Goal: Task Accomplishment & Management: Complete application form

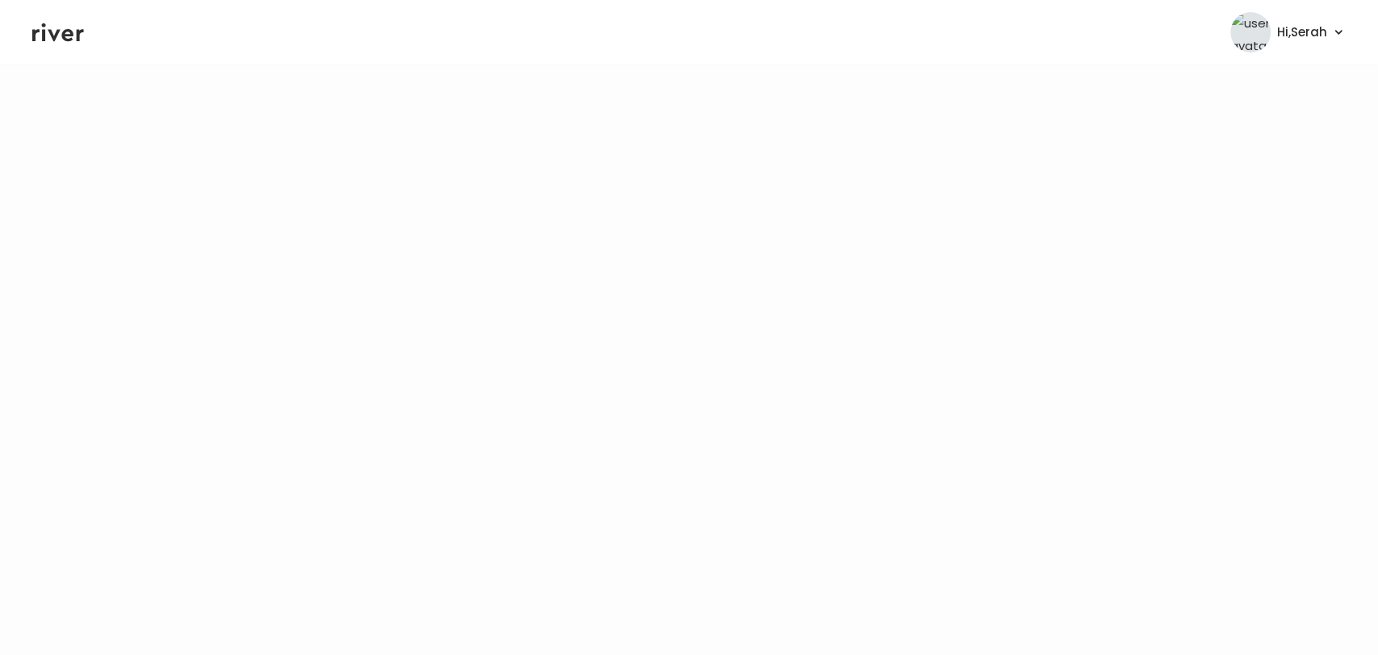
click at [58, 31] on icon at bounding box center [58, 32] width 52 height 19
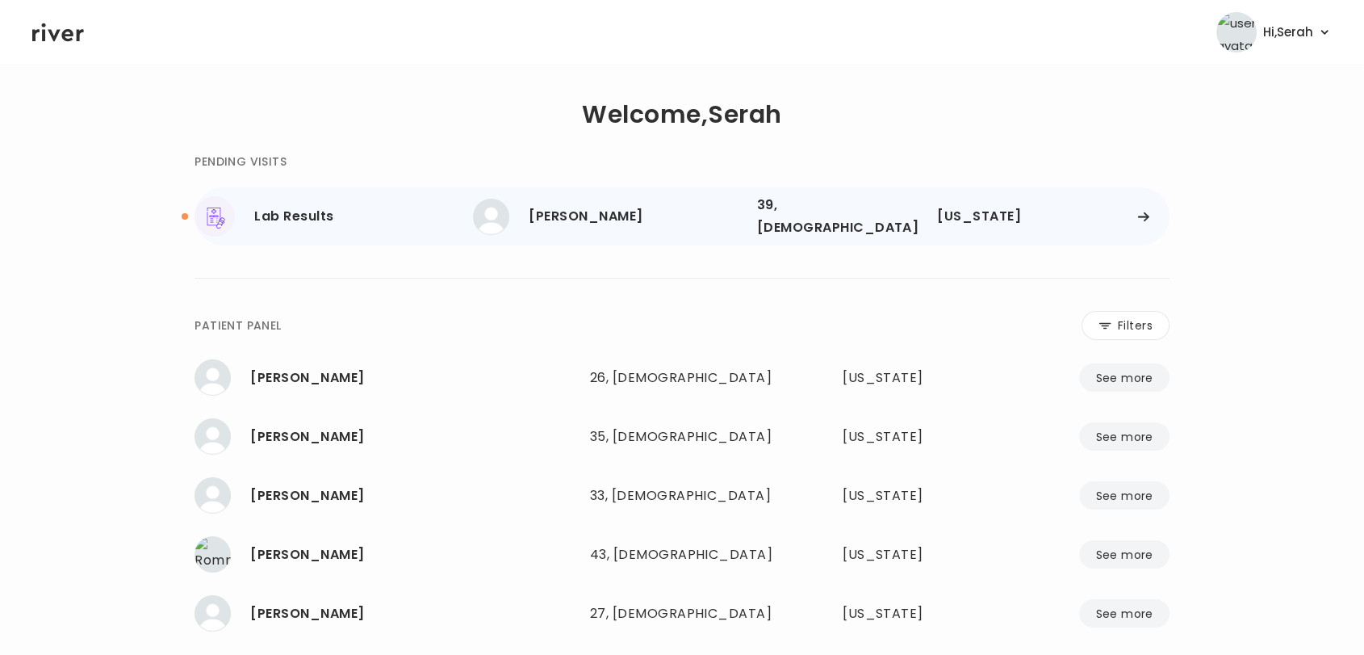
click at [563, 208] on div "[PERSON_NAME]" at bounding box center [636, 216] width 215 height 23
click at [622, 205] on div "Christy Tsaroumis" at bounding box center [636, 216] width 215 height 23
click at [316, 211] on div "Lab Results" at bounding box center [363, 216] width 219 height 23
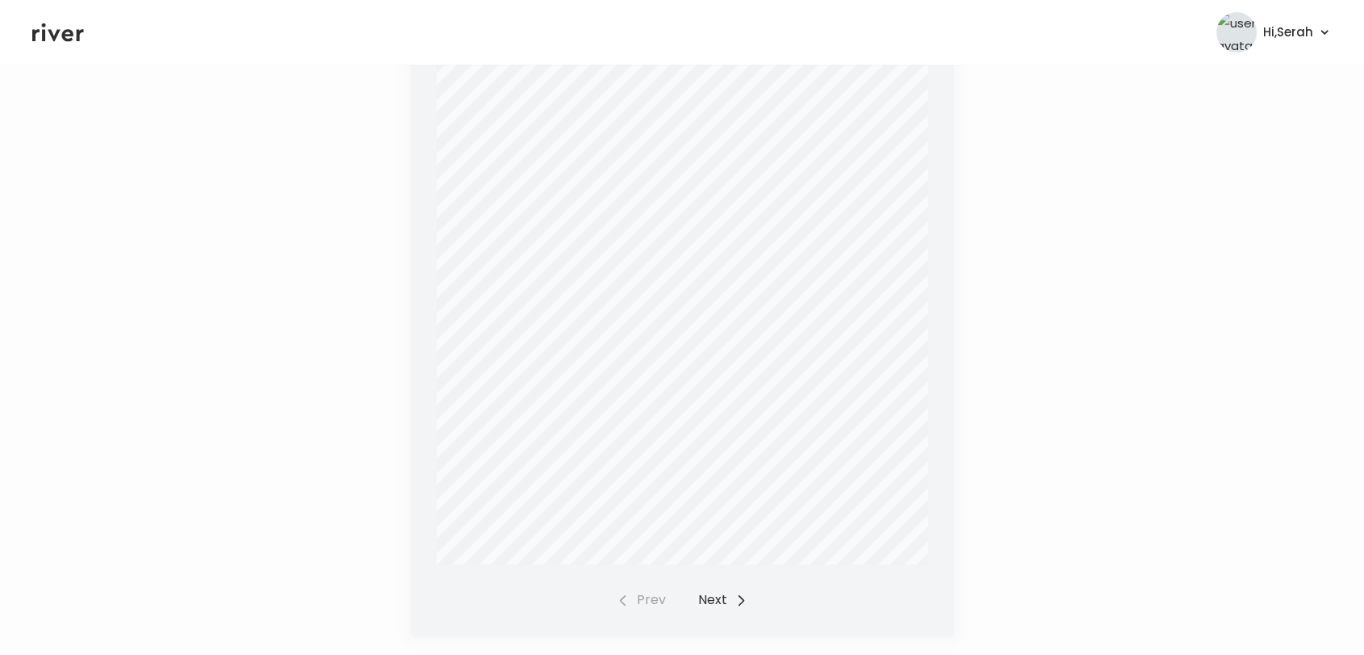
scroll to position [444, 0]
click at [725, 593] on button "Next" at bounding box center [722, 599] width 49 height 23
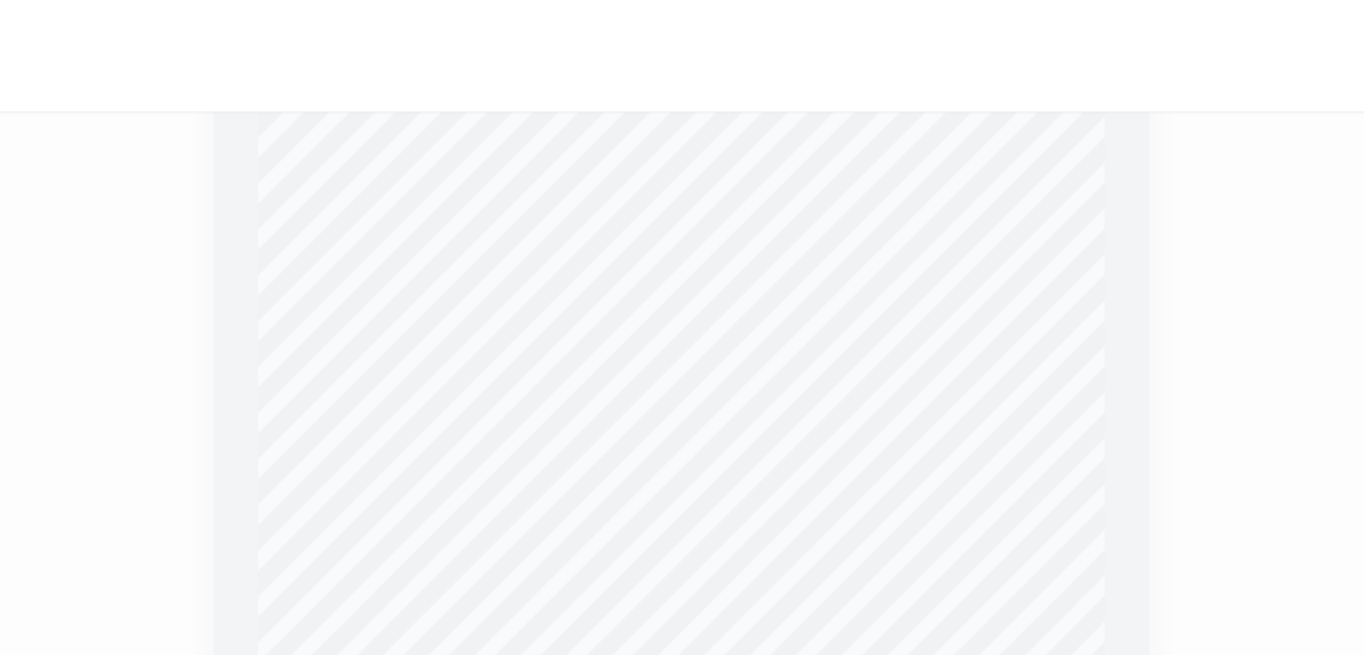
scroll to position [383, 0]
drag, startPoint x: 743, startPoint y: 263, endPoint x: 701, endPoint y: 231, distance: 52.3
click at [701, 231] on div at bounding box center [683, 304] width 492 height 639
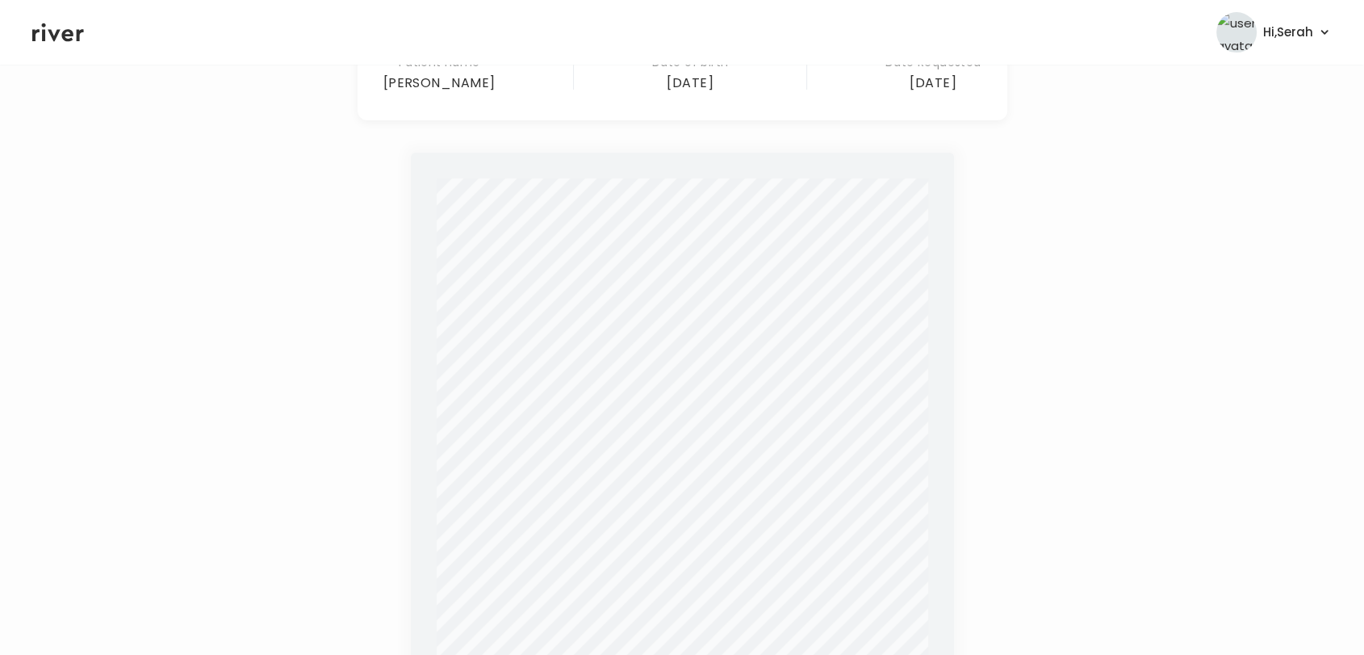
scroll to position [222, 0]
click at [61, 31] on icon at bounding box center [58, 32] width 52 height 24
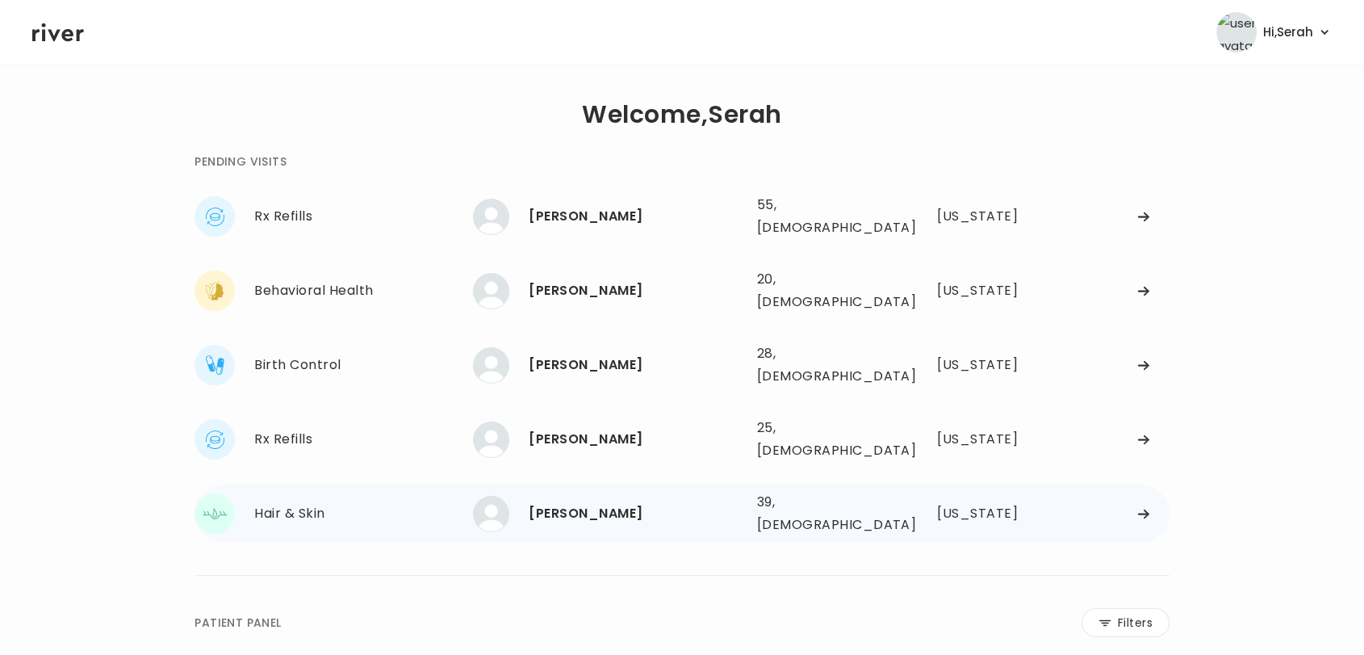
click at [643, 502] on div "Christy Tsaroumis" at bounding box center [636, 513] width 215 height 23
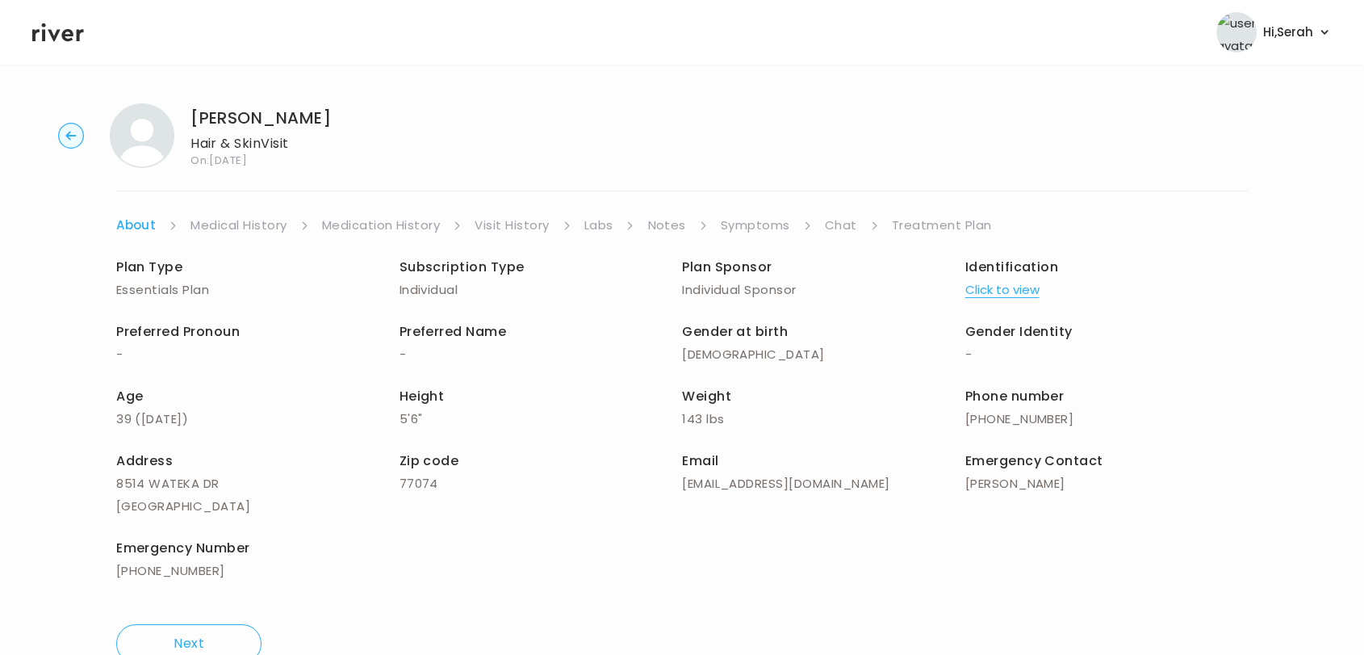
click at [834, 224] on link "Chat" at bounding box center [841, 225] width 32 height 23
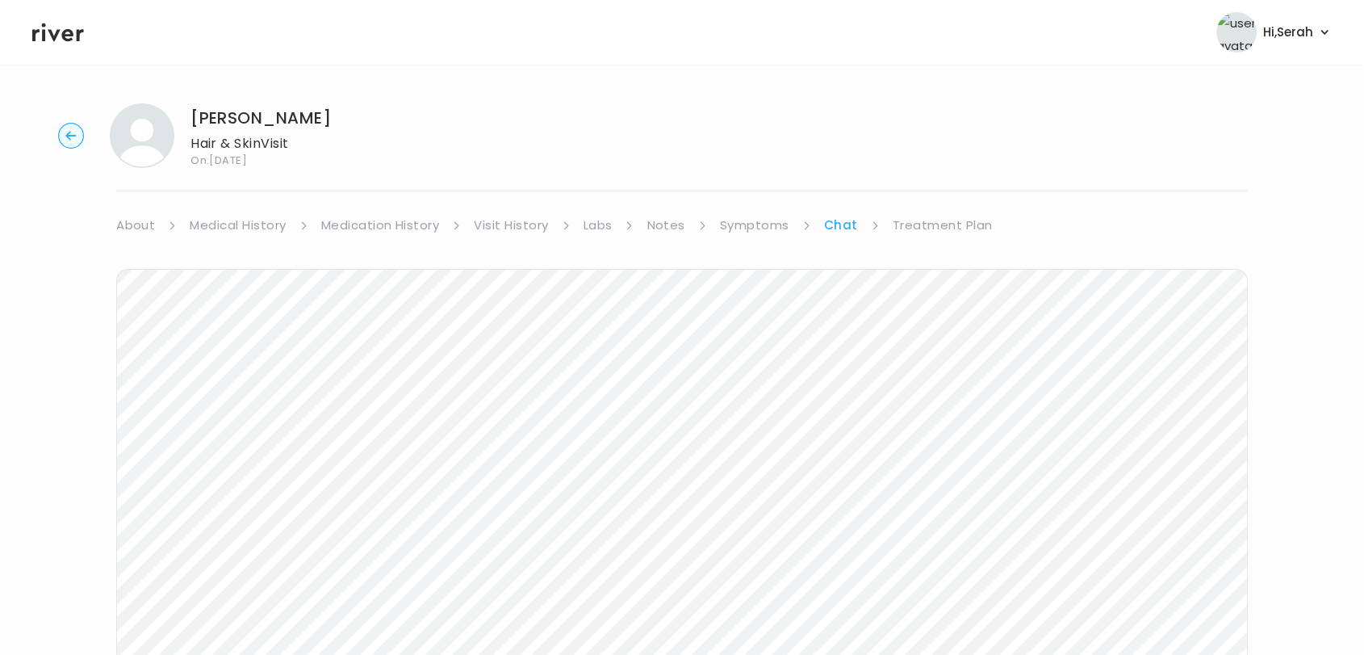
click at [922, 224] on link "Treatment Plan" at bounding box center [943, 225] width 100 height 23
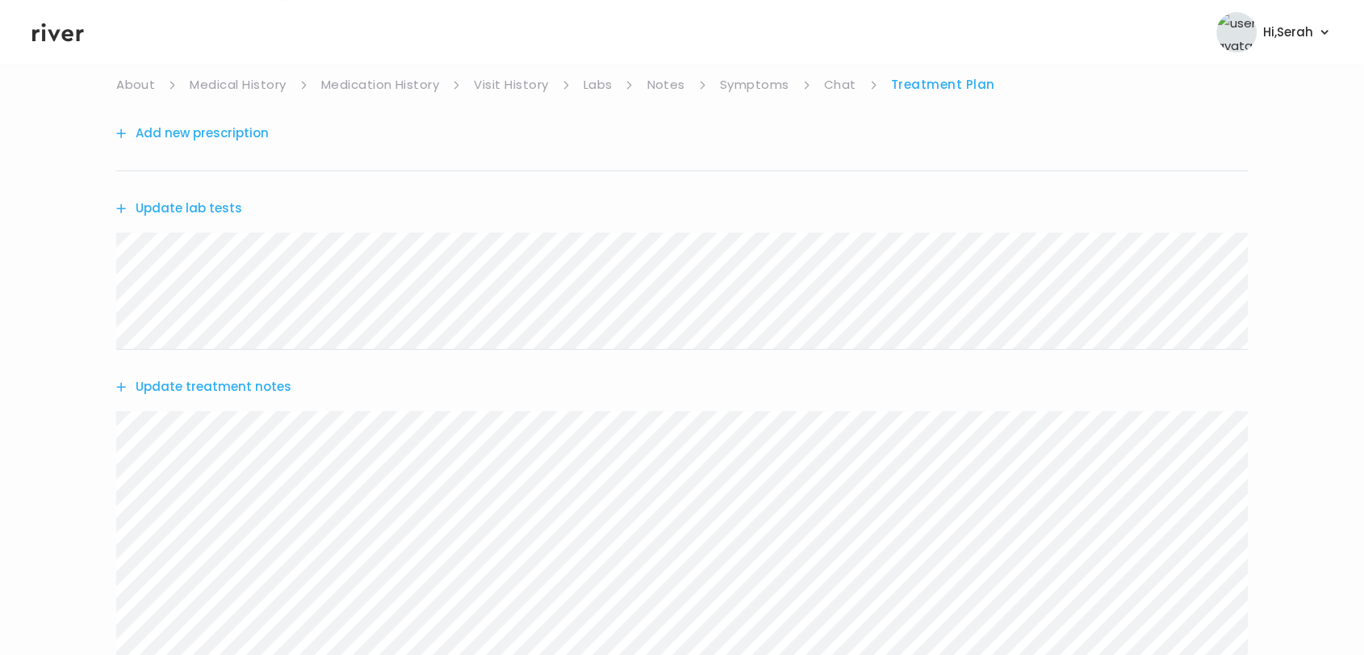
scroll to position [143, 0]
click at [203, 376] on button "Update treatment notes" at bounding box center [203, 384] width 175 height 23
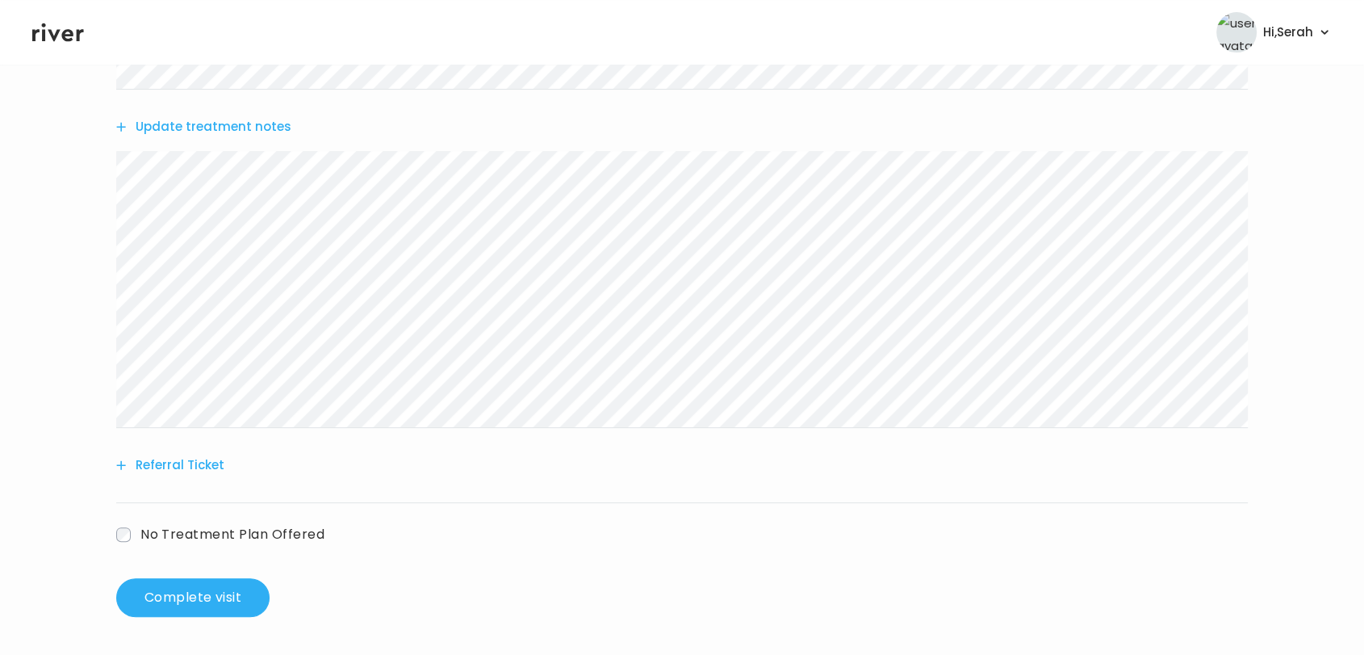
scroll to position [400, 0]
click at [274, 124] on button "Update treatment notes" at bounding box center [203, 126] width 175 height 23
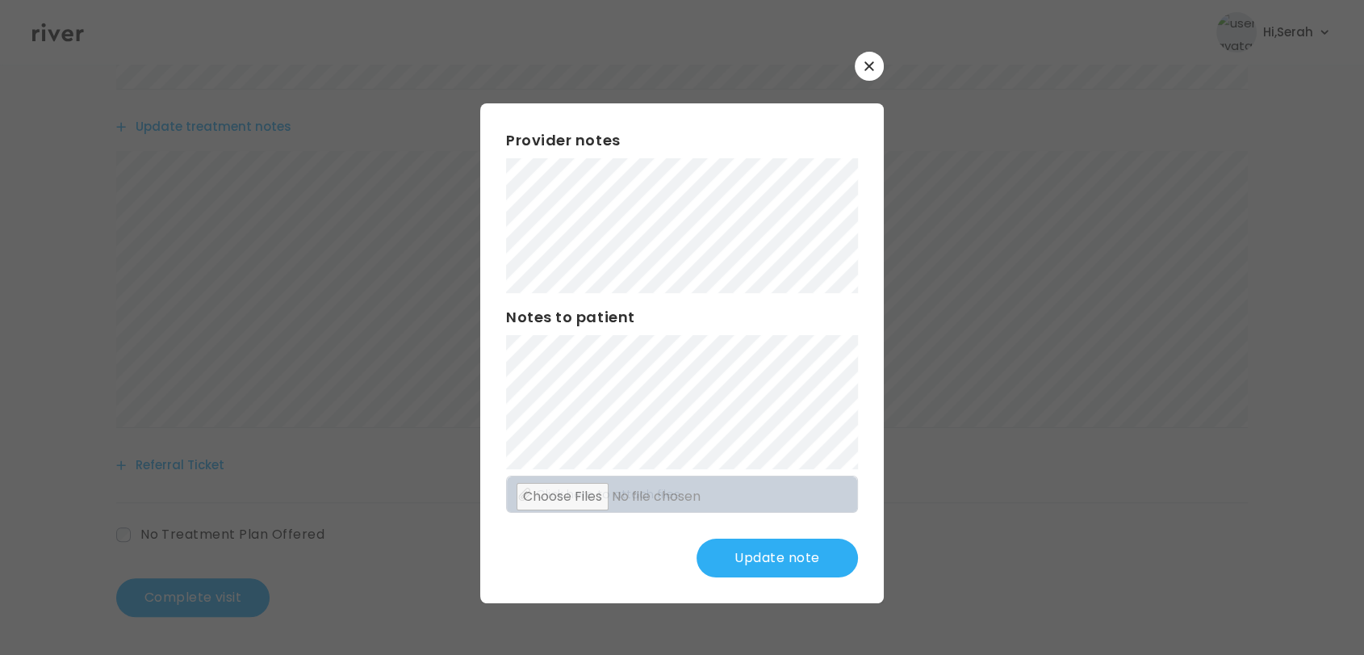
click at [787, 547] on button "Update note" at bounding box center [777, 557] width 161 height 39
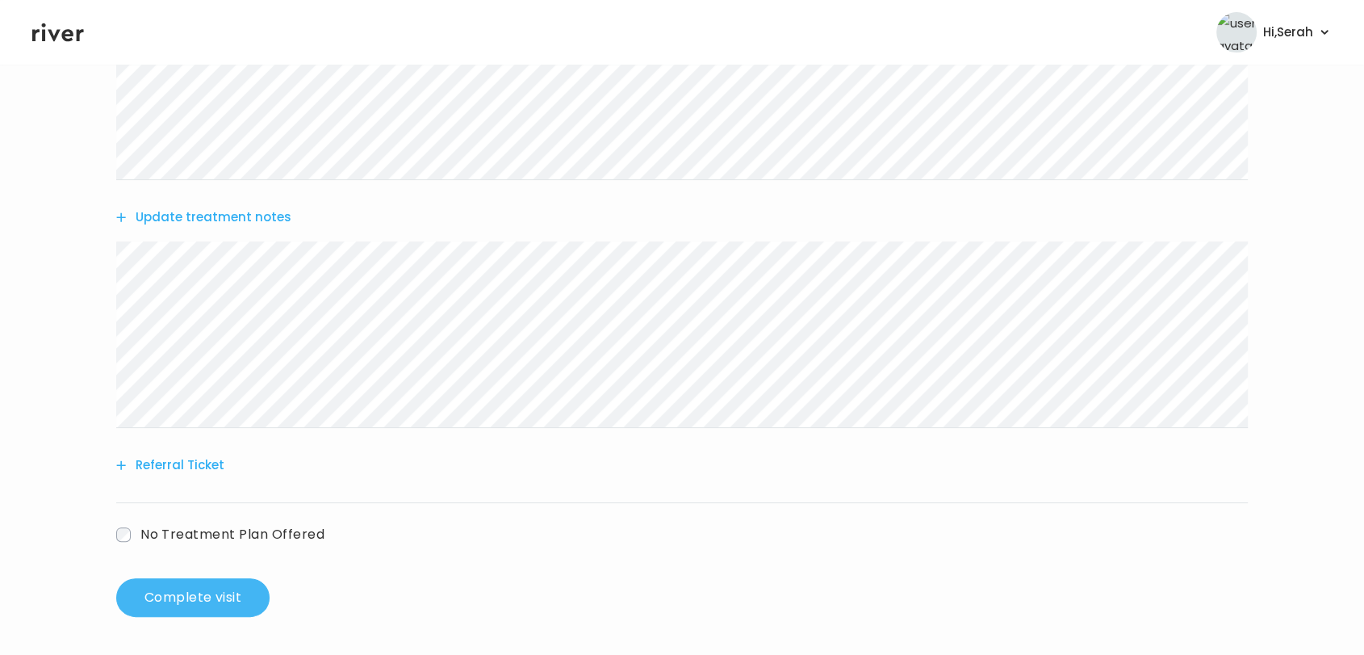
click at [210, 597] on button "Complete visit" at bounding box center [192, 597] width 153 height 39
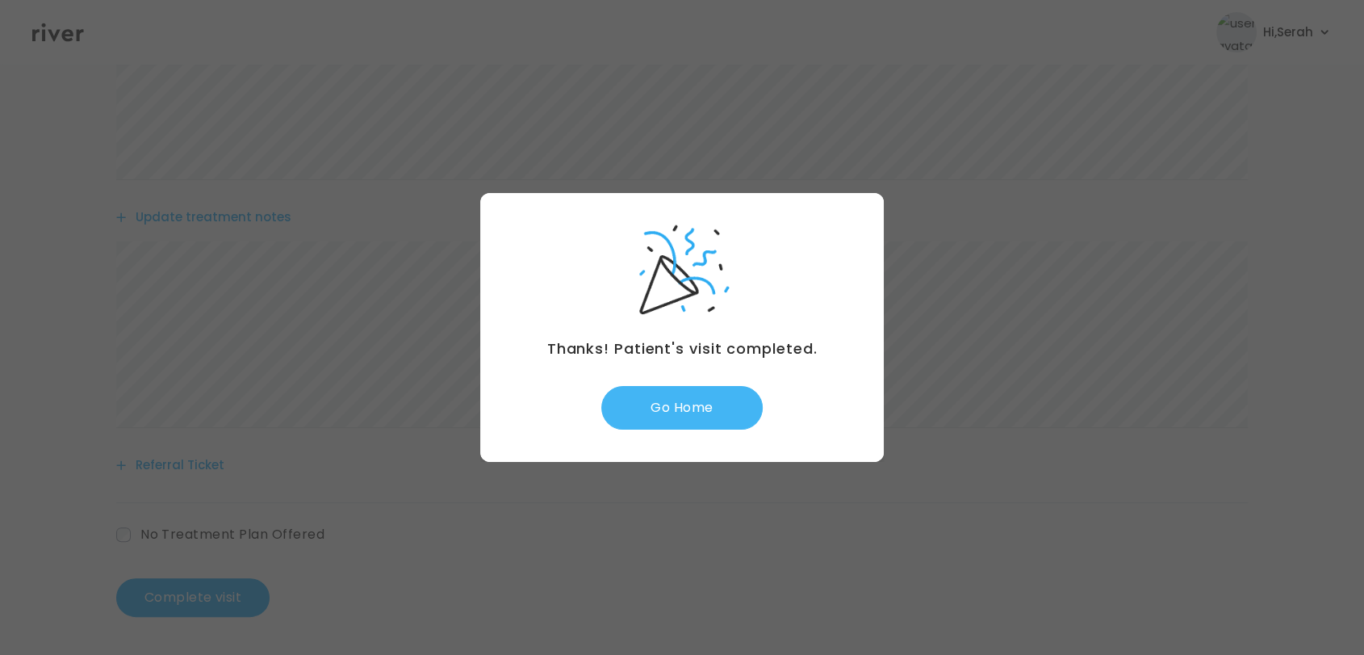
click at [690, 407] on button "Go Home" at bounding box center [681, 408] width 161 height 44
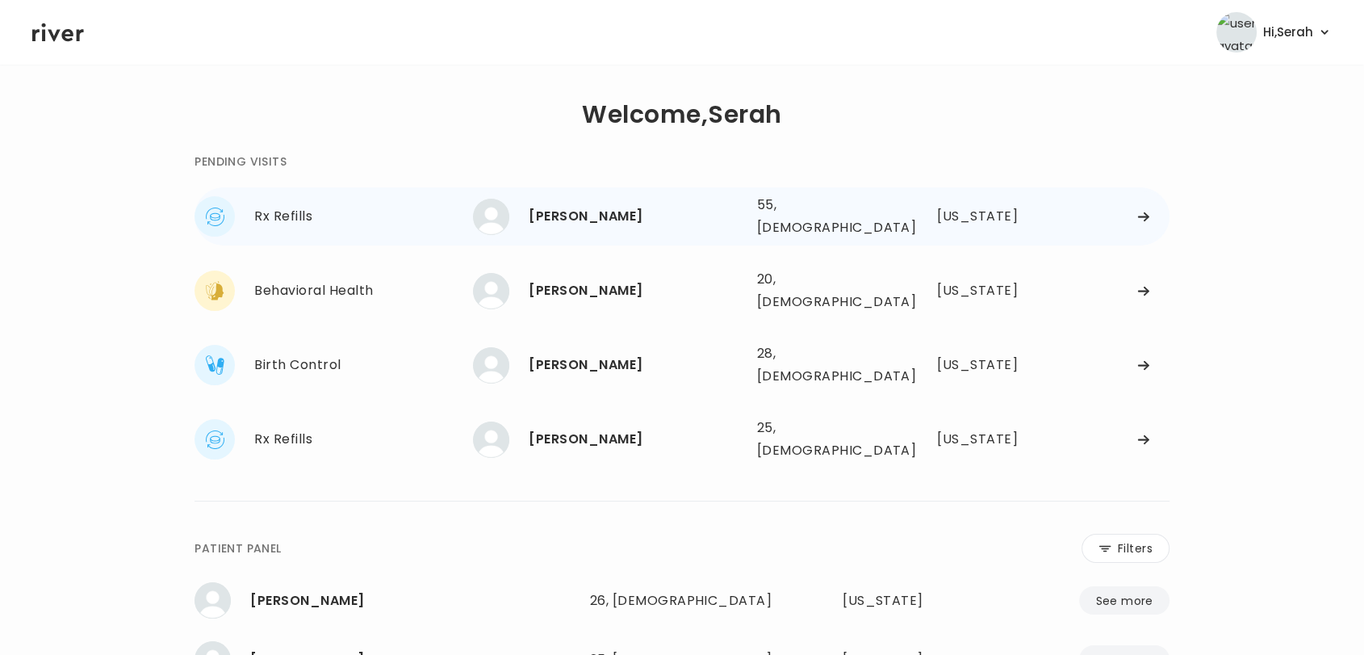
click at [535, 209] on div "[PERSON_NAME]" at bounding box center [636, 216] width 215 height 23
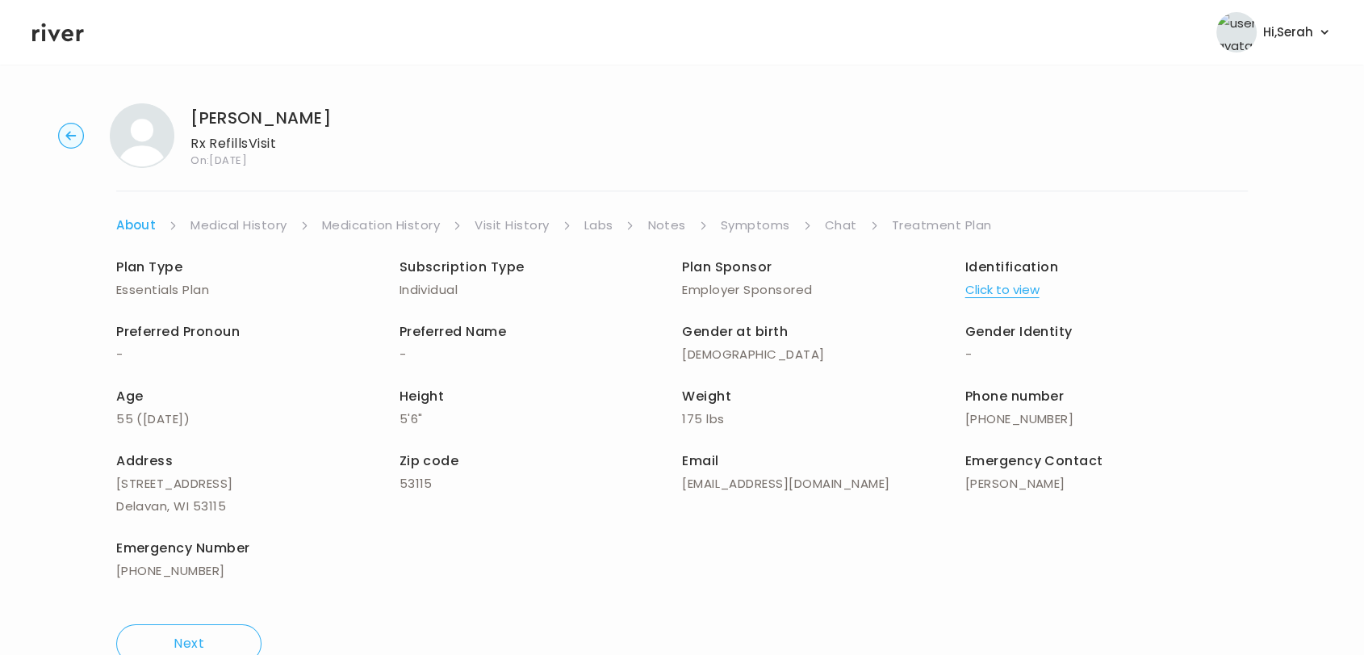
click at [752, 234] on link "Symptoms" at bounding box center [755, 225] width 69 height 23
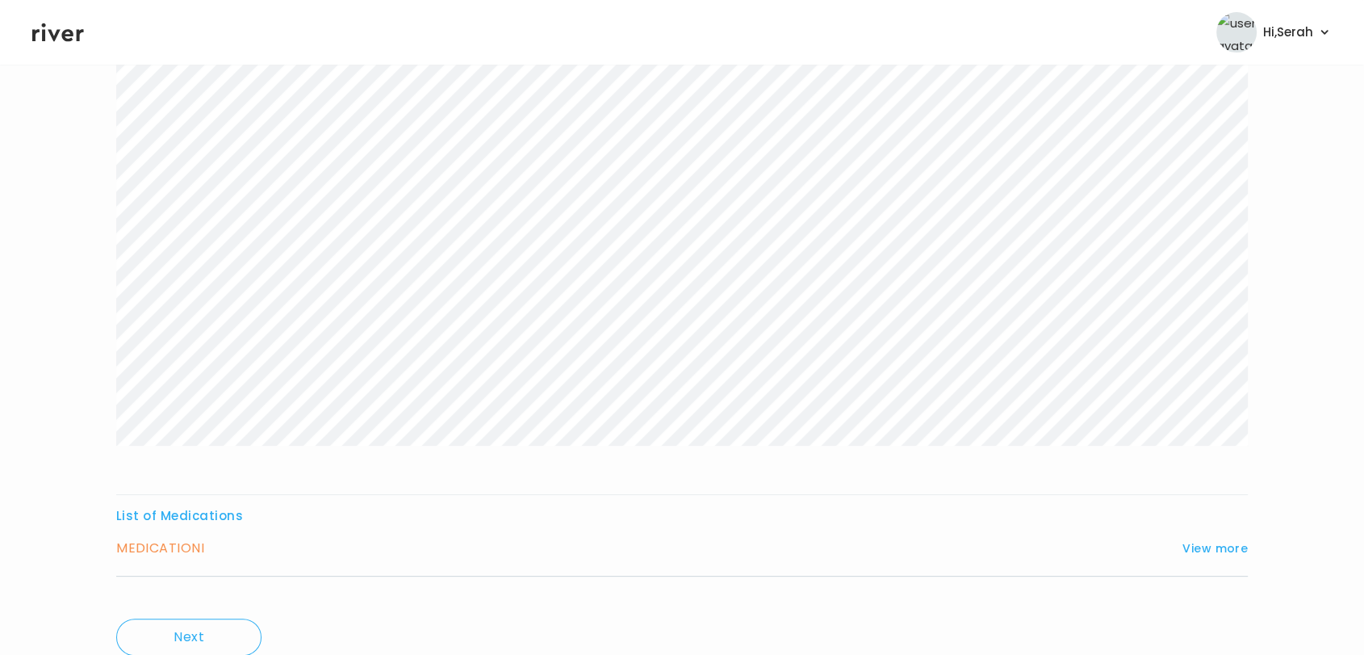
scroll to position [200, 0]
click at [1220, 543] on button "View more" at bounding box center [1215, 545] width 65 height 19
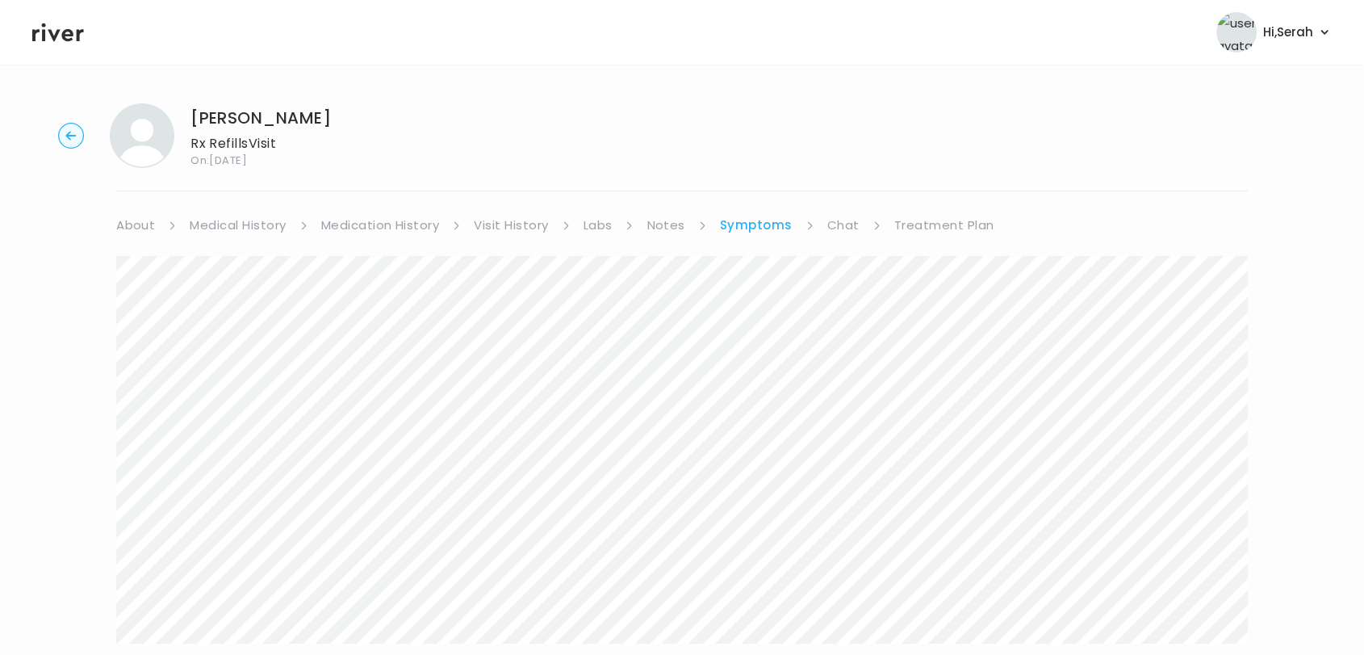
click at [840, 221] on link "Chat" at bounding box center [843, 225] width 32 height 23
click at [758, 226] on div "About Medical History Medication History Visit History Labs Notes Symptoms Chat…" at bounding box center [682, 536] width 1132 height 644
click at [743, 232] on link "Symptoms" at bounding box center [754, 225] width 69 height 23
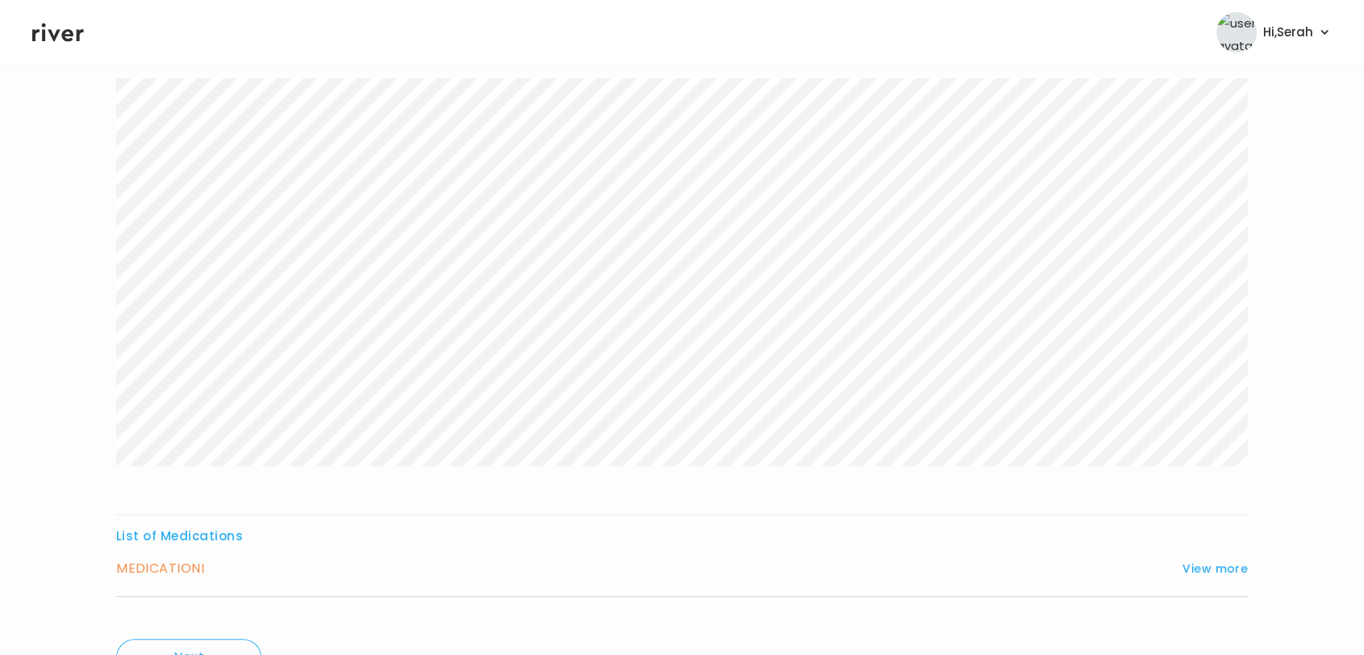
scroll to position [259, 0]
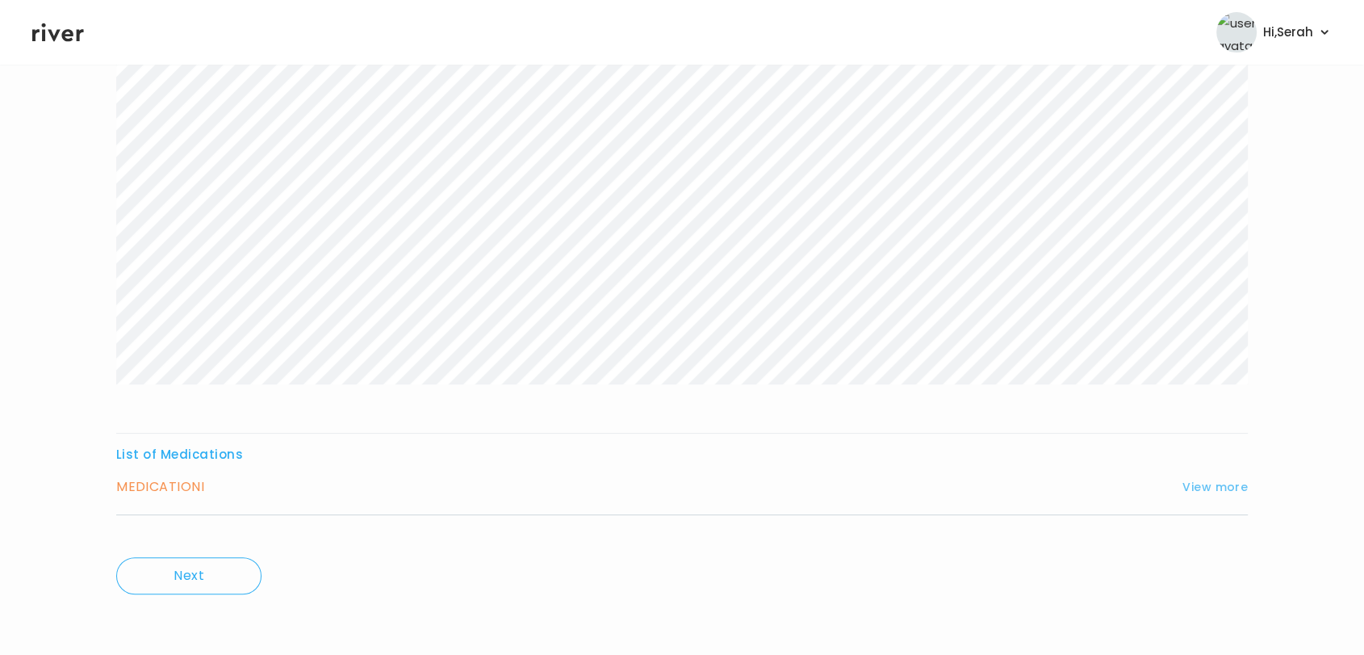
click at [1200, 484] on button "View more" at bounding box center [1215, 486] width 65 height 19
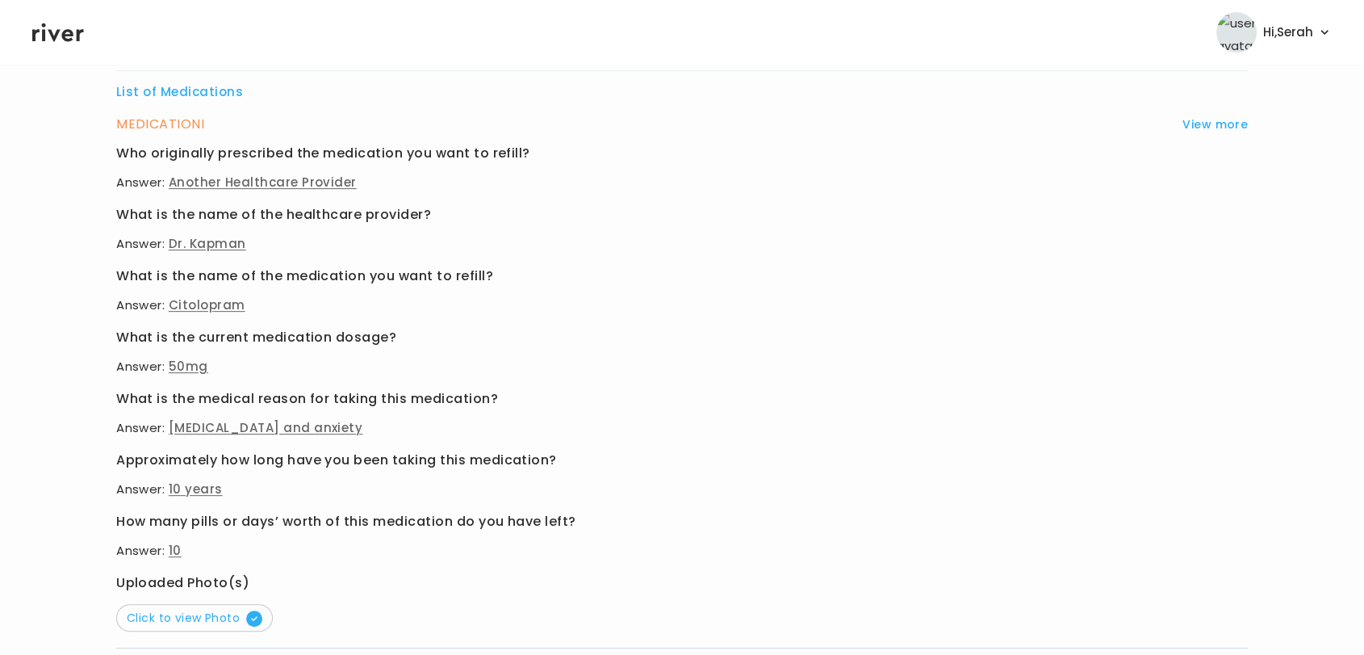
scroll to position [628, 0]
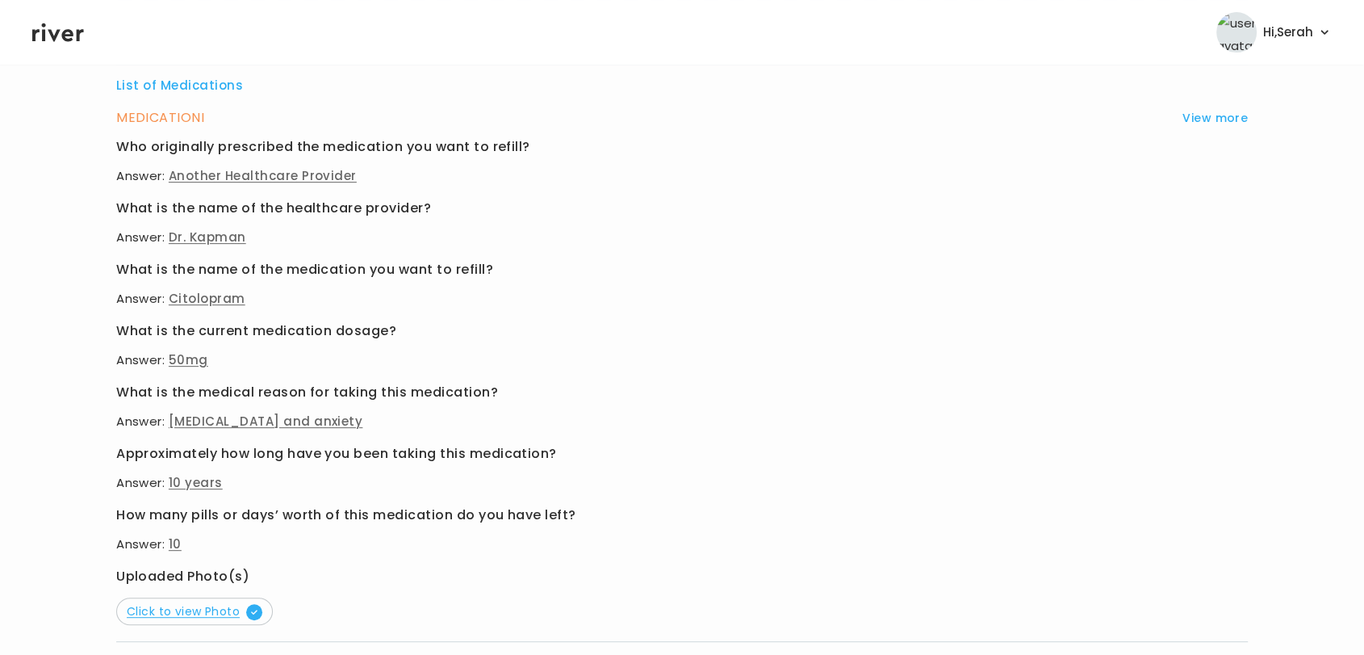
click at [211, 609] on span "Click to view Photo" at bounding box center [195, 611] width 136 height 16
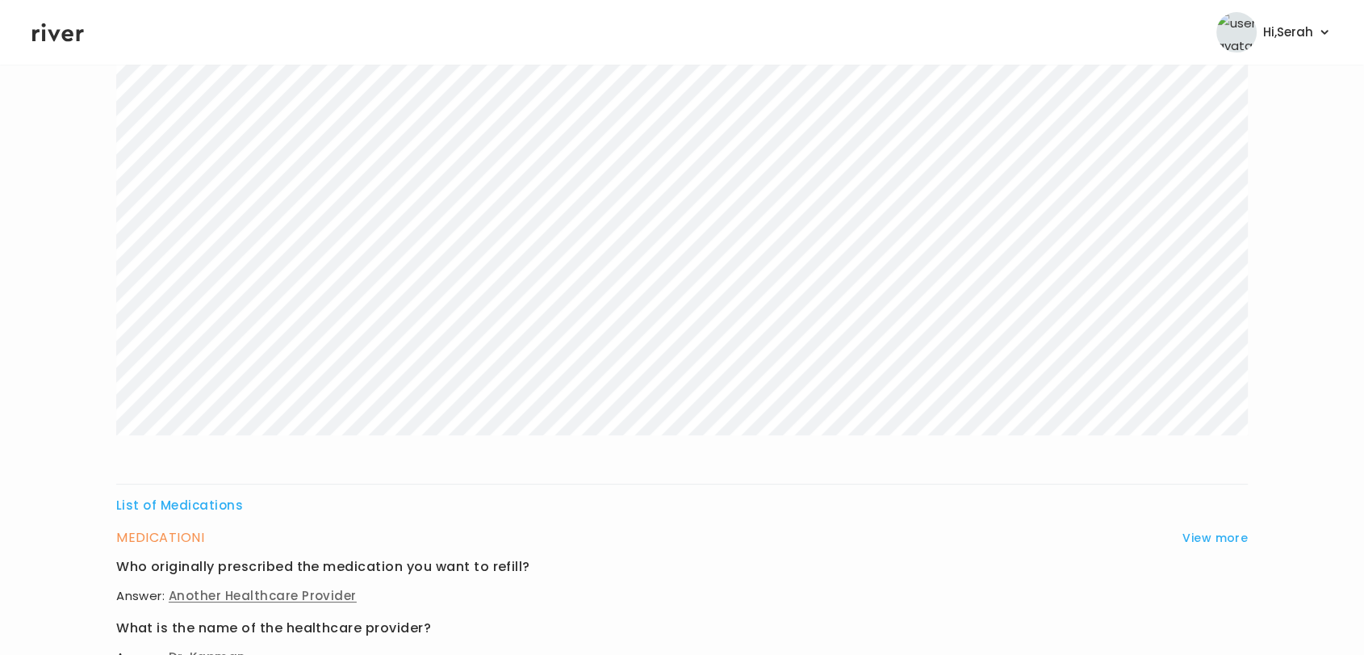
scroll to position [0, 0]
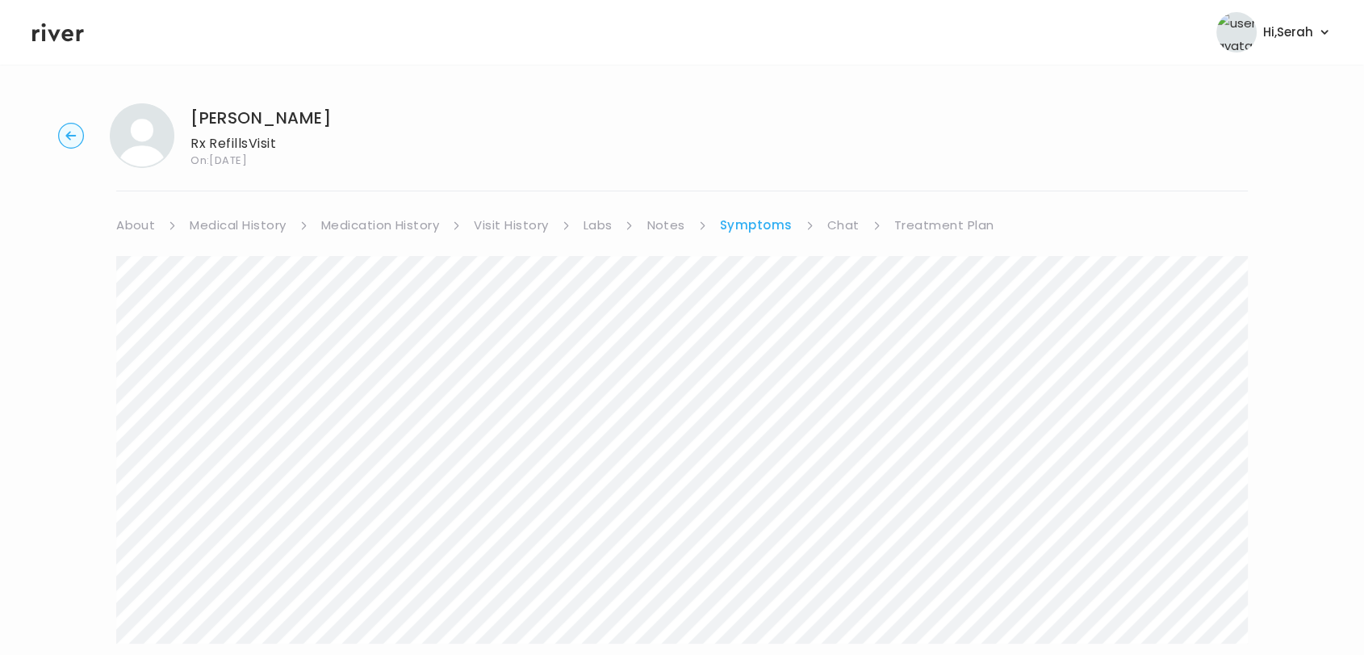
click at [261, 224] on link "Medical History" at bounding box center [238, 225] width 96 height 23
click at [371, 227] on link "Medication History" at bounding box center [387, 225] width 119 height 23
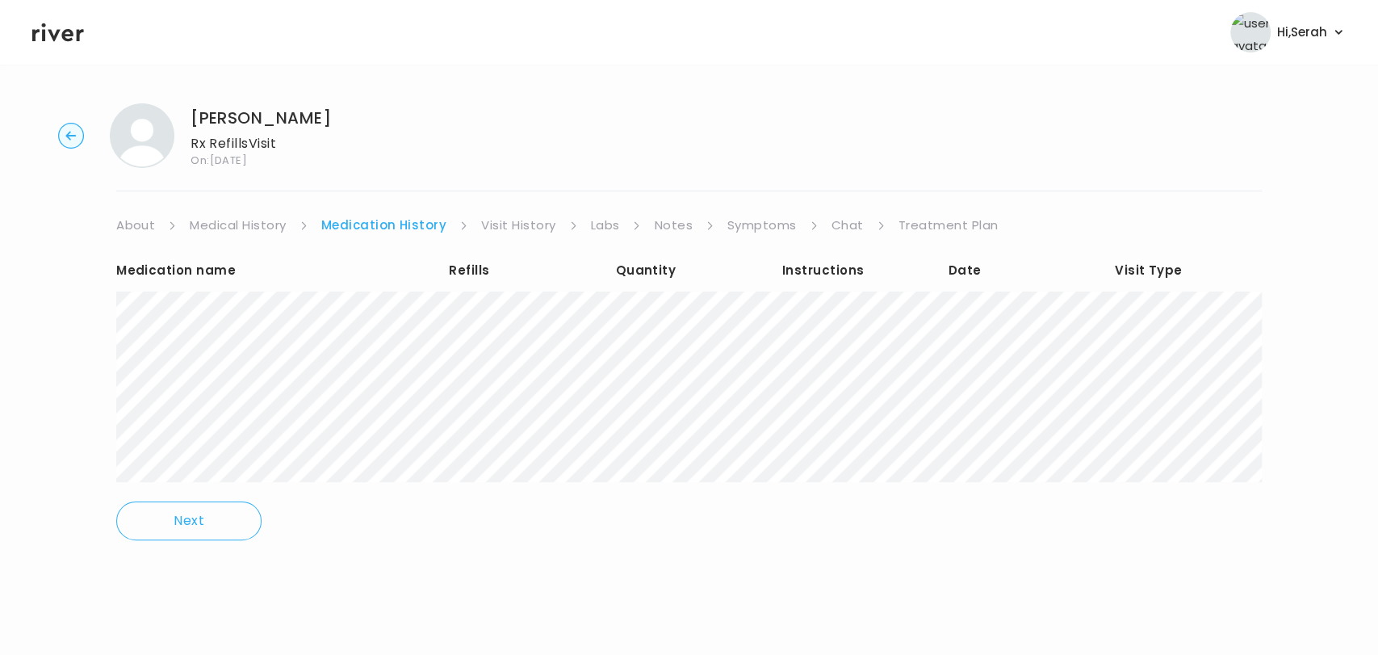
click at [763, 220] on link "Symptoms" at bounding box center [761, 225] width 69 height 23
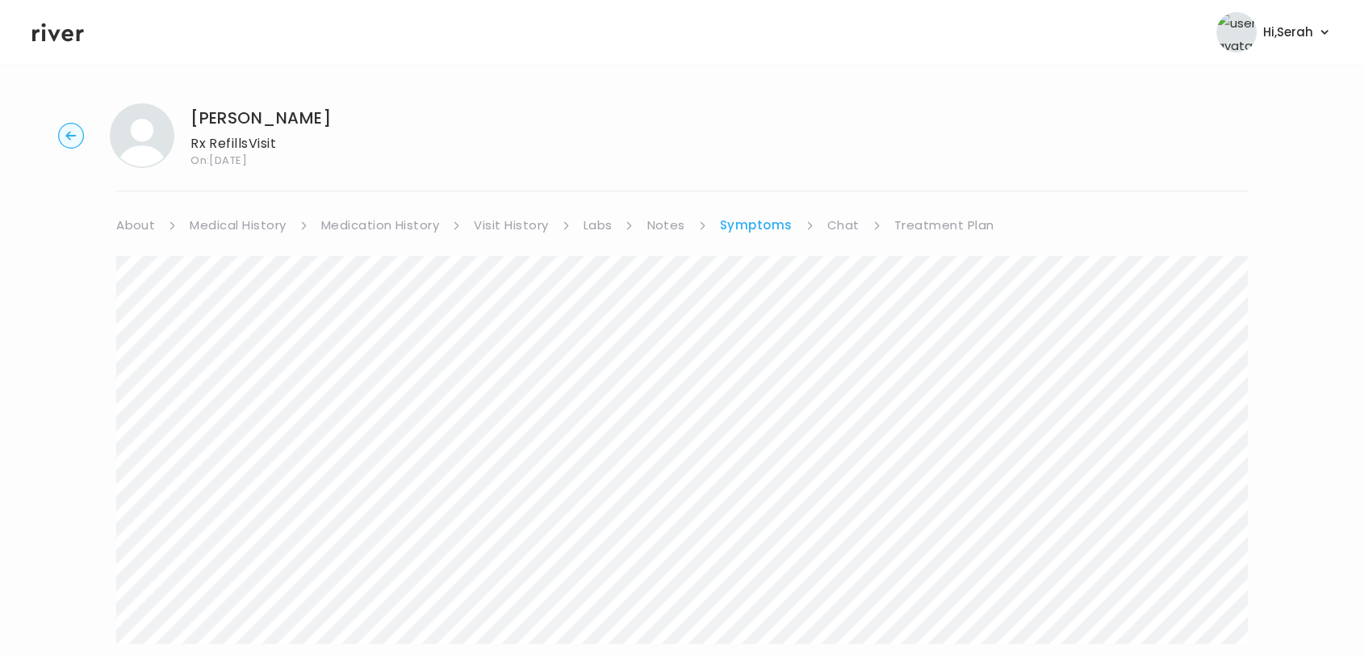
scroll to position [259, 0]
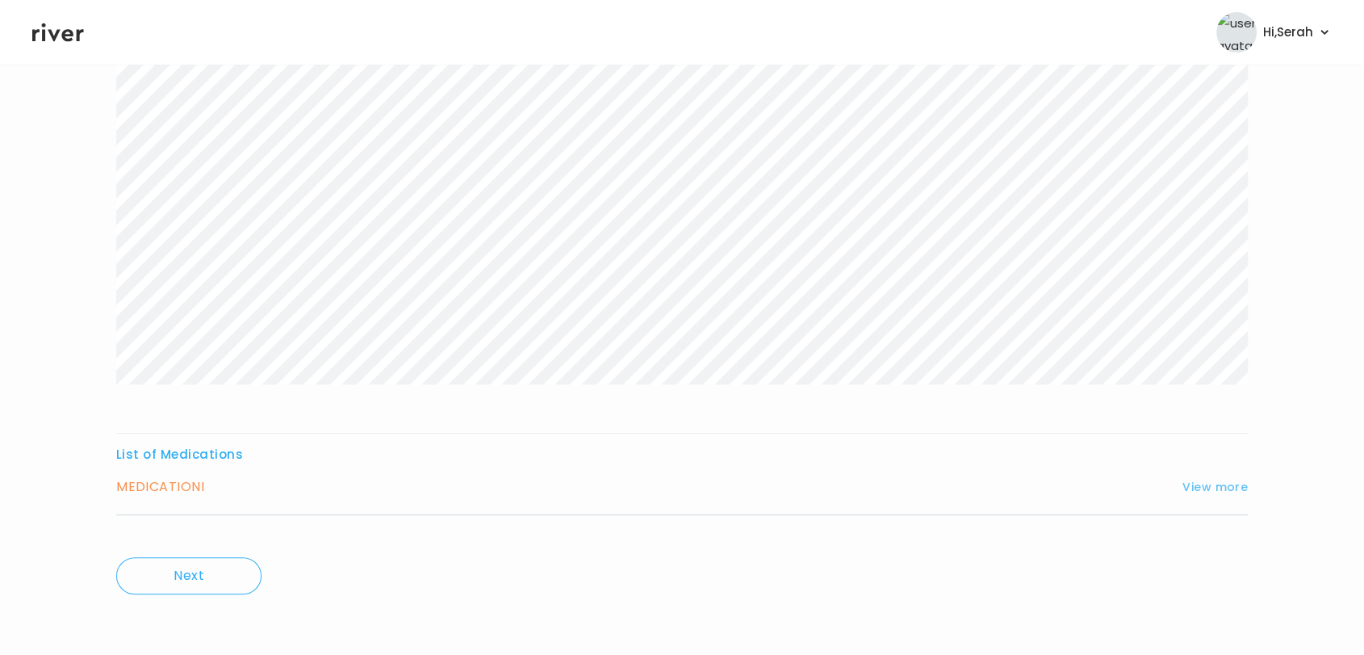
click at [1200, 493] on button "View more" at bounding box center [1215, 486] width 65 height 19
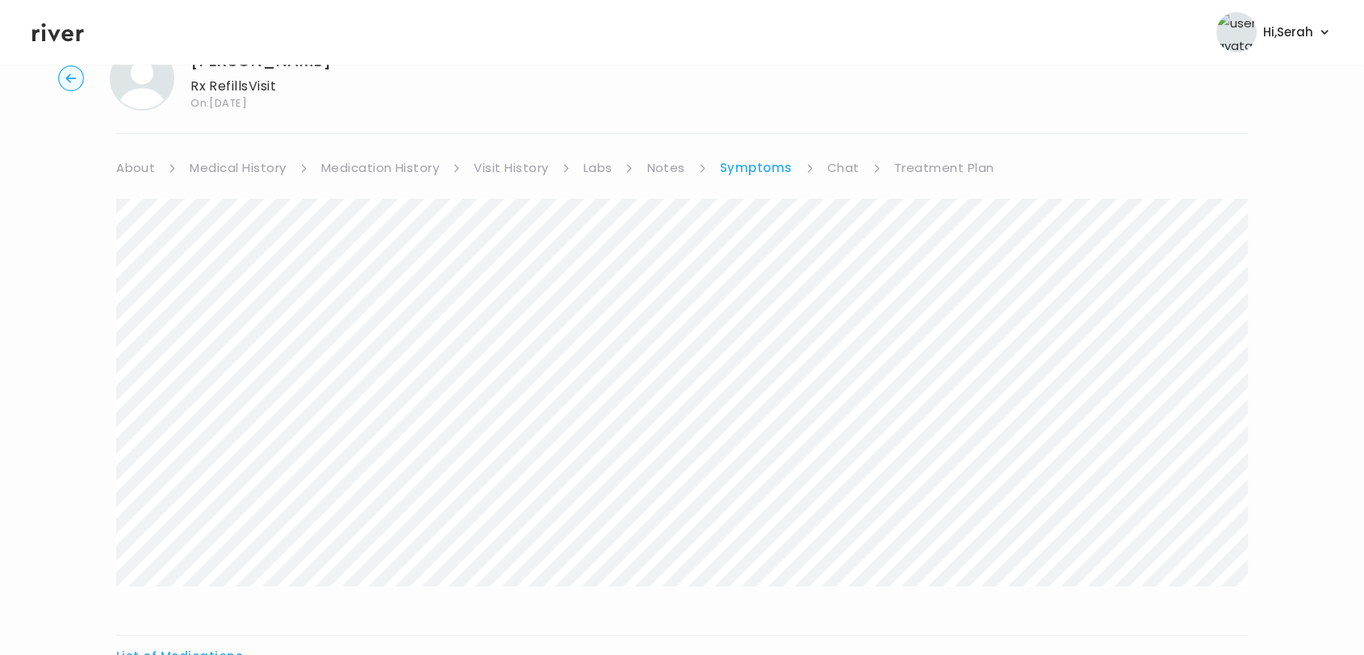
scroll to position [0, 0]
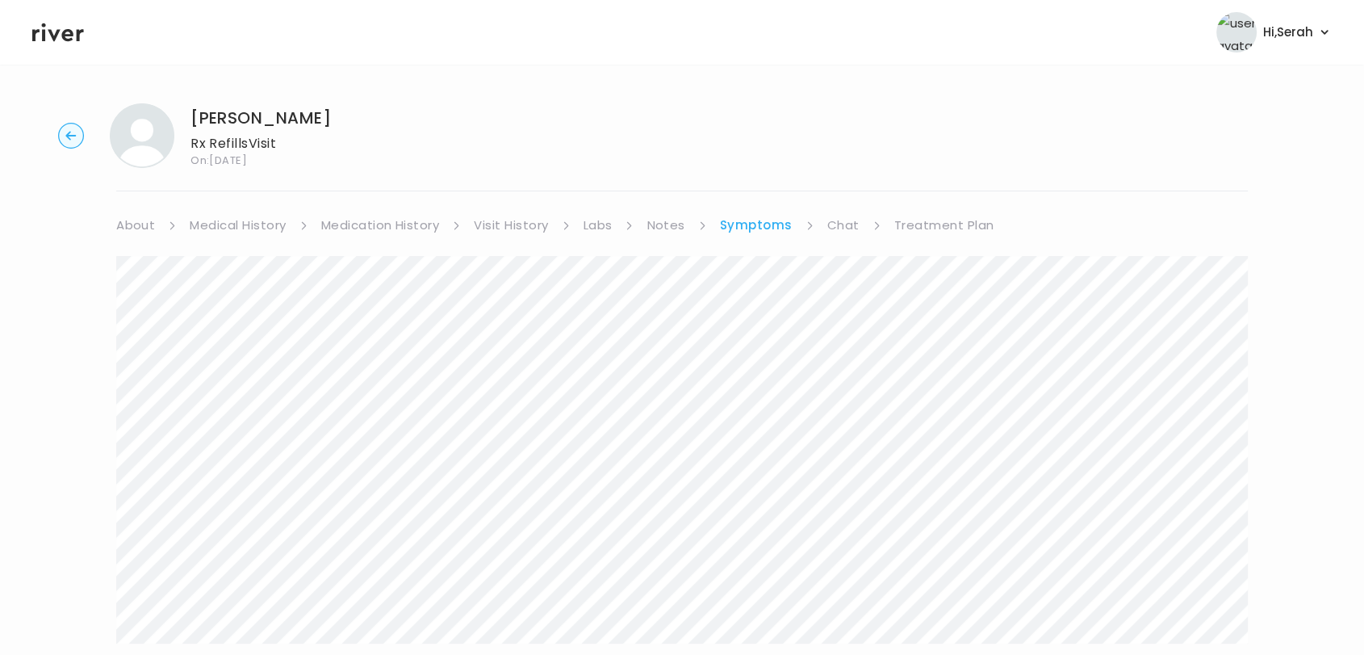
click at [375, 221] on link "Medication History" at bounding box center [380, 225] width 119 height 23
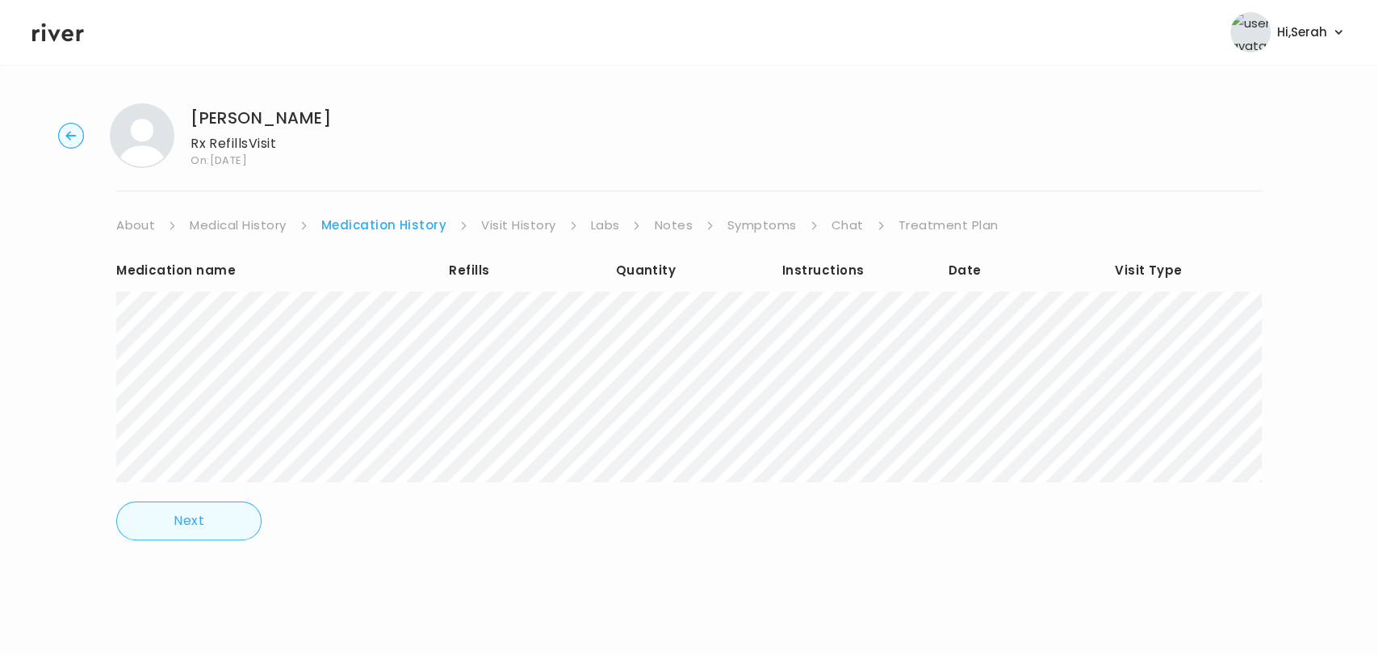
click at [183, 517] on button "Next" at bounding box center [188, 520] width 145 height 39
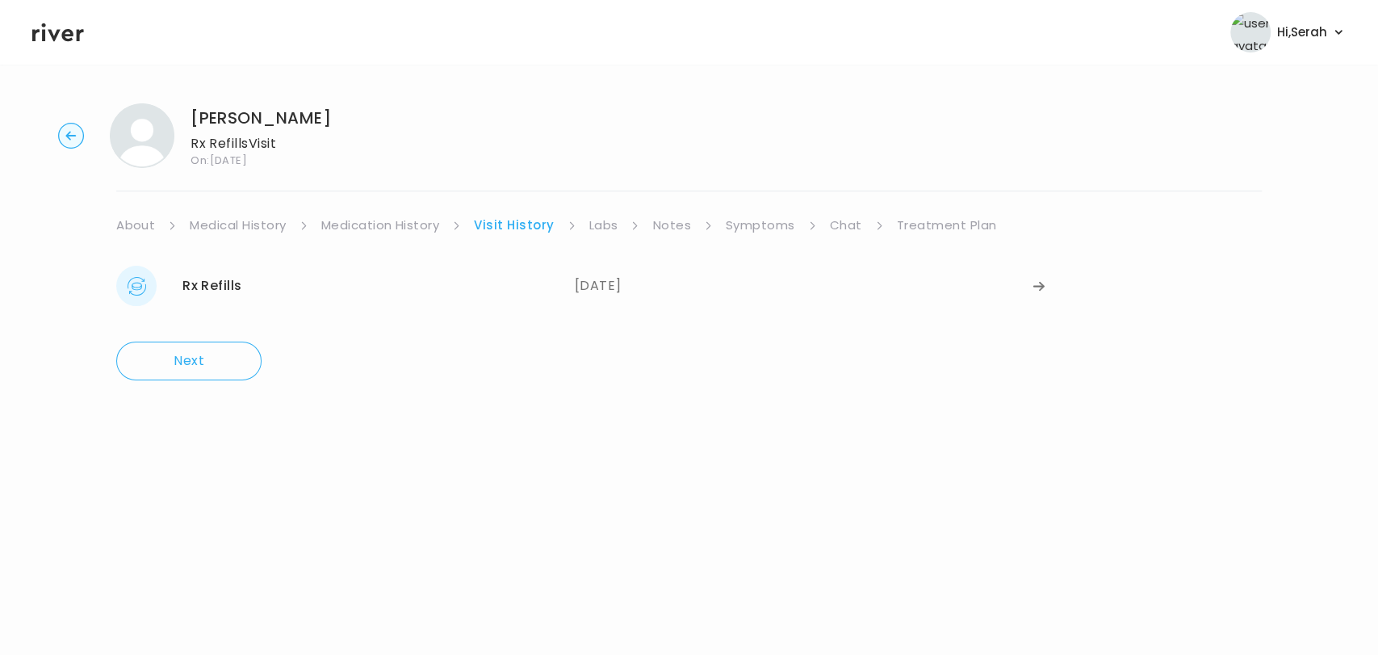
click at [385, 228] on link "Medication History" at bounding box center [380, 225] width 119 height 23
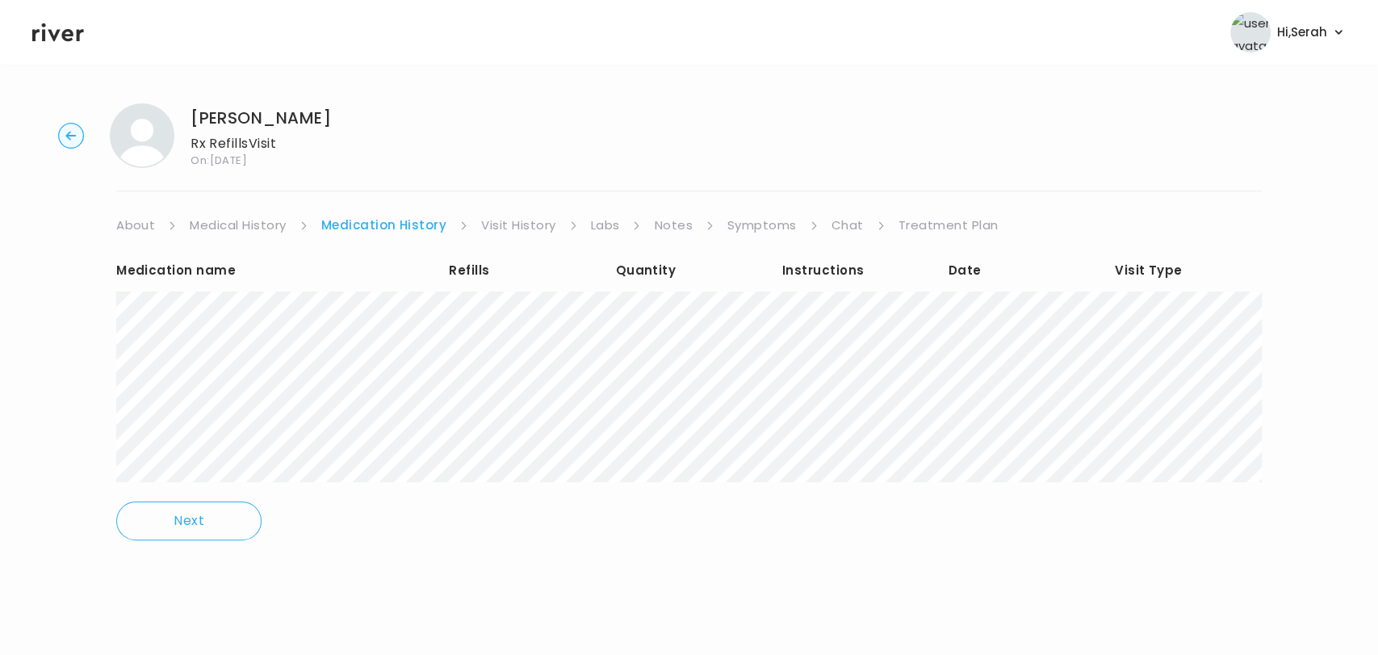
click at [519, 221] on link "Visit History" at bounding box center [518, 225] width 74 height 23
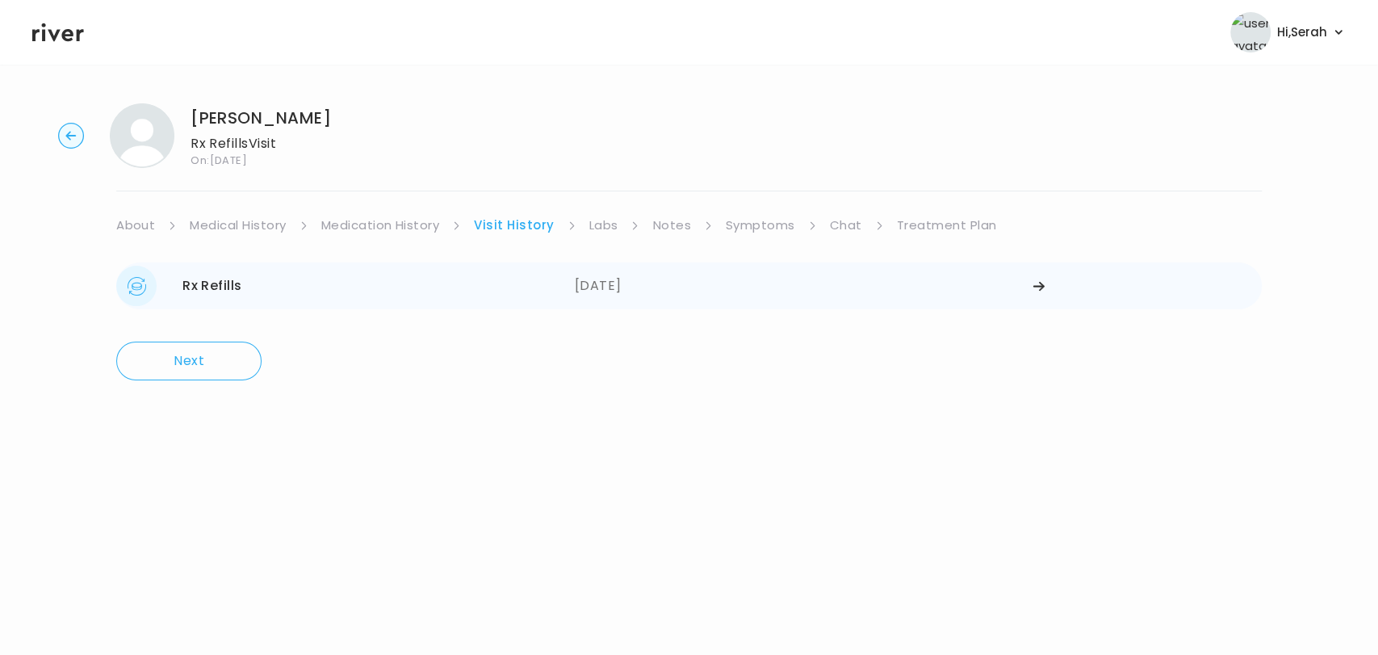
click at [268, 278] on div "Rx Refills 08/26/2025" at bounding box center [345, 286] width 459 height 40
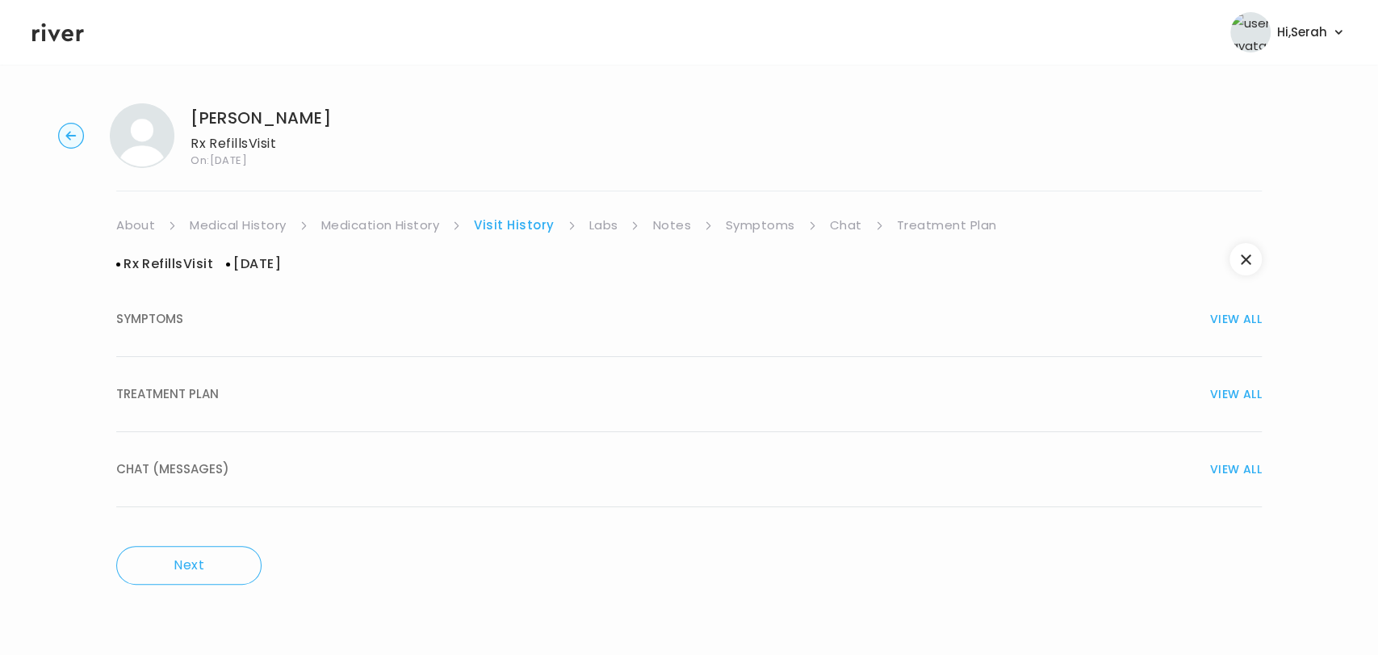
click at [367, 322] on div "SYMPTOMS VIEW ALL" at bounding box center [688, 319] width 1145 height 23
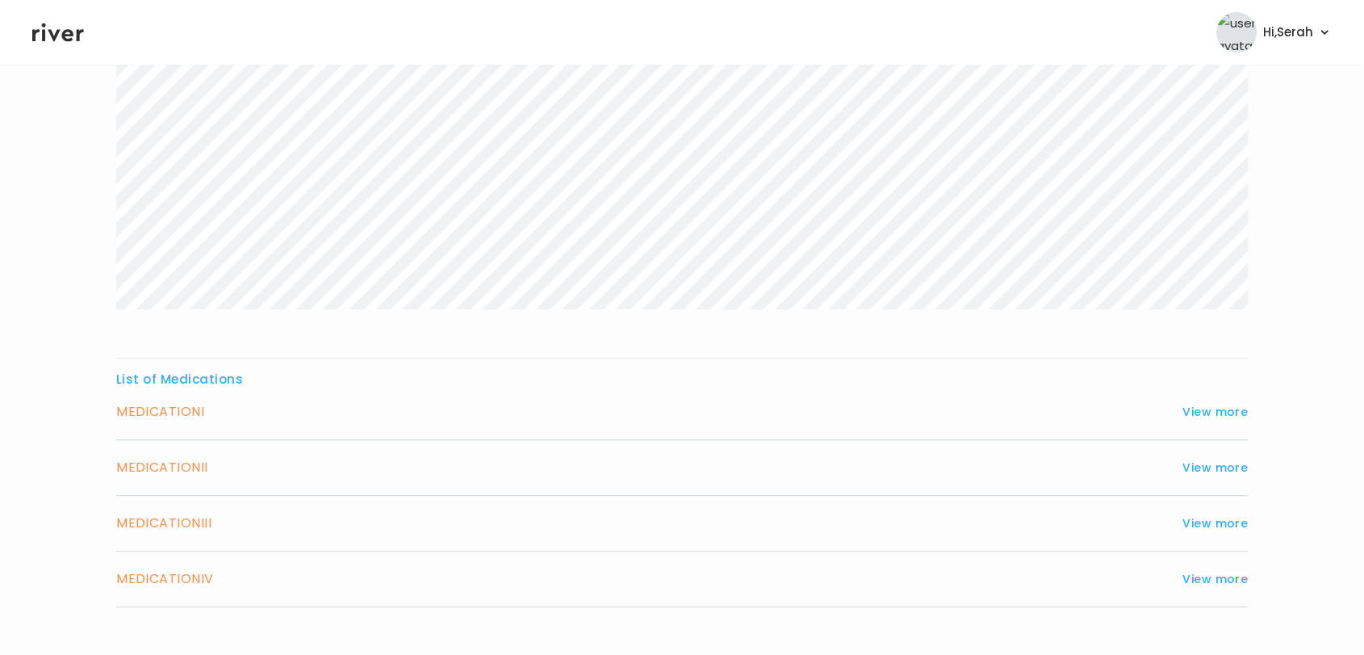
scroll to position [454, 0]
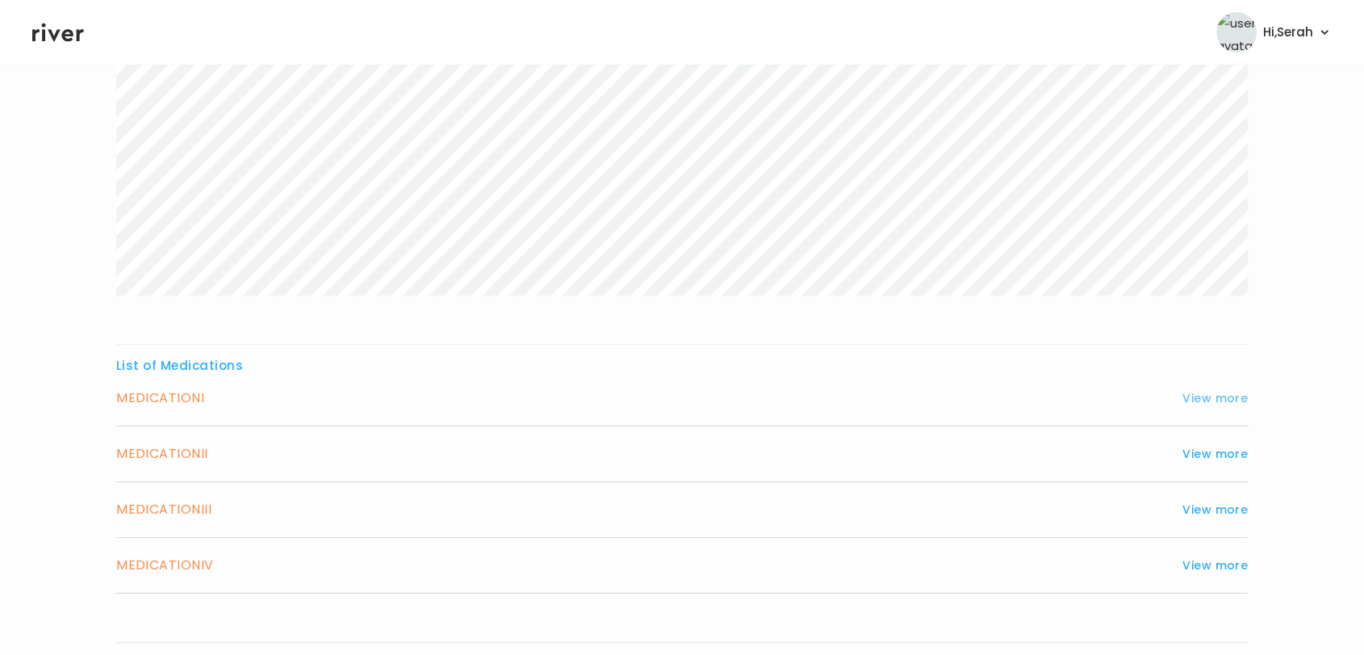
click at [1188, 392] on button "View more" at bounding box center [1215, 397] width 65 height 19
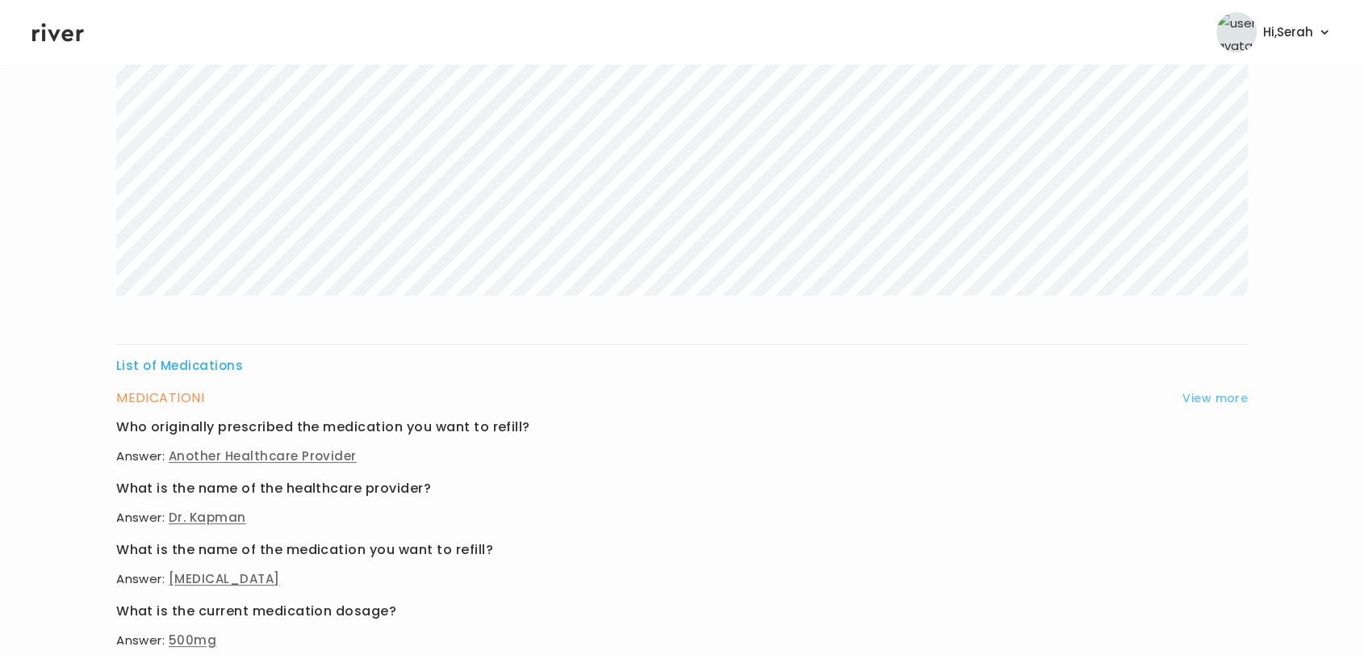
click at [1188, 392] on button "View more" at bounding box center [1215, 397] width 65 height 19
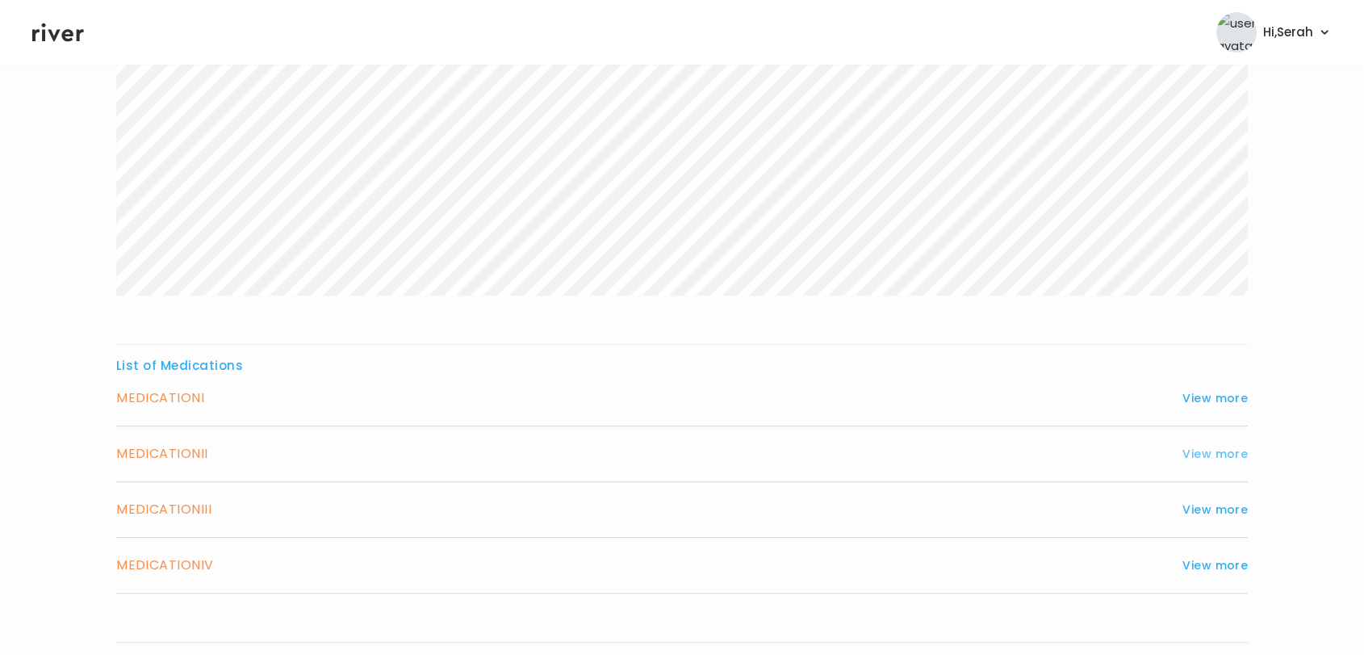
click at [1217, 450] on button "View more" at bounding box center [1215, 453] width 65 height 19
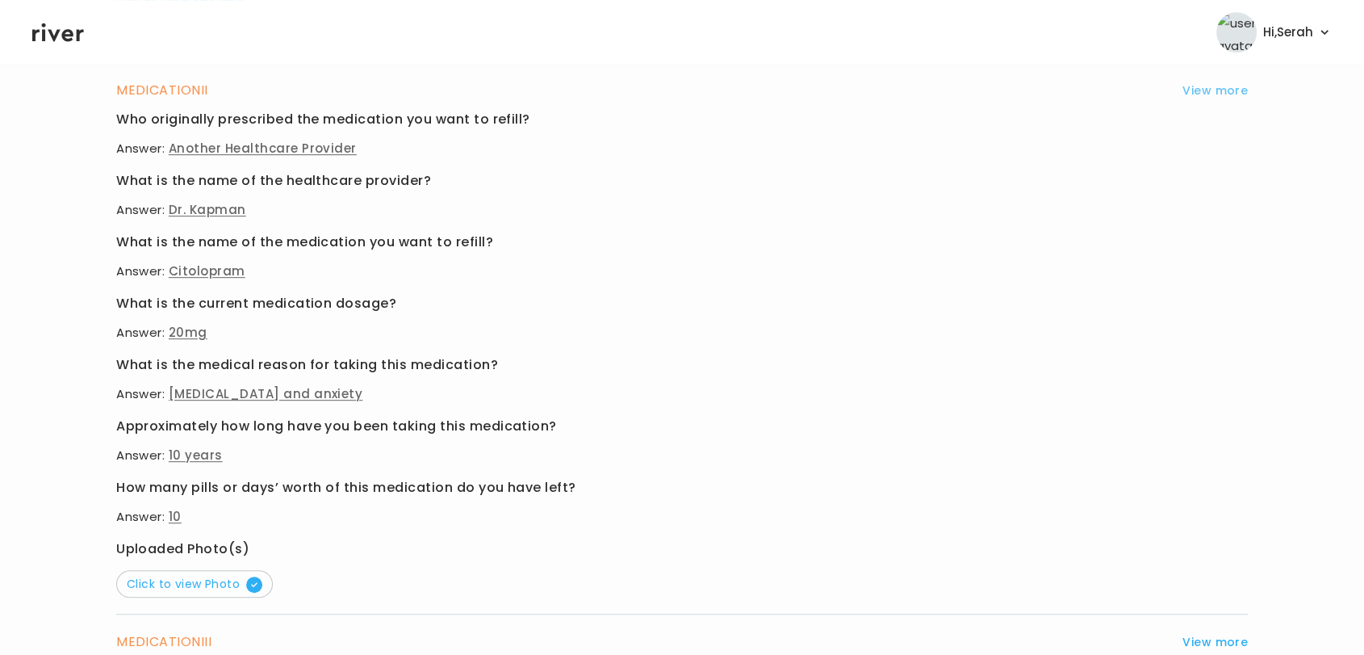
scroll to position [817, 0]
click at [244, 584] on span "Click to view Photo" at bounding box center [195, 584] width 136 height 16
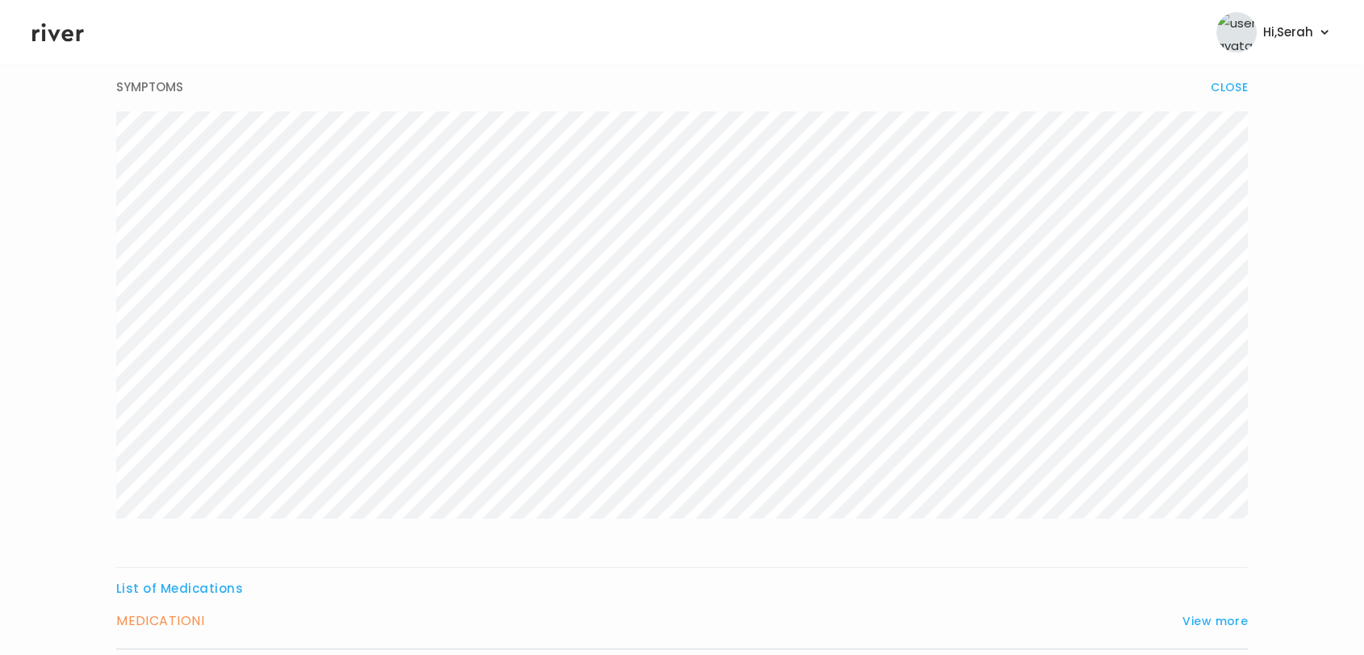
scroll to position [0, 0]
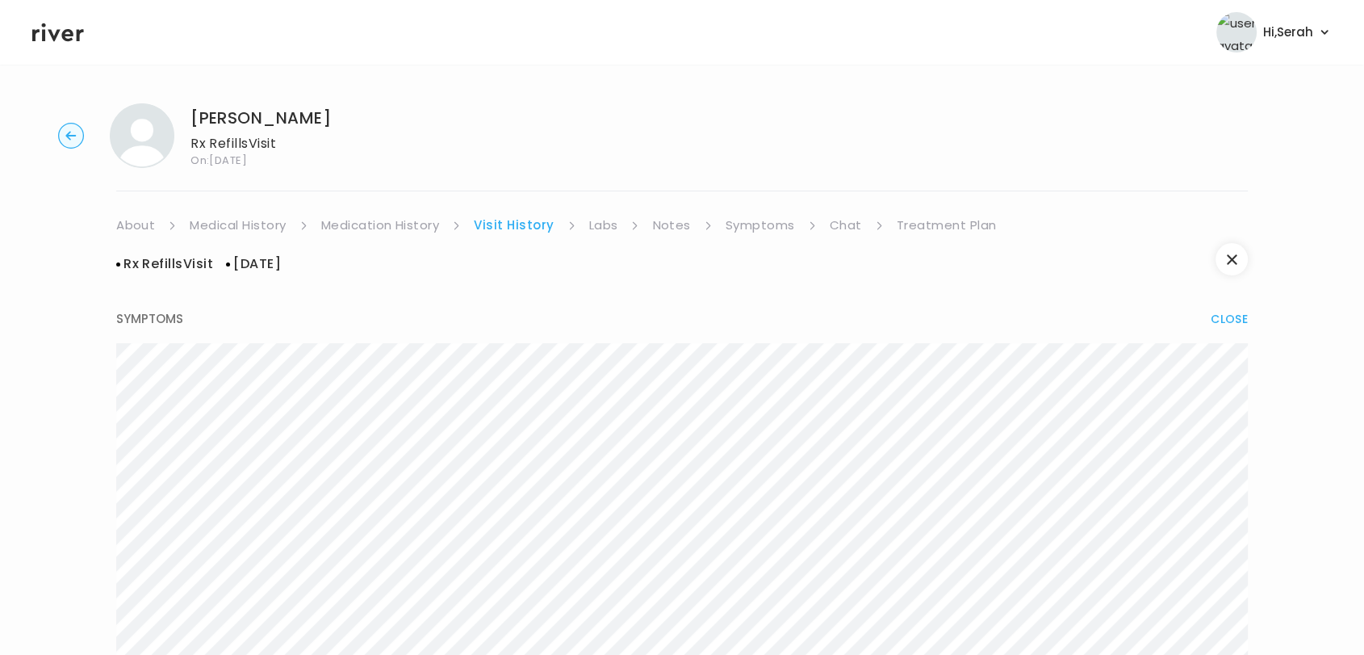
click at [848, 227] on link "Chat" at bounding box center [846, 225] width 32 height 23
click at [908, 240] on div "Next Ping message sent" at bounding box center [682, 548] width 1132 height 622
click at [923, 224] on link "Treatment Plan" at bounding box center [943, 225] width 100 height 23
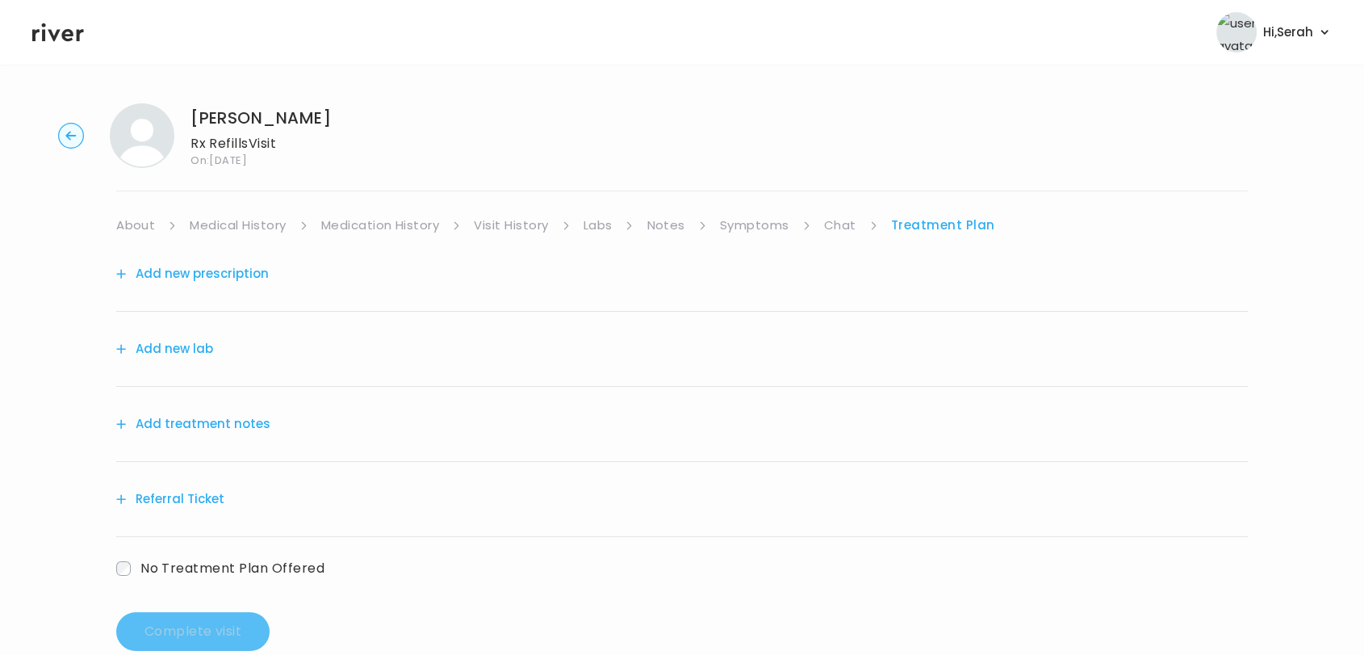
scroll to position [34, 0]
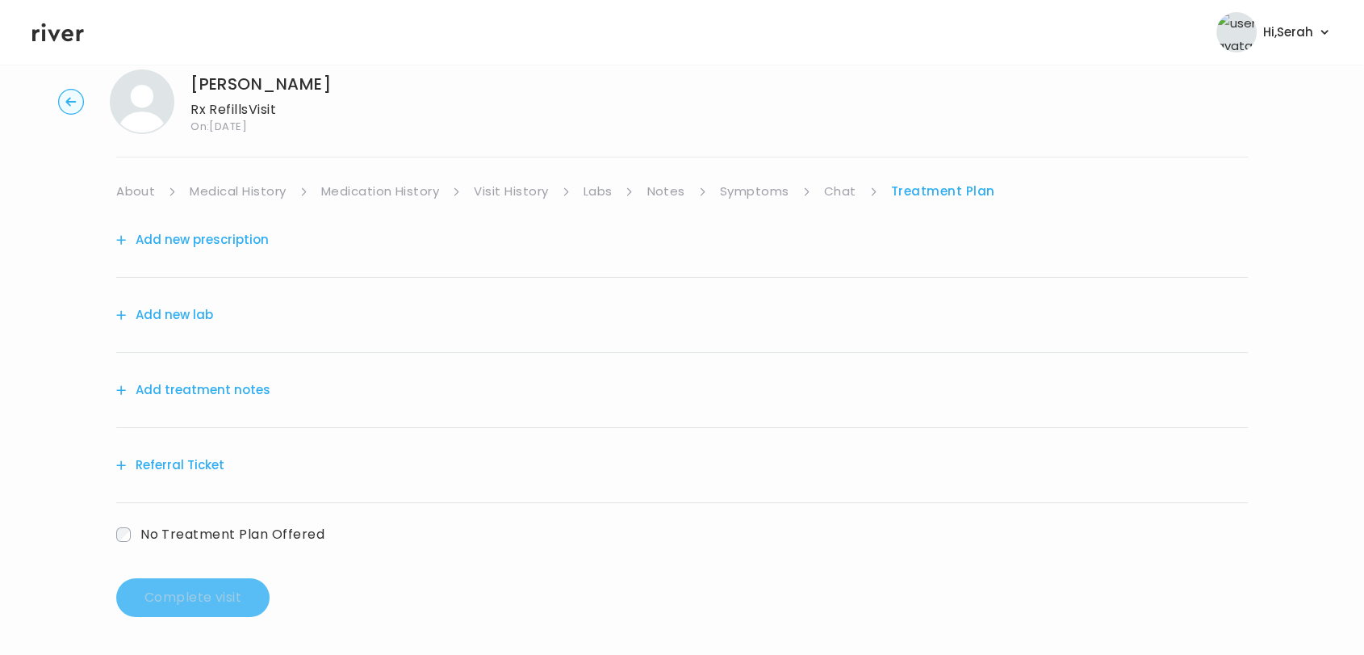
click at [207, 241] on button "Add new prescription" at bounding box center [192, 239] width 153 height 23
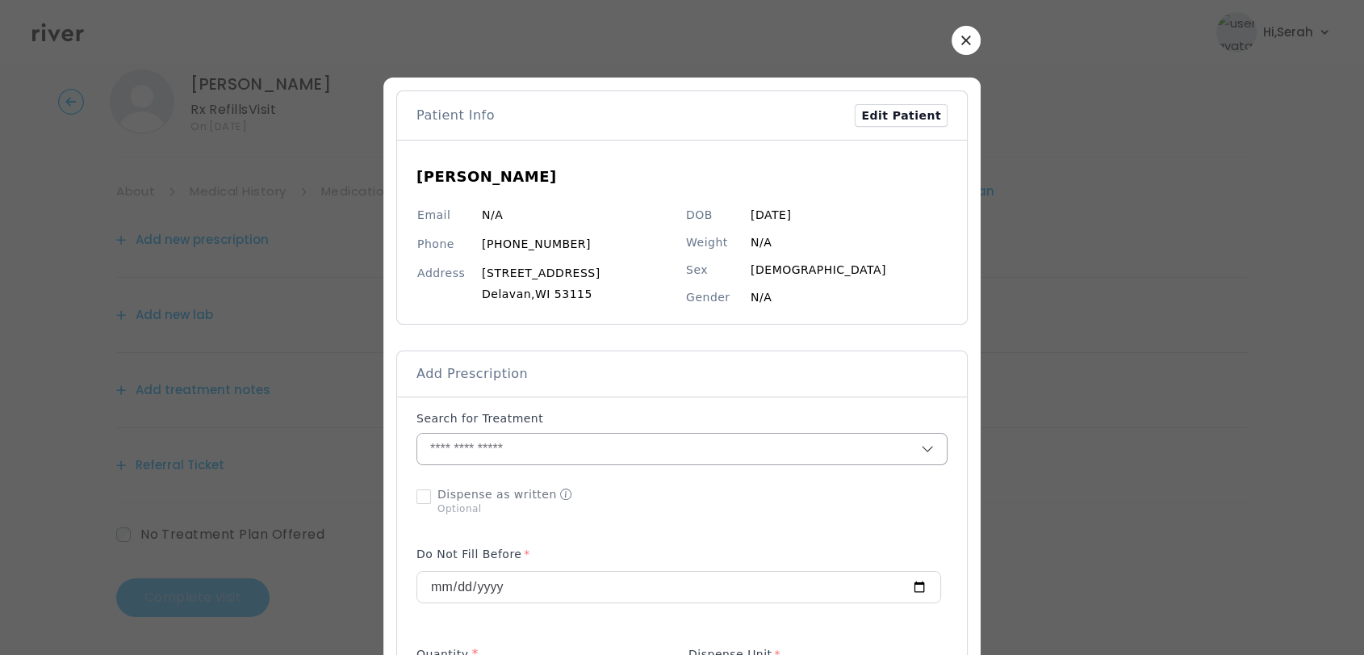
click at [505, 448] on input "text" at bounding box center [669, 448] width 504 height 31
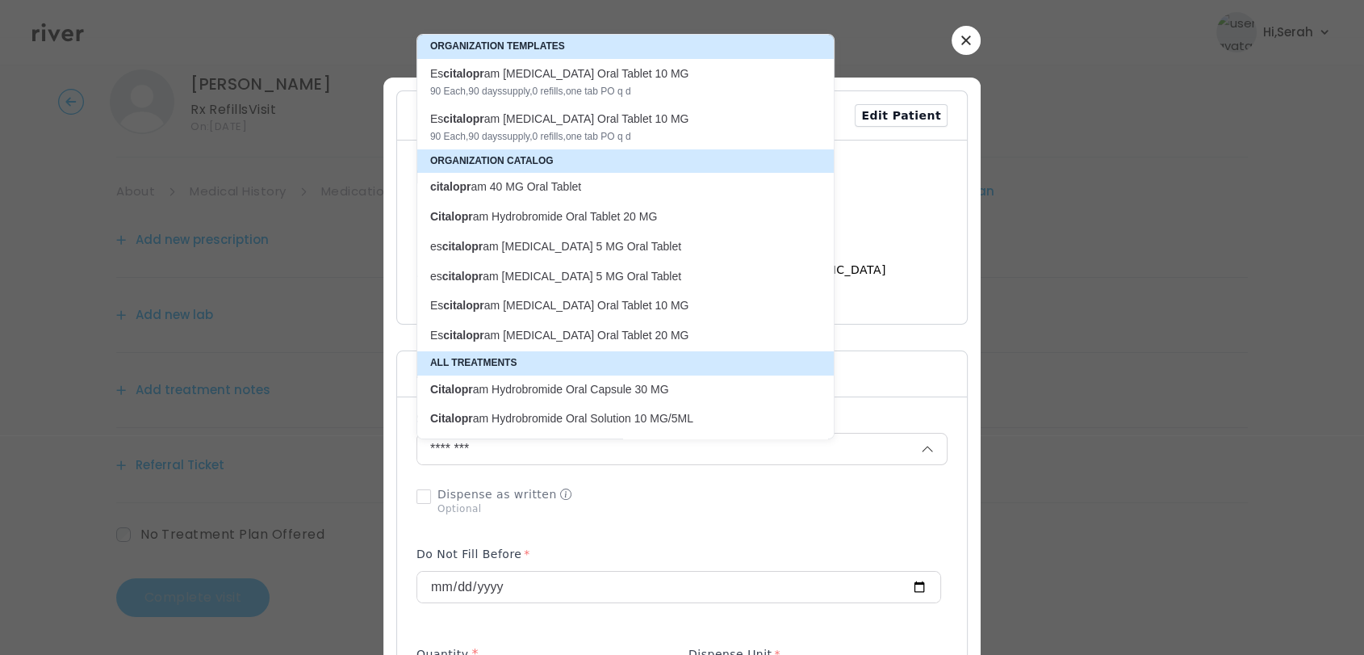
click at [626, 213] on p "Citalopr am Hydrobromide Oral Tablet 20 MG" at bounding box center [615, 216] width 371 height 15
type input "**********"
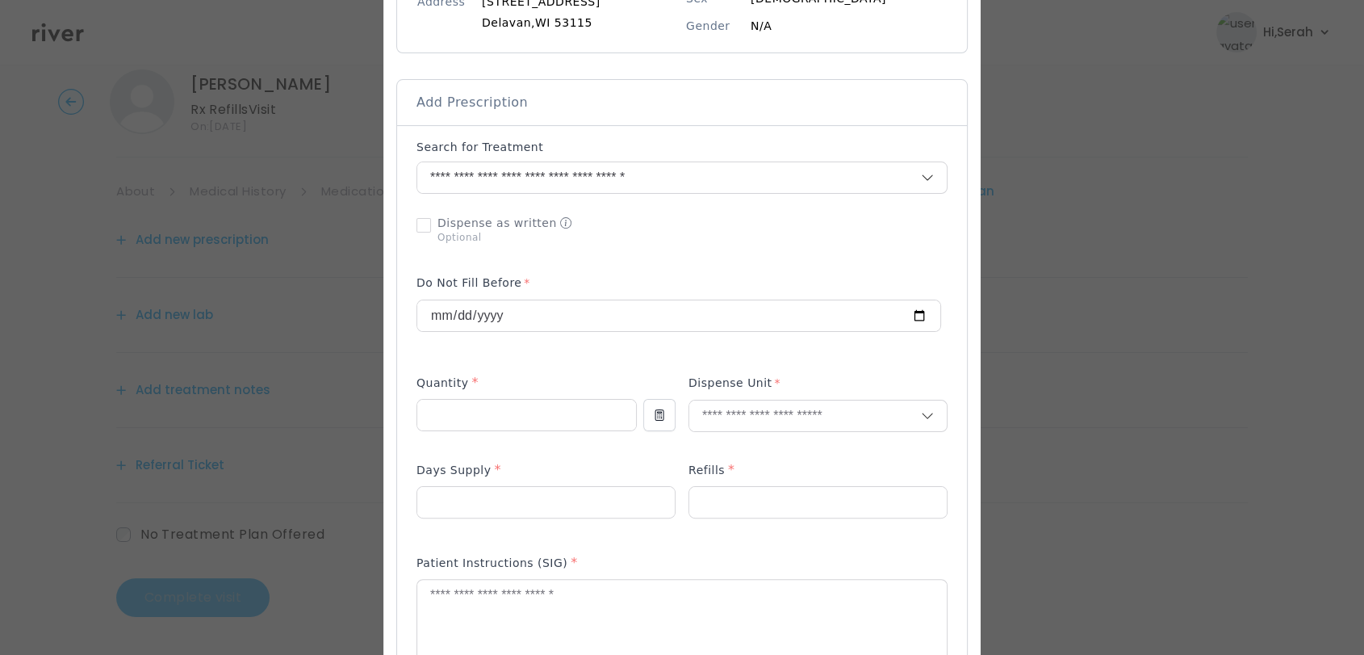
scroll to position [295, 0]
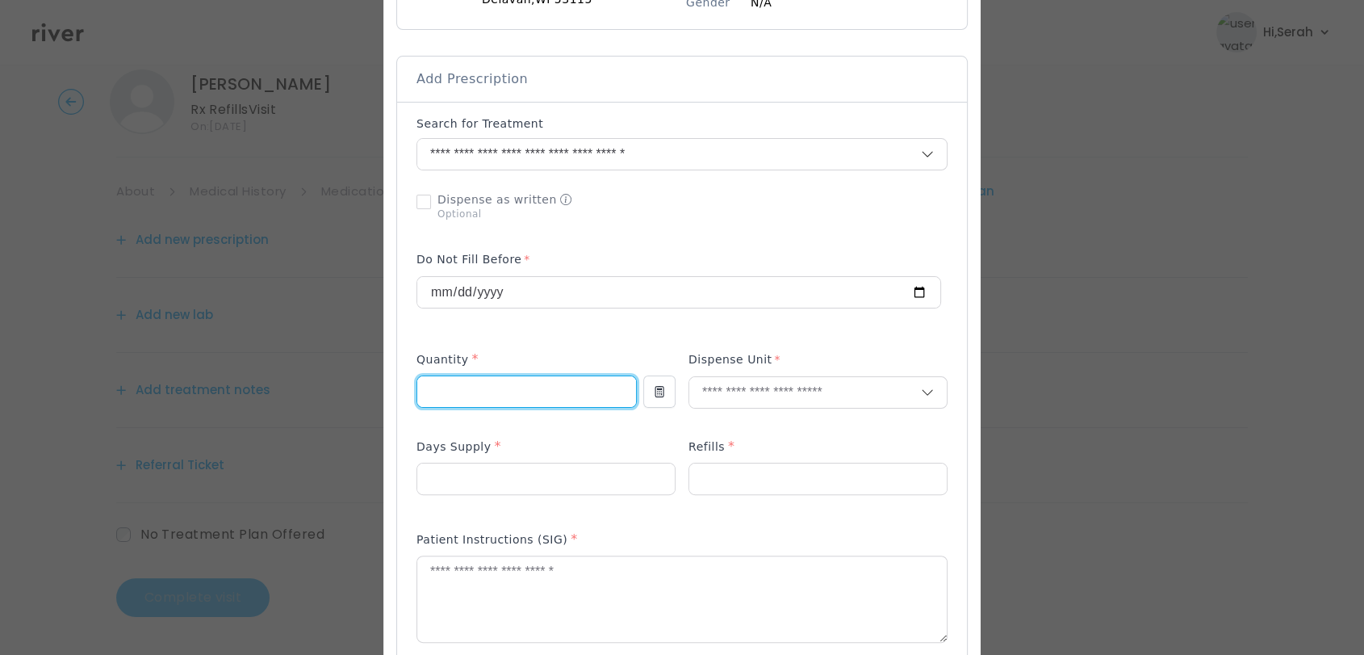
click at [493, 384] on input "number" at bounding box center [526, 391] width 219 height 31
type input "**"
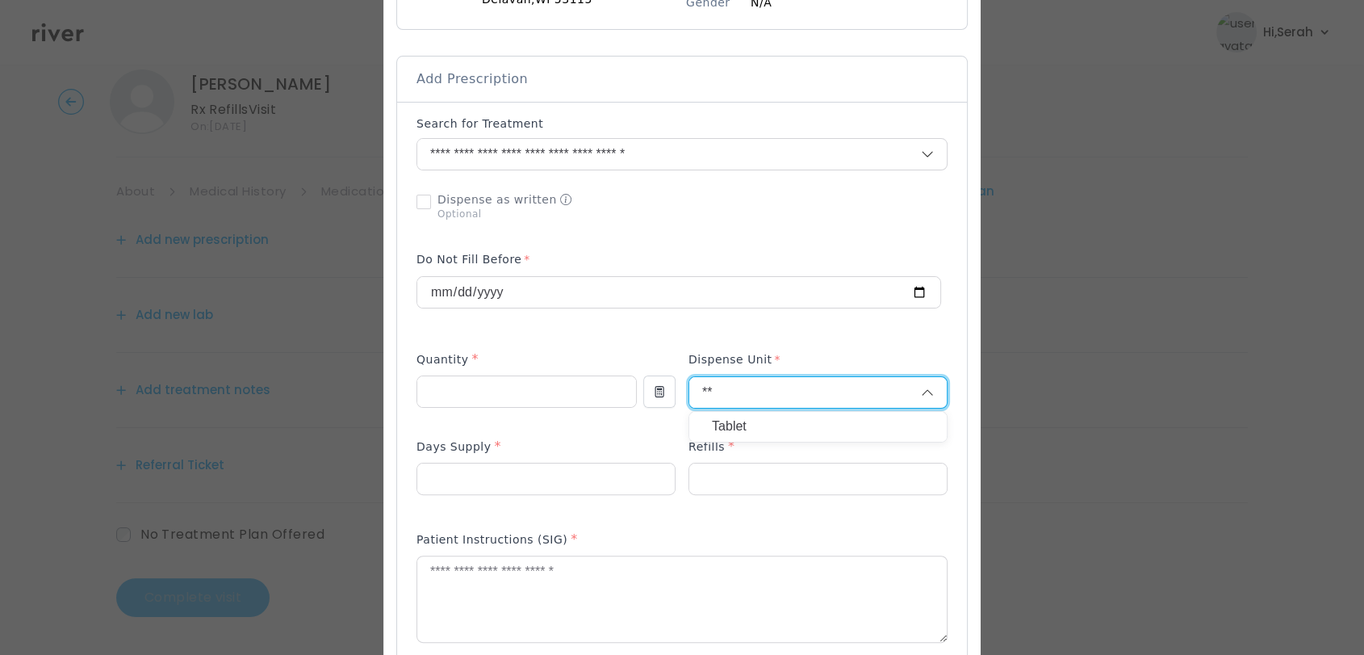
type input "**"
click at [728, 428] on p "Tablet" at bounding box center [818, 426] width 212 height 23
click at [591, 480] on input "number" at bounding box center [546, 478] width 258 height 31
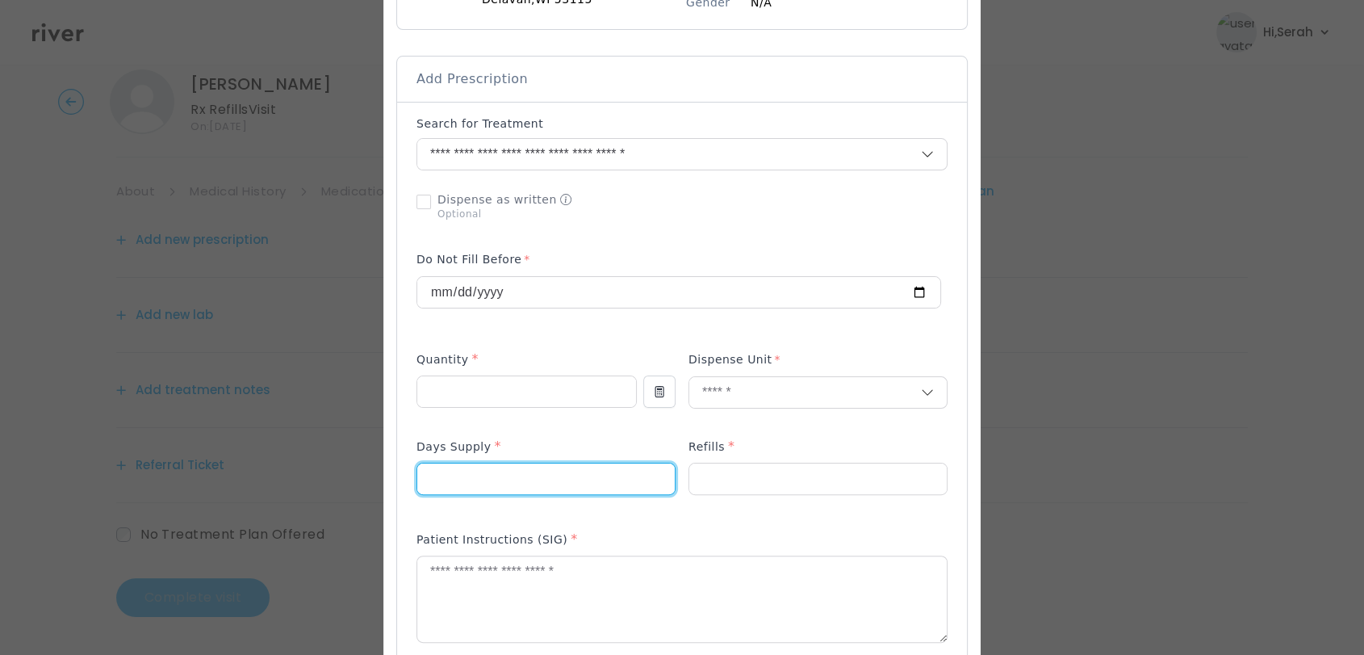
type input "**"
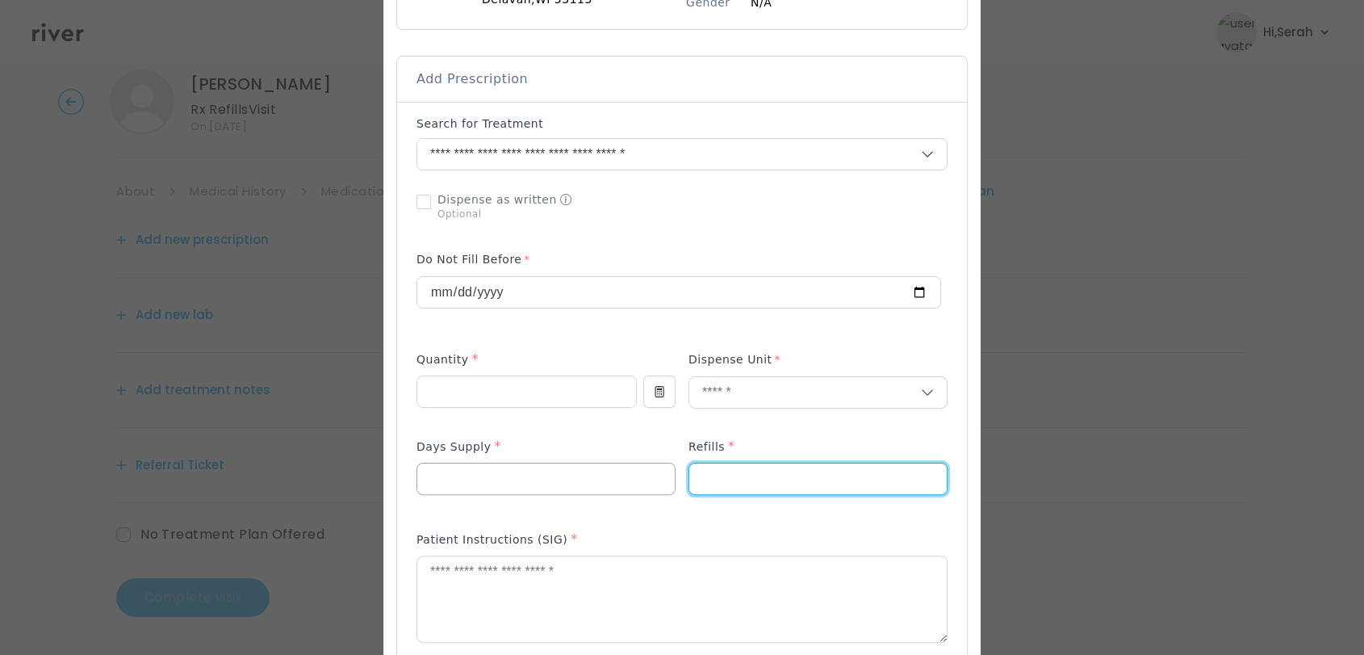
type input "*"
click at [551, 605] on textarea at bounding box center [682, 599] width 530 height 86
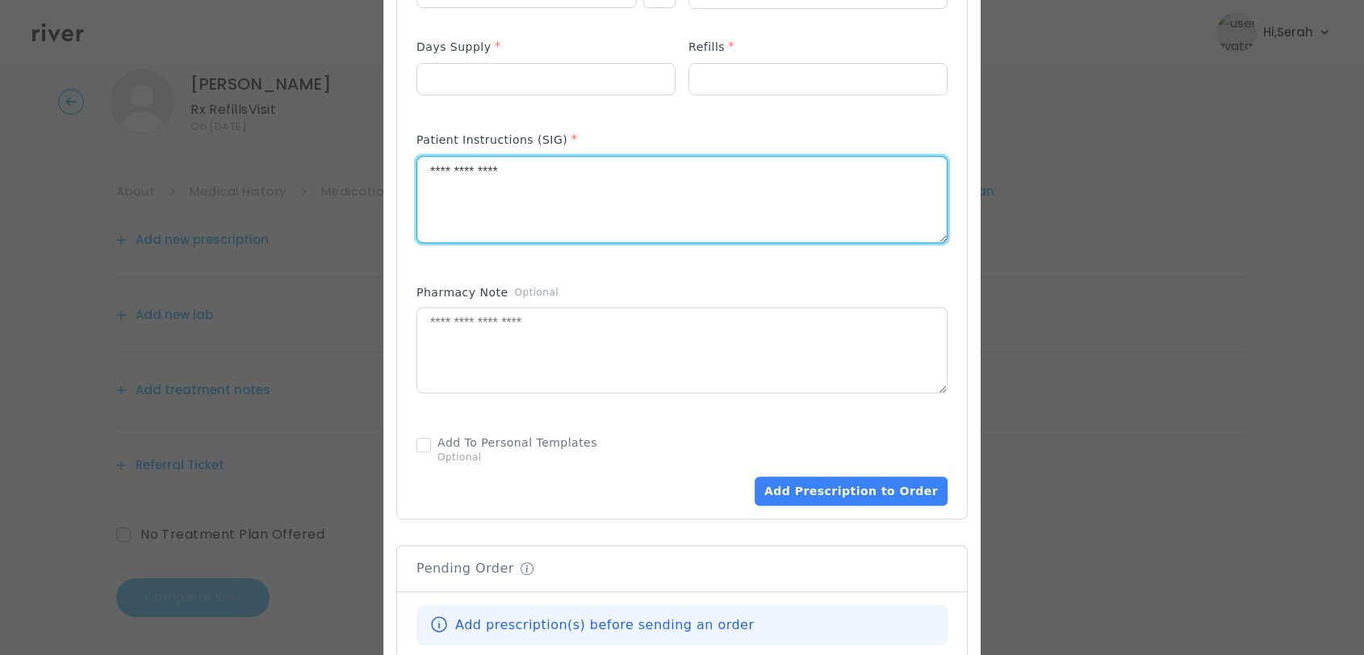
scroll to position [801, 0]
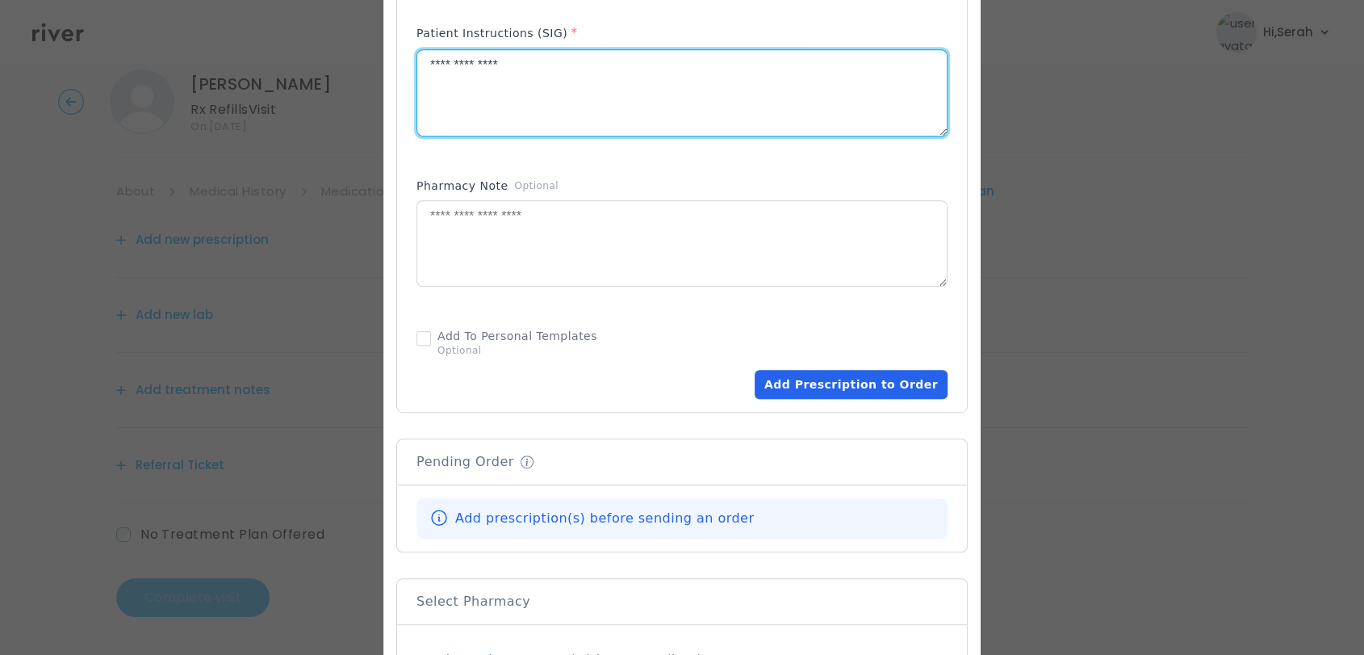
type textarea "**********"
click at [873, 375] on button "Add Prescription to Order" at bounding box center [851, 384] width 193 height 29
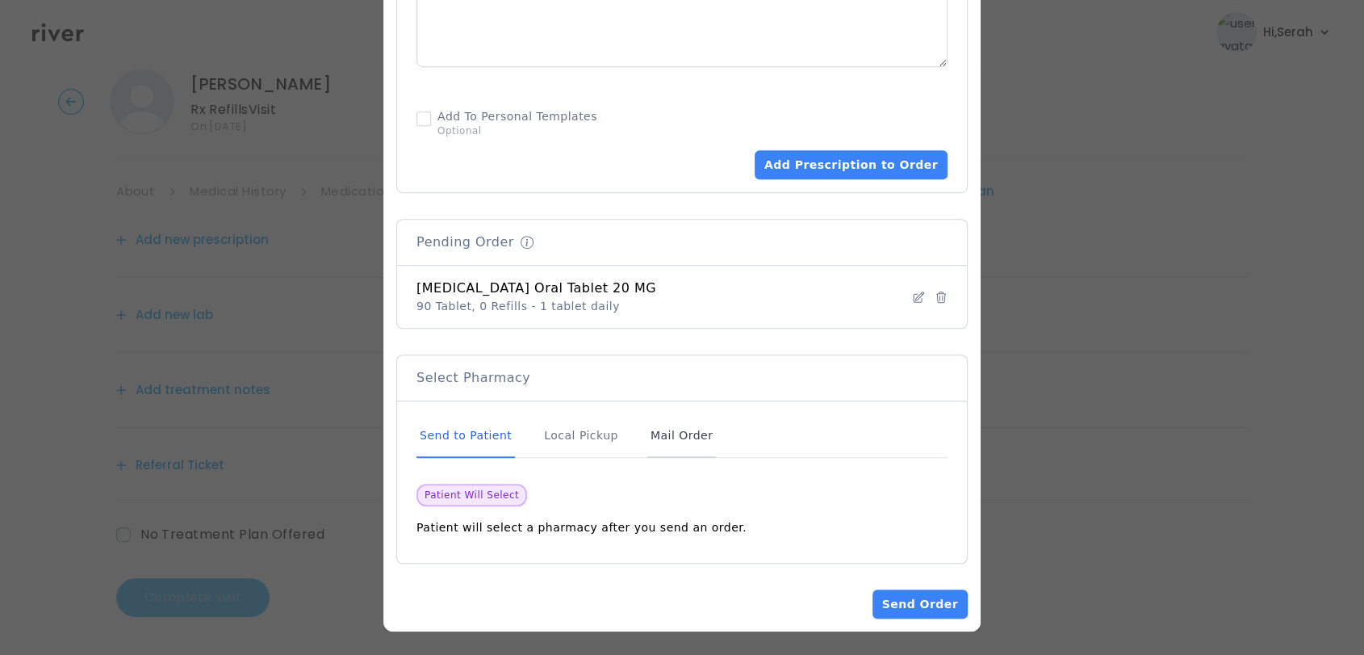
click at [672, 440] on div "Mail Order" at bounding box center [681, 436] width 69 height 44
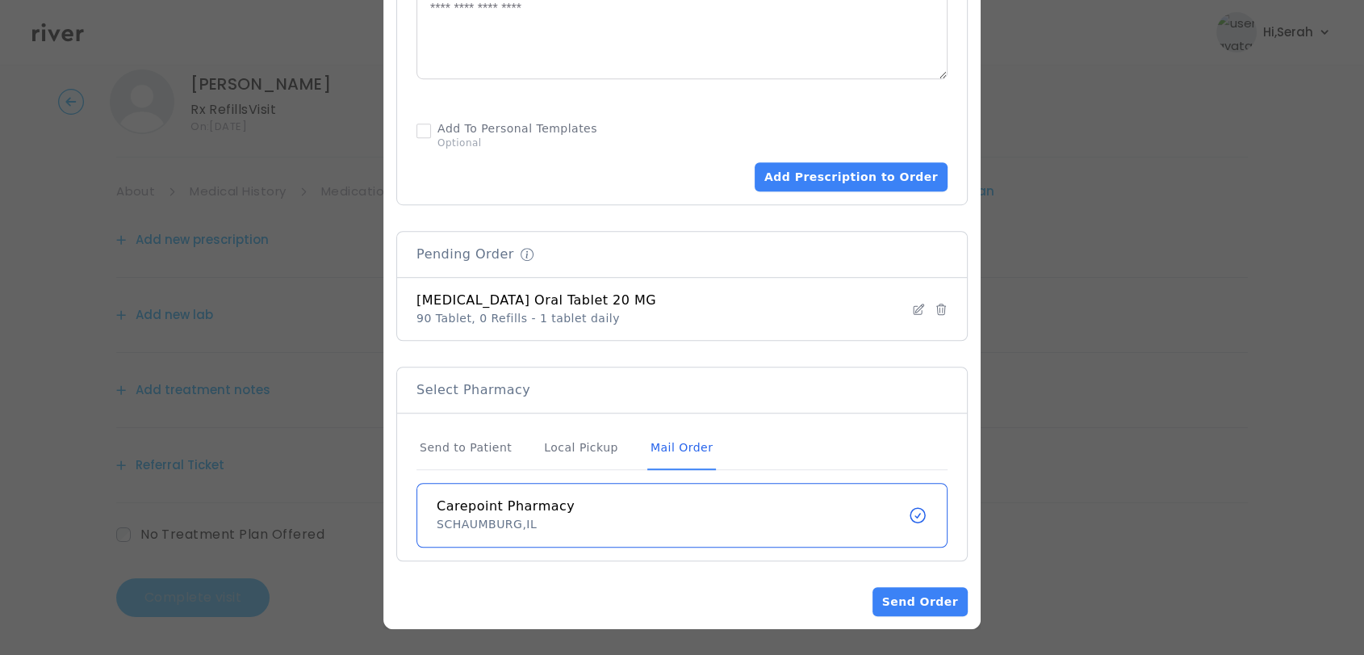
scroll to position [1007, 0]
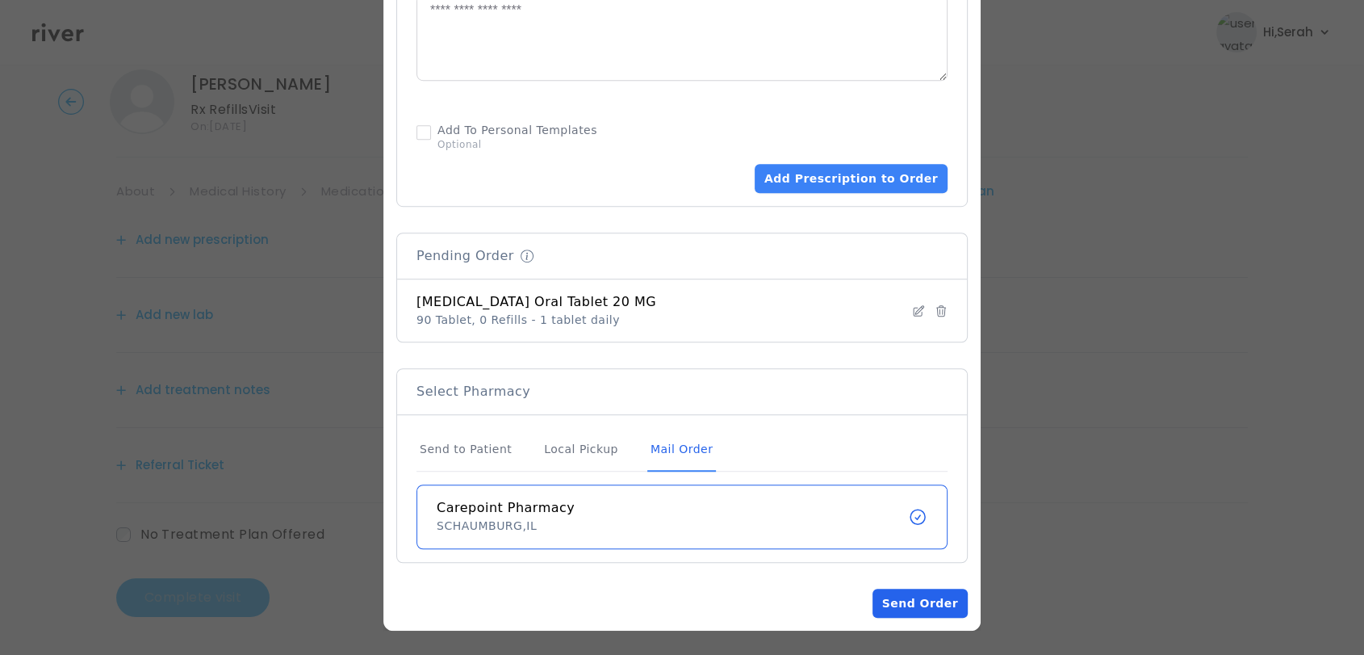
click at [906, 597] on button "Send Order" at bounding box center [920, 602] width 95 height 29
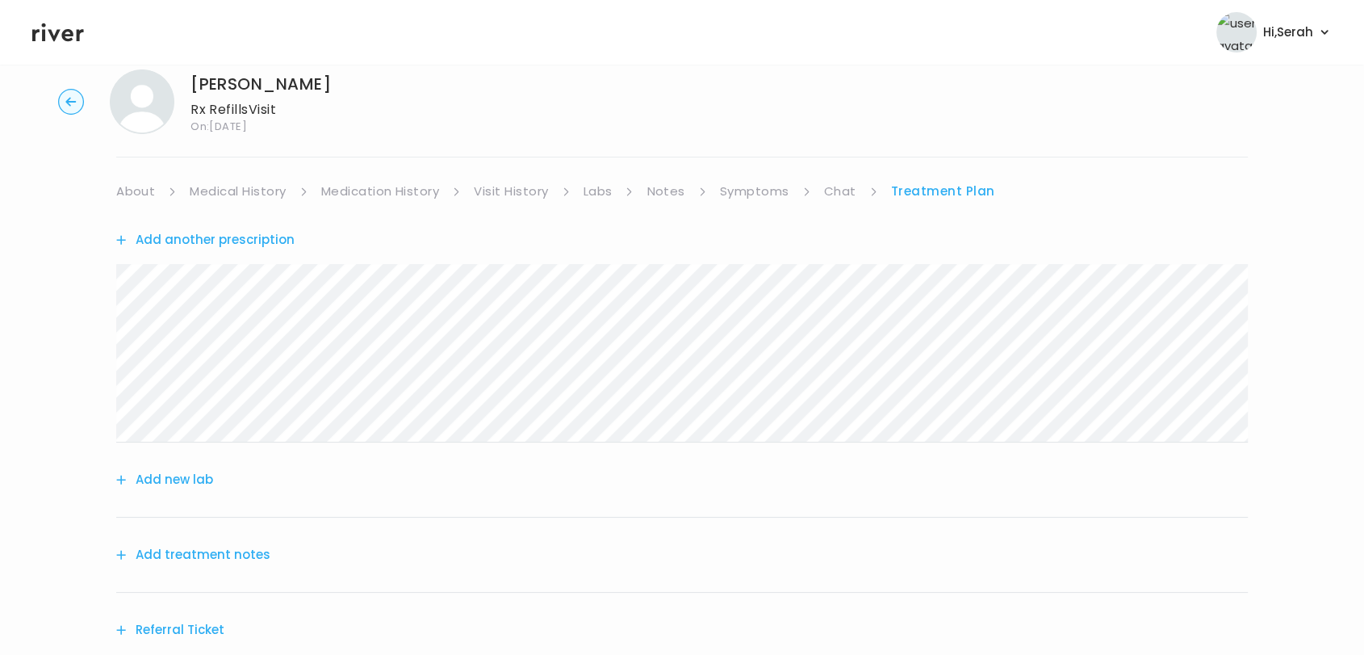
click at [221, 547] on button "Add treatment notes" at bounding box center [193, 554] width 154 height 23
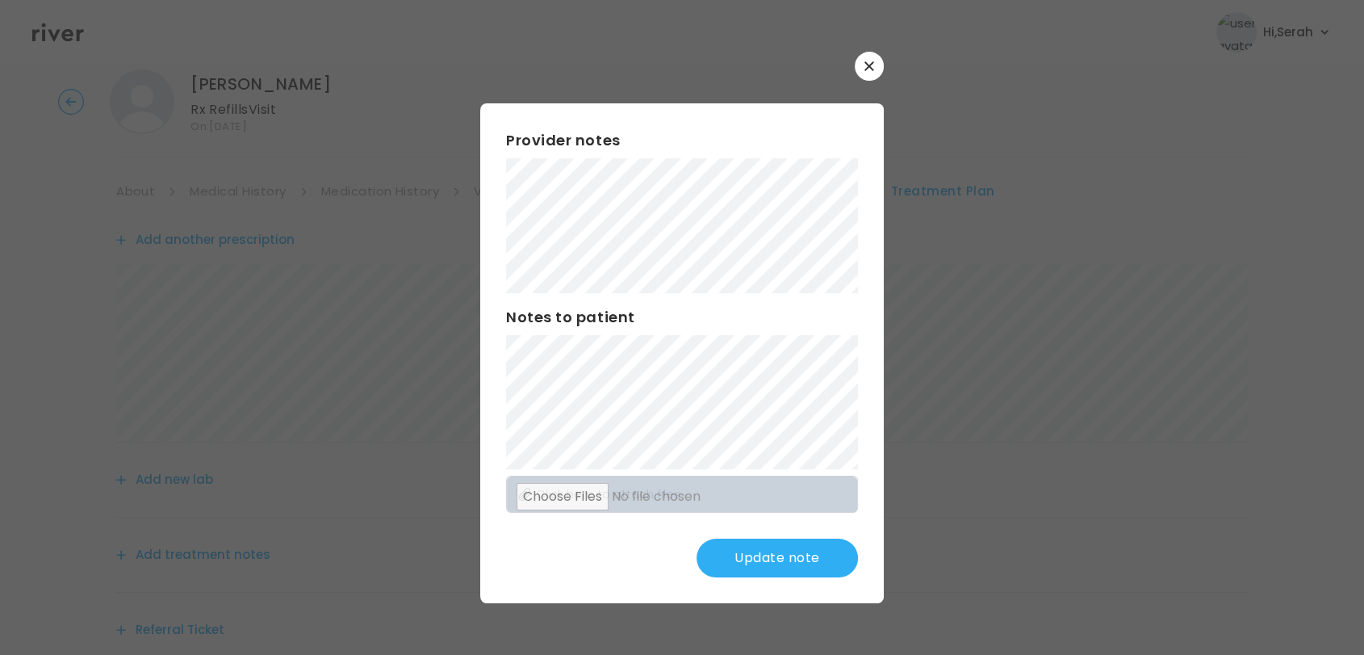
click at [762, 570] on button "Update note" at bounding box center [777, 557] width 161 height 39
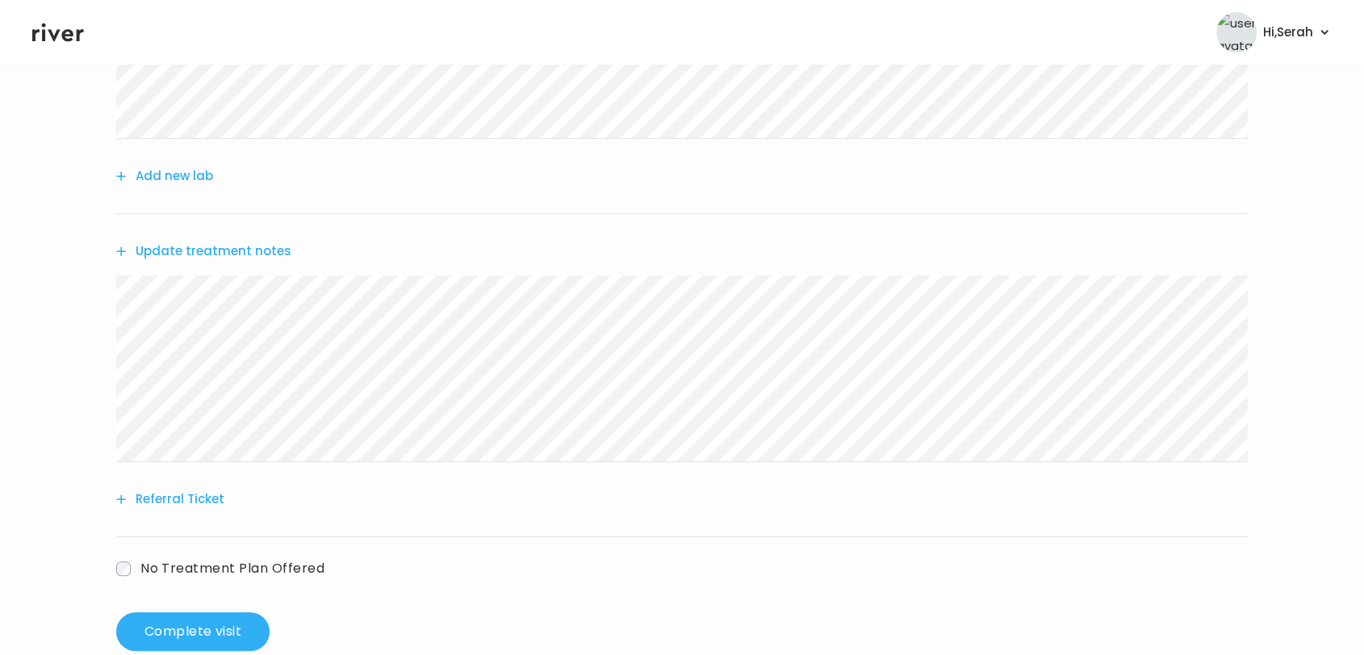
scroll to position [372, 0]
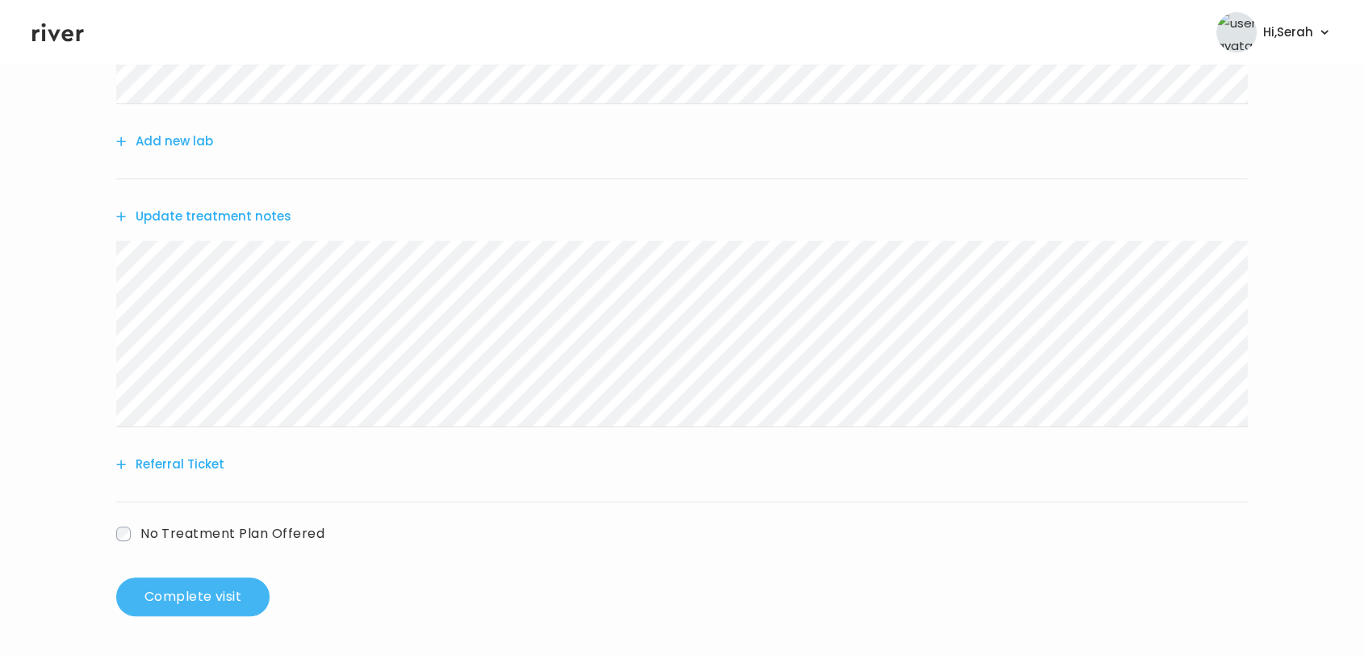
click at [211, 577] on button "Complete visit" at bounding box center [192, 596] width 153 height 39
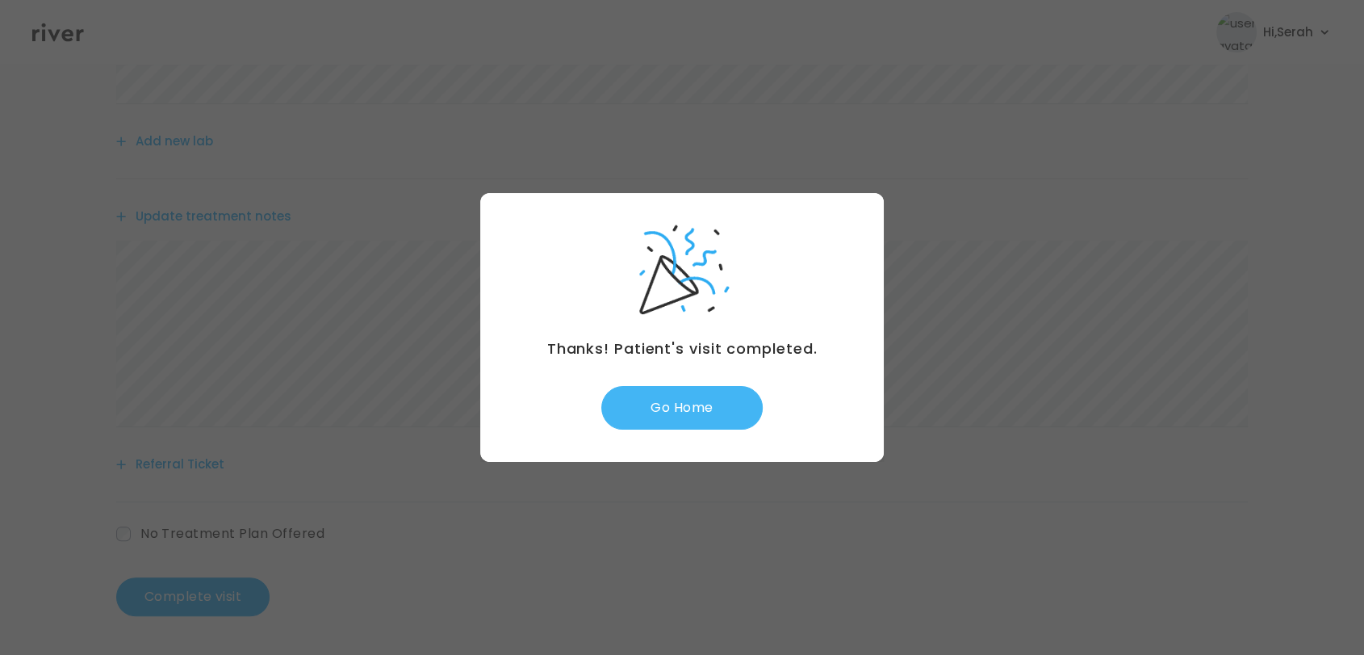
click at [695, 421] on button "Go Home" at bounding box center [681, 408] width 161 height 44
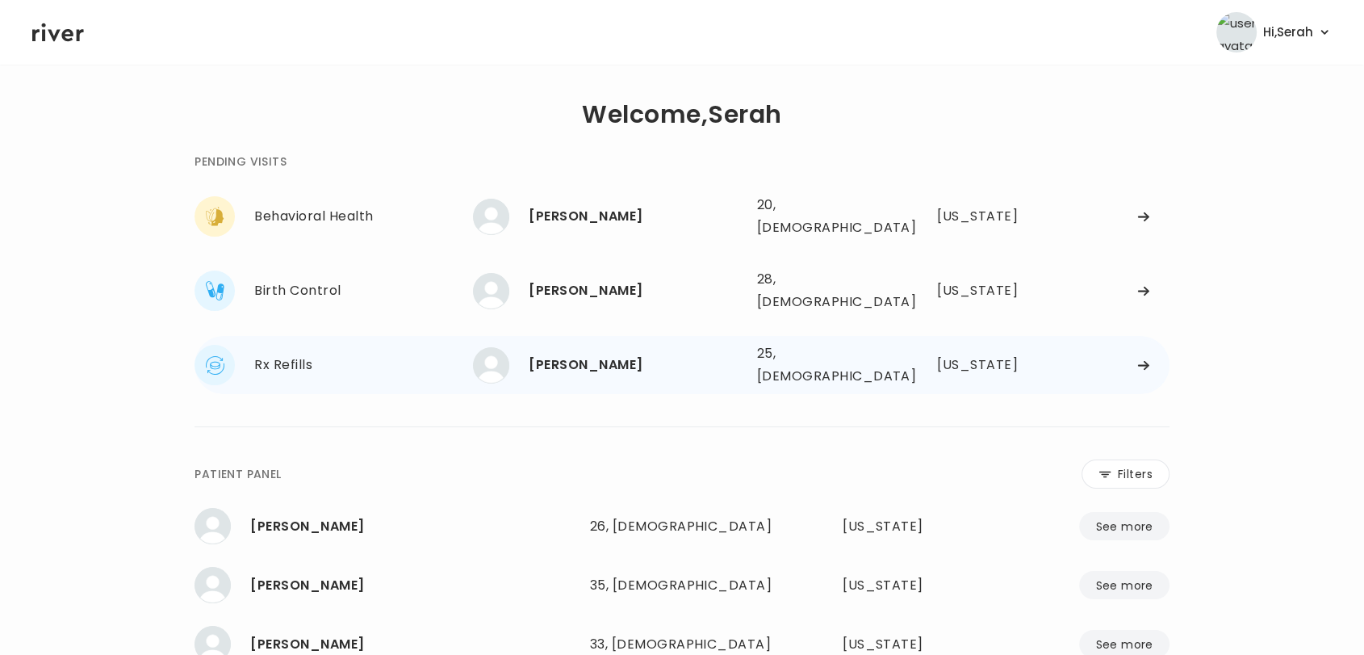
click at [566, 354] on div "PAYTON ELLSWORTH" at bounding box center [636, 365] width 215 height 23
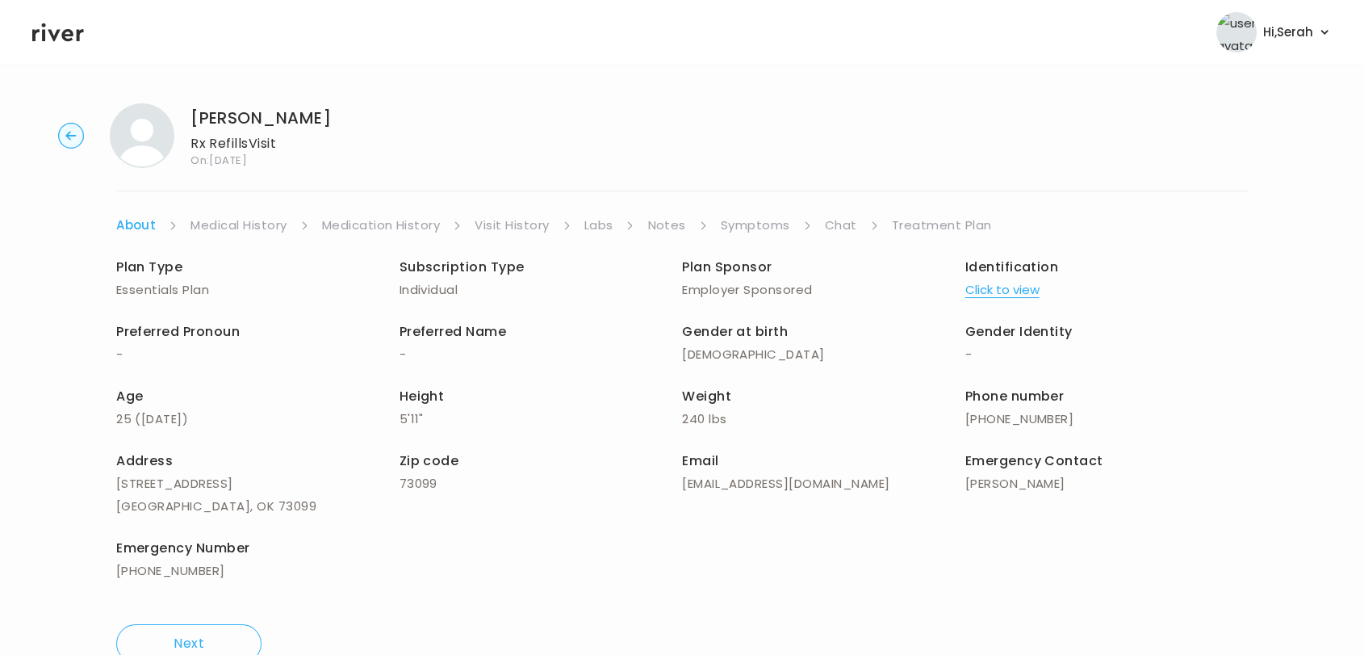
click at [727, 223] on link "Symptoms" at bounding box center [755, 225] width 69 height 23
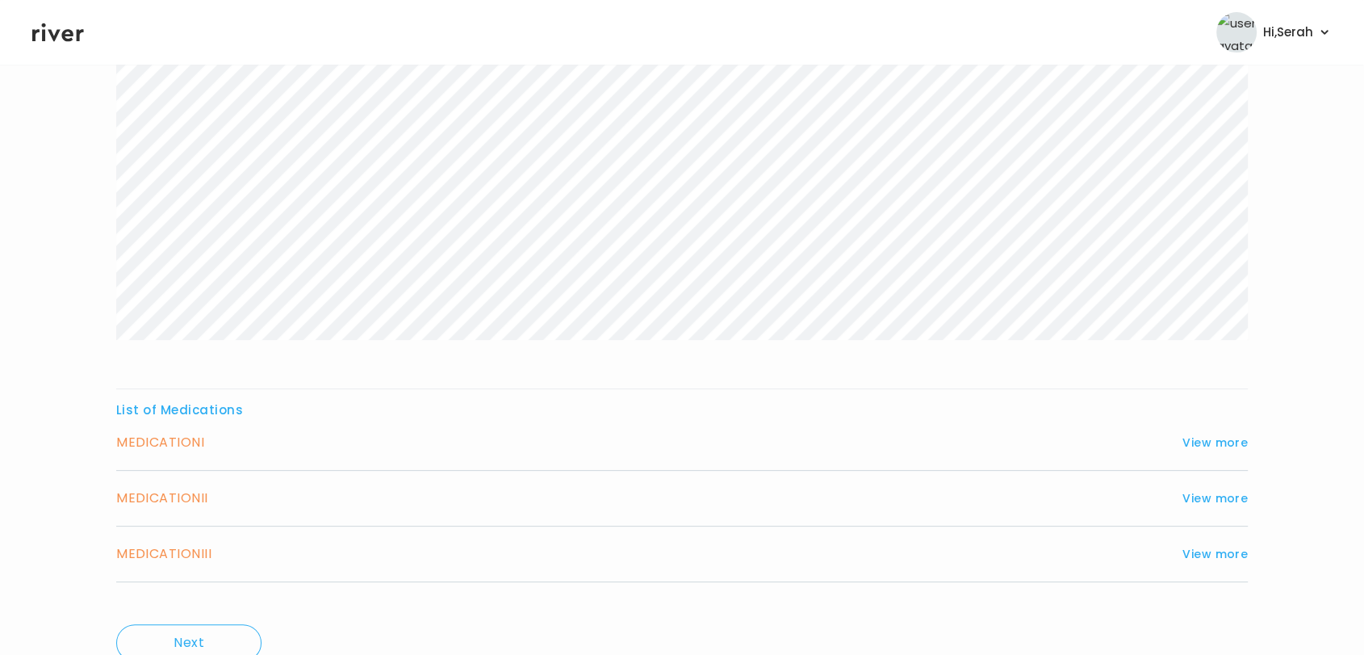
scroll to position [371, 0]
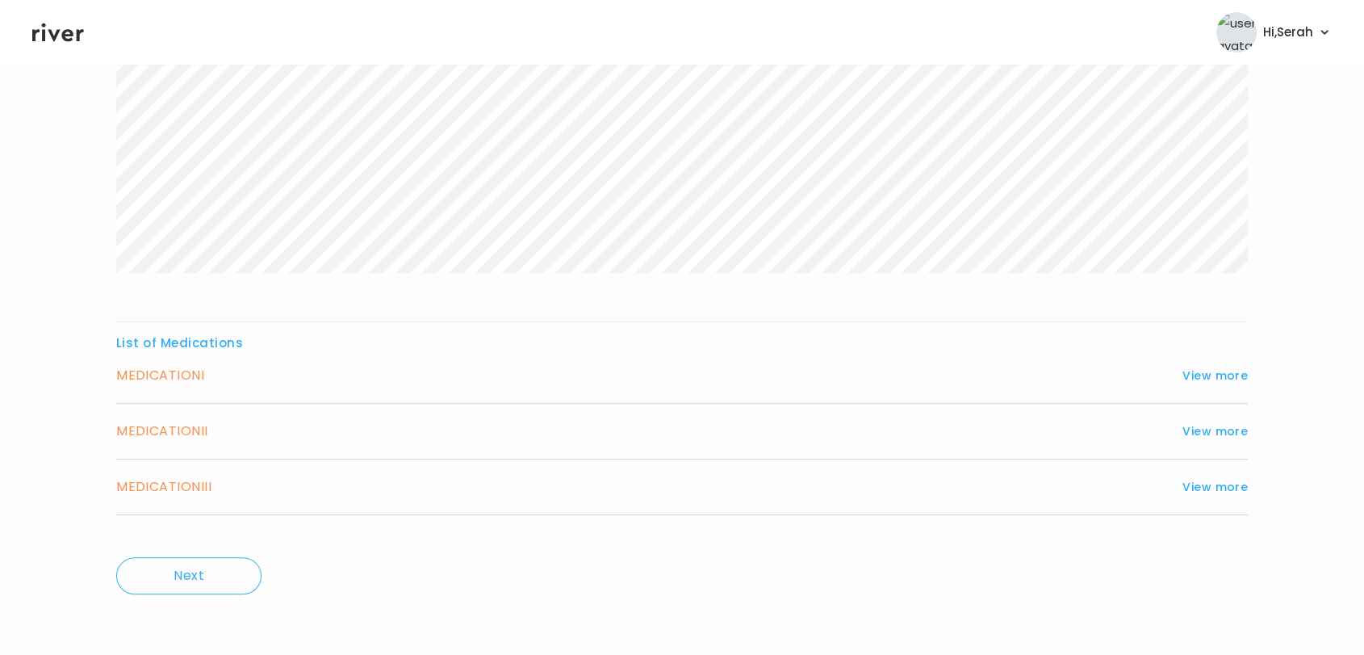
click at [1208, 362] on div "List of Medications MEDICATION I View more Who originally prescribed the medica…" at bounding box center [682, 423] width 1132 height 183
click at [1201, 375] on button "View more" at bounding box center [1215, 375] width 65 height 19
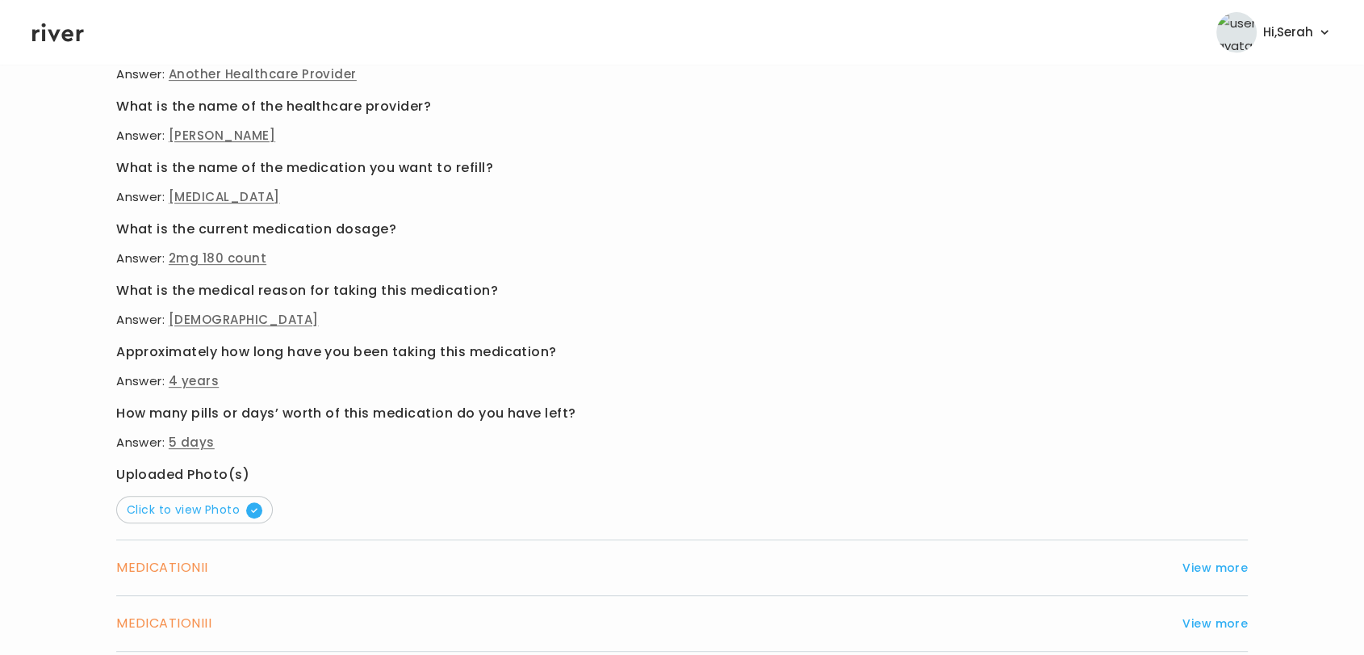
scroll to position [865, 0]
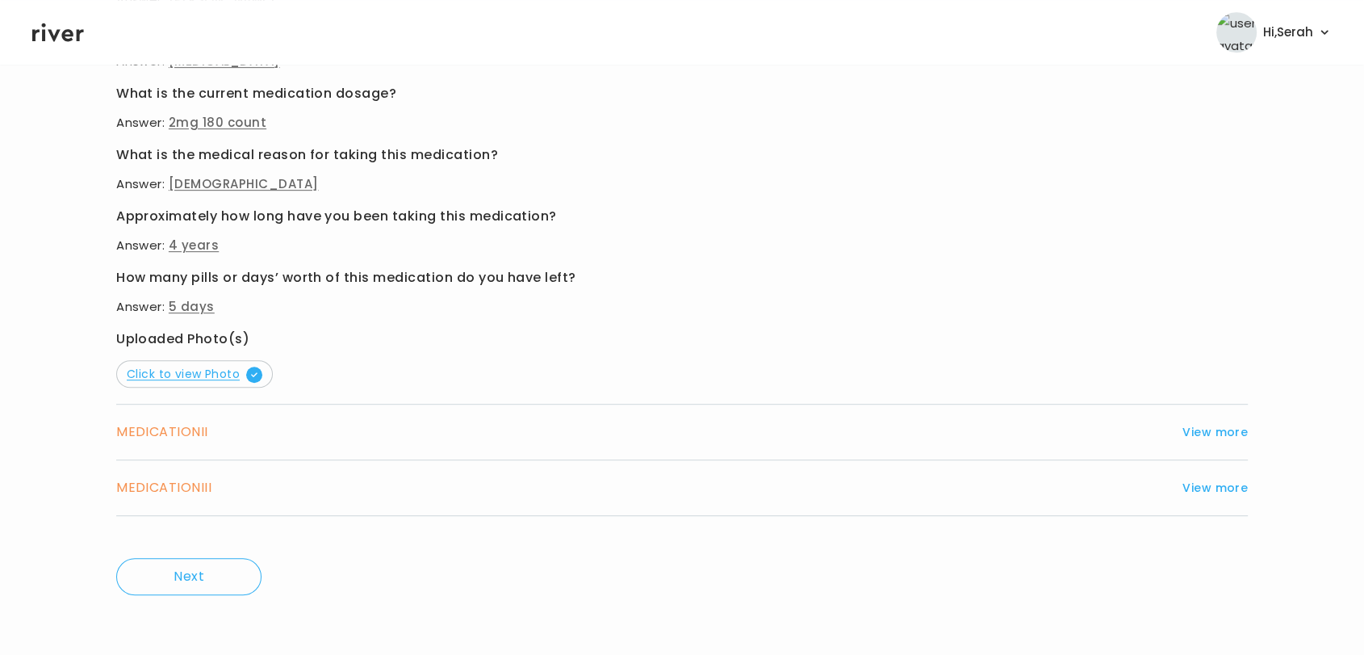
click at [203, 366] on span "Click to view Photo" at bounding box center [195, 374] width 136 height 16
click at [1213, 441] on div "MEDICATION II View more" at bounding box center [682, 432] width 1132 height 23
click at [1198, 417] on div "MEDICATION II View more Who originally prescribed the medication you want to re…" at bounding box center [682, 432] width 1132 height 56
click at [1209, 432] on button "View more" at bounding box center [1215, 431] width 65 height 19
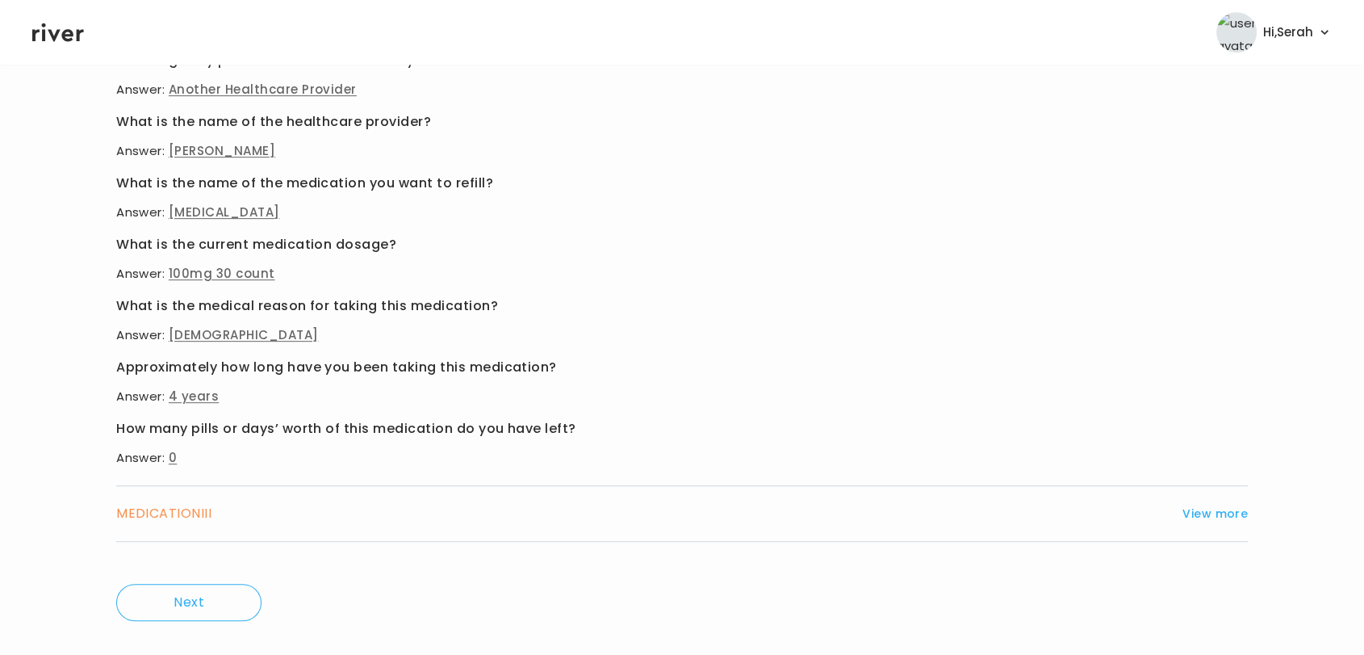
scroll to position [767, 0]
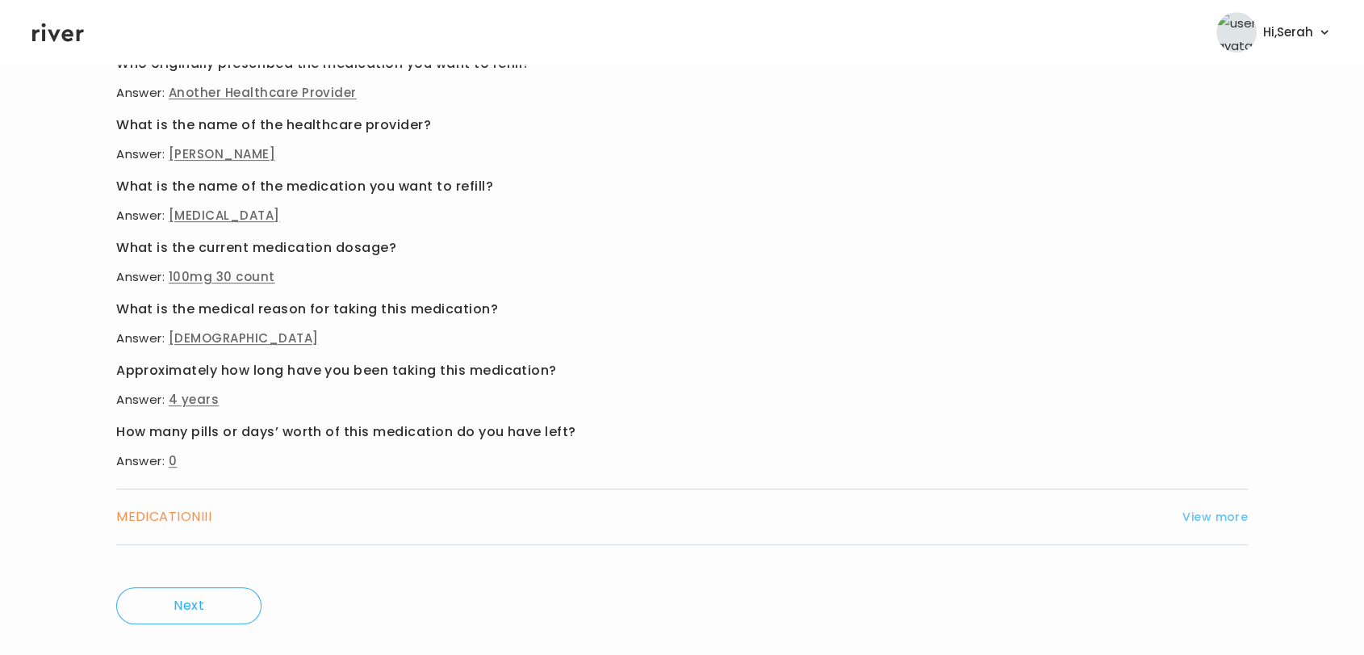
click at [1223, 516] on button "View more" at bounding box center [1215, 516] width 65 height 19
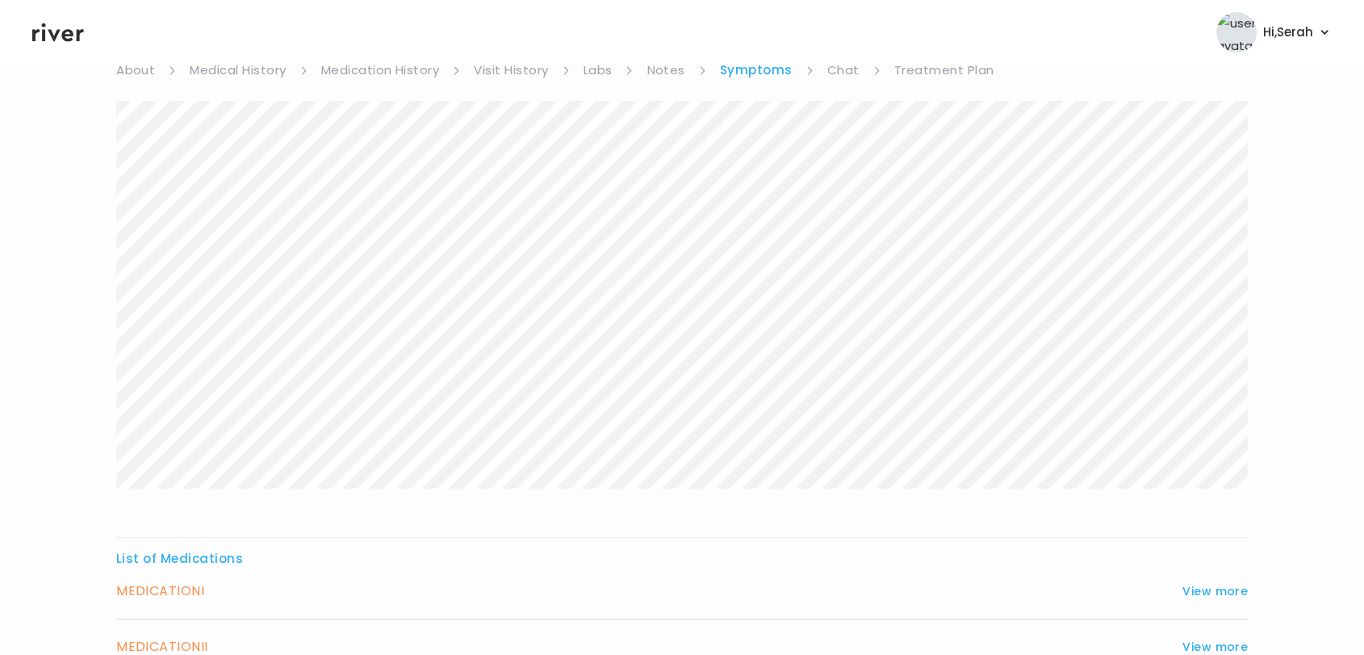
scroll to position [140, 0]
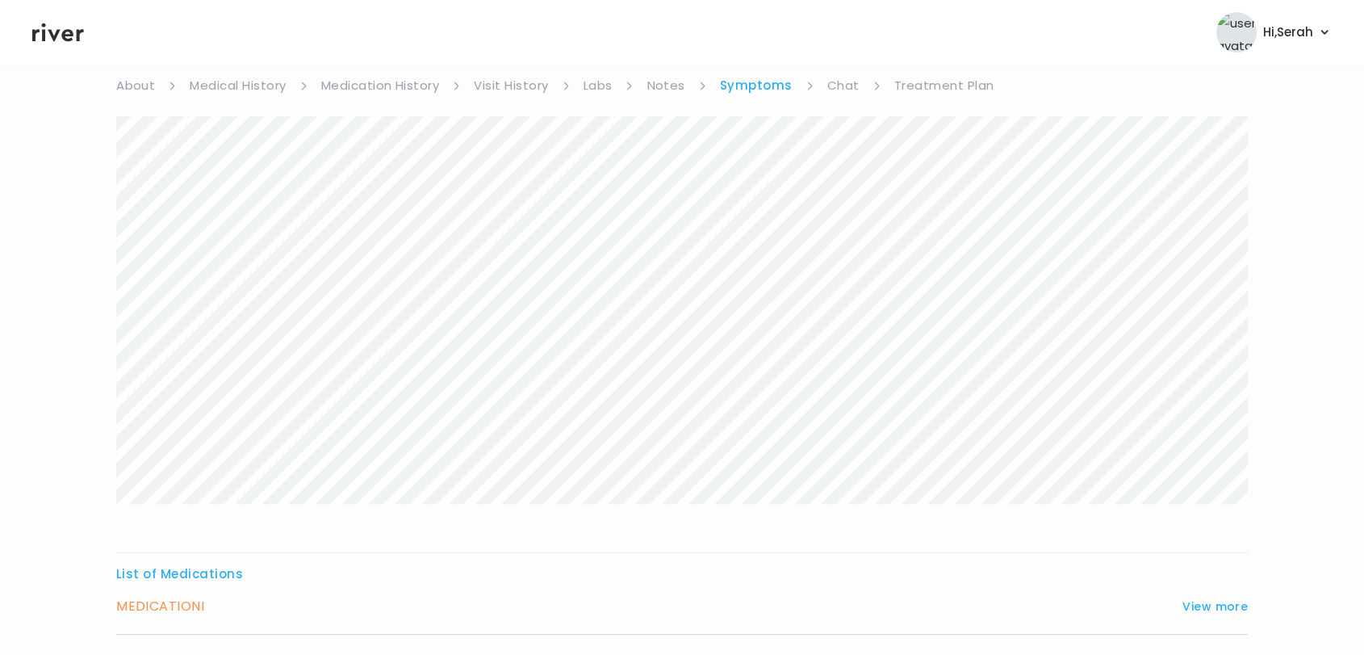
click at [833, 69] on div "PAYTON ELLSWORTH Rx Refills Visit On: 29 Aug 2025 About Medical History Medicat…" at bounding box center [682, 619] width 1364 height 1336
click at [832, 82] on link "Chat" at bounding box center [843, 85] width 32 height 23
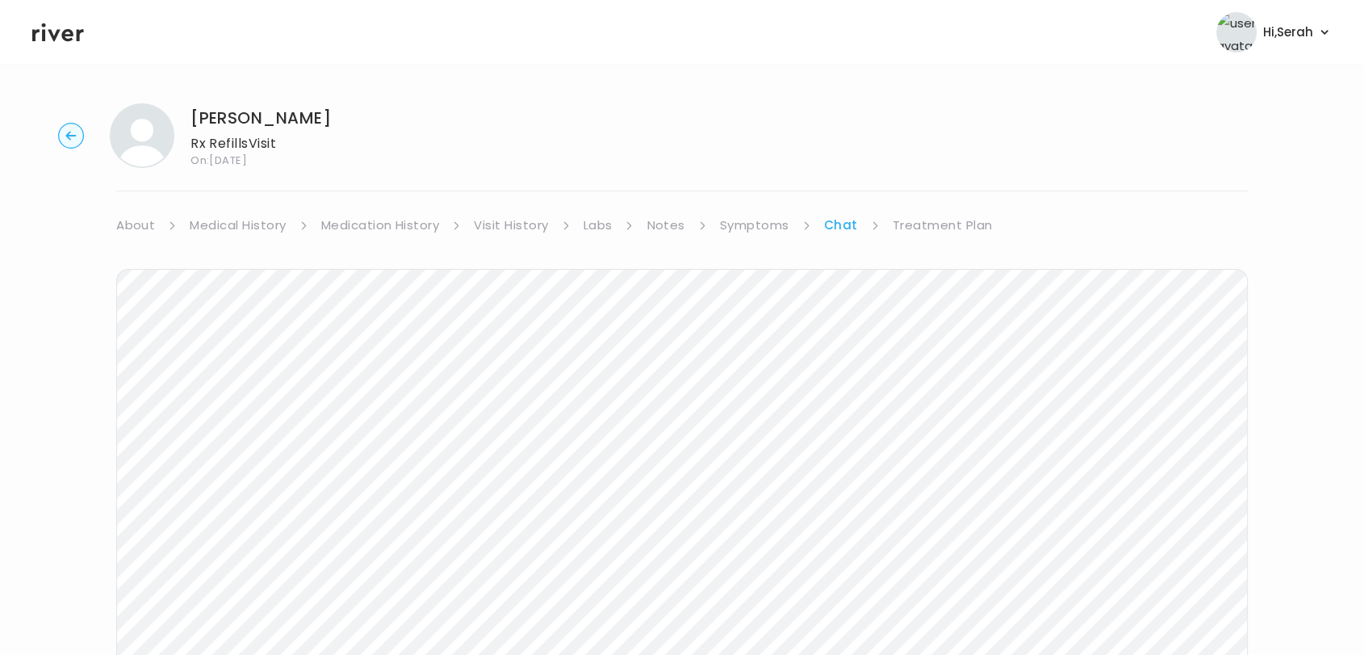
click at [949, 209] on div "PAYTON ELLSWORTH Rx Refills Visit On: 29 Aug 2025 About Medical History Medicat…" at bounding box center [682, 480] width 1364 height 781
click at [939, 217] on link "Treatment Plan" at bounding box center [943, 225] width 100 height 23
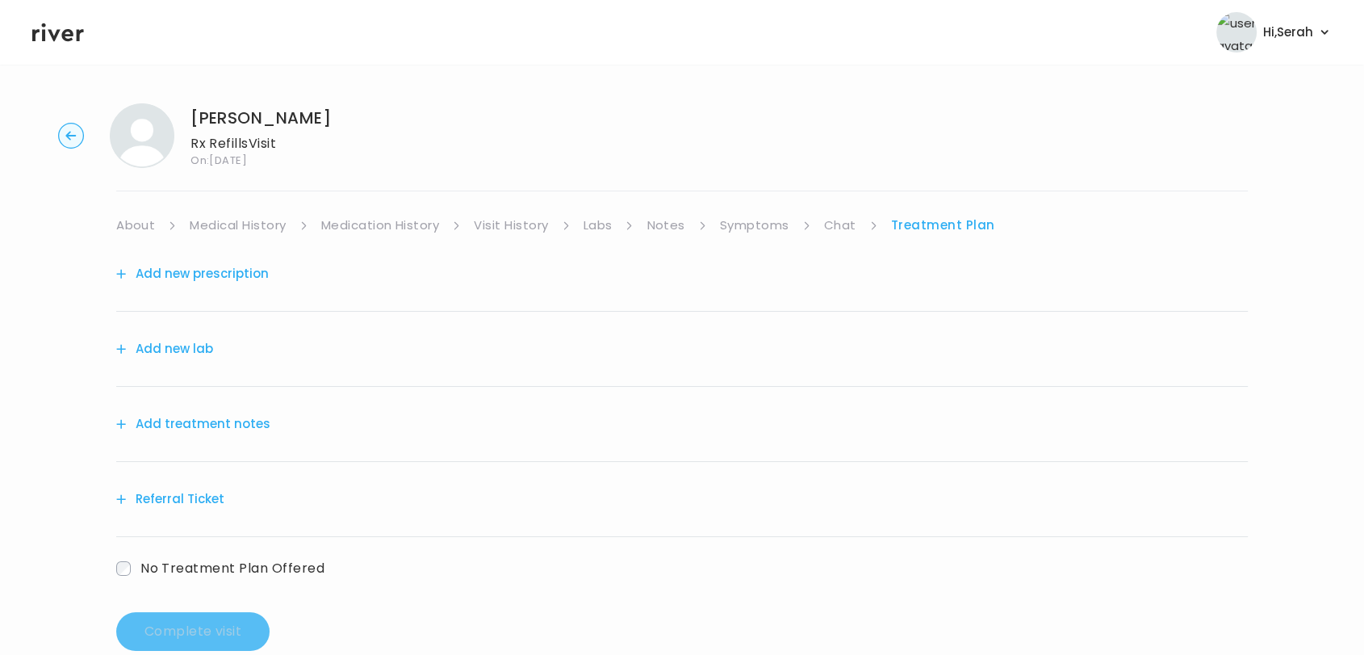
click at [240, 283] on button "Add new prescription" at bounding box center [192, 273] width 153 height 23
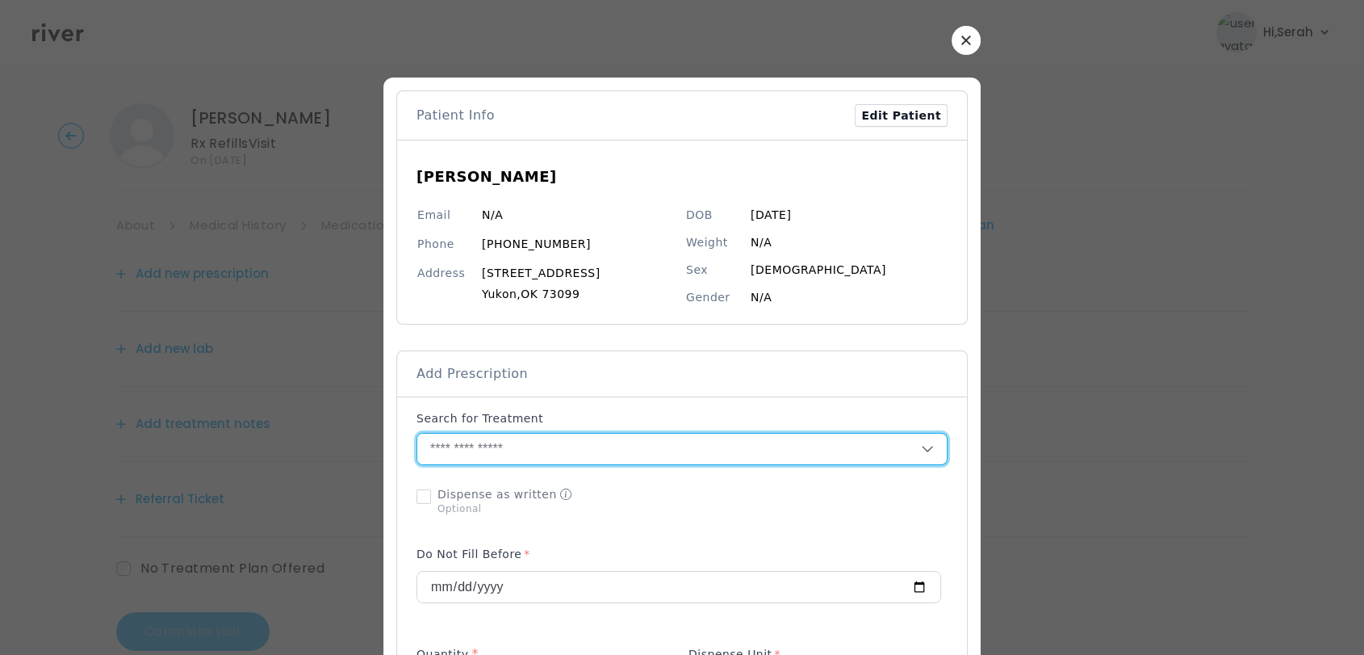
click at [542, 452] on input "text" at bounding box center [669, 448] width 504 height 31
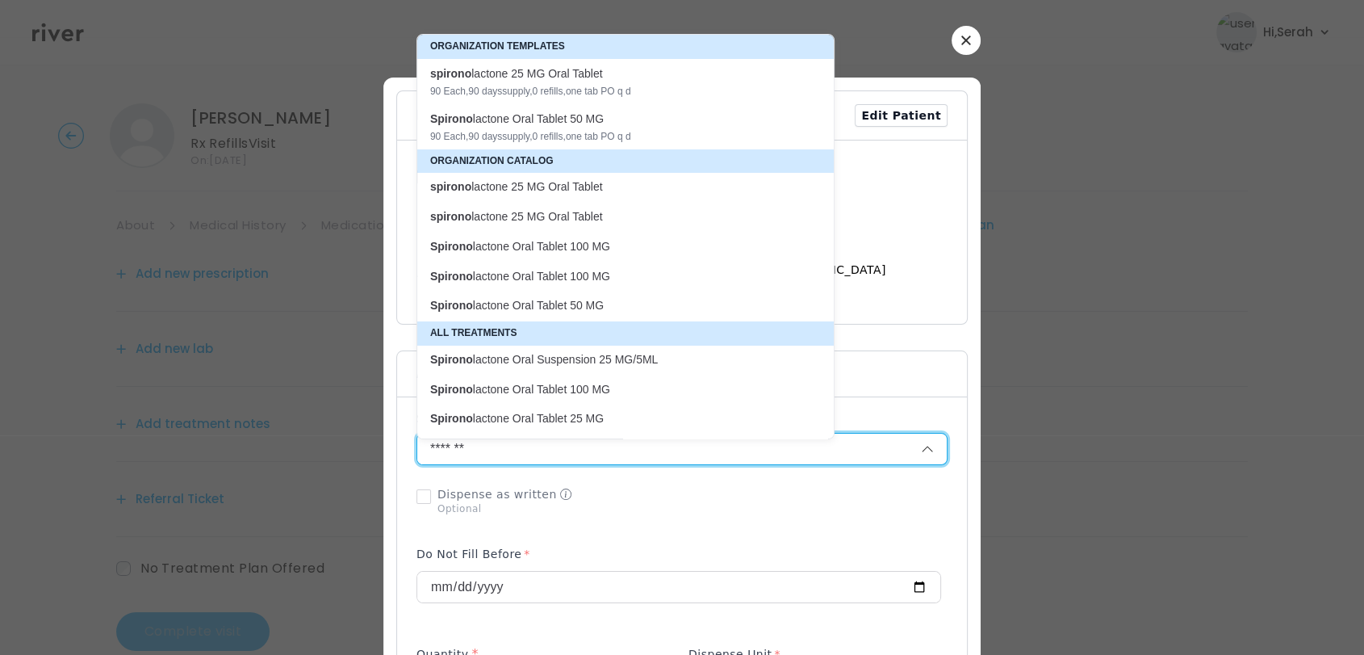
click at [599, 249] on p "Spirono lactone Oral Tablet 100 MG" at bounding box center [615, 246] width 371 height 15
type input "**********"
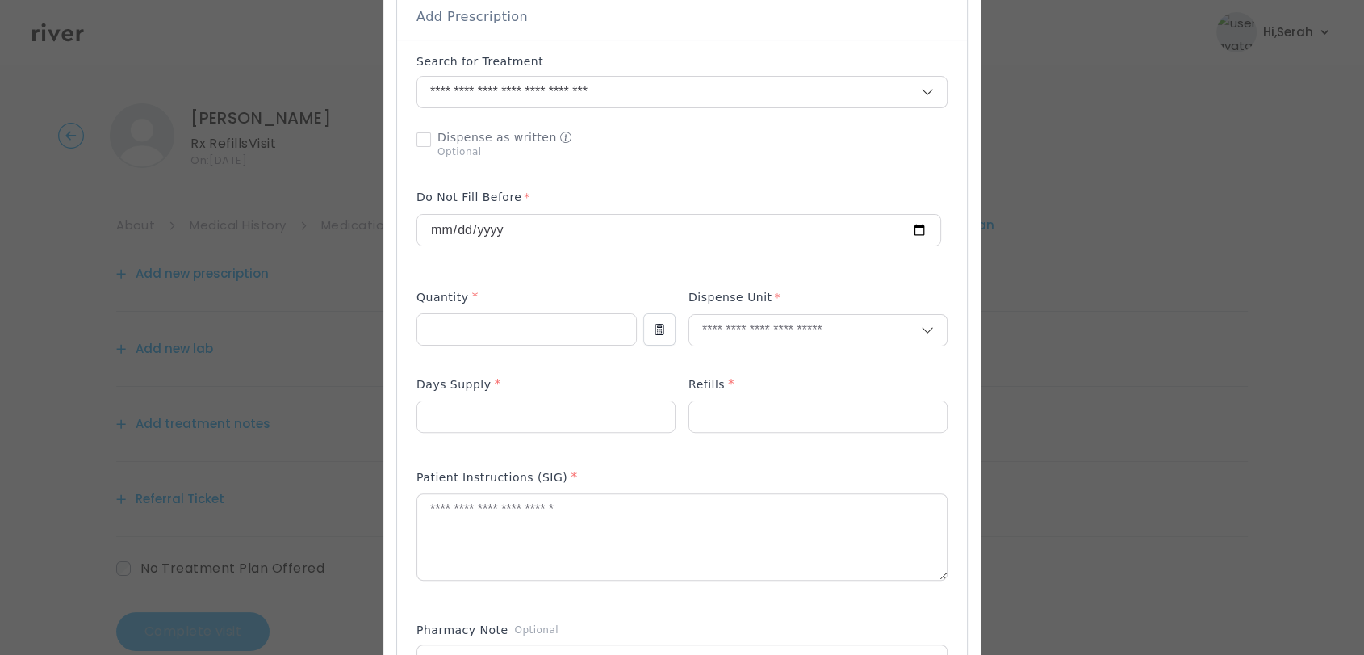
scroll to position [362, 0]
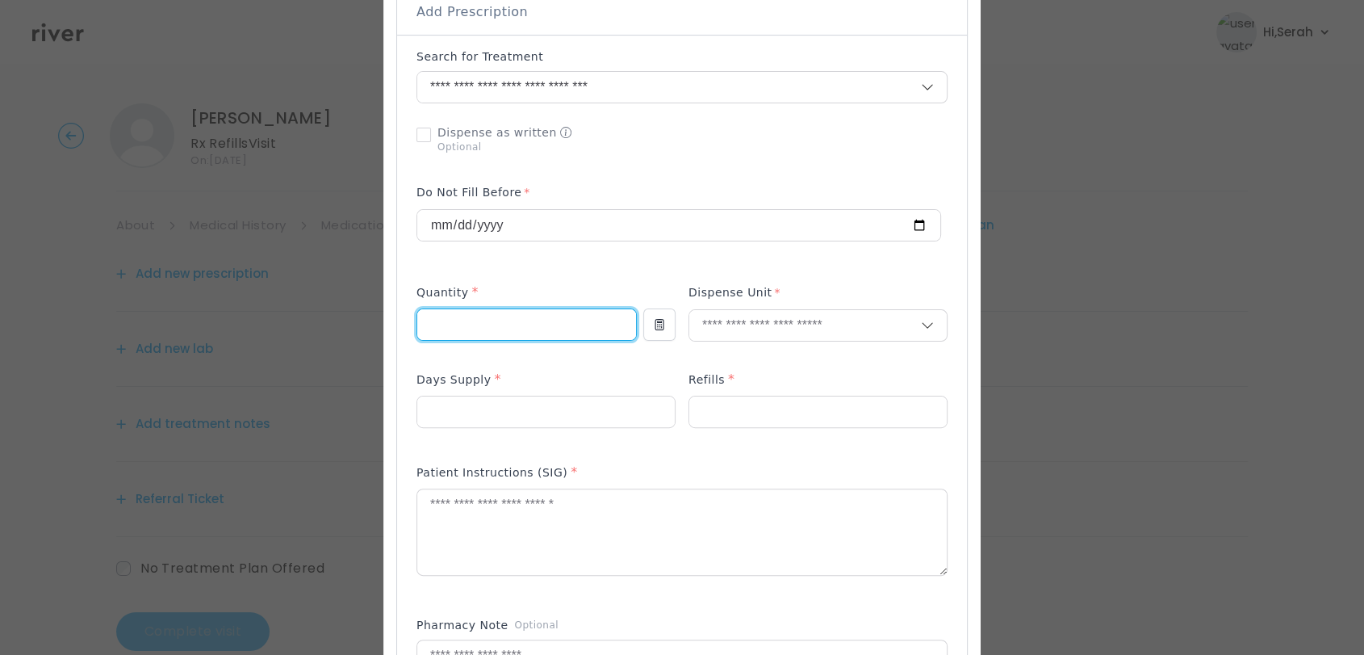
click at [530, 312] on input "number" at bounding box center [526, 324] width 219 height 31
type input "**"
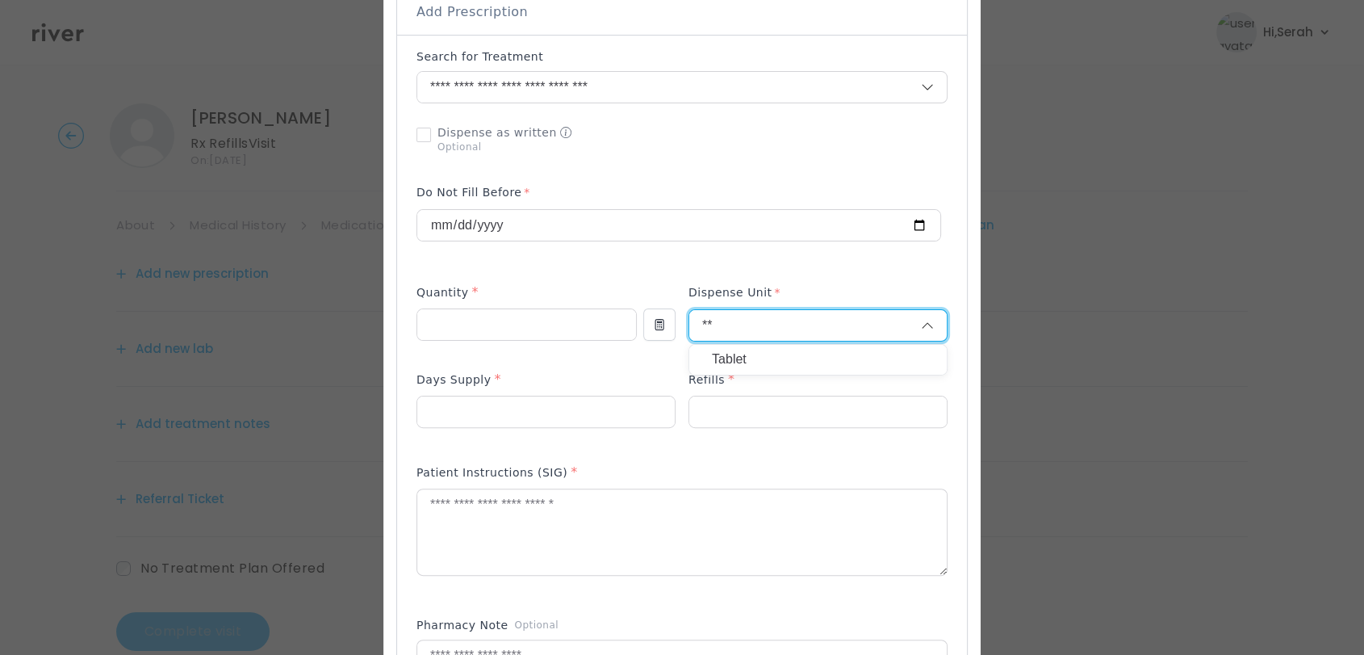
type input "**"
click at [740, 364] on p "Tablet" at bounding box center [818, 359] width 212 height 23
click at [573, 434] on p at bounding box center [546, 437] width 259 height 17
click at [557, 422] on input "number" at bounding box center [546, 411] width 258 height 31
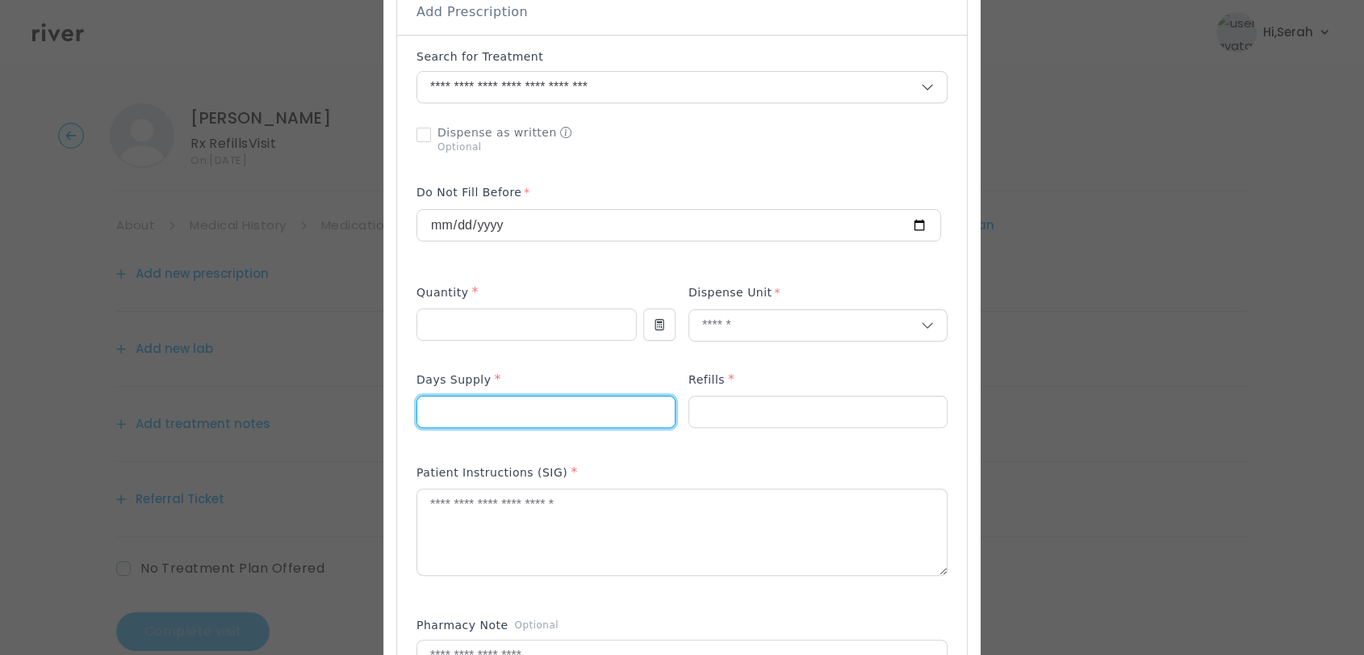
type input "**"
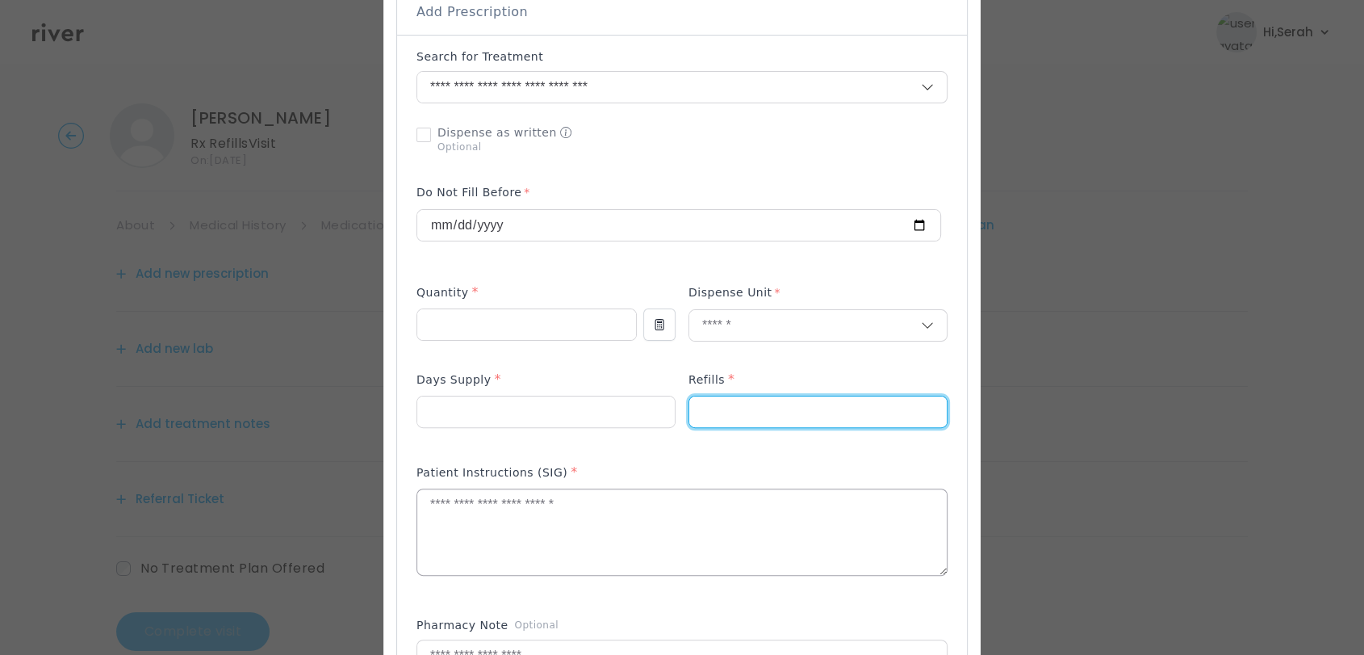
type input "*"
click at [518, 526] on textarea at bounding box center [682, 532] width 530 height 86
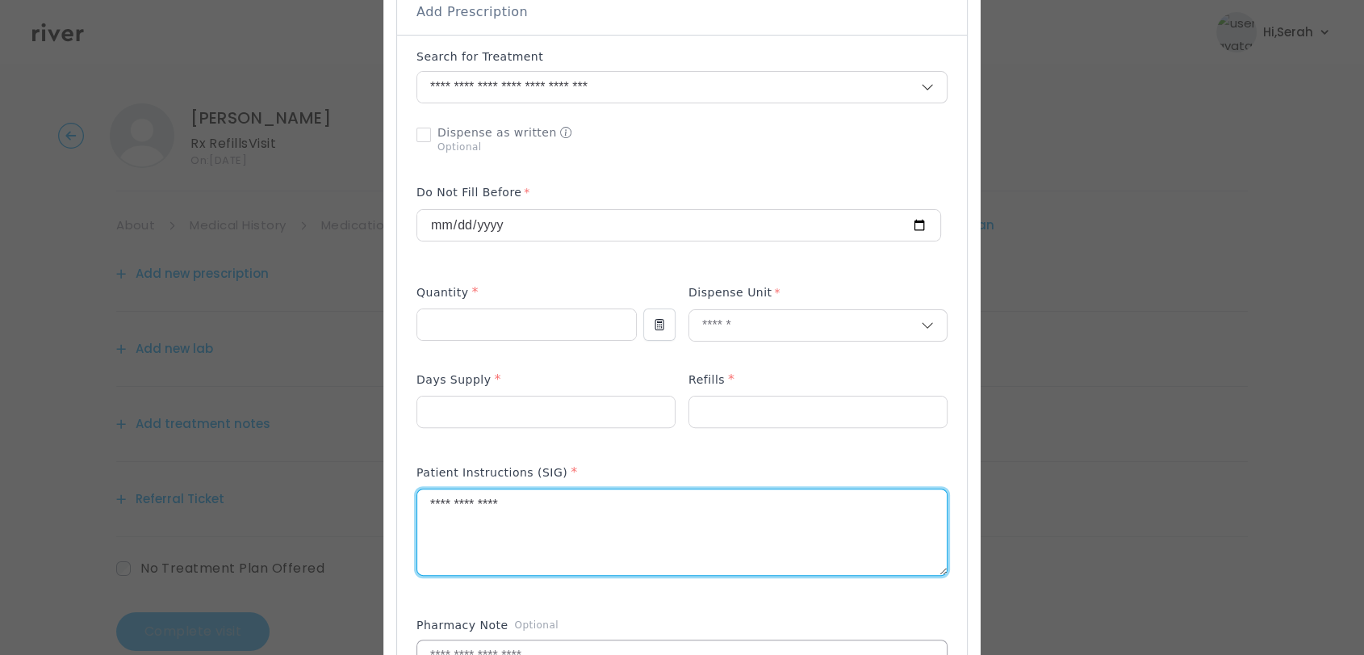
type textarea "**********"
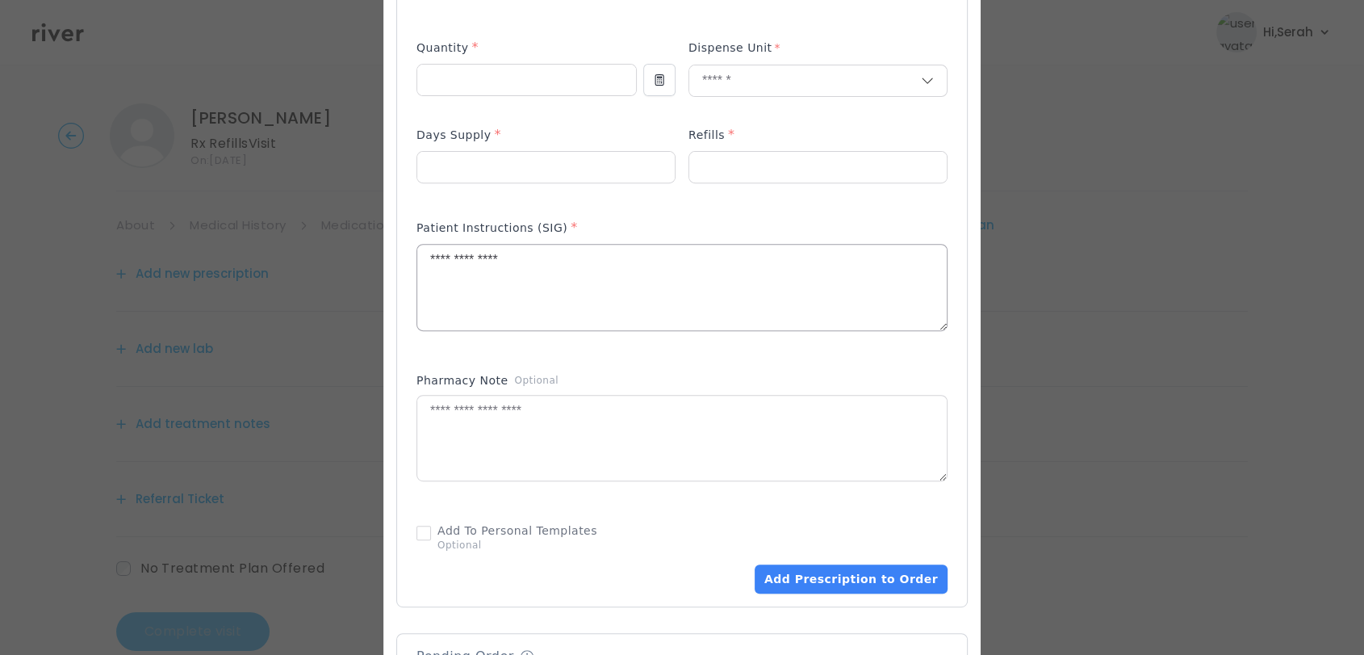
scroll to position [607, 0]
click at [804, 576] on button "Add Prescription to Order" at bounding box center [851, 577] width 193 height 29
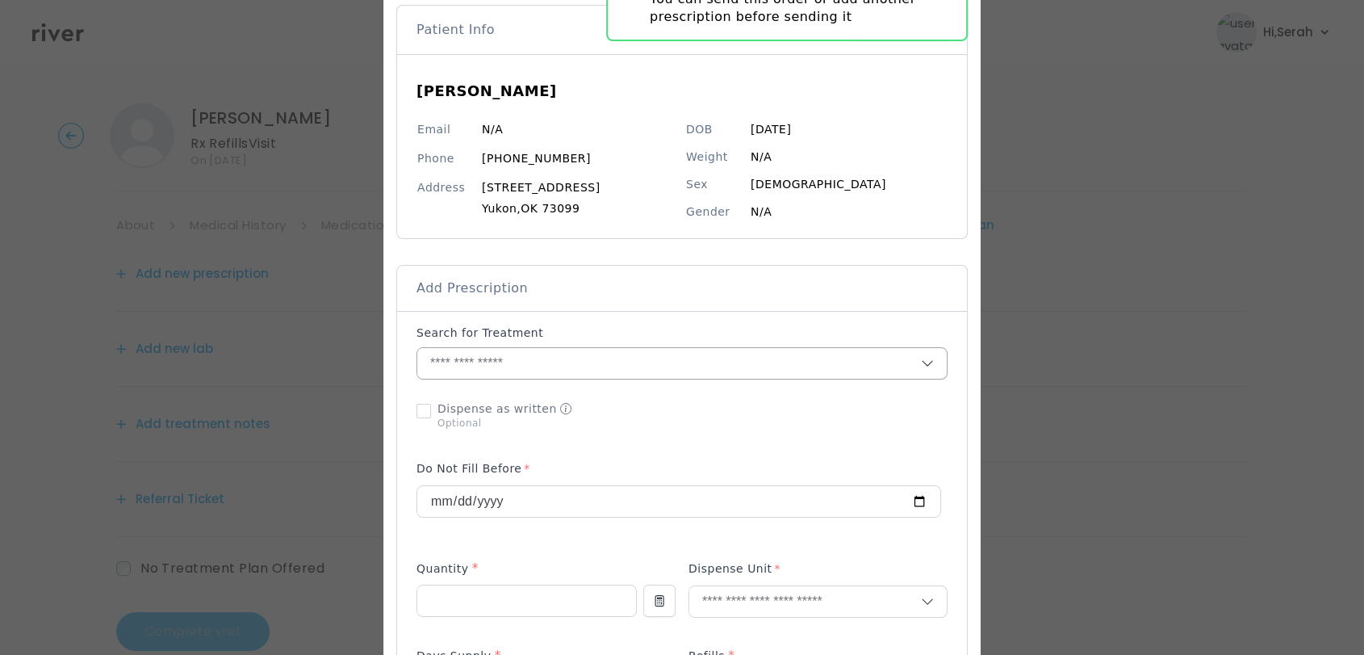
scroll to position [77, 0]
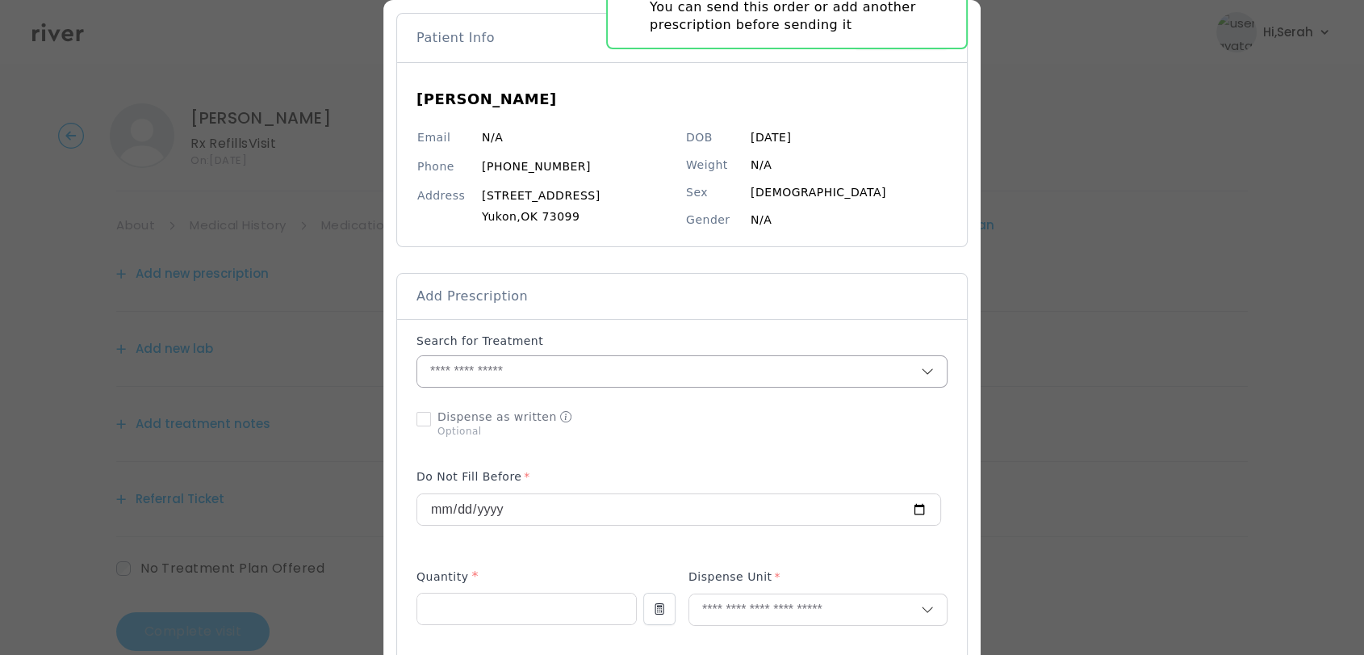
click at [575, 363] on input "text" at bounding box center [669, 371] width 504 height 31
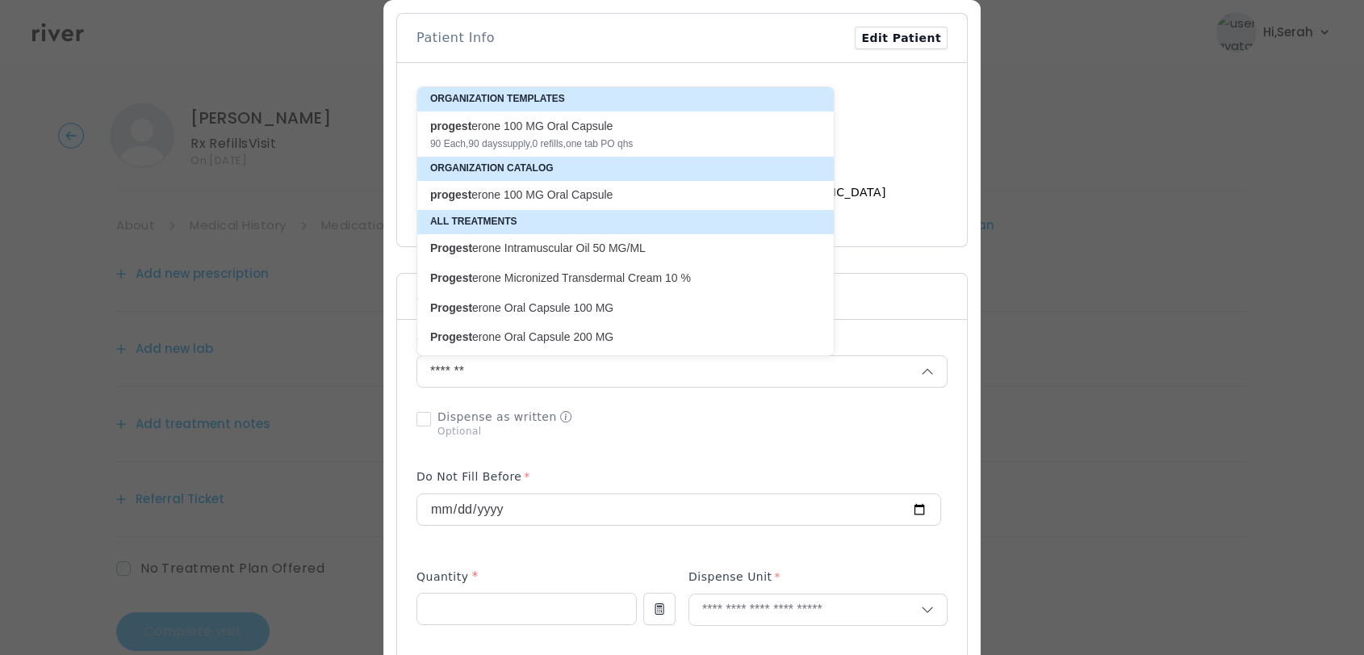
click at [537, 297] on p "Progest erone Oral Capsule 100 MG" at bounding box center [616, 308] width 391 height 22
type input "**********"
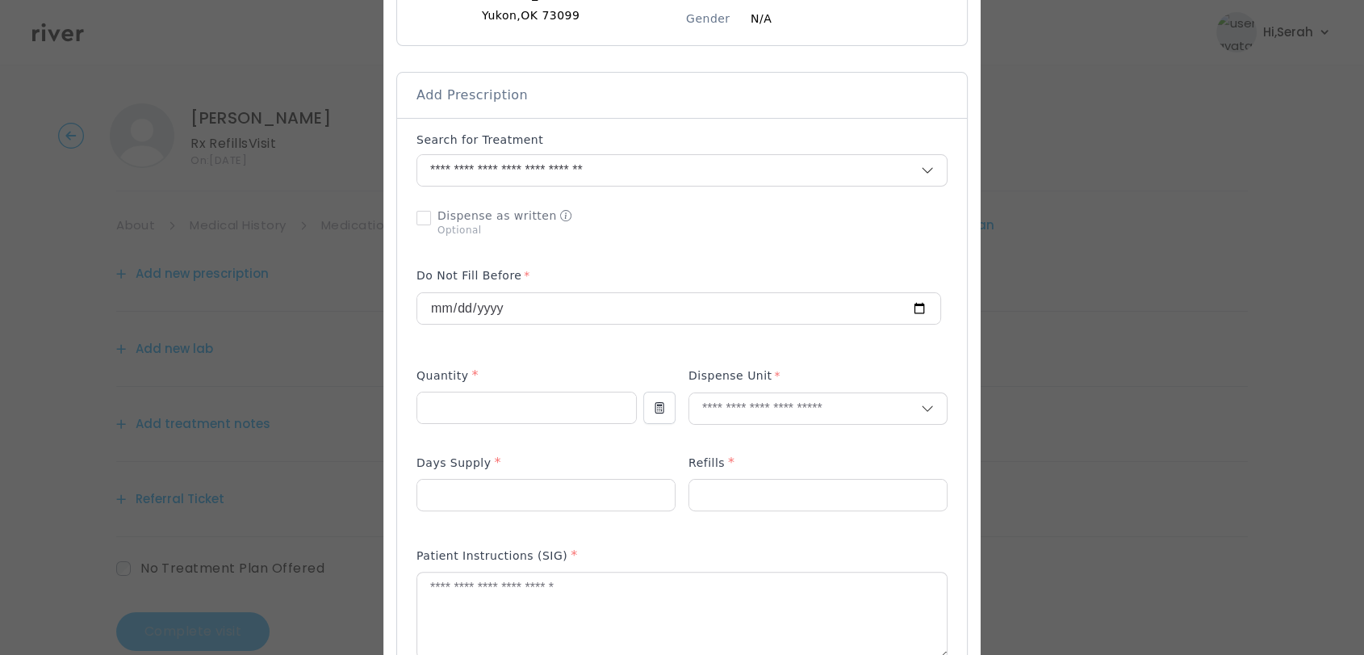
scroll to position [304, 0]
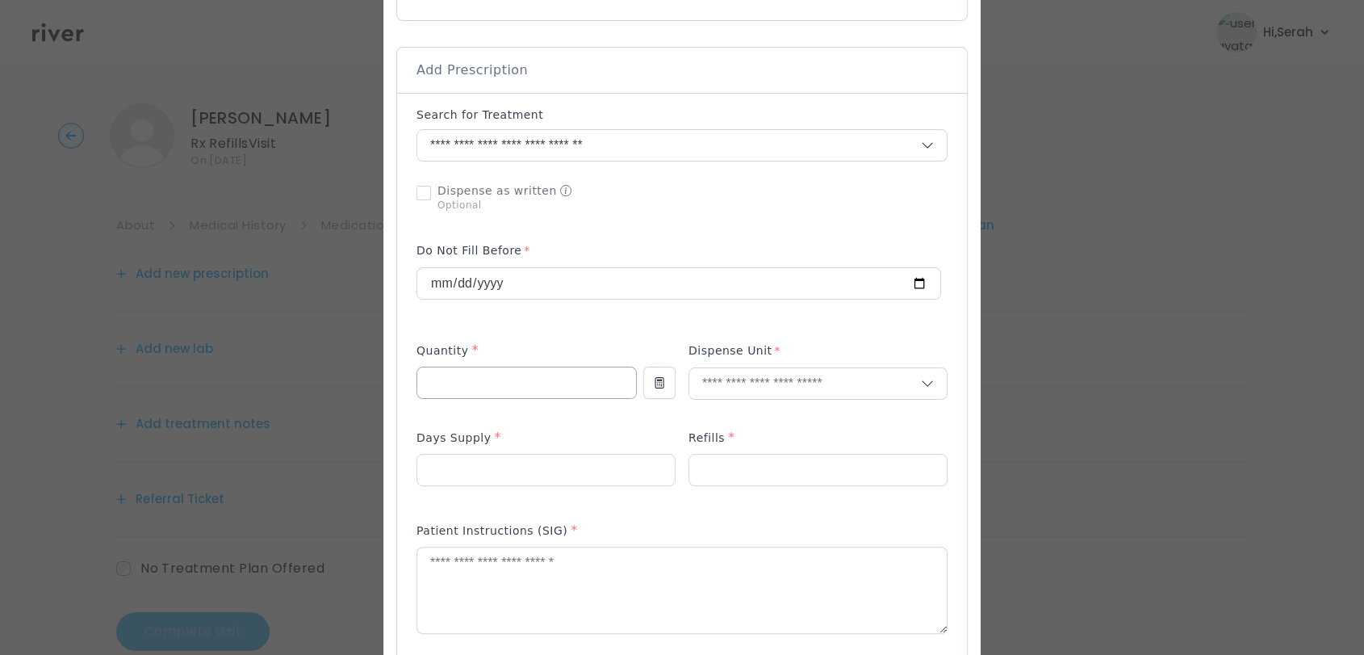
click at [501, 374] on input "number" at bounding box center [526, 382] width 219 height 31
type input "**"
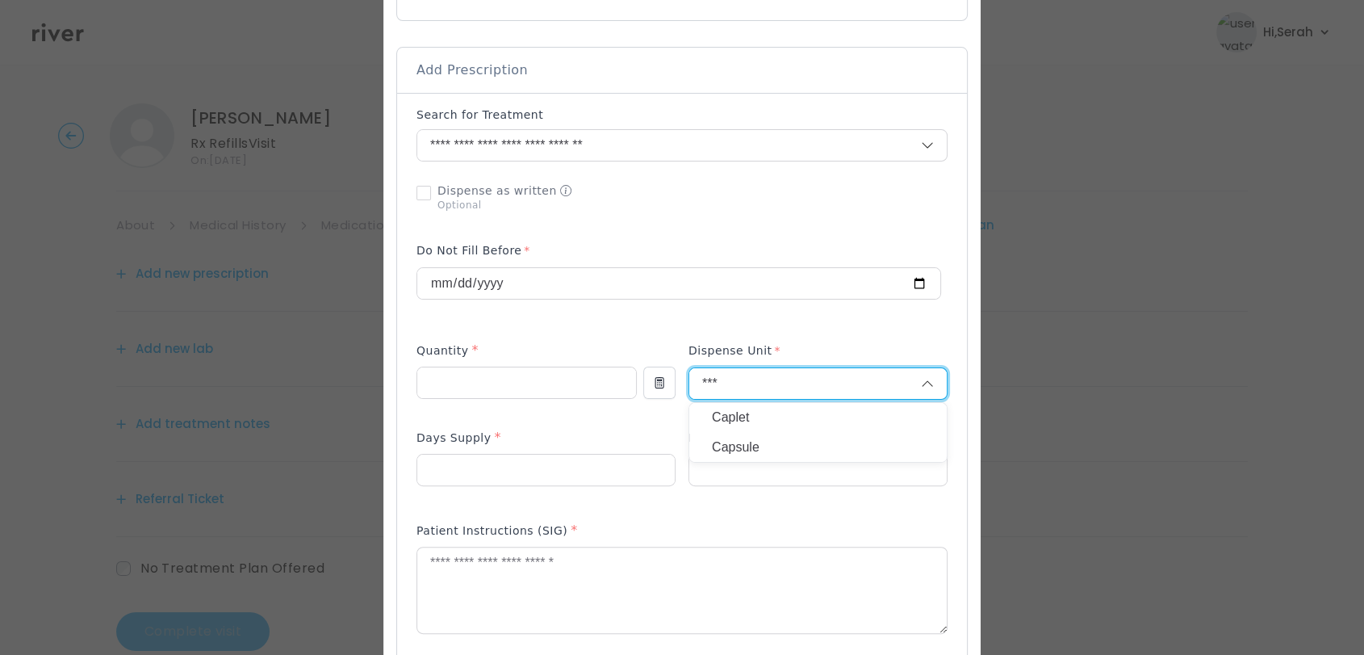
type input "***"
click at [743, 452] on p "Capsule" at bounding box center [818, 447] width 212 height 23
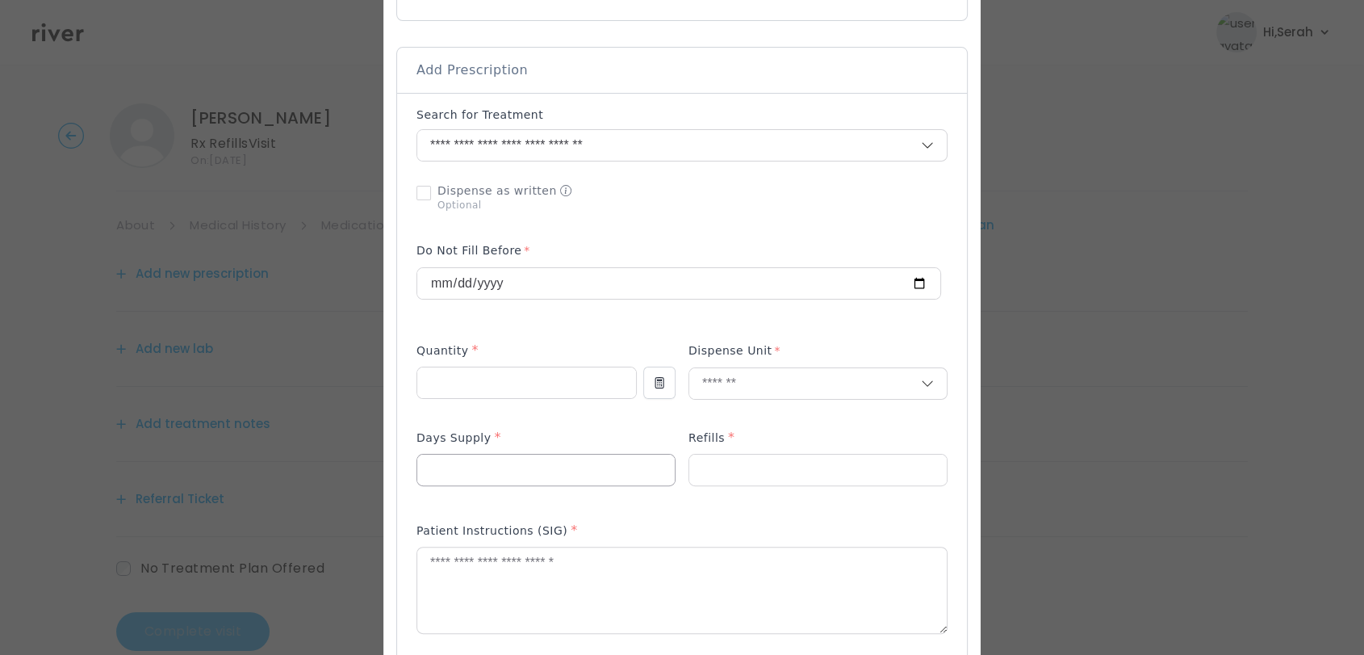
click at [549, 459] on input "number" at bounding box center [546, 469] width 258 height 31
type input "**"
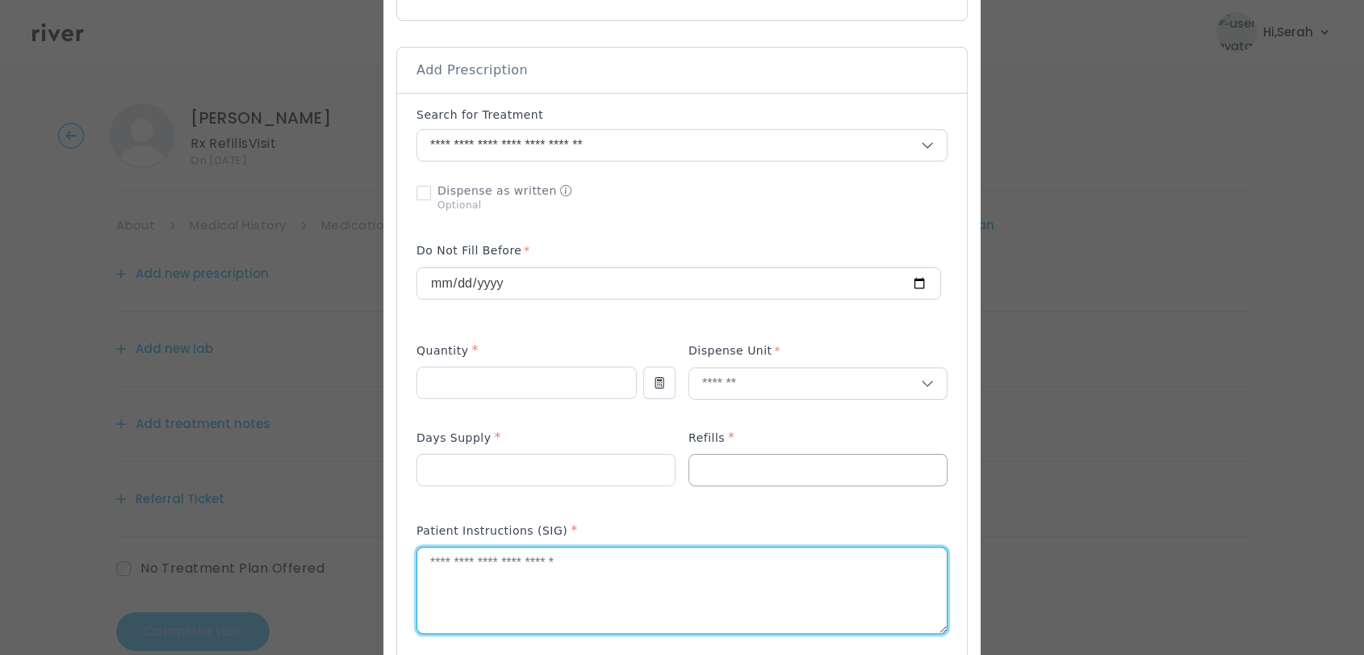
click at [809, 460] on input "number" at bounding box center [818, 469] width 258 height 31
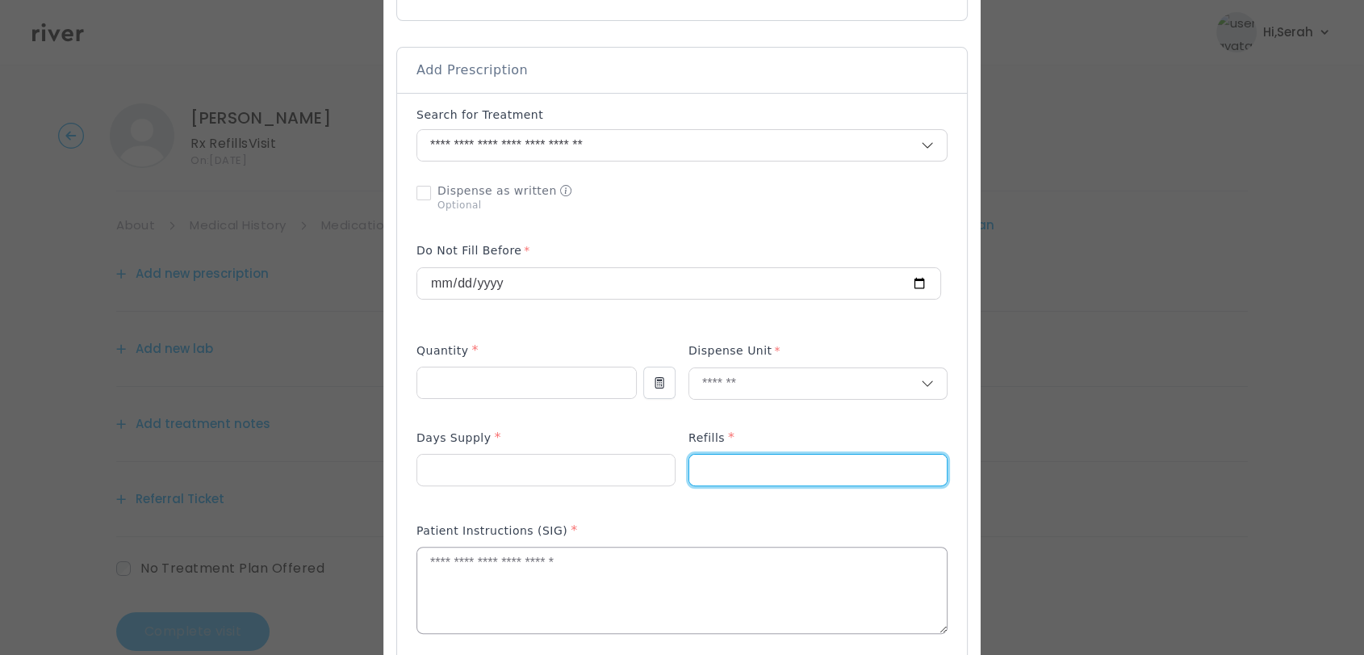
type input "*"
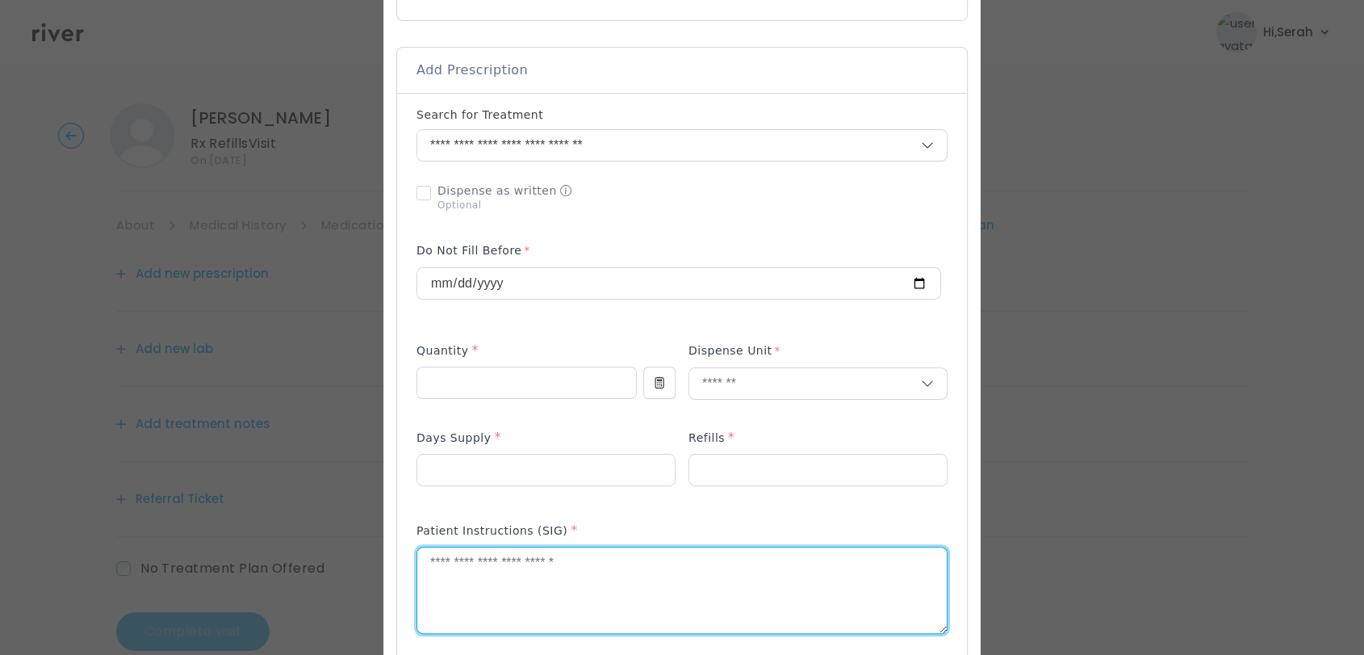
click at [596, 615] on textarea at bounding box center [682, 590] width 530 height 86
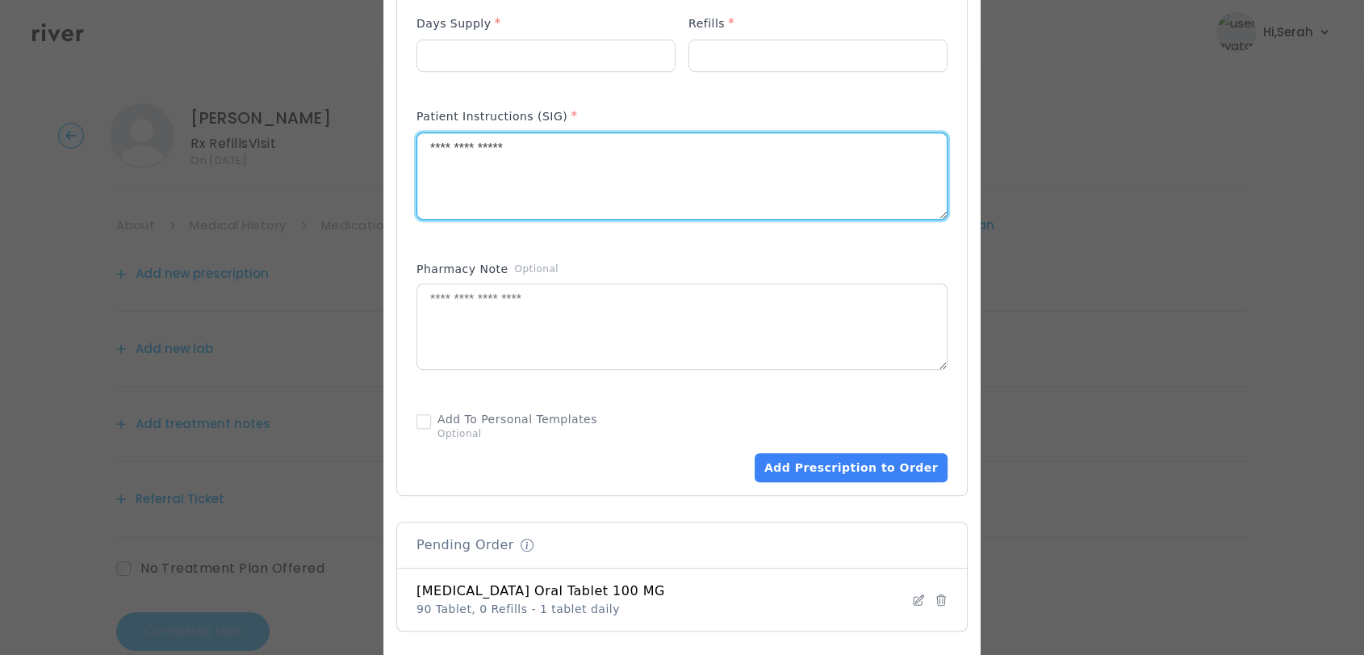
scroll to position [723, 0]
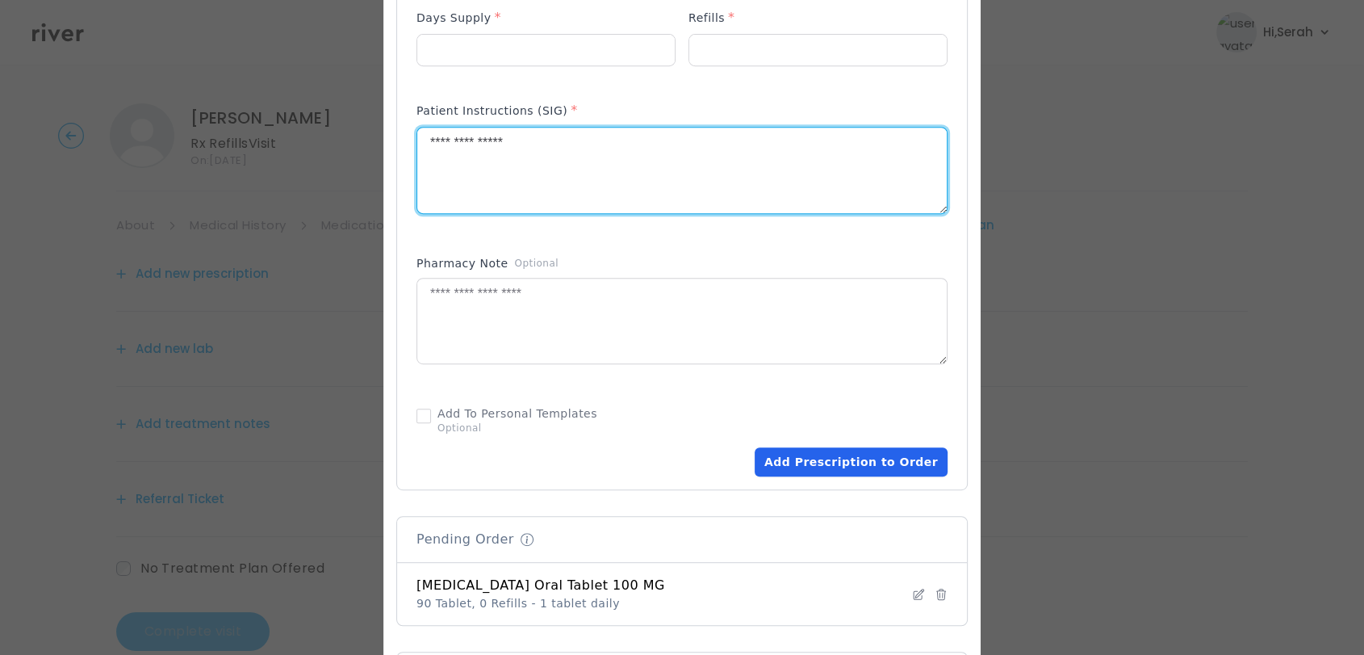
type textarea "**********"
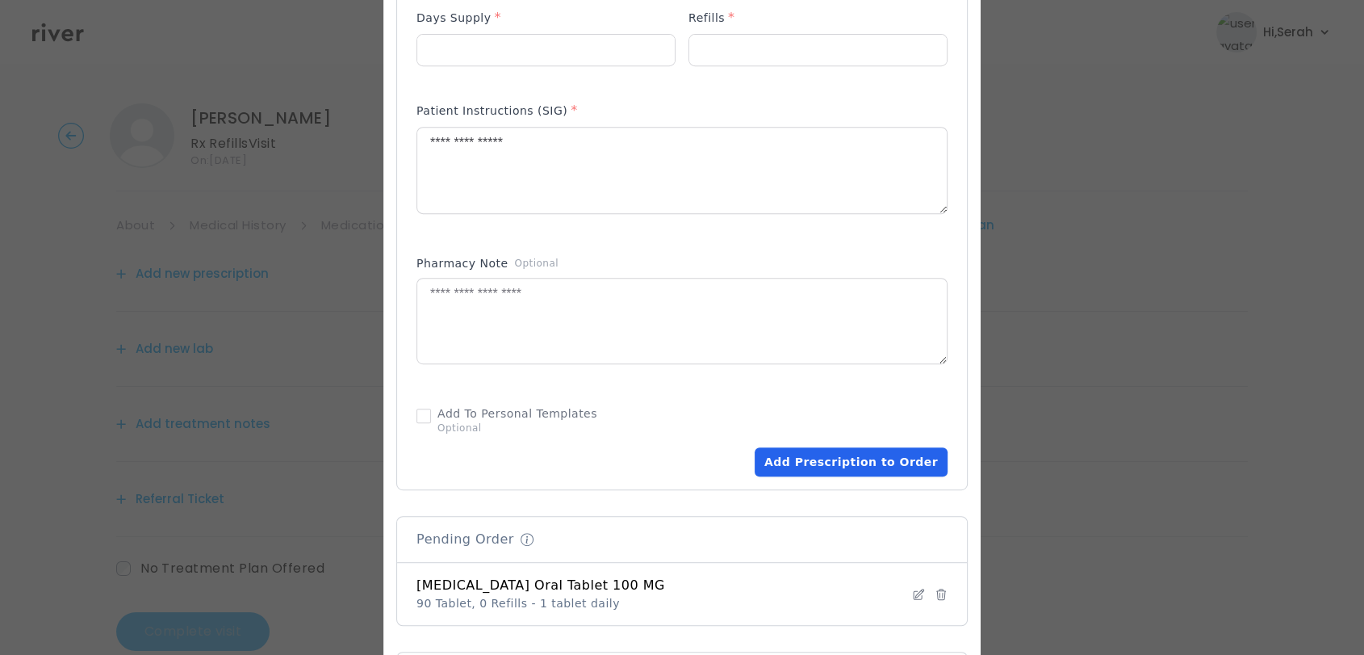
click at [840, 462] on button "Add Prescription to Order" at bounding box center [851, 461] width 193 height 29
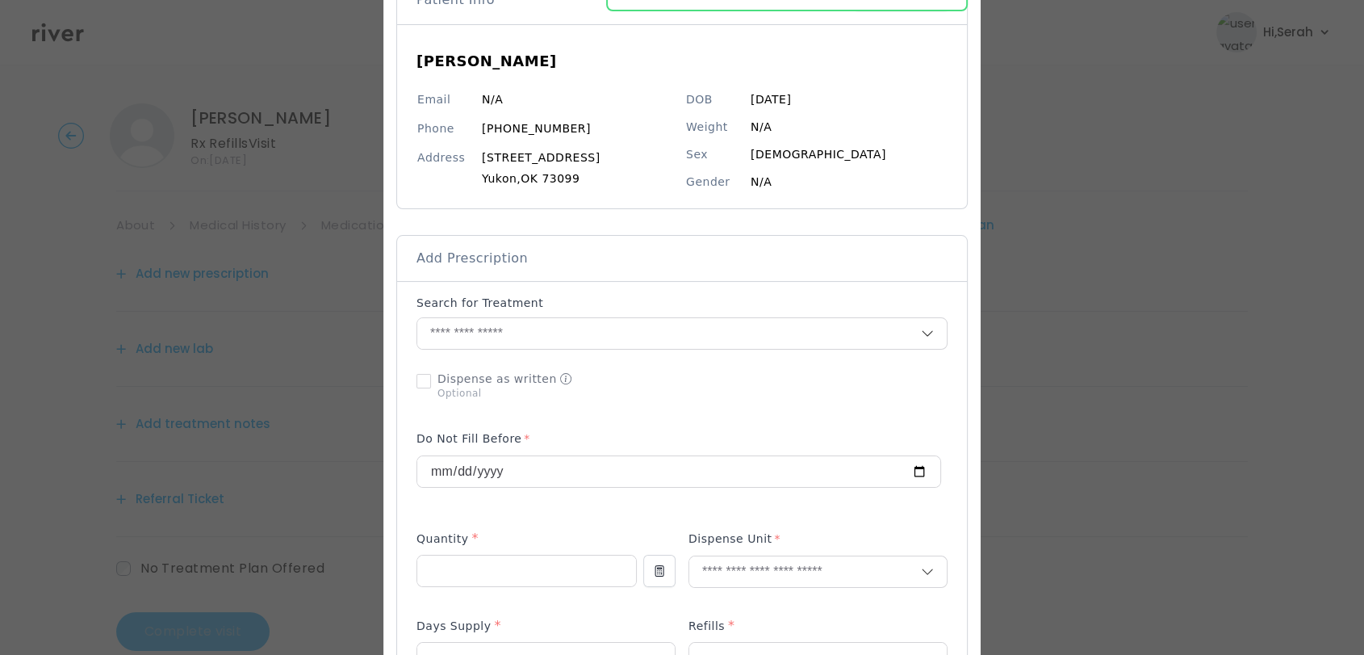
scroll to position [90, 0]
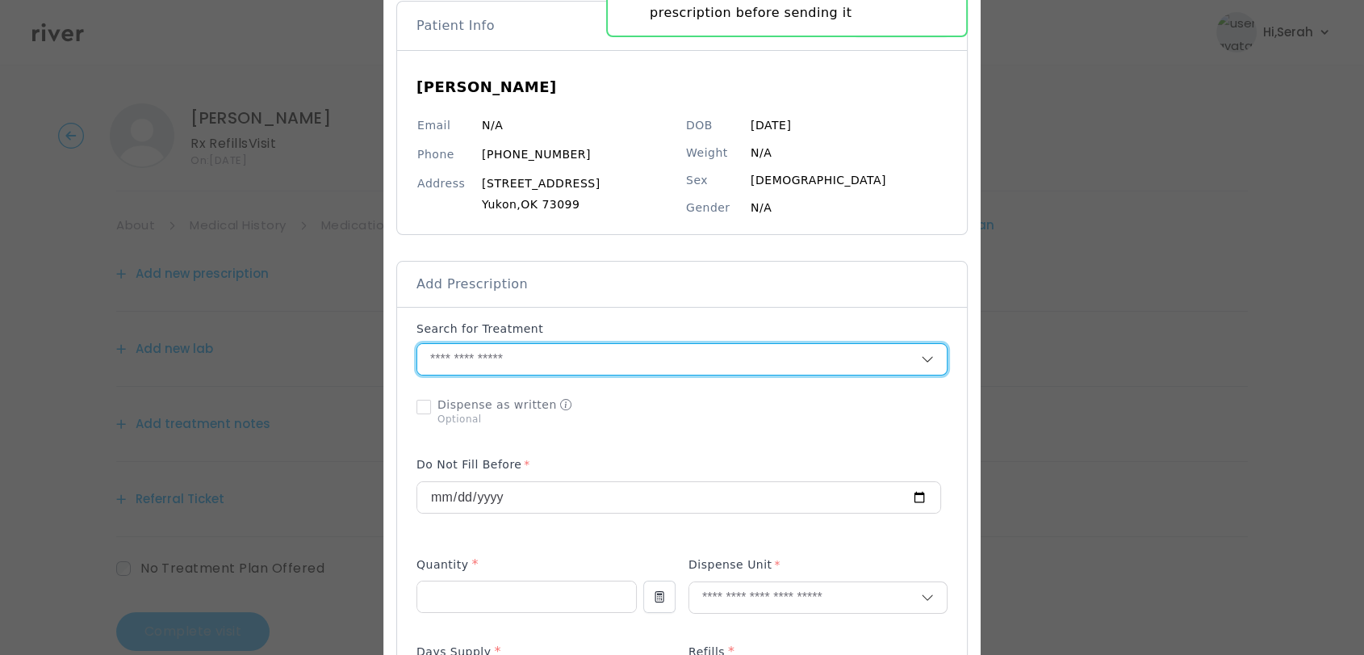
click at [599, 357] on input "text" at bounding box center [669, 359] width 504 height 31
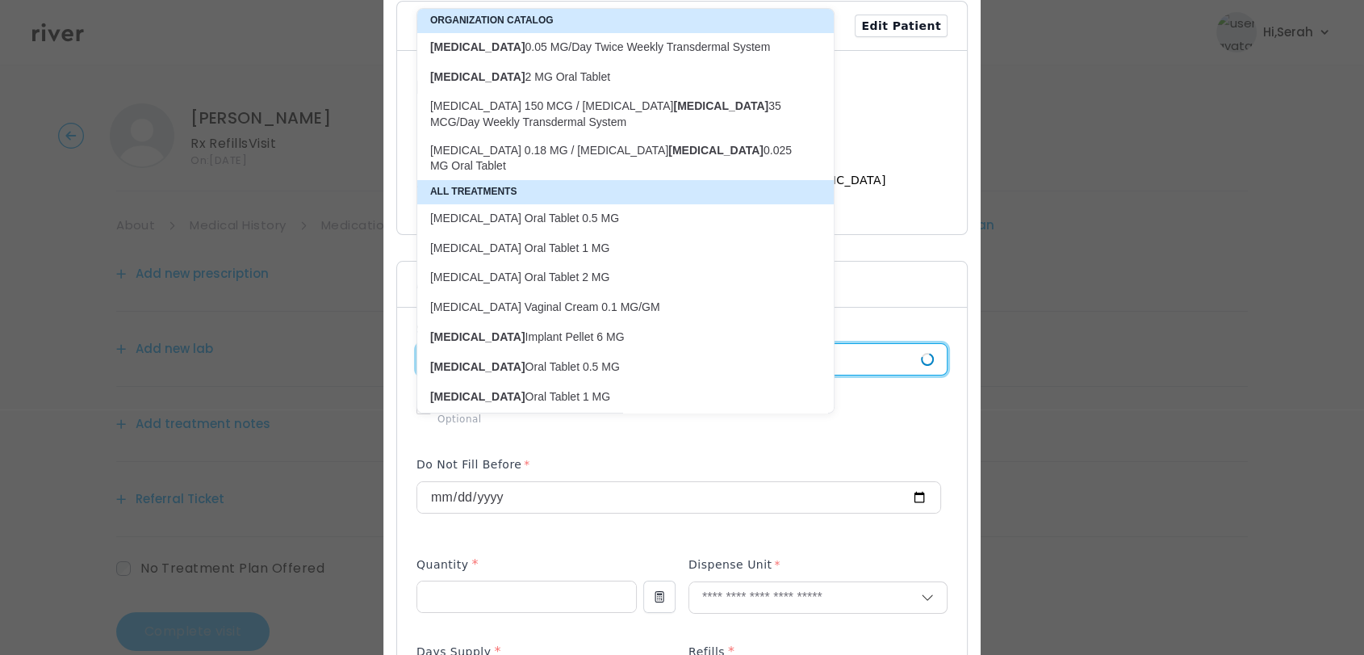
type input "*********"
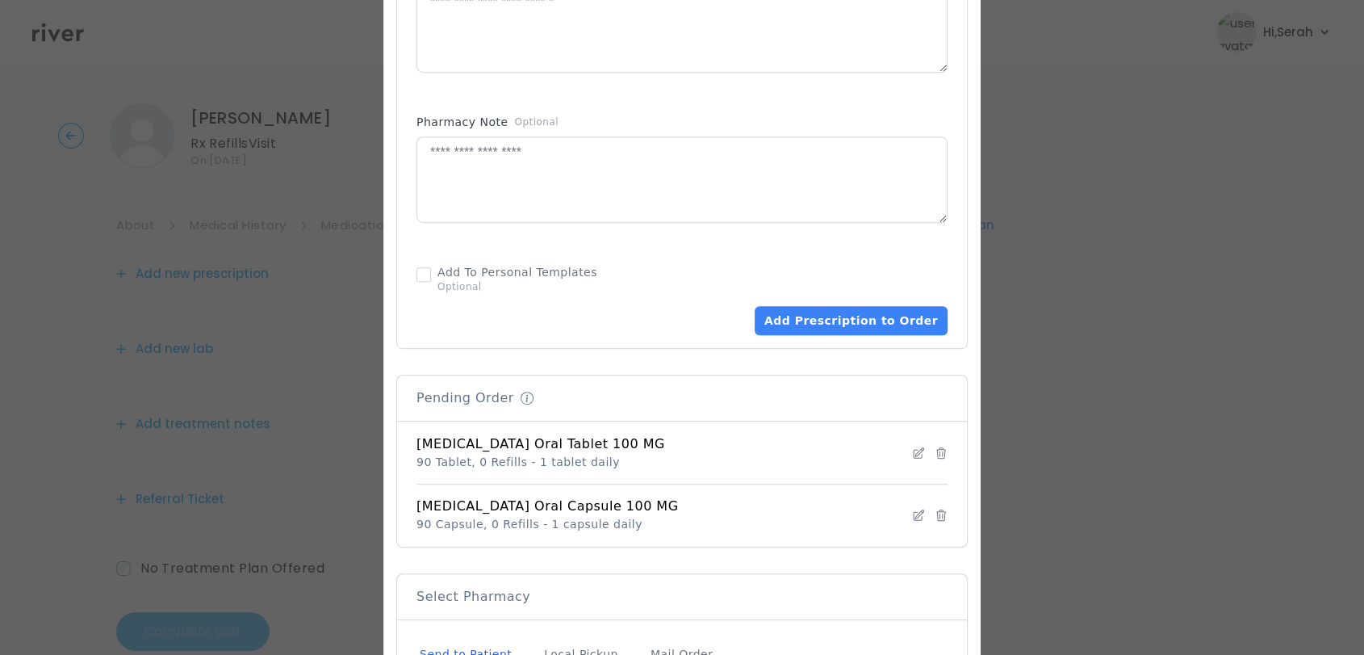
scroll to position [866, 0]
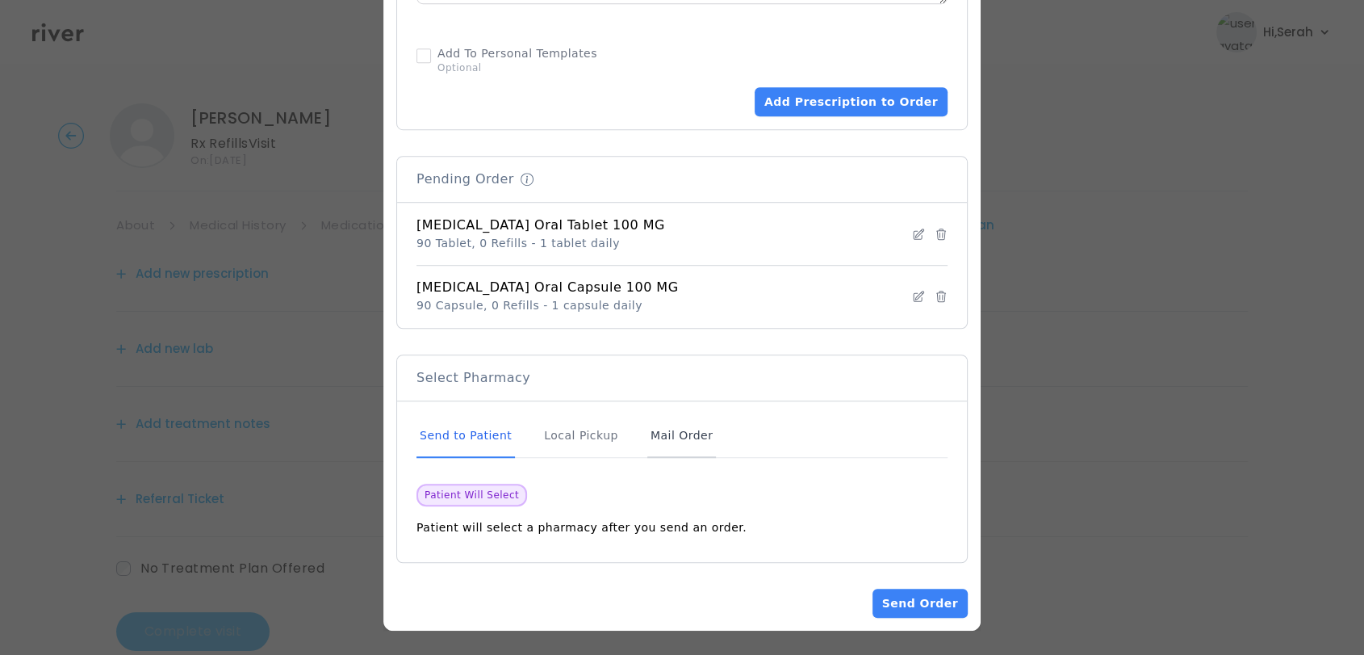
click at [660, 451] on div "Mail Order" at bounding box center [681, 436] width 69 height 44
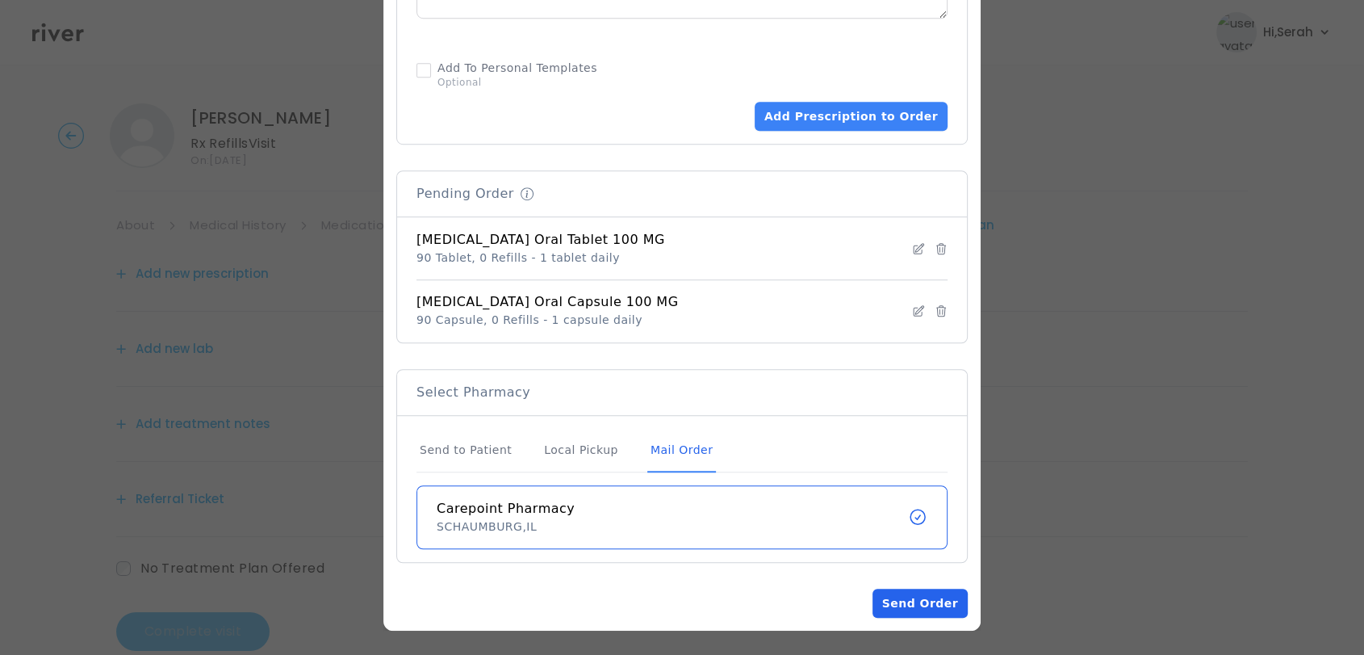
click at [917, 609] on button "Send Order" at bounding box center [920, 602] width 95 height 29
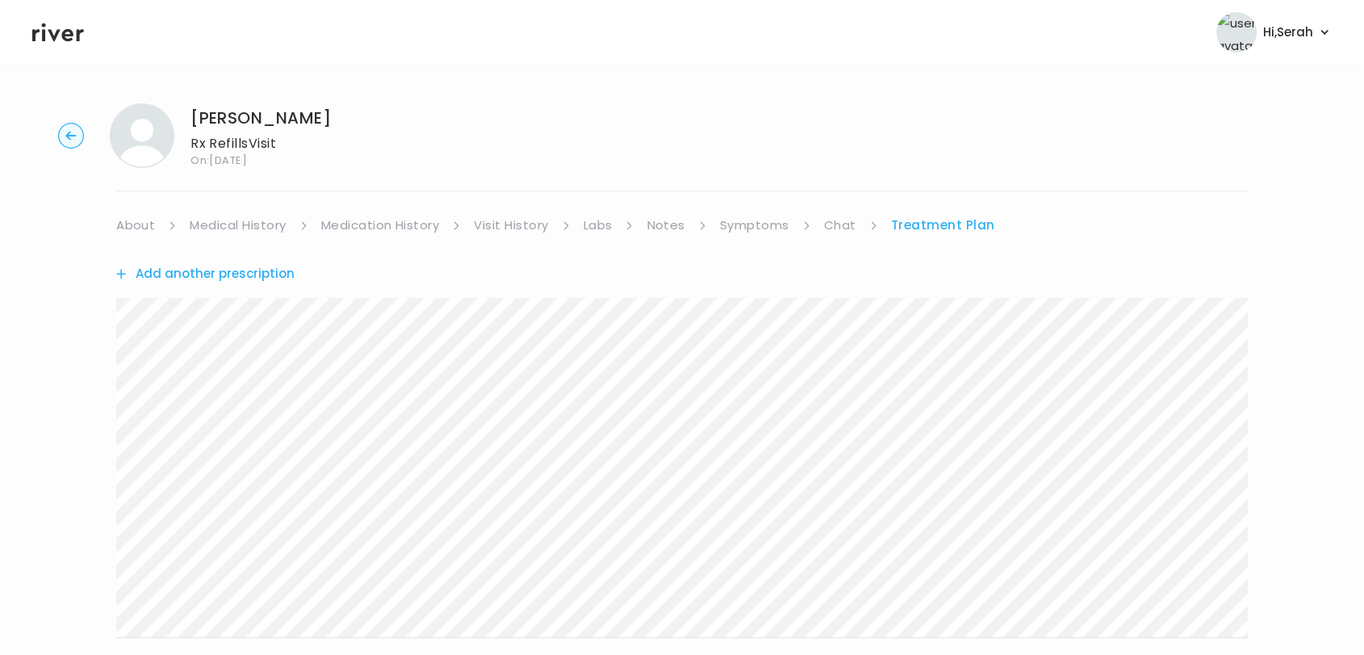
click at [739, 230] on link "Symptoms" at bounding box center [754, 225] width 69 height 23
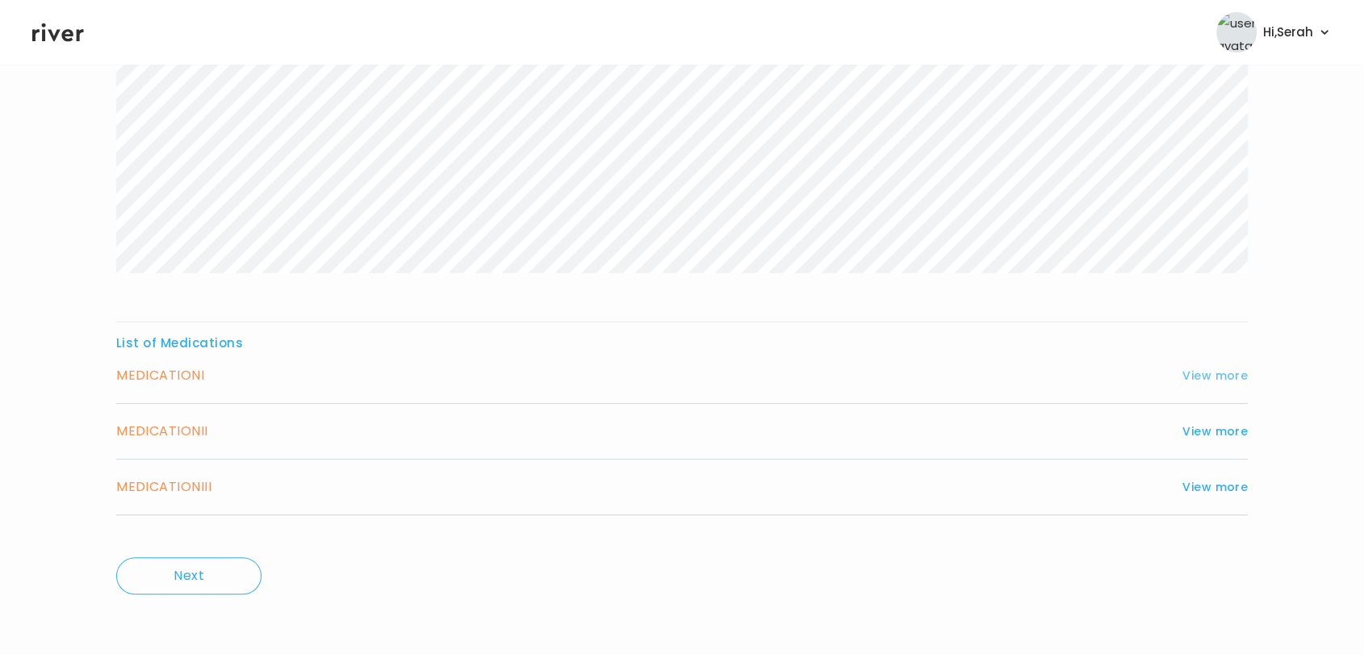
click at [1200, 366] on button "View more" at bounding box center [1215, 375] width 65 height 19
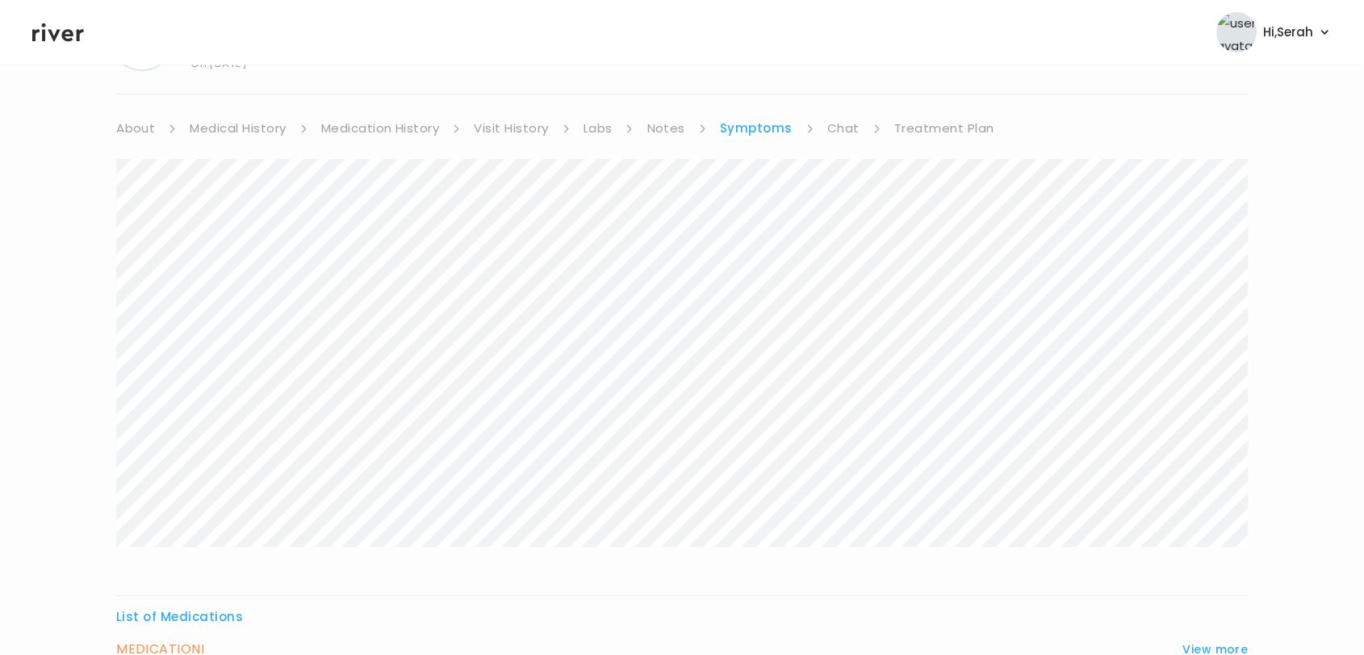
scroll to position [0, 0]
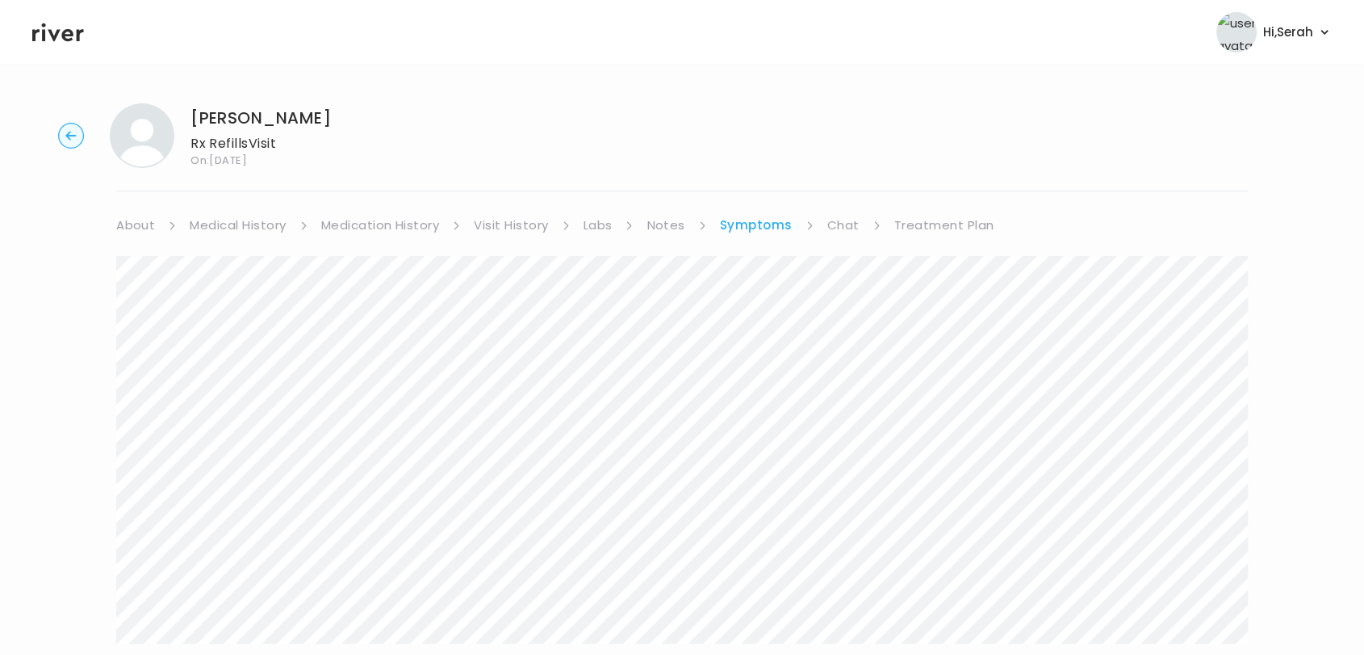
click at [373, 228] on link "Medication History" at bounding box center [380, 225] width 119 height 23
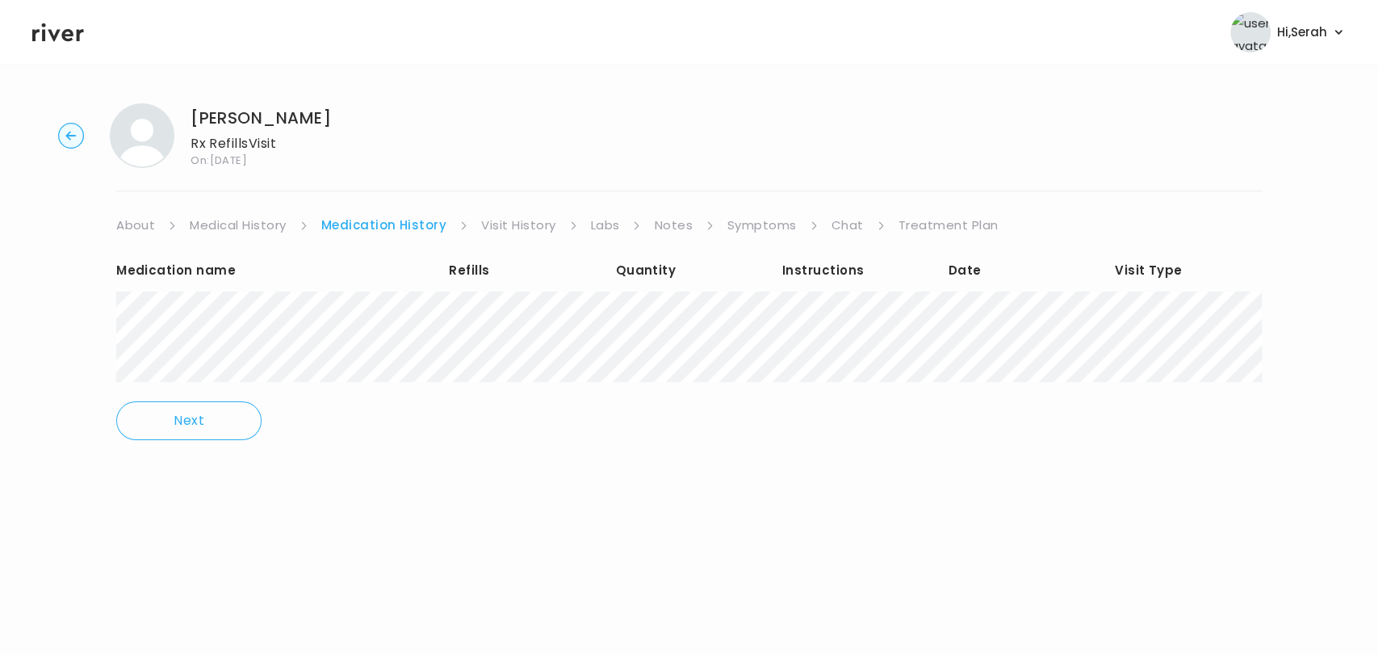
click at [224, 223] on link "Medical History" at bounding box center [238, 225] width 96 height 23
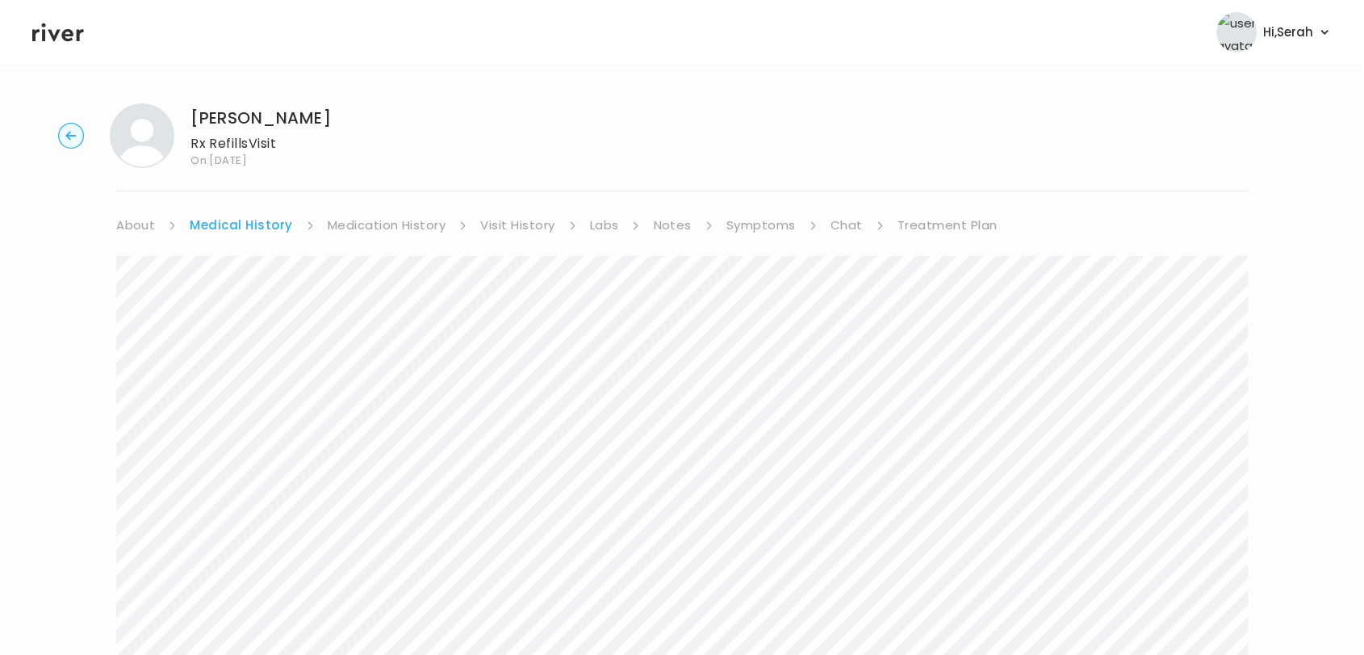
click at [839, 220] on link "Chat" at bounding box center [847, 225] width 32 height 23
click at [953, 221] on link "Treatment Plan" at bounding box center [943, 225] width 100 height 23
click at [746, 228] on link "Symptoms" at bounding box center [754, 225] width 69 height 23
click at [940, 225] on link "Treatment Plan" at bounding box center [944, 225] width 100 height 23
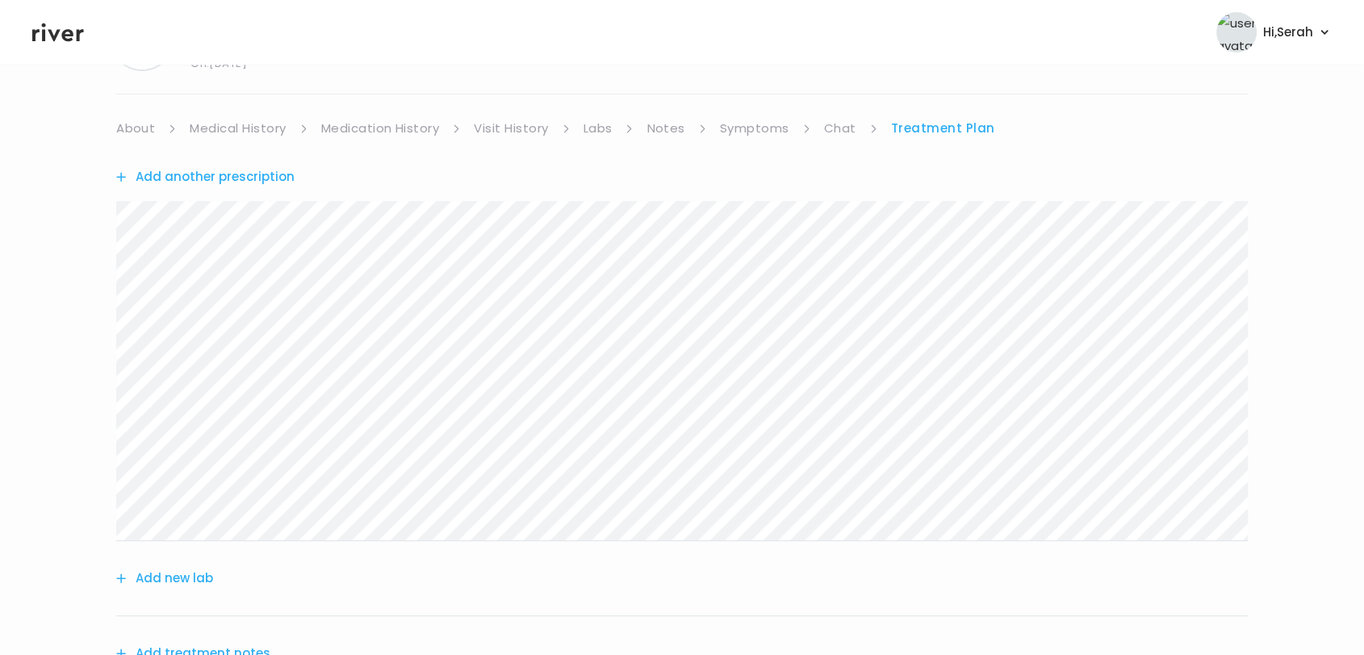
scroll to position [95, 0]
click at [239, 161] on div "Add another prescription" at bounding box center [682, 178] width 1132 height 74
click at [239, 167] on button "Add another prescription" at bounding box center [205, 178] width 178 height 23
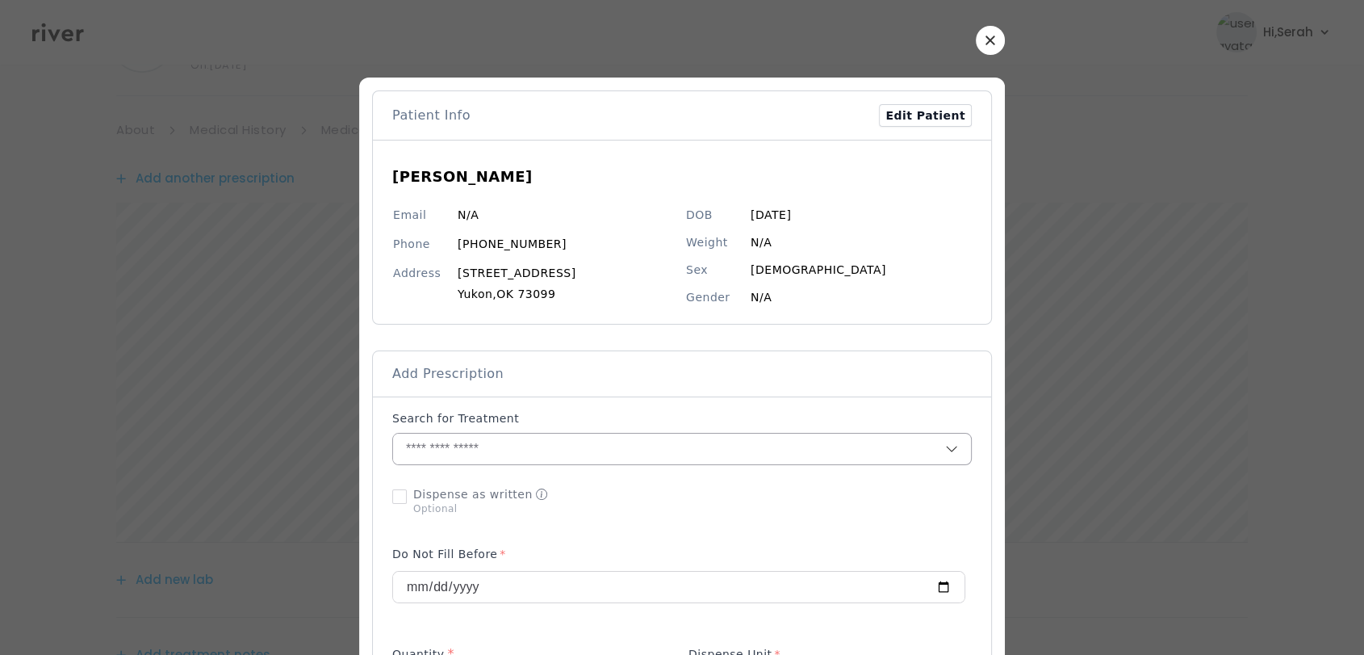
click at [648, 446] on input "text" at bounding box center [669, 448] width 552 height 31
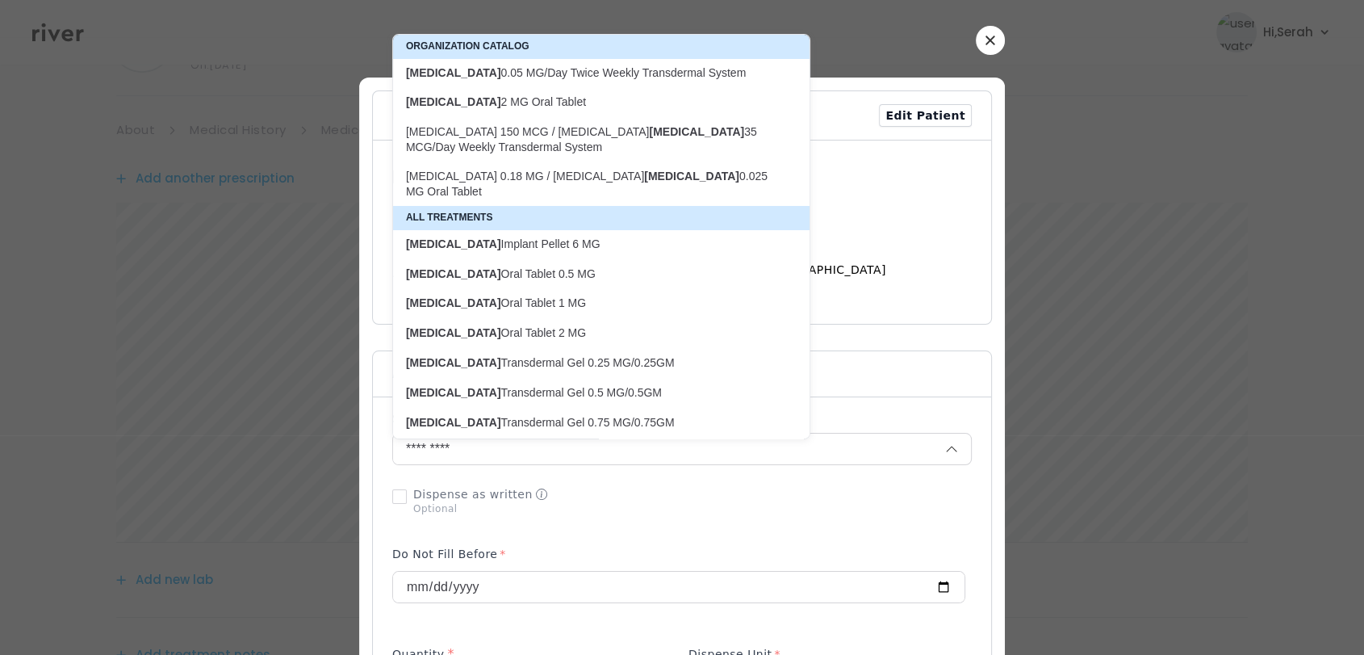
click at [558, 111] on p "estradiol 2 MG Oral Tablet" at bounding box center [591, 102] width 391 height 22
type input "**********"
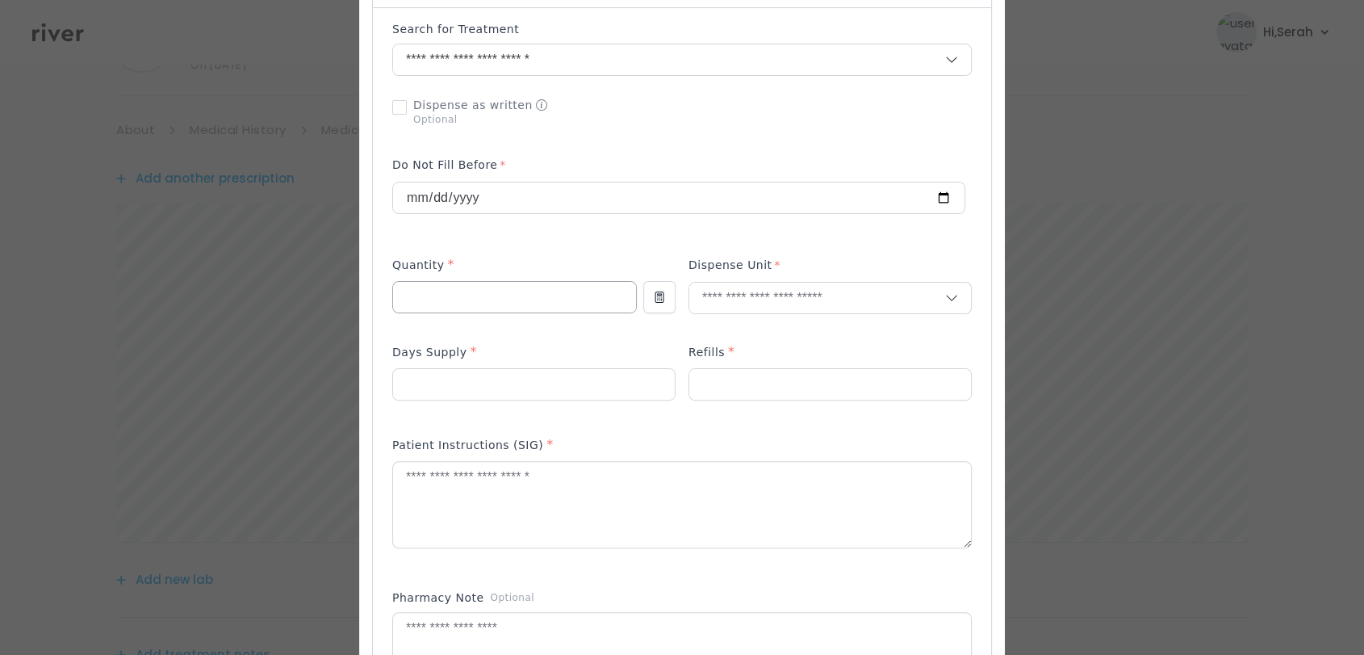
scroll to position [424, 0]
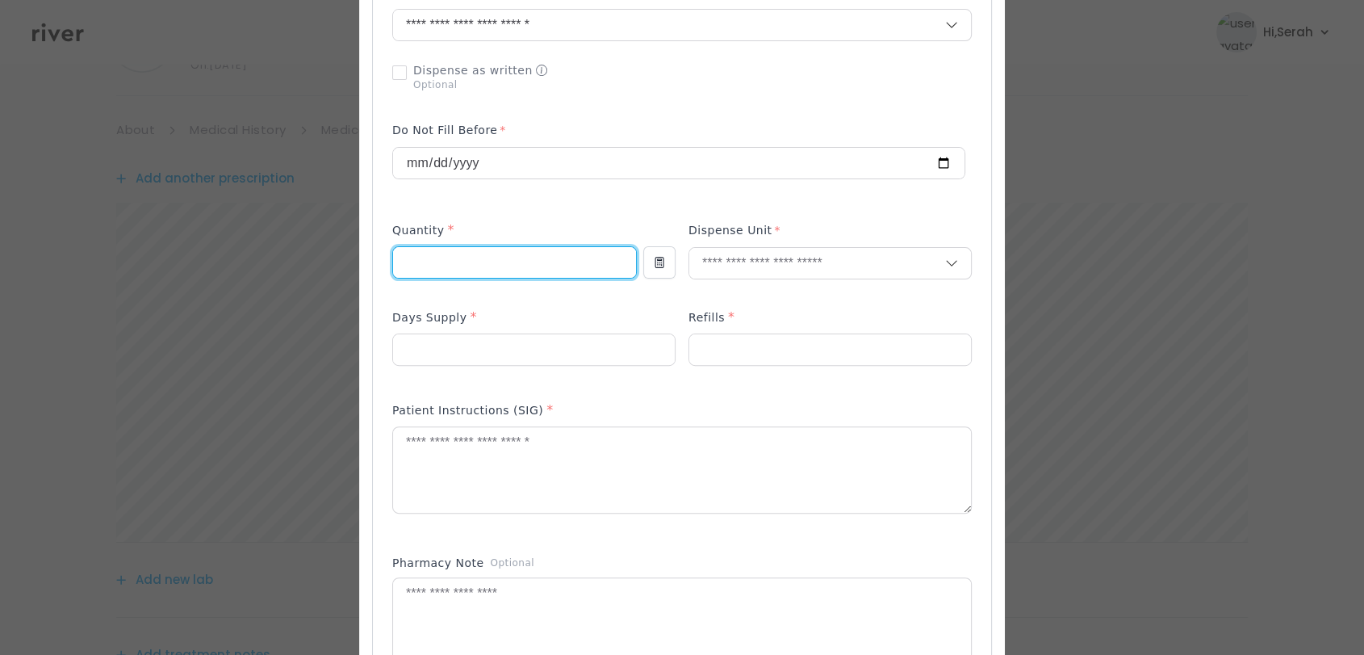
click at [489, 263] on input "number" at bounding box center [514, 262] width 243 height 31
type input "**"
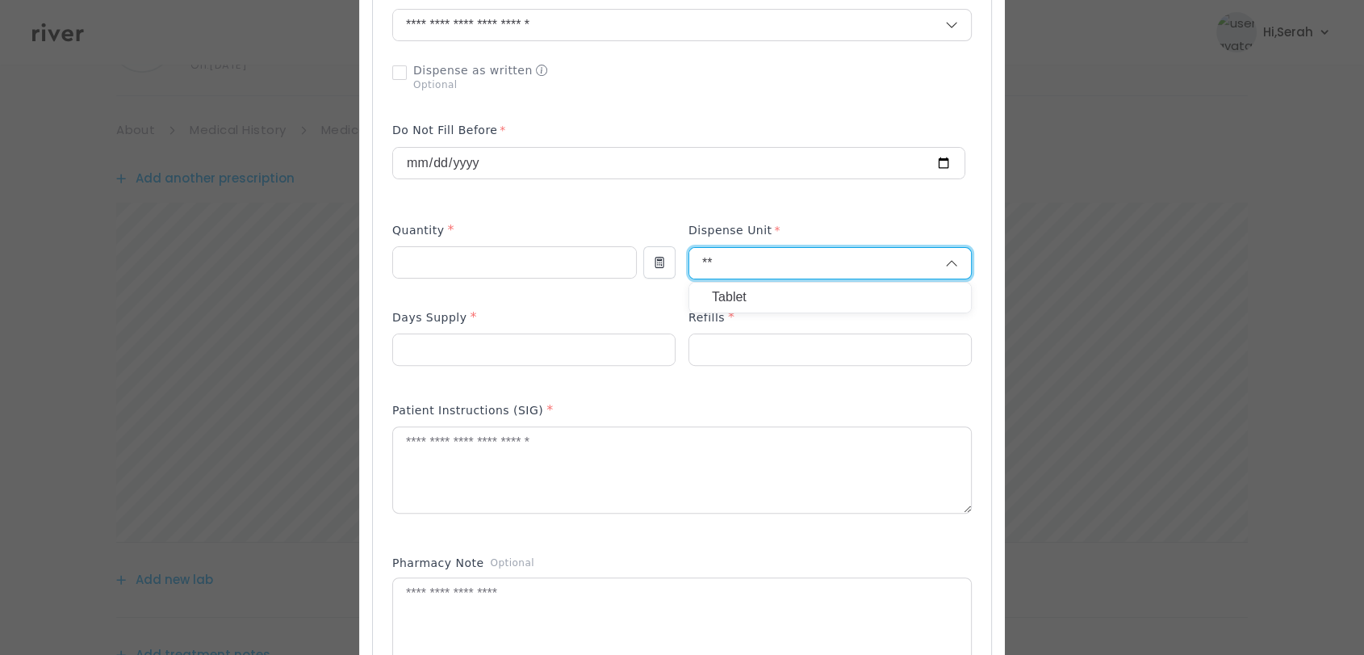
type input "**"
click at [741, 292] on p "Tablet" at bounding box center [830, 297] width 237 height 23
click at [587, 344] on input "number" at bounding box center [534, 349] width 282 height 31
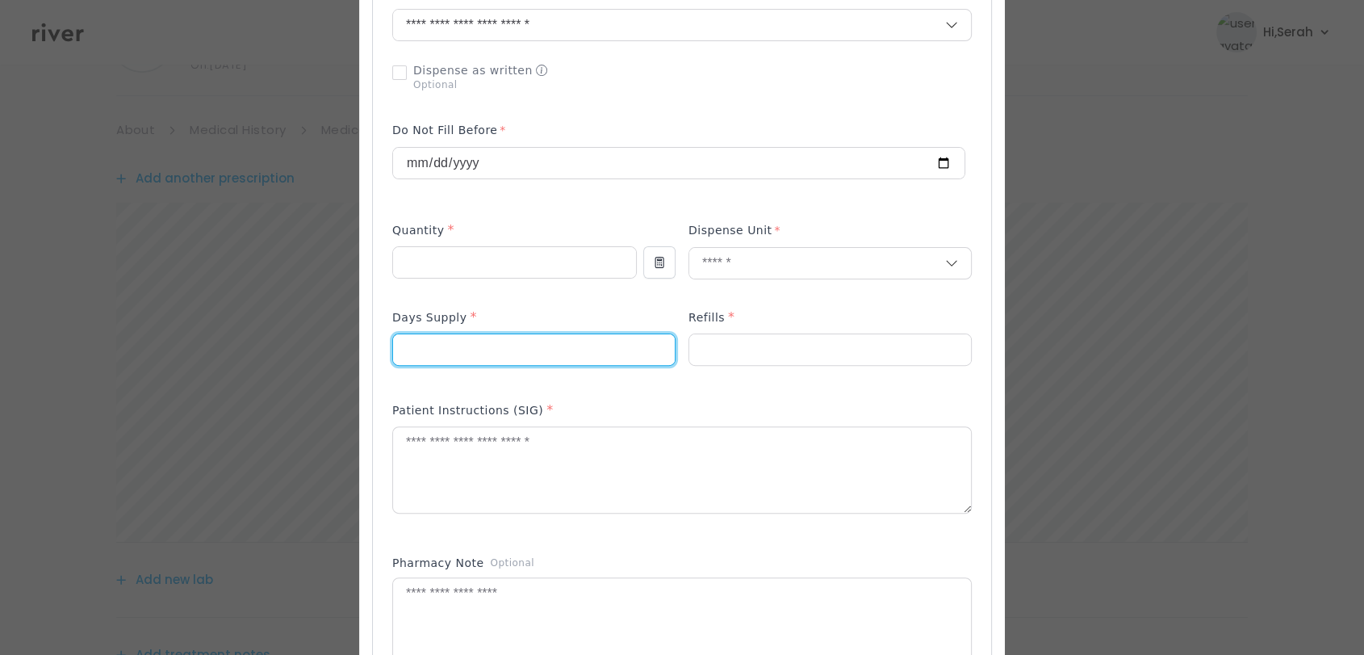
type input "**"
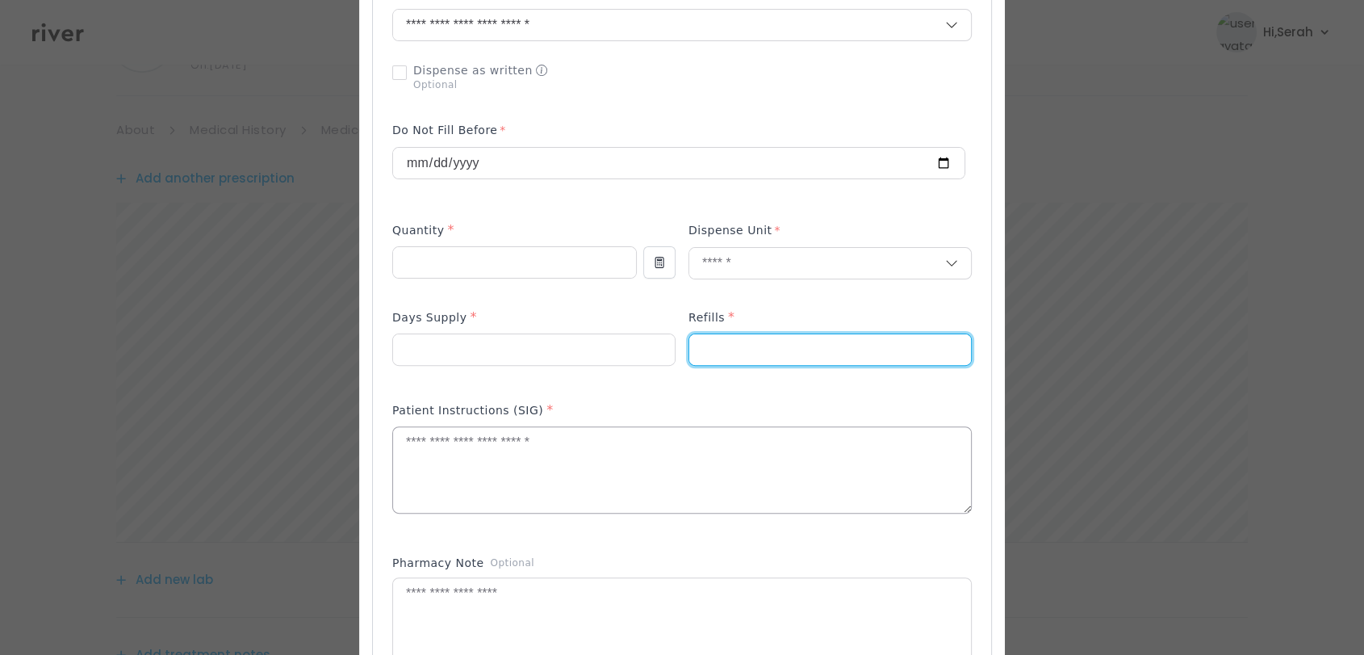
type input "*"
click at [532, 454] on textarea at bounding box center [682, 470] width 578 height 86
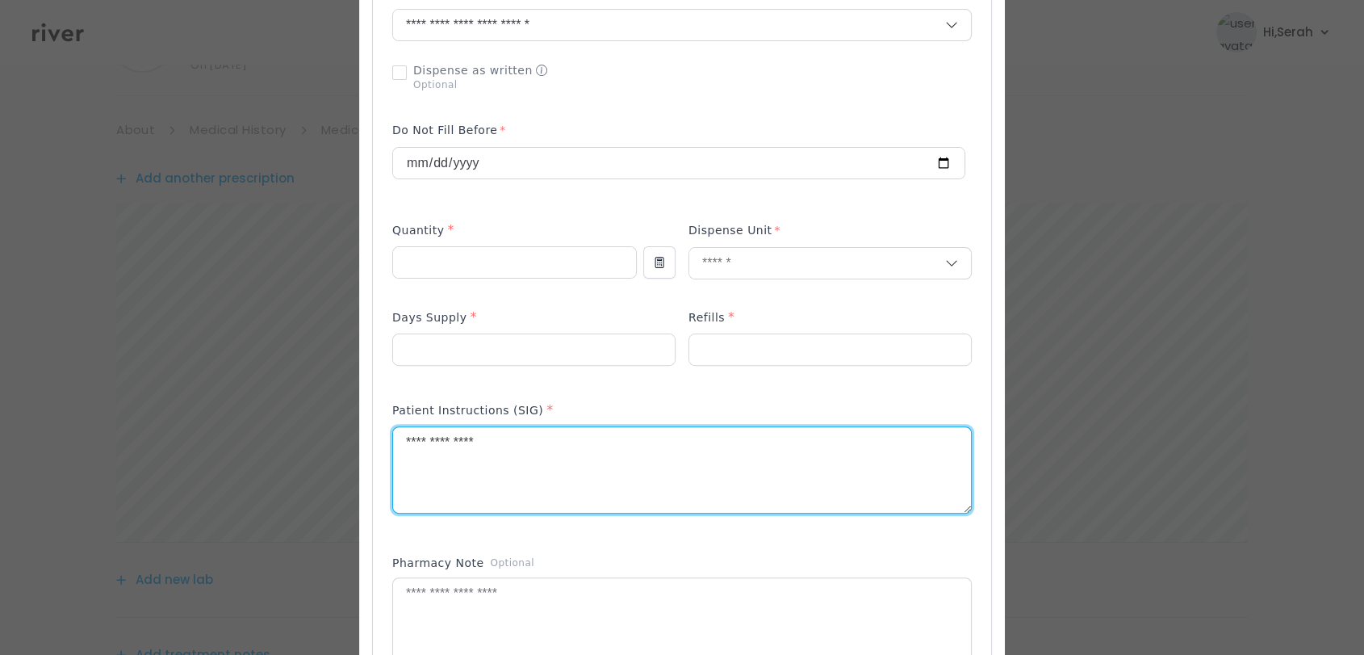
type textarea "**********"
click at [562, 534] on div "Patient Instructions (SIG) *" at bounding box center [682, 466] width 580 height 144
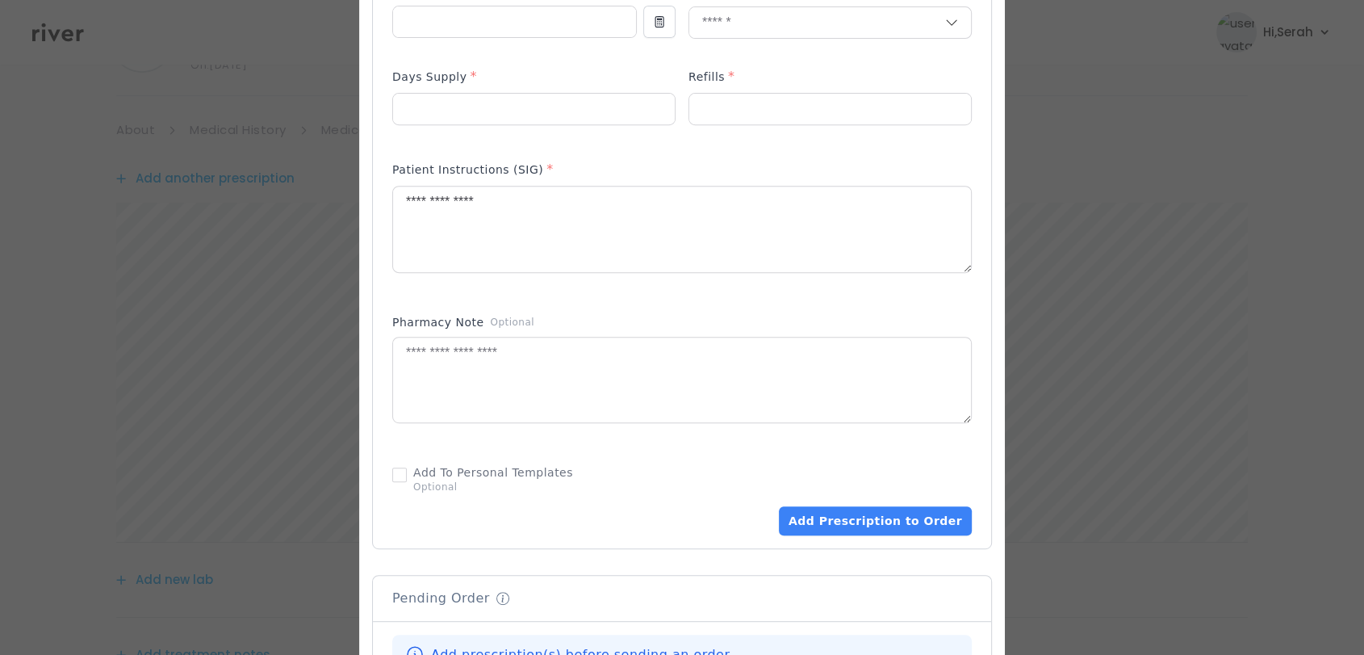
scroll to position [697, 0]
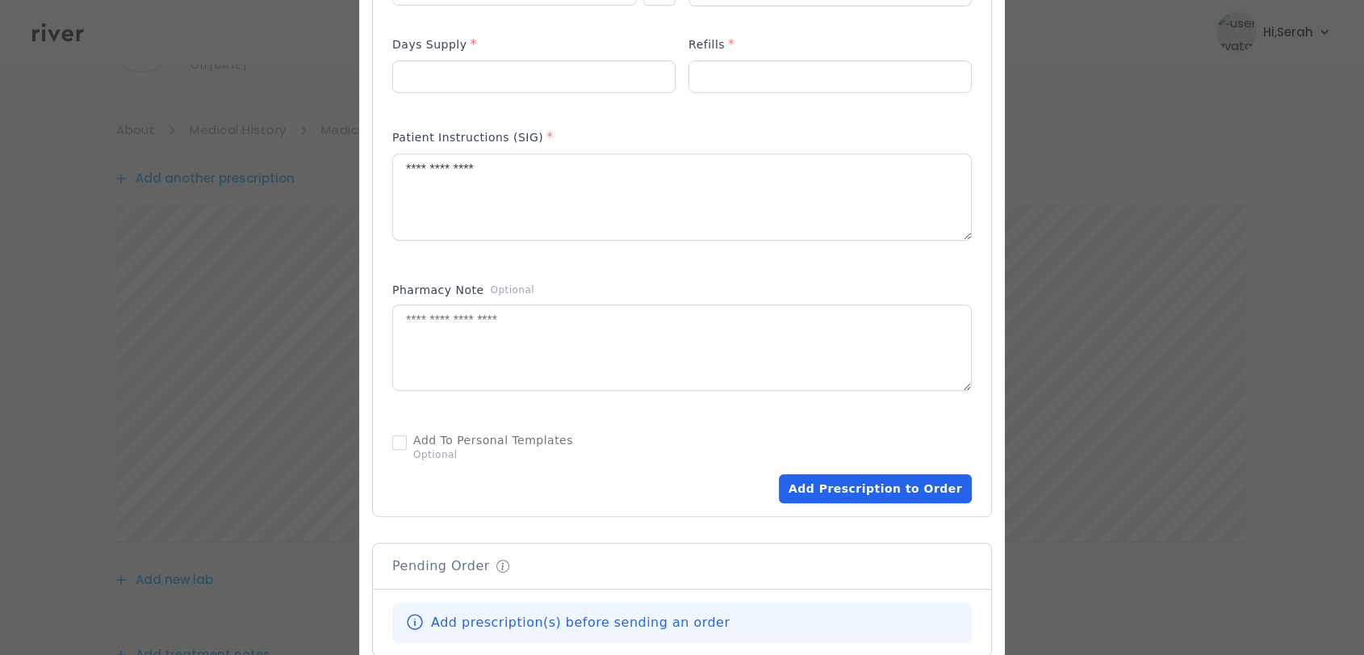
click at [847, 492] on button "Add Prescription to Order" at bounding box center [875, 488] width 193 height 29
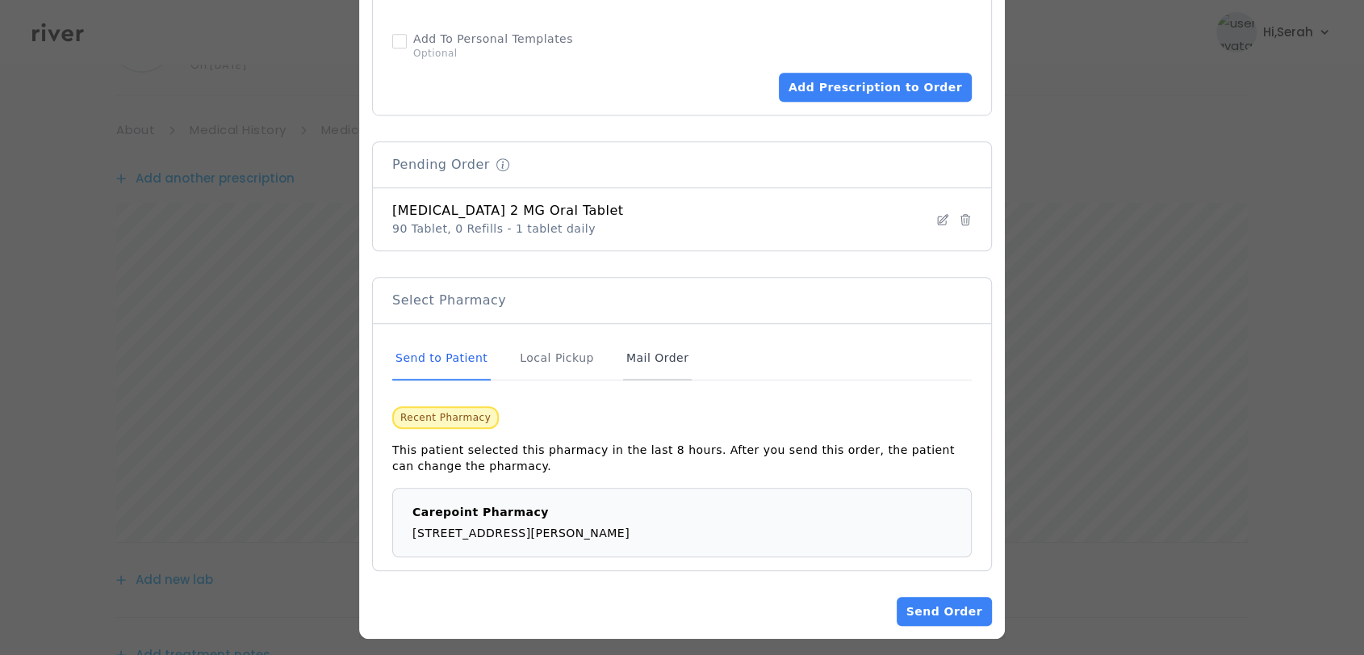
click at [652, 357] on div "Mail Order" at bounding box center [657, 359] width 69 height 44
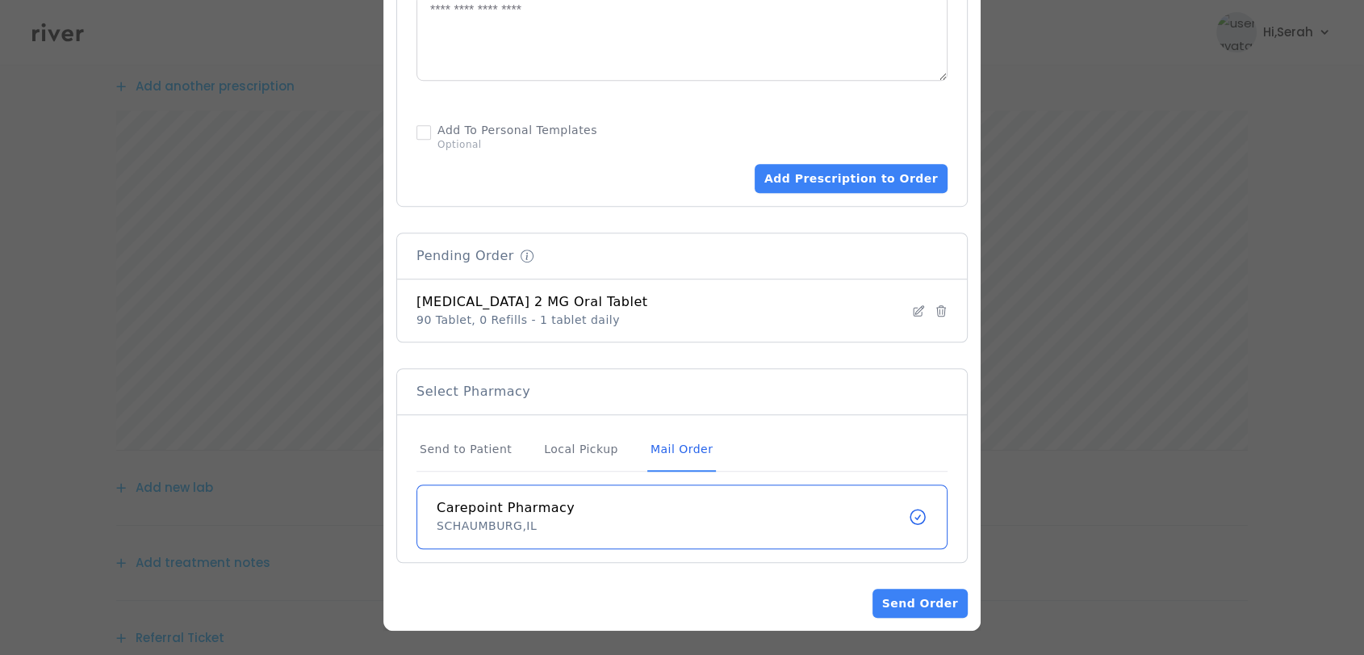
scroll to position [208, 0]
click at [907, 596] on button "Send Order" at bounding box center [920, 602] width 95 height 29
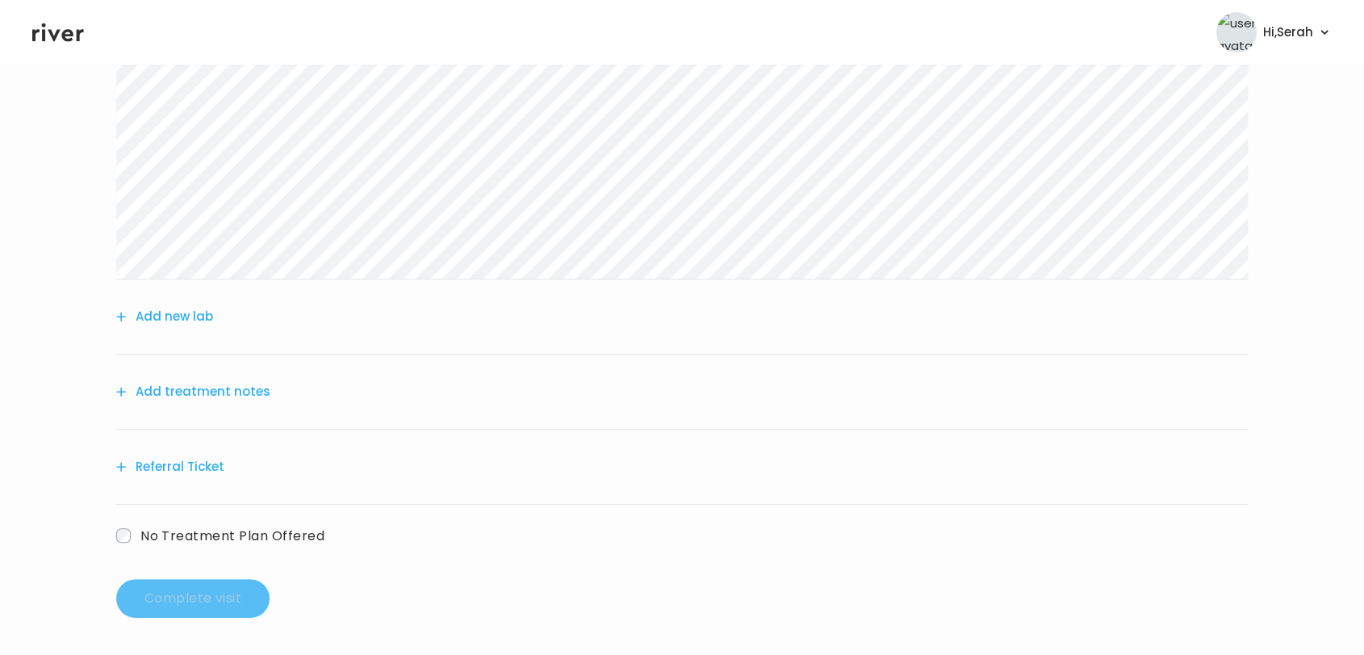
scroll to position [522, 0]
click at [236, 392] on button "Add treatment notes" at bounding box center [193, 390] width 154 height 23
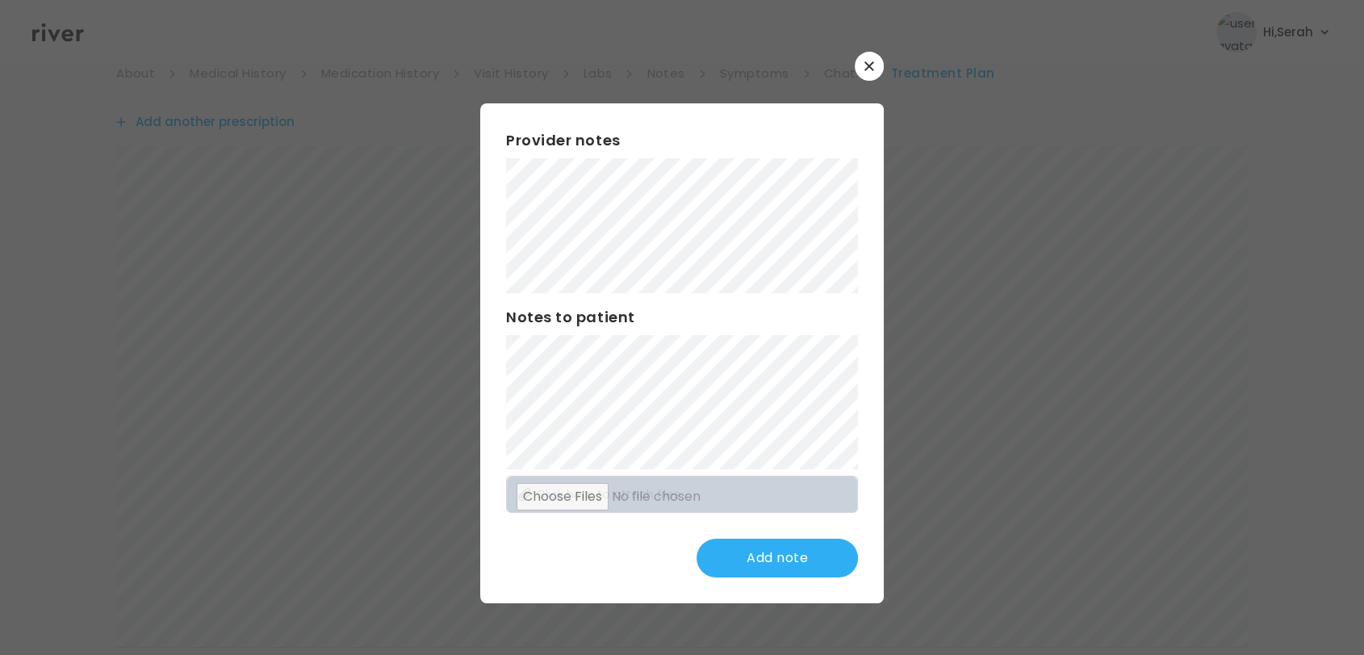
scroll to position [149, 0]
click at [756, 538] on button "Update note" at bounding box center [777, 557] width 161 height 39
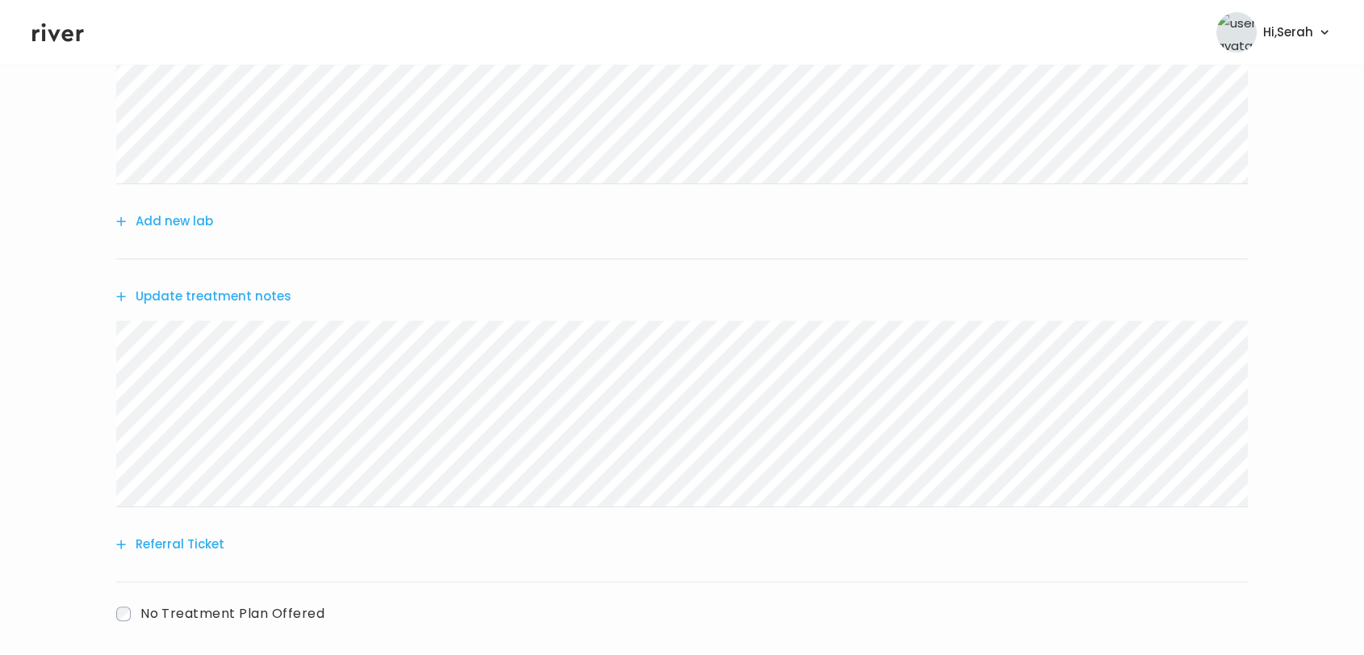
scroll to position [695, 0]
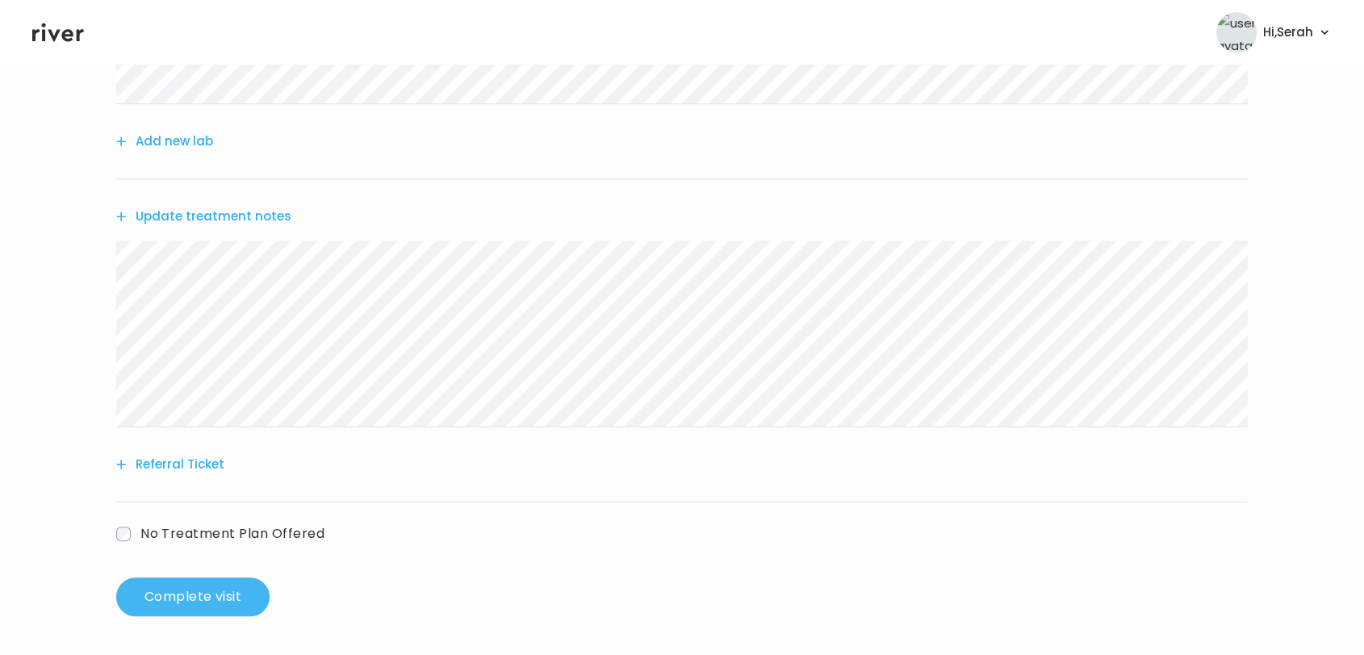
click at [179, 593] on button "Complete visit" at bounding box center [192, 596] width 153 height 39
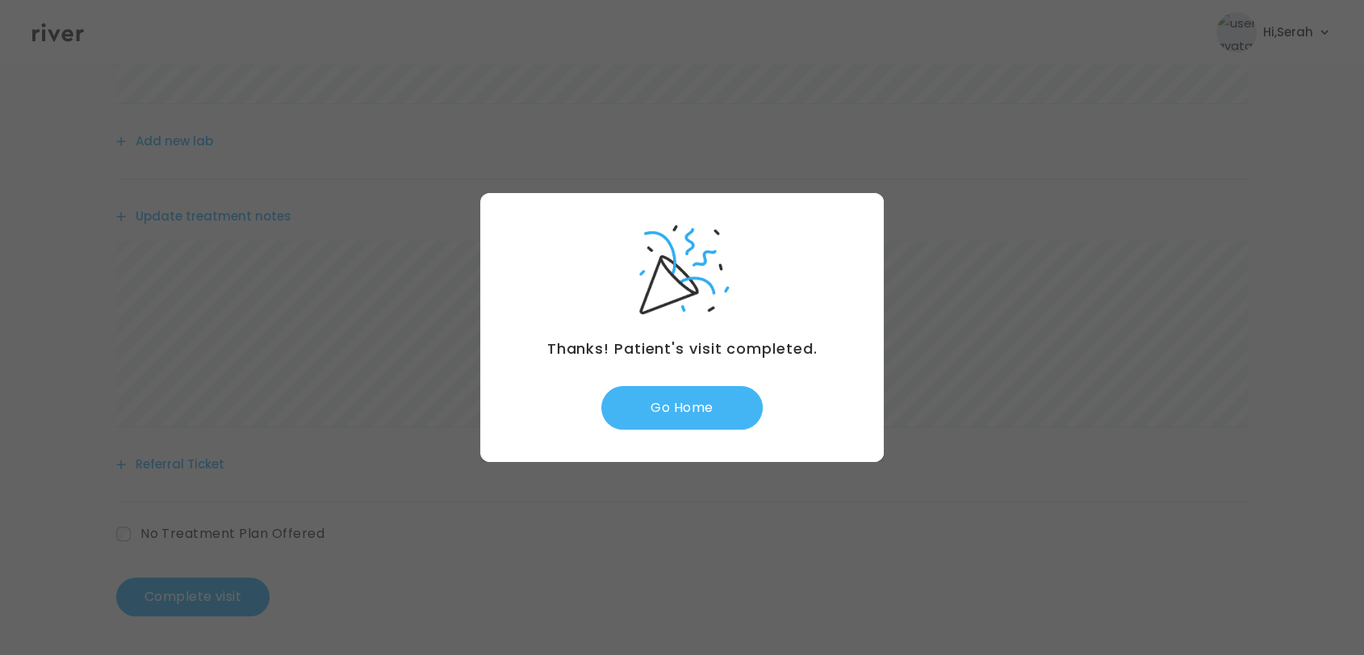
click at [692, 403] on button "Go Home" at bounding box center [681, 408] width 161 height 44
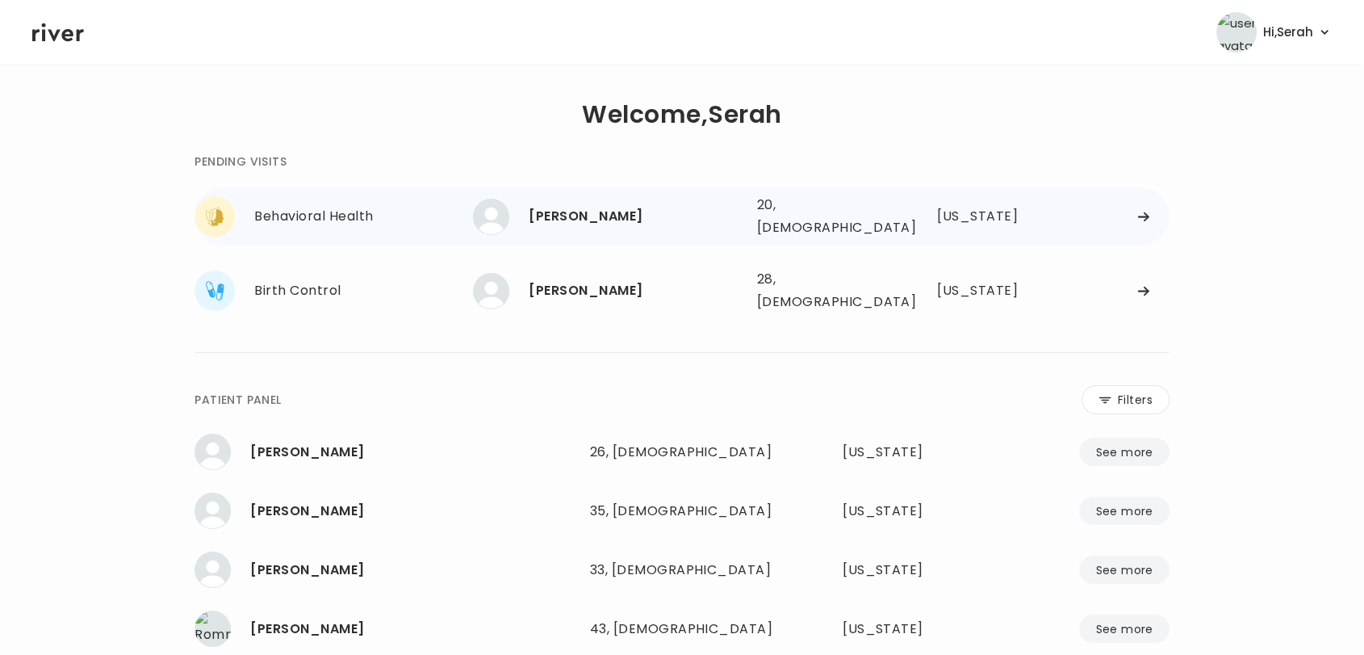
click at [576, 212] on div "[PERSON_NAME]" at bounding box center [636, 216] width 215 height 23
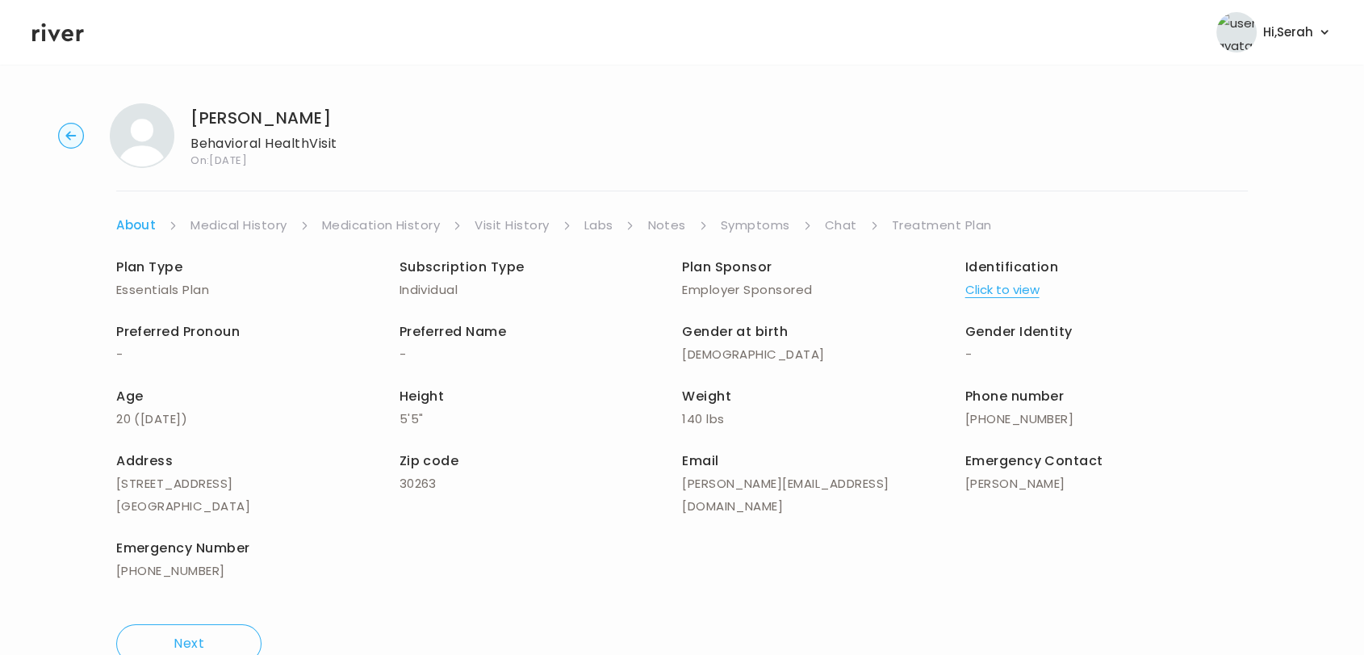
click at [398, 220] on link "Medication History" at bounding box center [381, 225] width 119 height 23
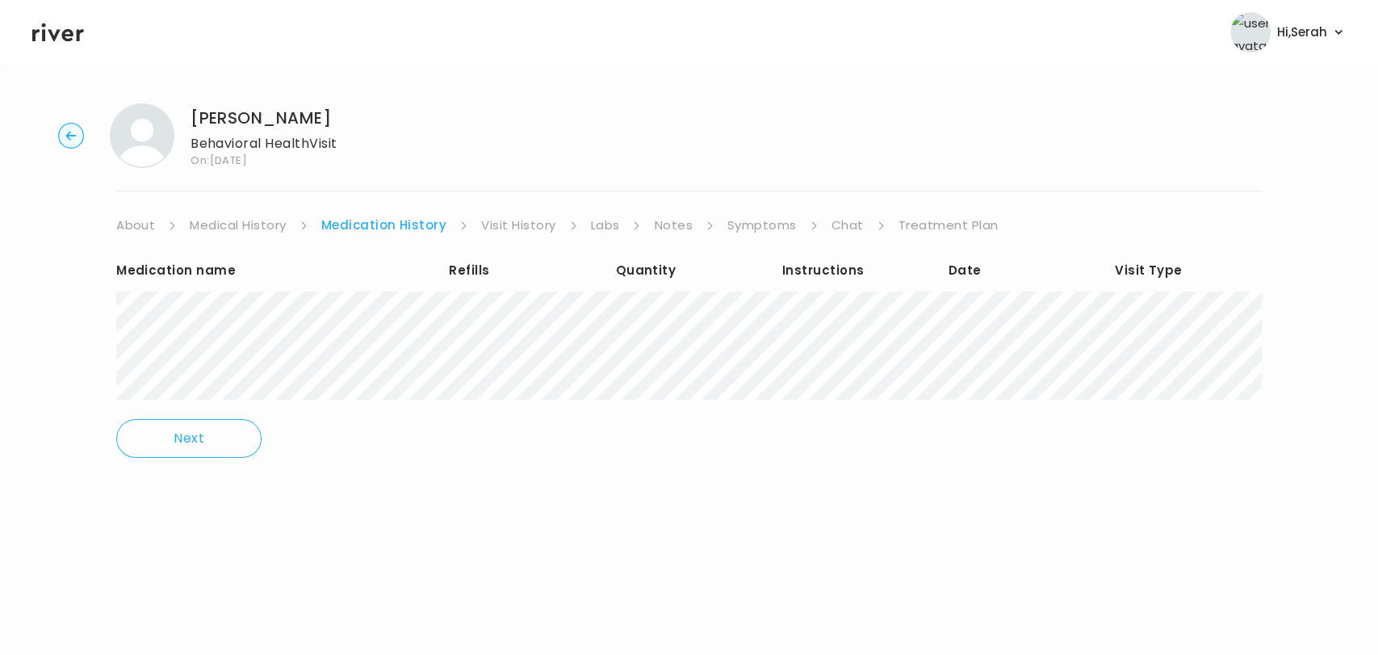
click at [505, 220] on link "Visit History" at bounding box center [518, 225] width 74 height 23
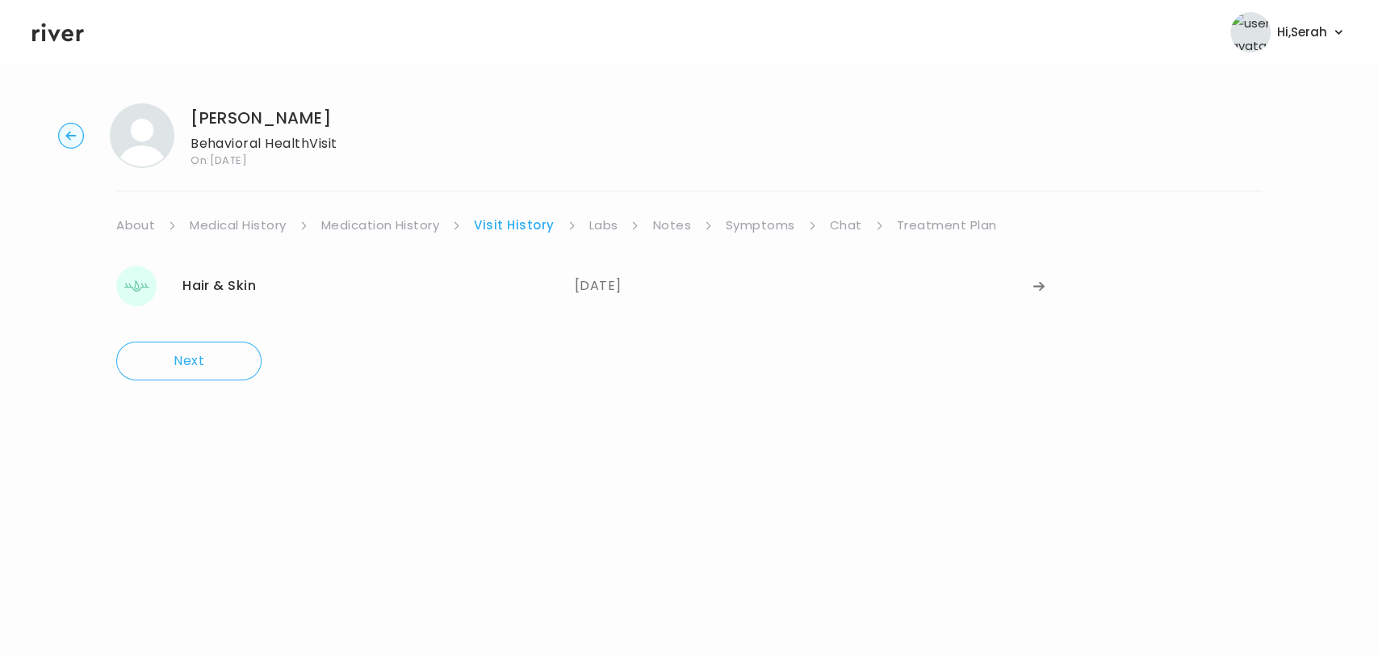
click at [768, 228] on link "Symptoms" at bounding box center [760, 225] width 69 height 23
click at [251, 220] on link "Medical History" at bounding box center [238, 225] width 96 height 23
click at [328, 229] on link "Medication History" at bounding box center [387, 225] width 119 height 23
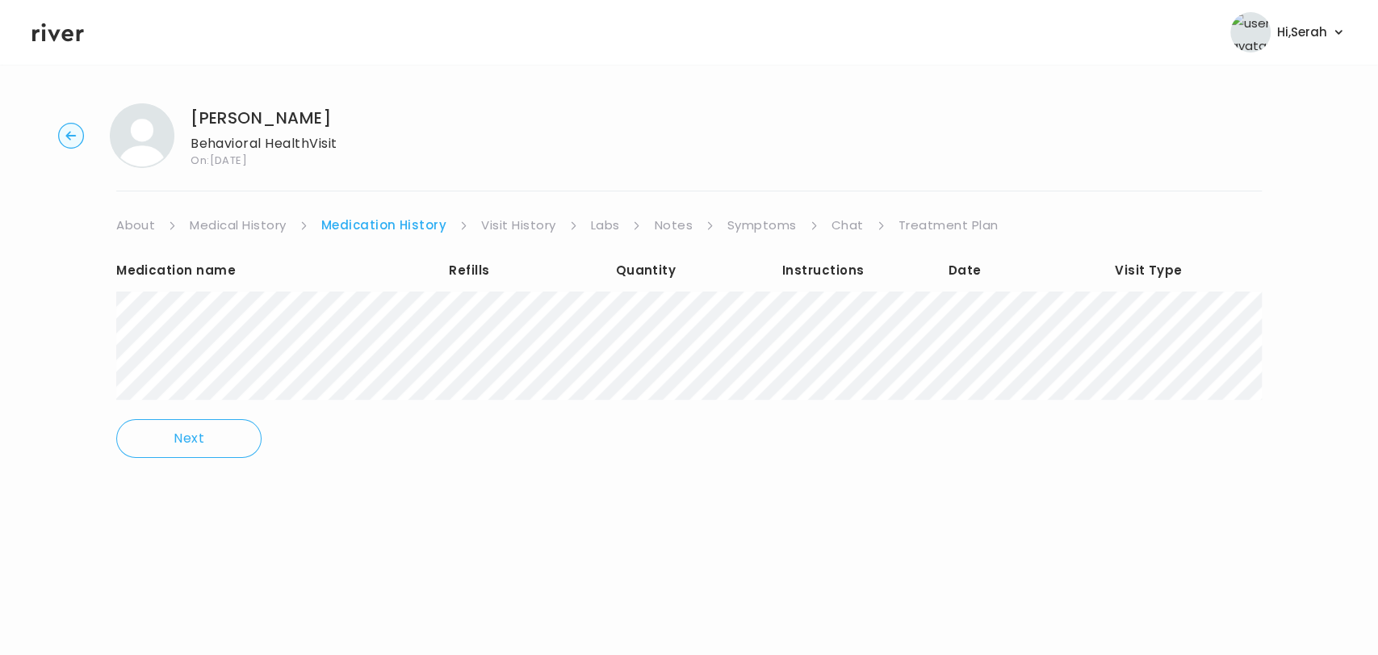
click at [831, 224] on link "Chat" at bounding box center [847, 225] width 32 height 23
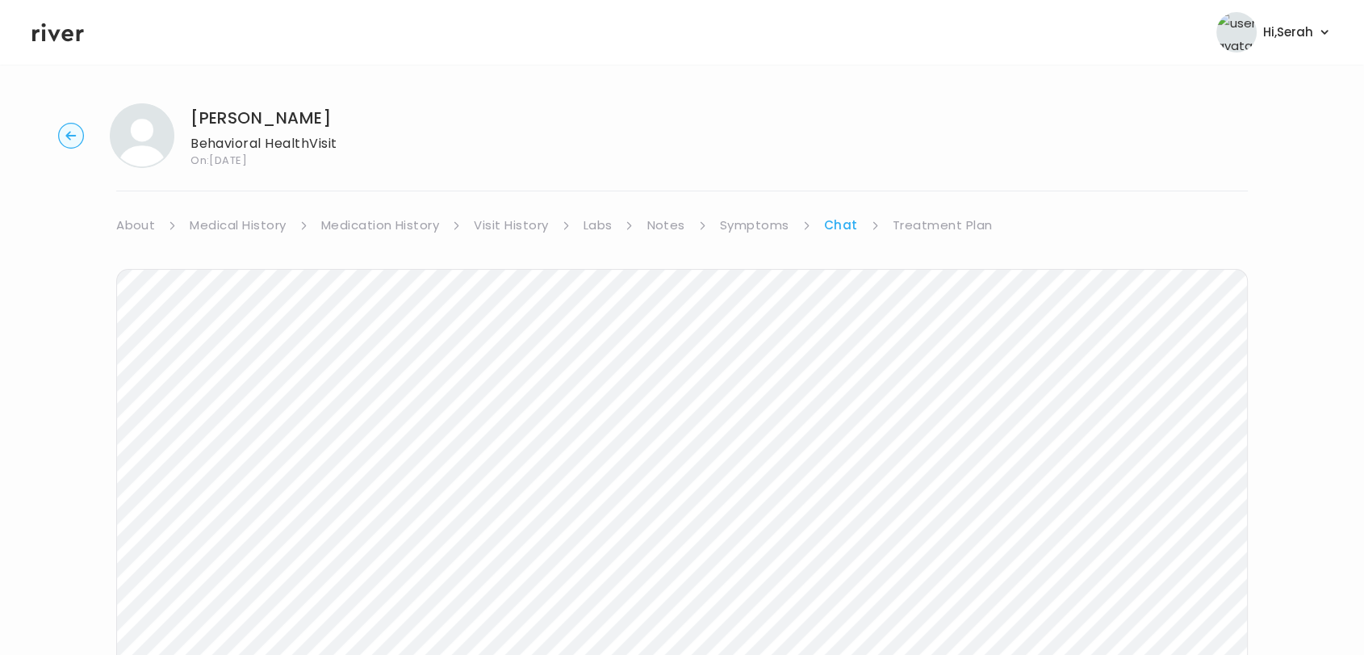
scroll to position [242, 0]
click at [50, 36] on icon at bounding box center [58, 32] width 52 height 24
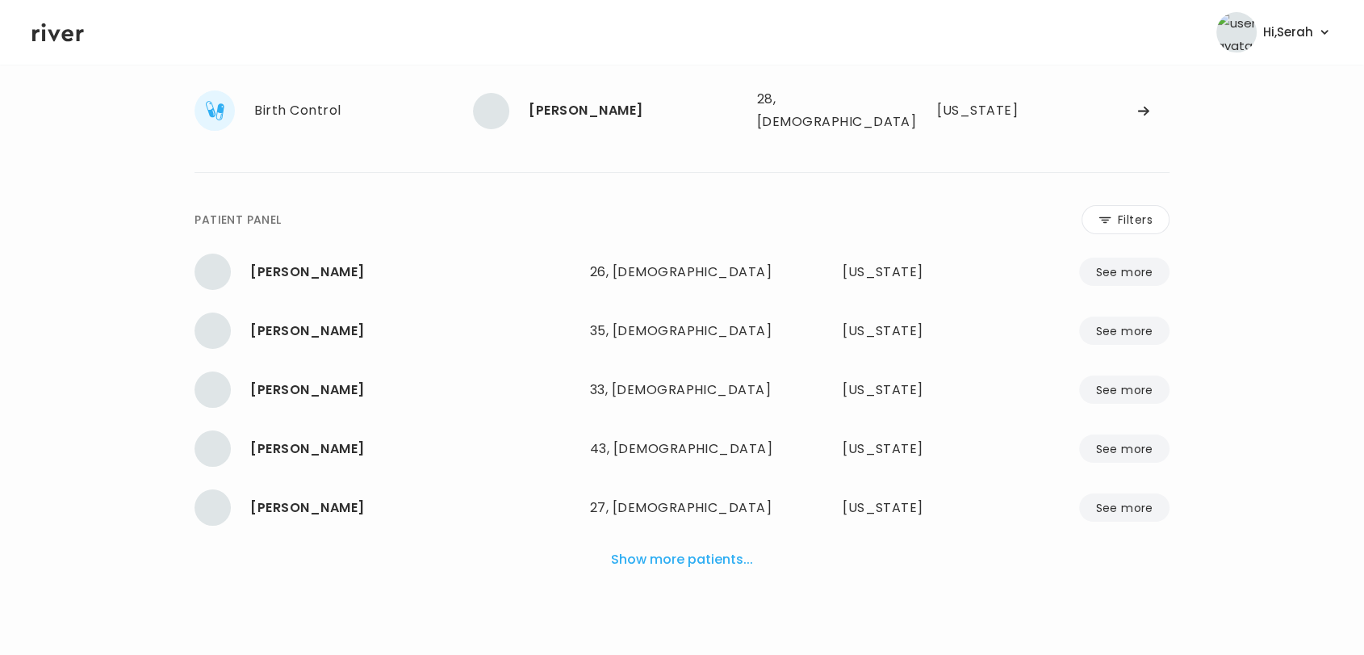
scroll to position [161, 0]
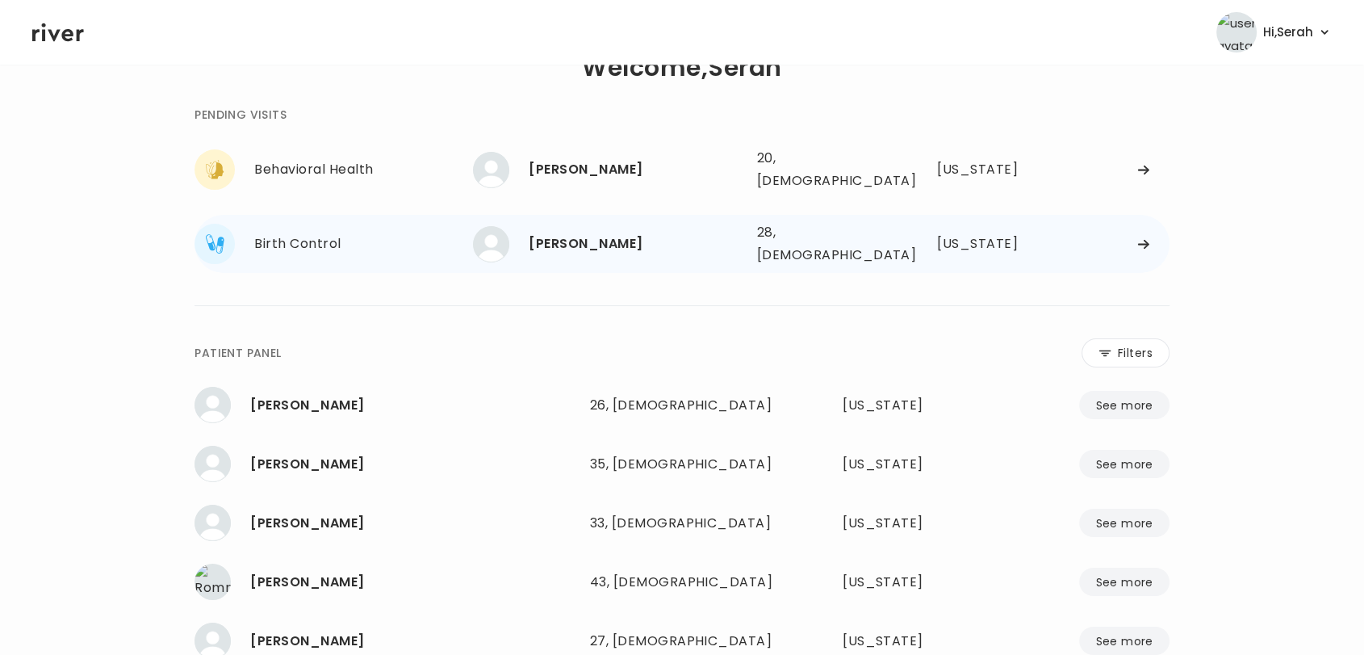
click at [347, 232] on div "Birth Control" at bounding box center [363, 243] width 219 height 23
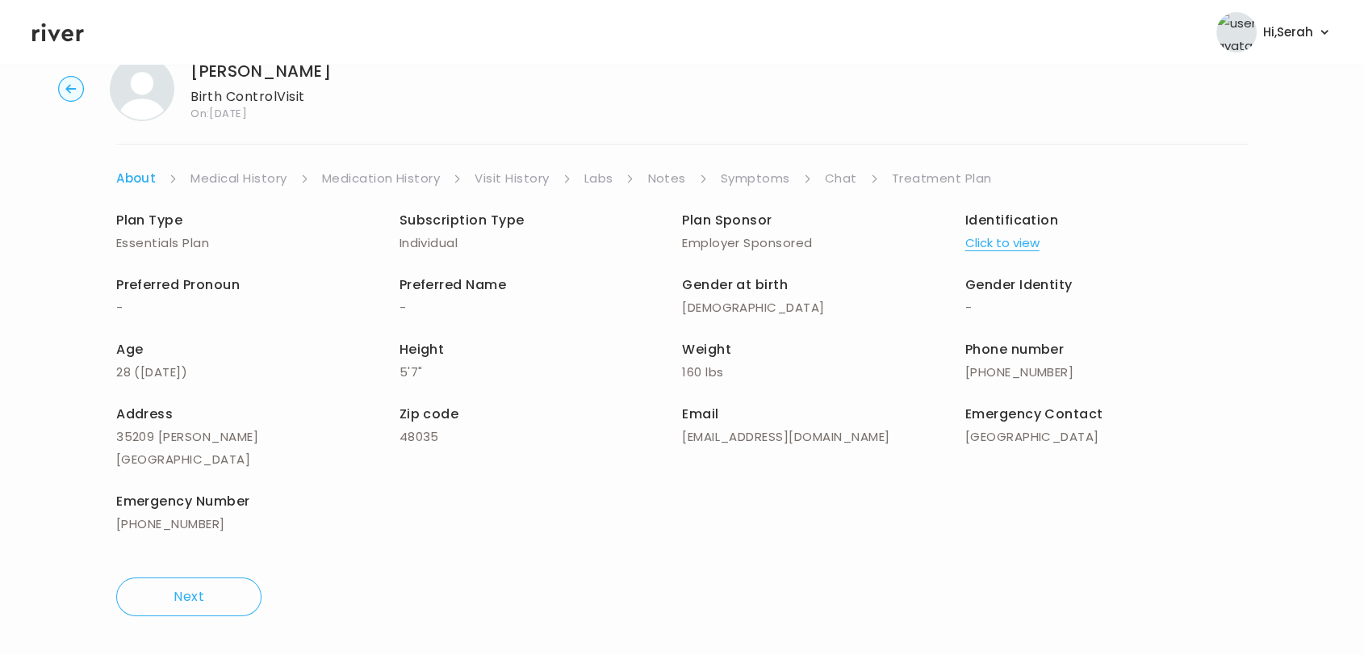
scroll to position [46, 0]
click at [764, 168] on link "Symptoms" at bounding box center [755, 179] width 69 height 23
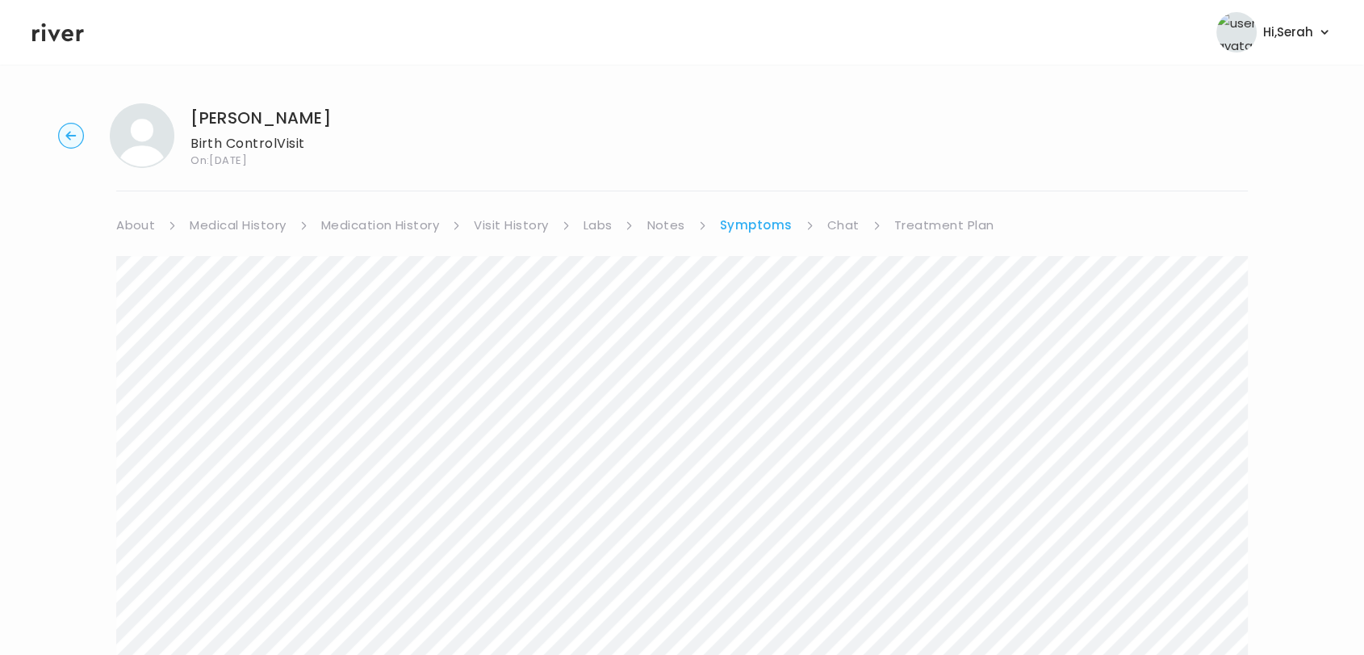
click at [234, 221] on link "Medical History" at bounding box center [238, 225] width 96 height 23
click at [375, 228] on link "Medication History" at bounding box center [387, 225] width 119 height 23
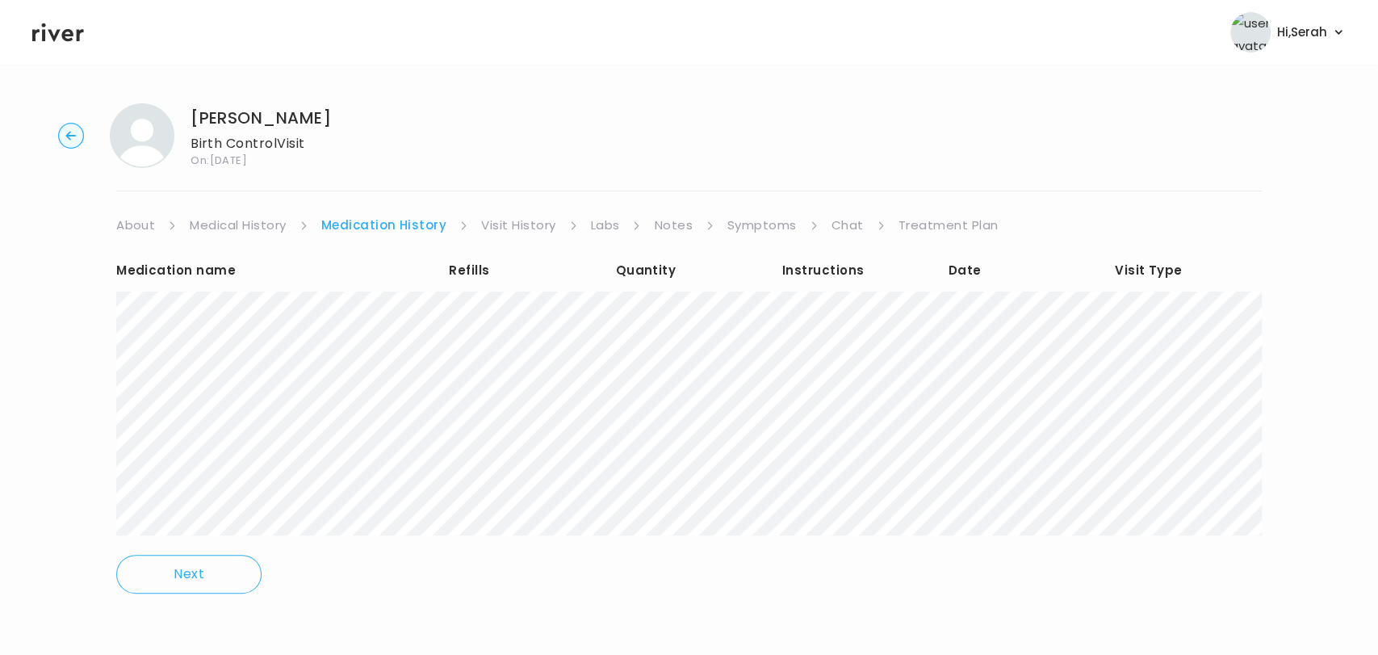
click at [845, 224] on link "Chat" at bounding box center [847, 225] width 32 height 23
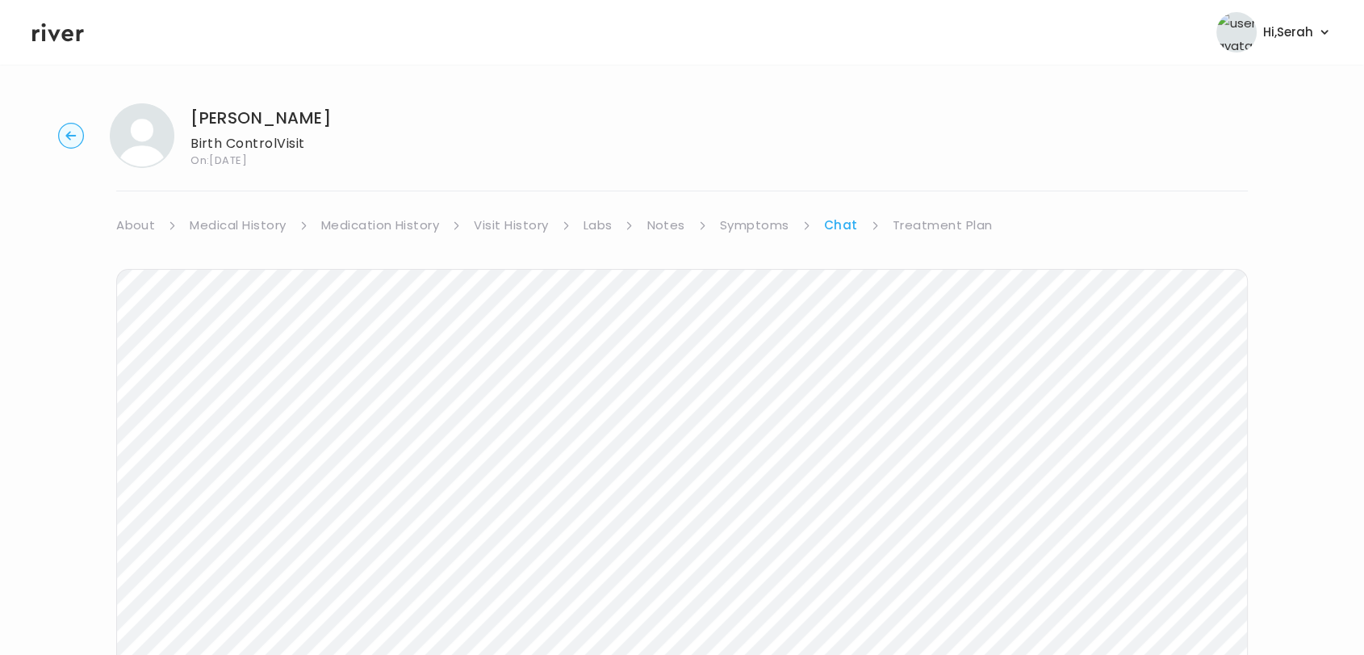
click at [949, 221] on link "Treatment Plan" at bounding box center [943, 225] width 100 height 23
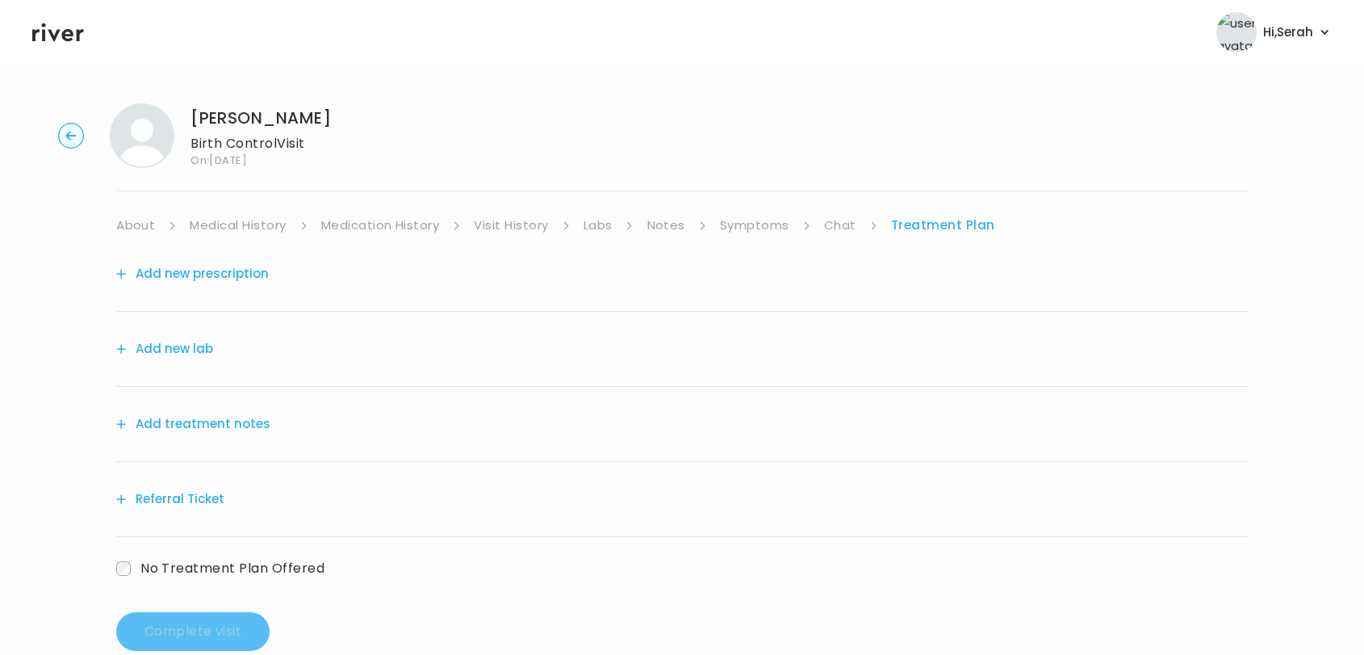
click at [207, 267] on button "Add new prescription" at bounding box center [192, 273] width 153 height 23
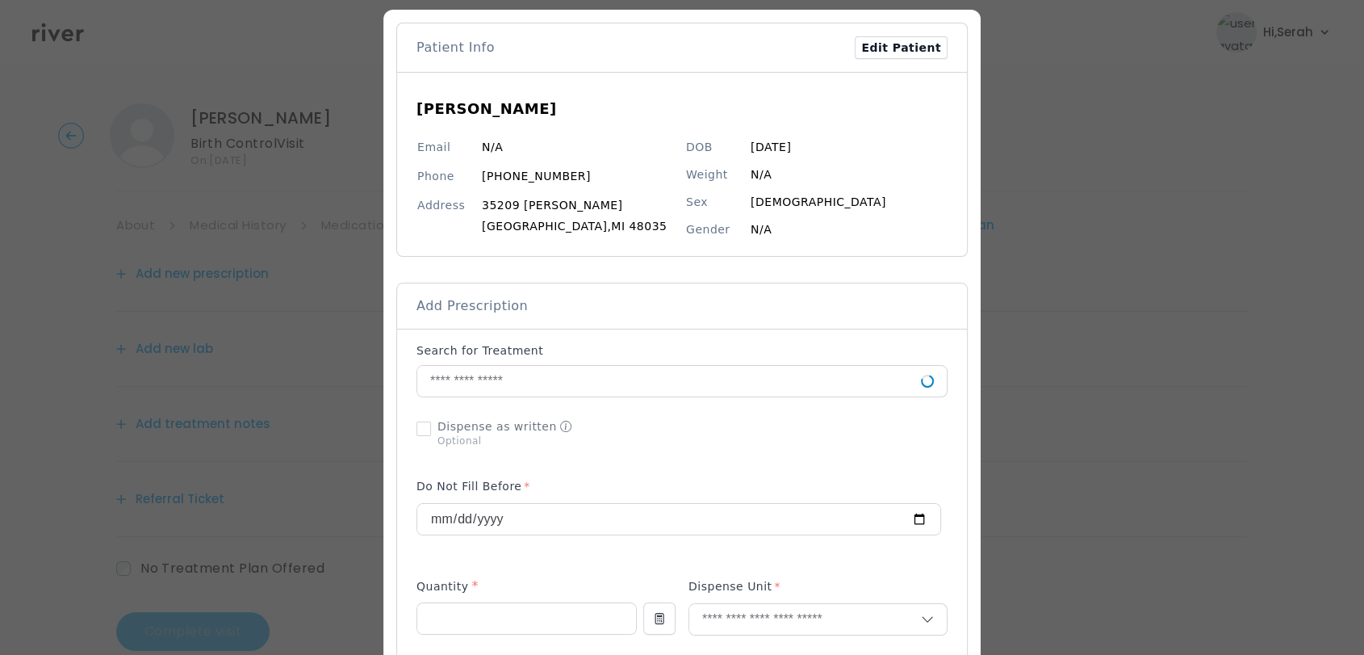
scroll to position [71, 0]
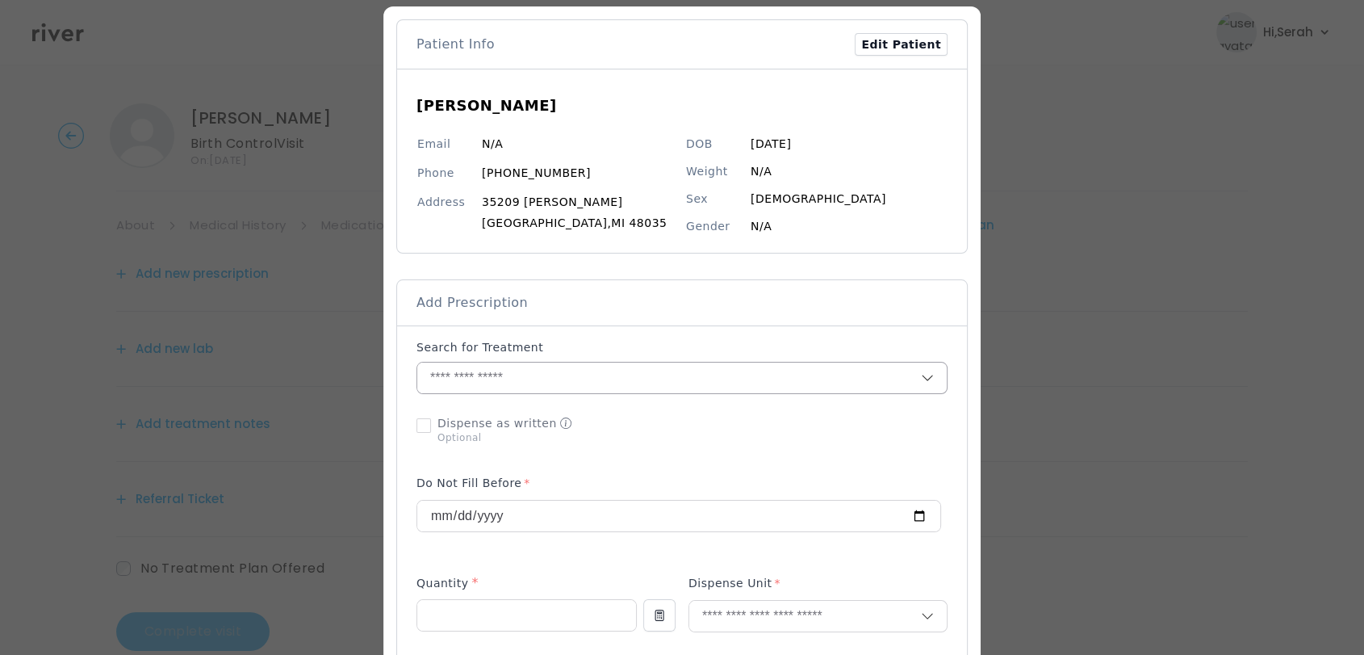
click at [510, 383] on input "text" at bounding box center [669, 377] width 504 height 31
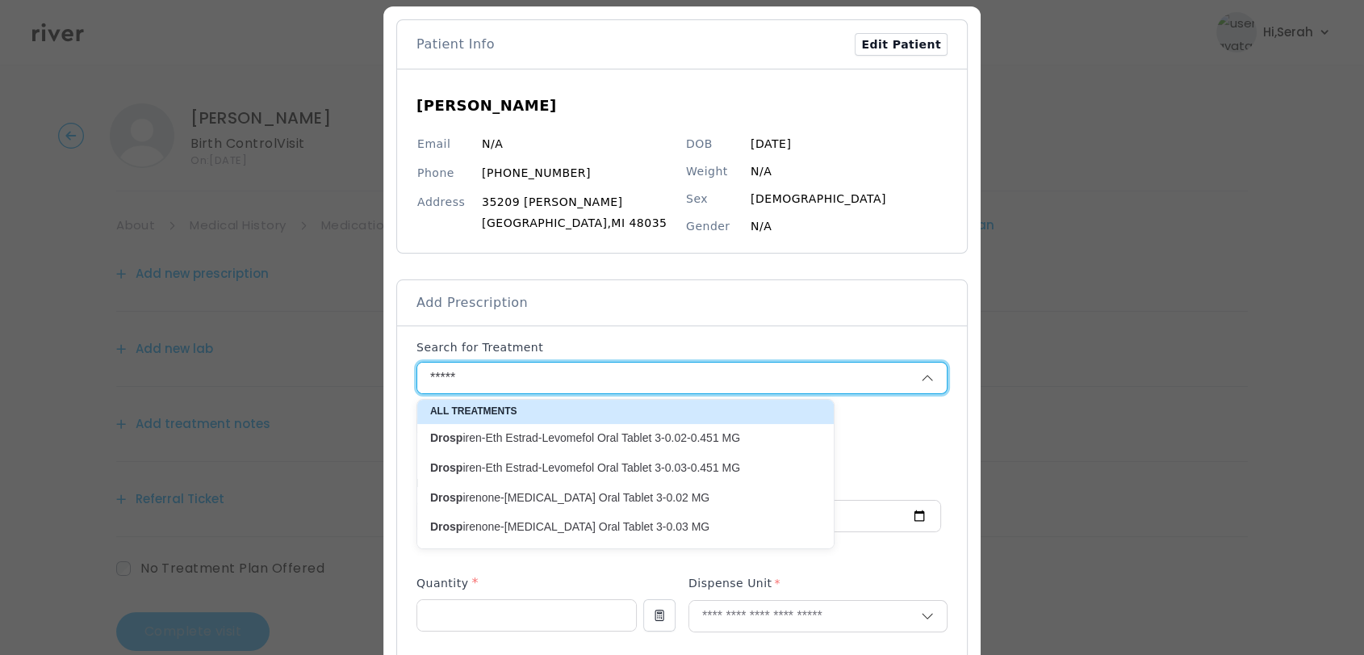
scroll to position [0, 0]
type input "*****"
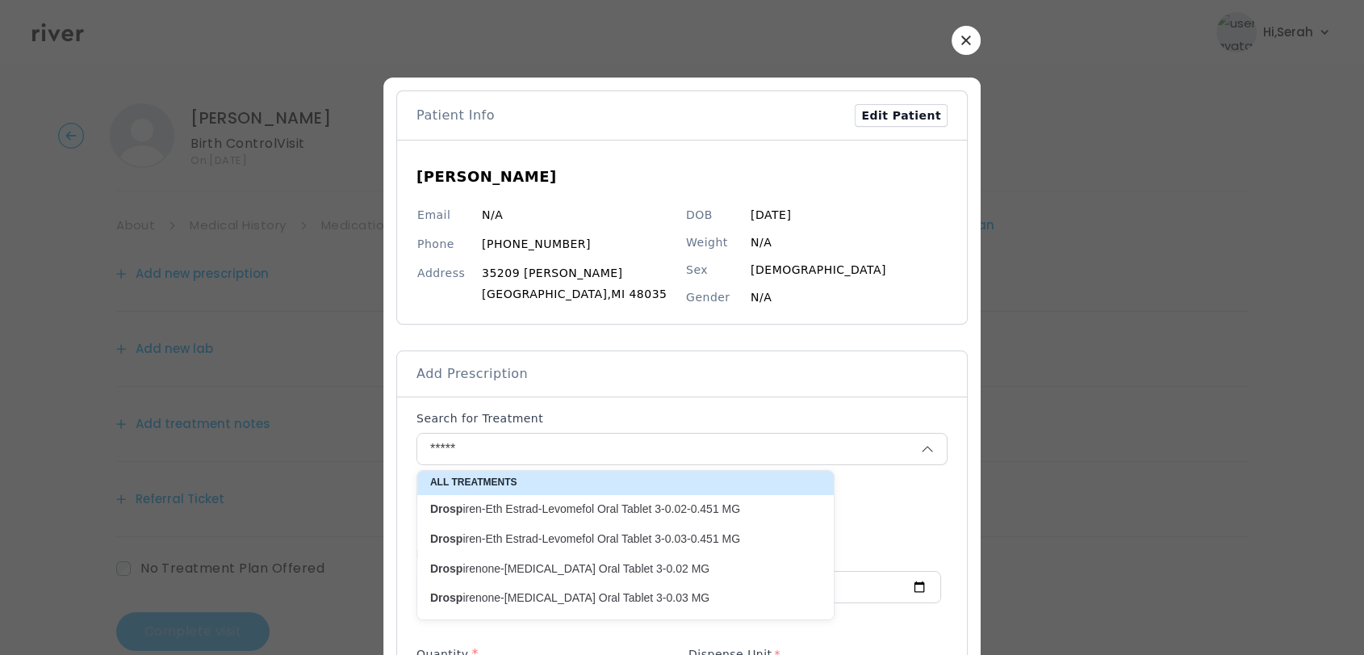
click at [960, 34] on button "button" at bounding box center [966, 40] width 29 height 29
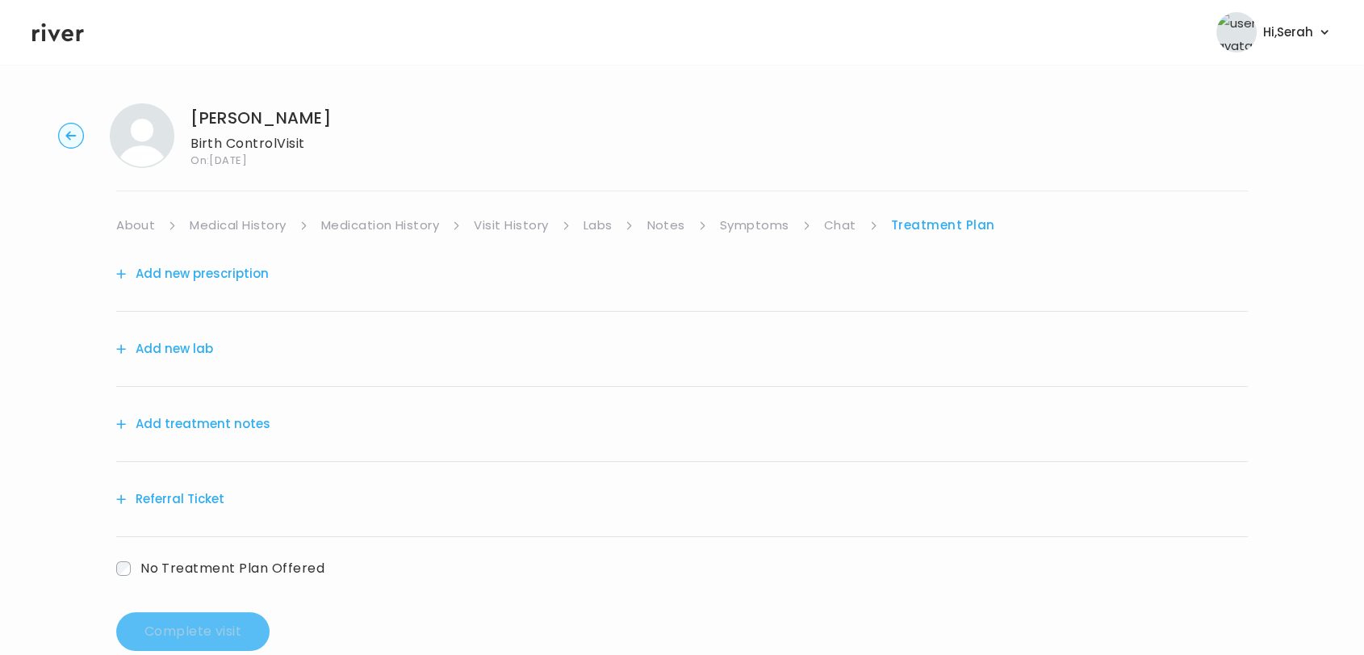
click at [400, 227] on link "Medication History" at bounding box center [380, 225] width 119 height 23
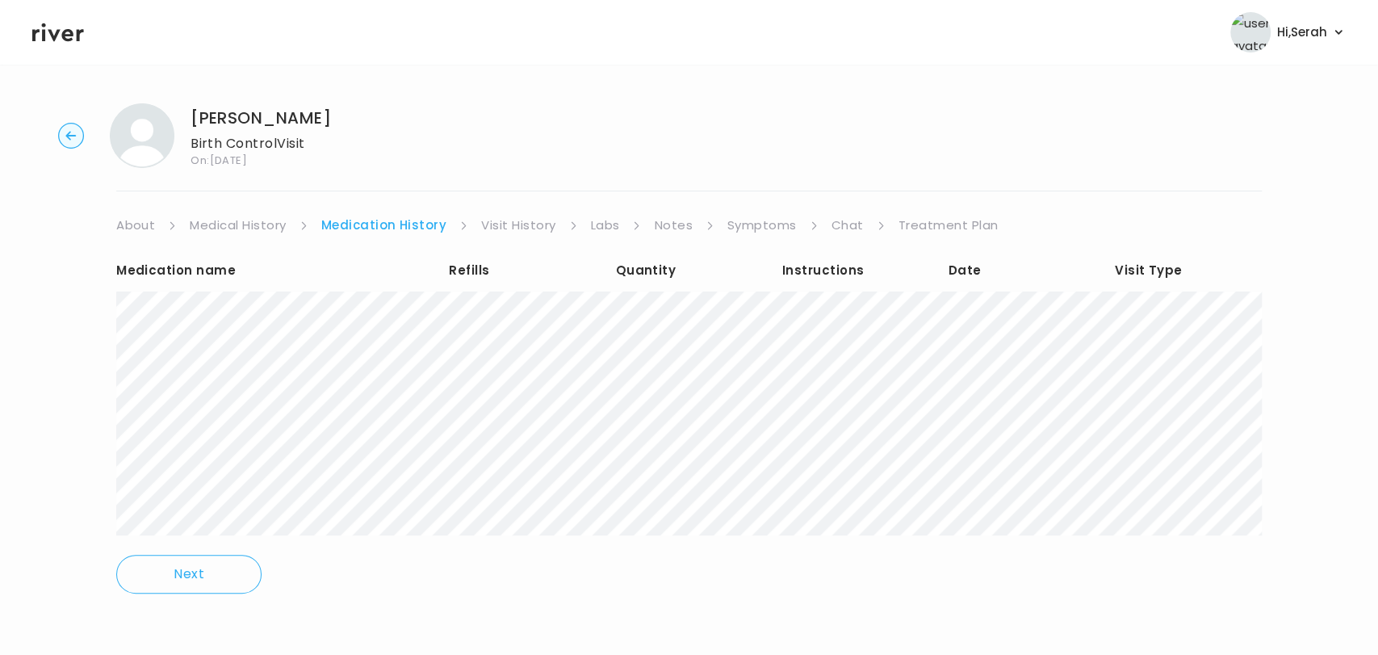
click at [912, 223] on link "Treatment Plan" at bounding box center [948, 225] width 100 height 23
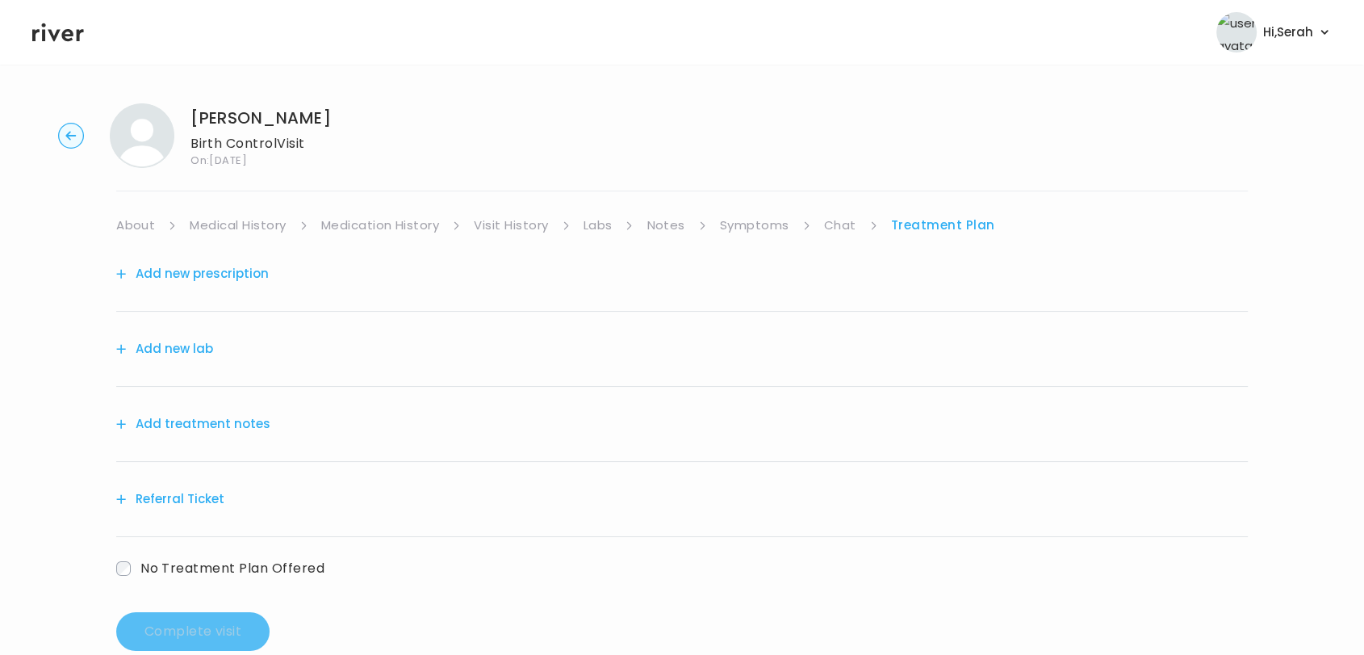
click at [234, 285] on div "Add new prescription" at bounding box center [682, 274] width 1132 height 75
click at [224, 272] on button "Add new prescription" at bounding box center [192, 273] width 153 height 23
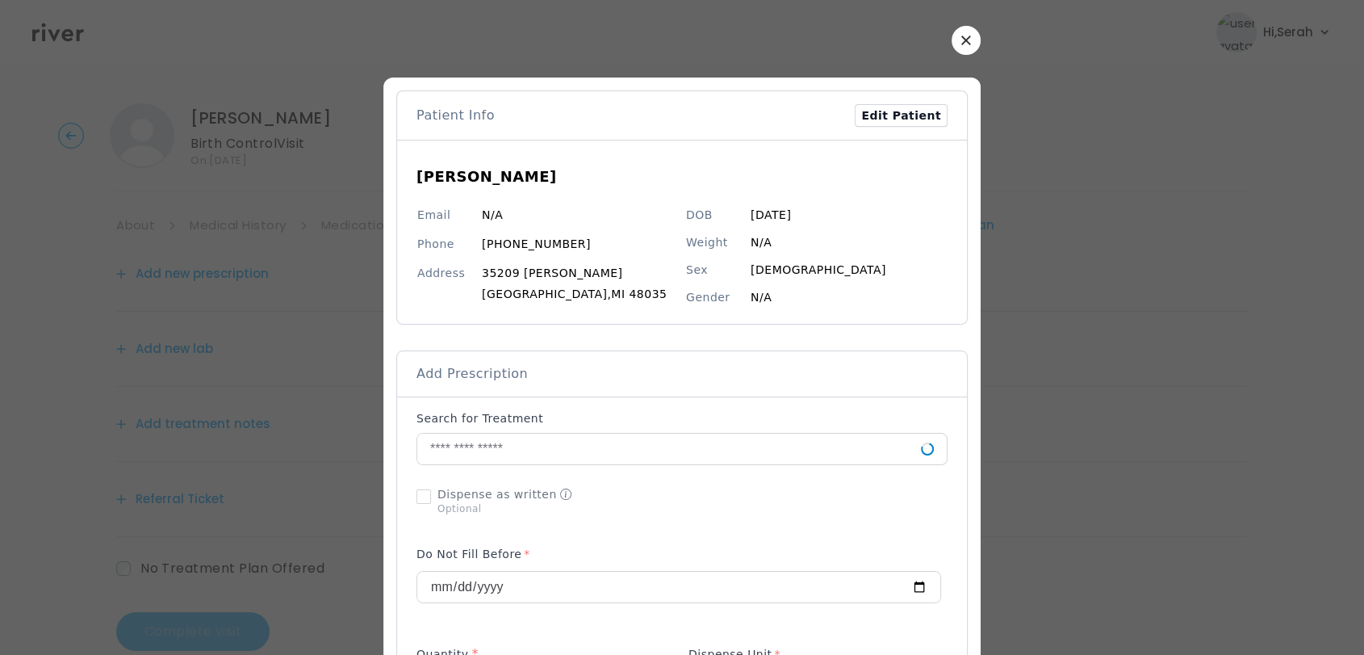
scroll to position [223, 0]
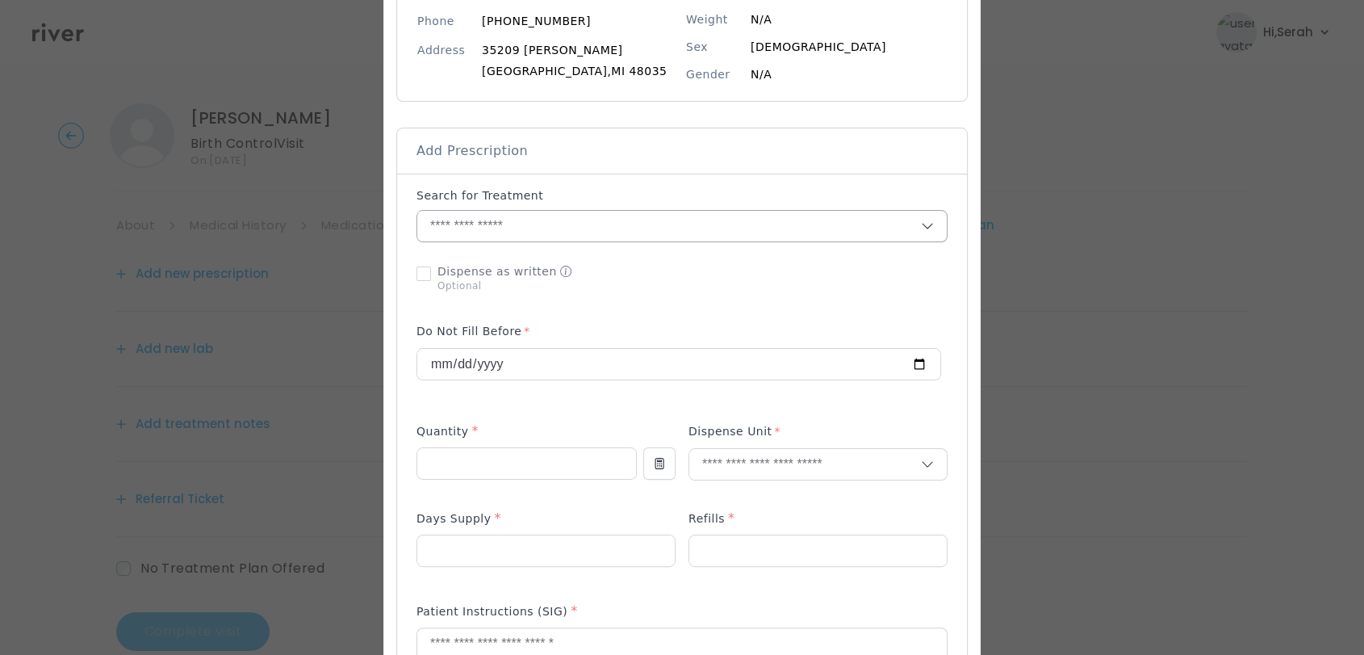
click at [585, 225] on input "text" at bounding box center [669, 226] width 504 height 31
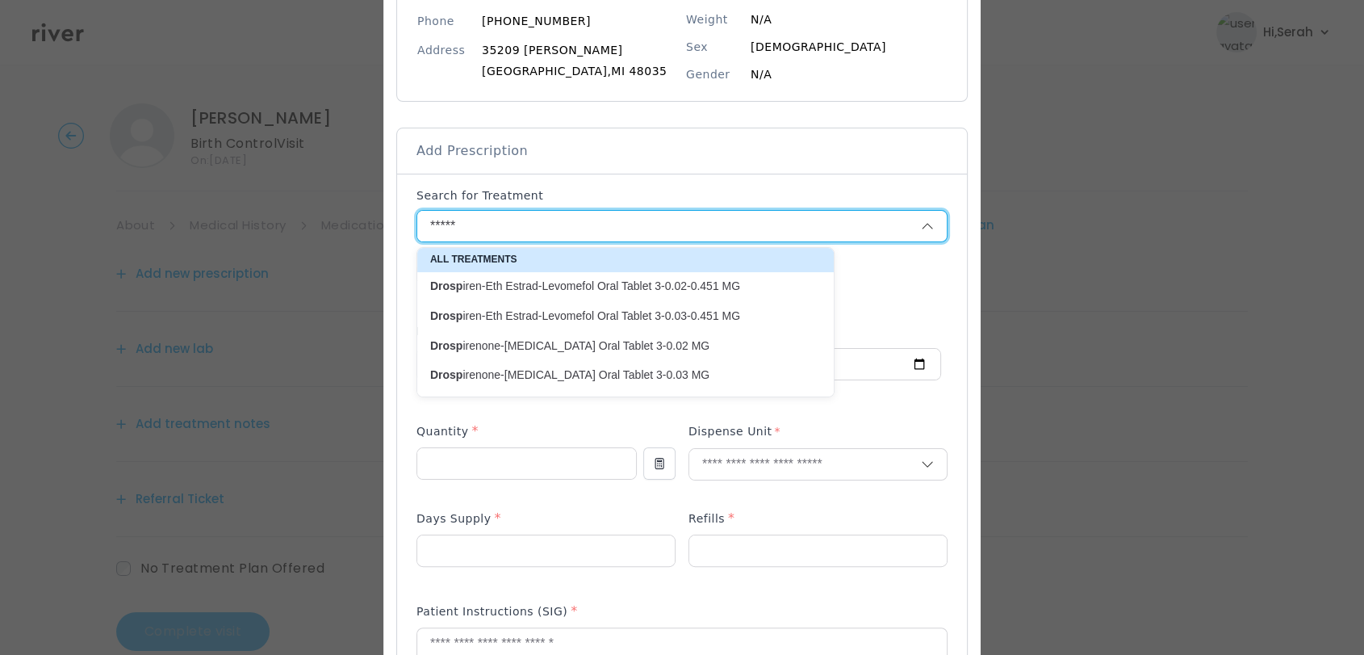
click at [597, 375] on p "Drosp irenone-Ethinyl Estradiol Oral Tablet 3-0.03 MG" at bounding box center [615, 374] width 371 height 15
type input "**********"
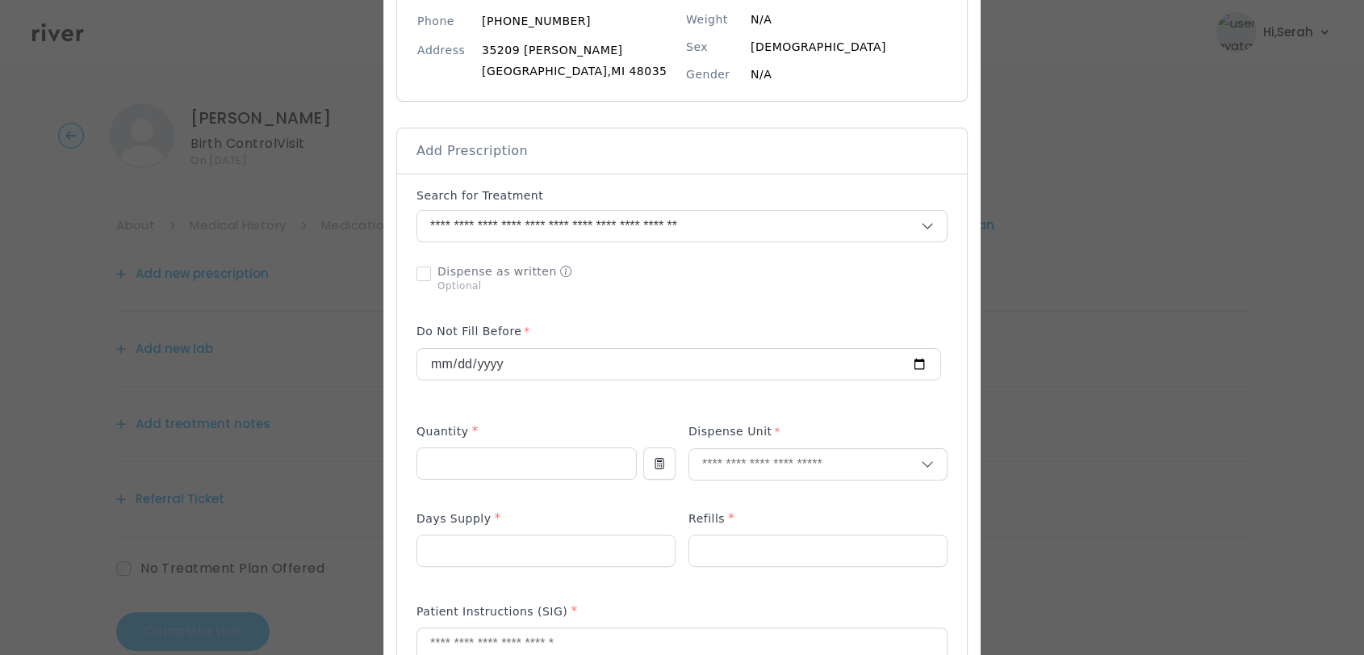
click at [534, 441] on div "Quantity *" at bounding box center [527, 434] width 220 height 26
click at [527, 459] on input "number" at bounding box center [526, 463] width 219 height 31
type input "**"
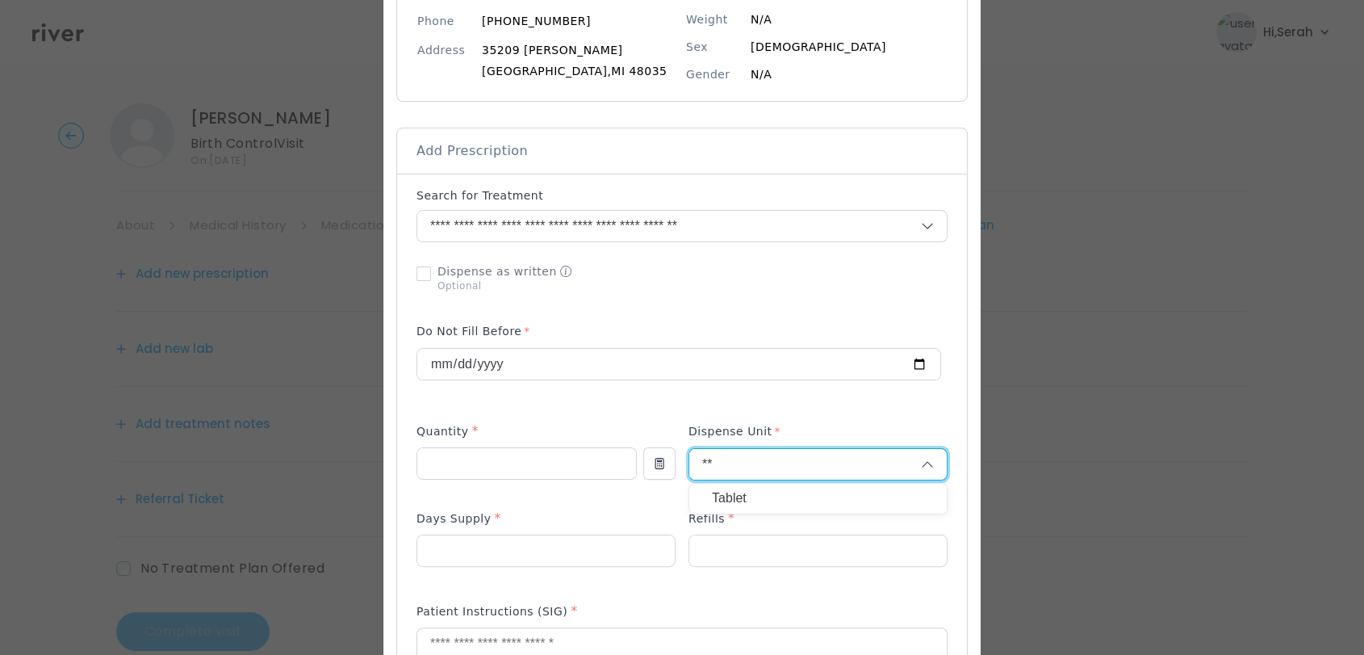
type input "**"
click at [775, 499] on p "Tablet" at bounding box center [818, 498] width 212 height 23
click at [576, 553] on input "number" at bounding box center [546, 550] width 258 height 31
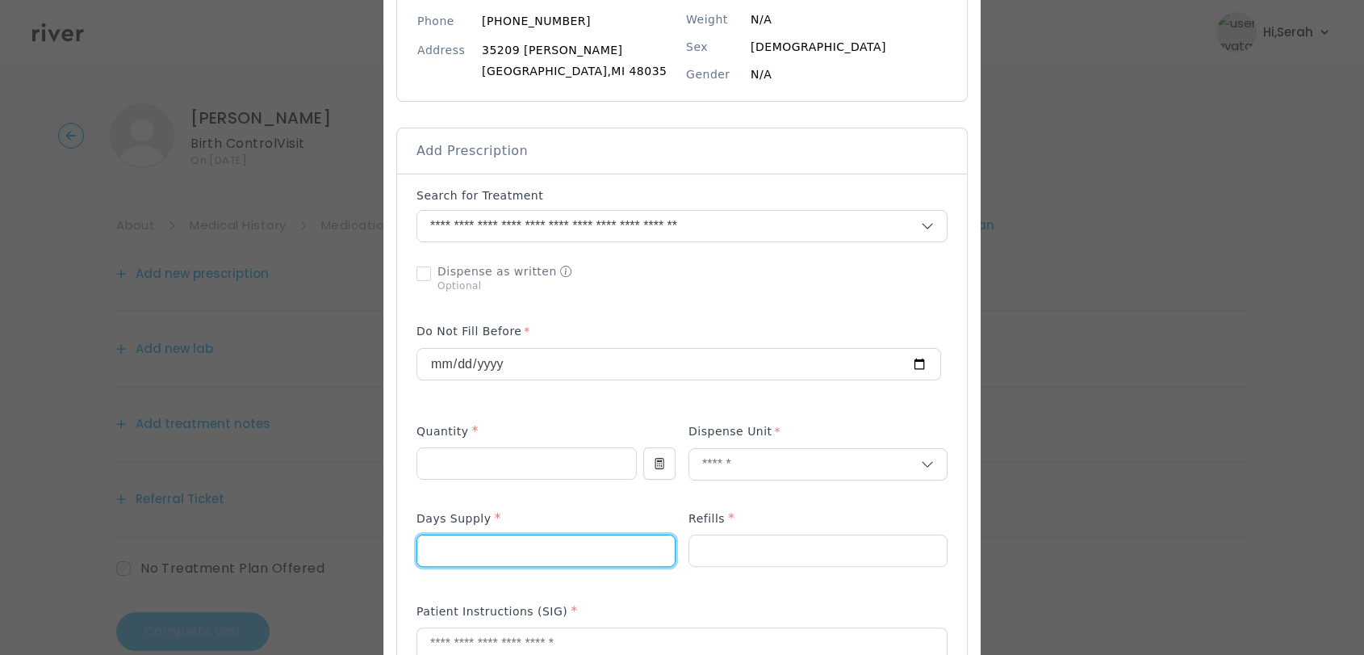
type input "**"
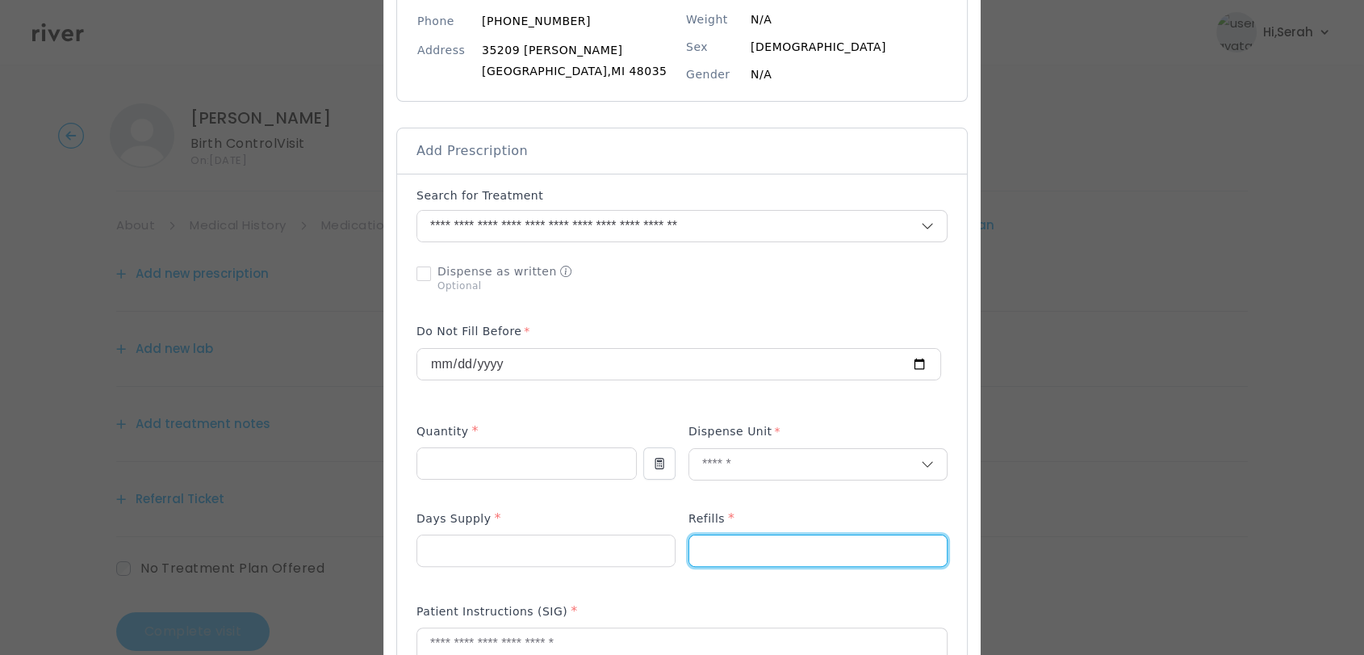
type input "*"
click at [543, 590] on div "Add Prescription to Order" at bounding box center [682, 581] width 531 height 789
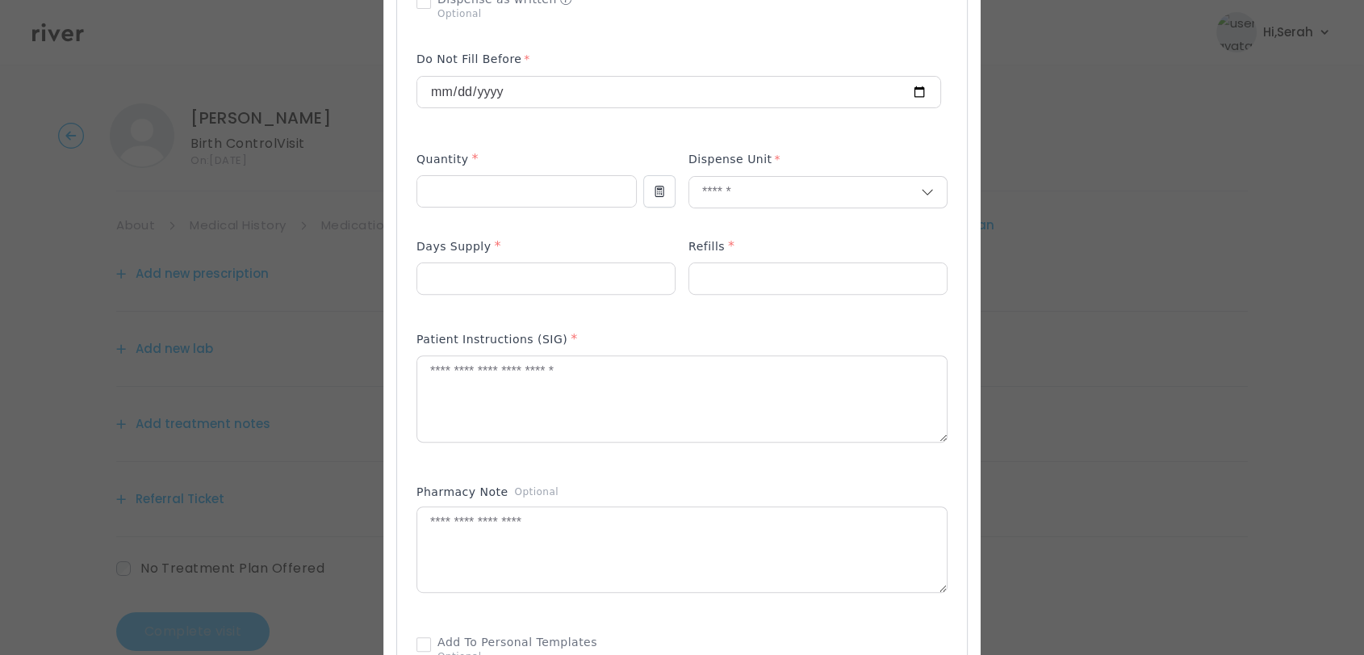
scroll to position [506, 0]
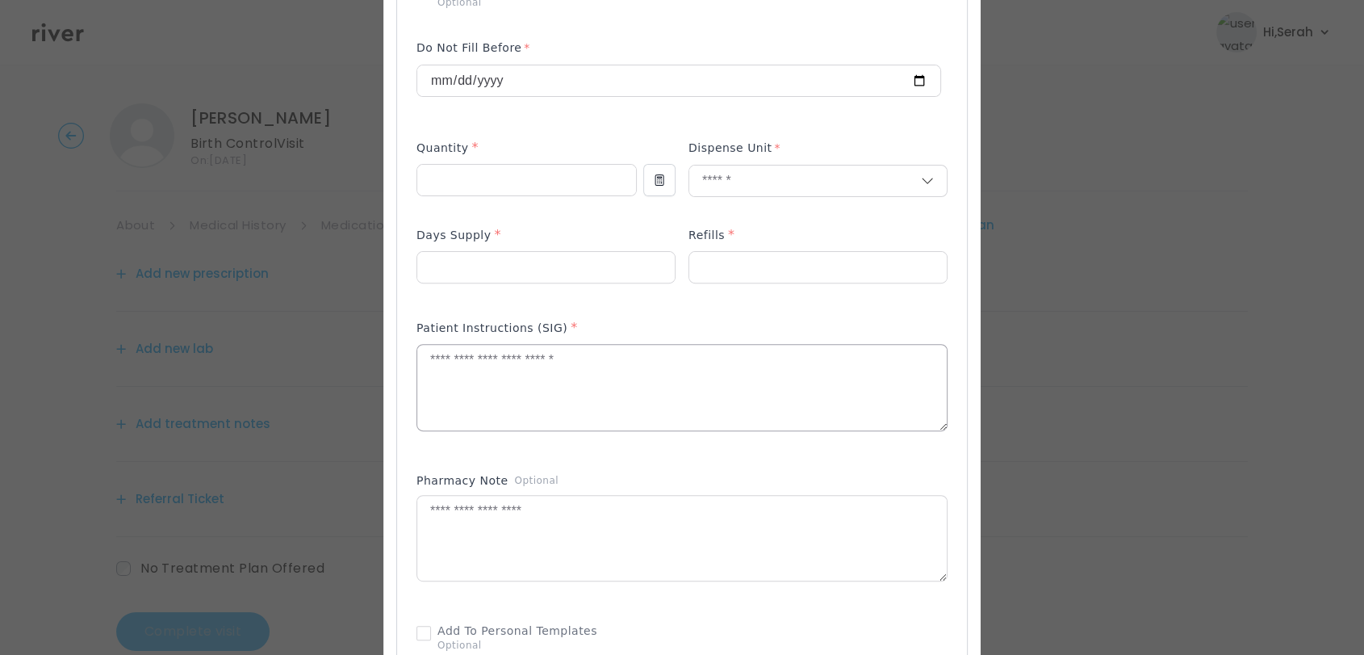
click at [521, 414] on textarea at bounding box center [682, 388] width 530 height 86
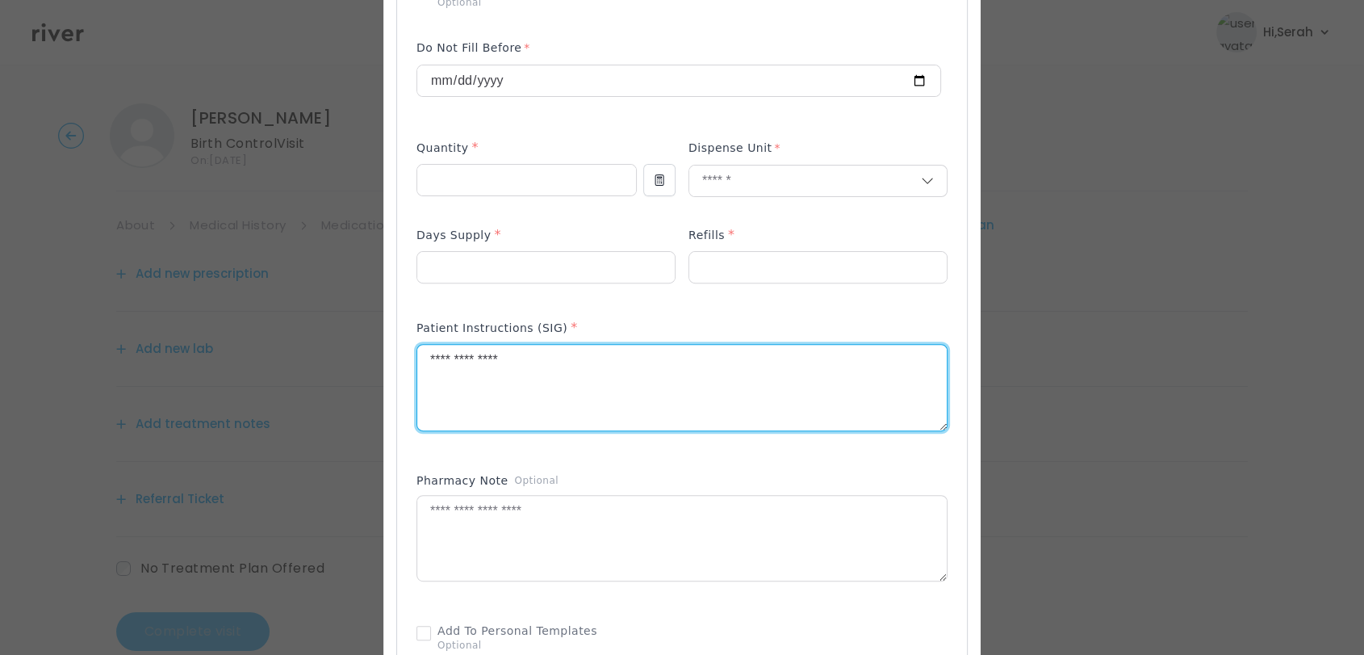
type textarea "**********"
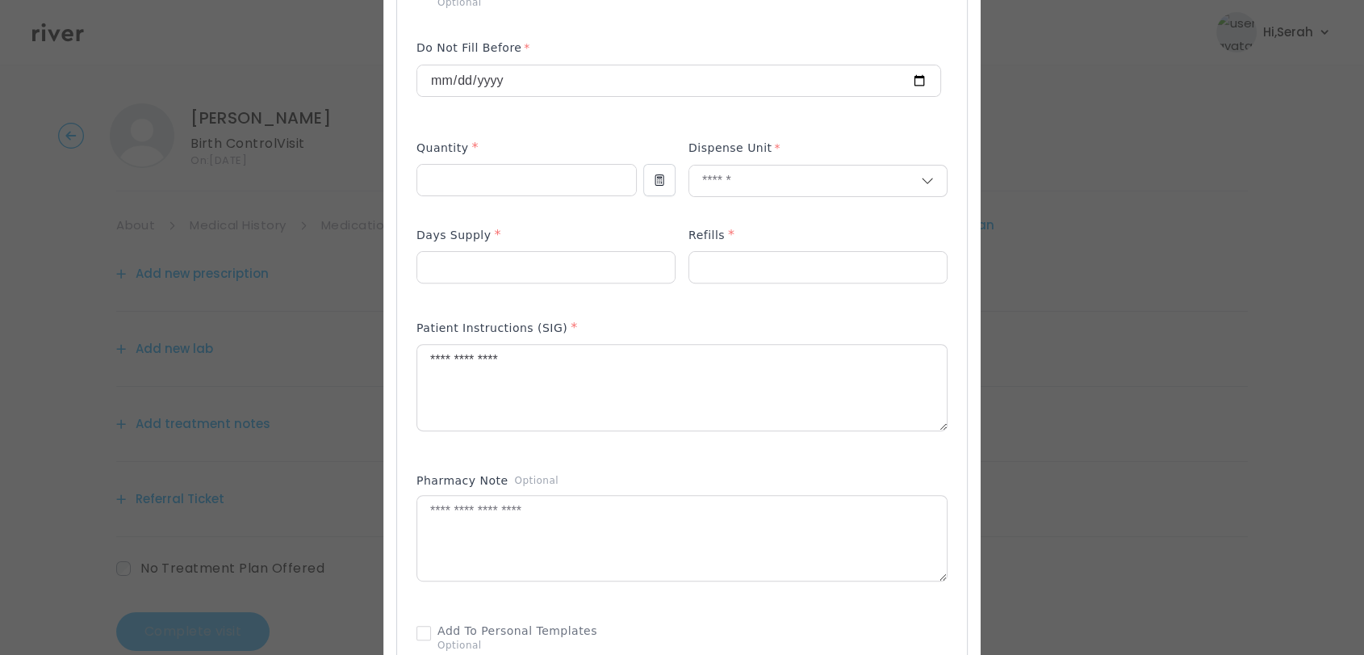
click at [572, 456] on div "Add Prescription to Order" at bounding box center [682, 298] width 531 height 789
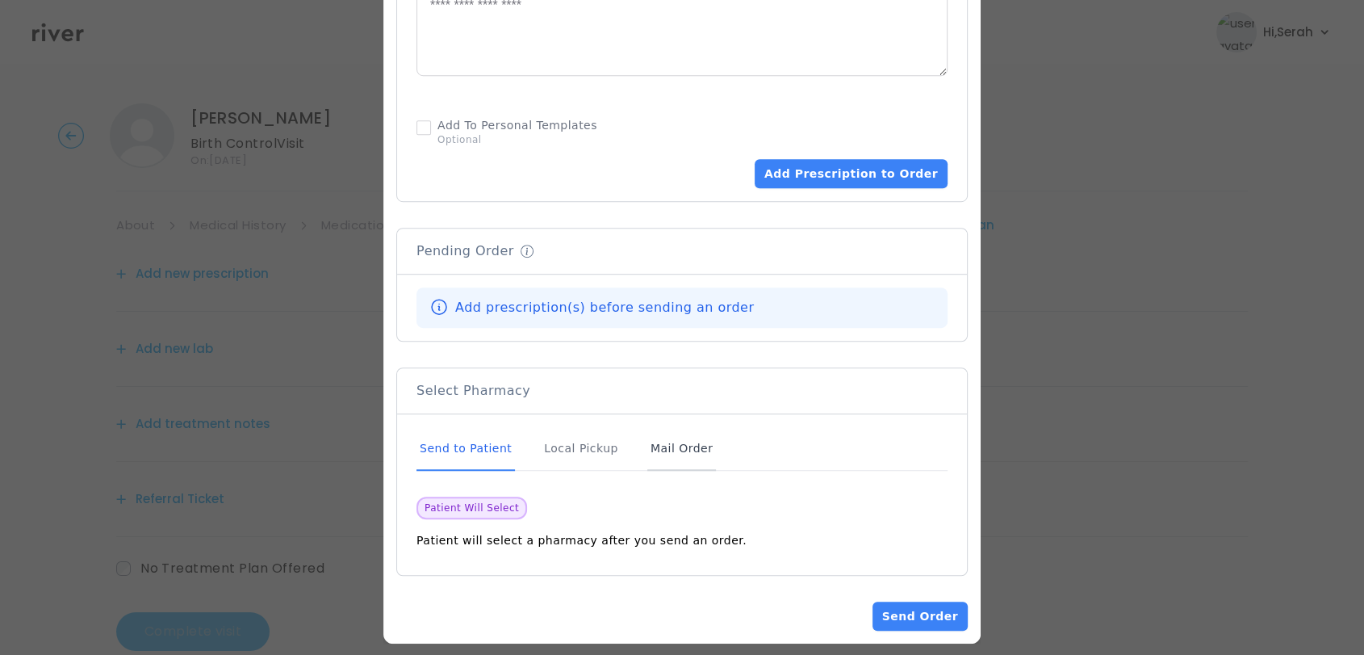
click at [663, 450] on div "Mail Order" at bounding box center [681, 449] width 69 height 44
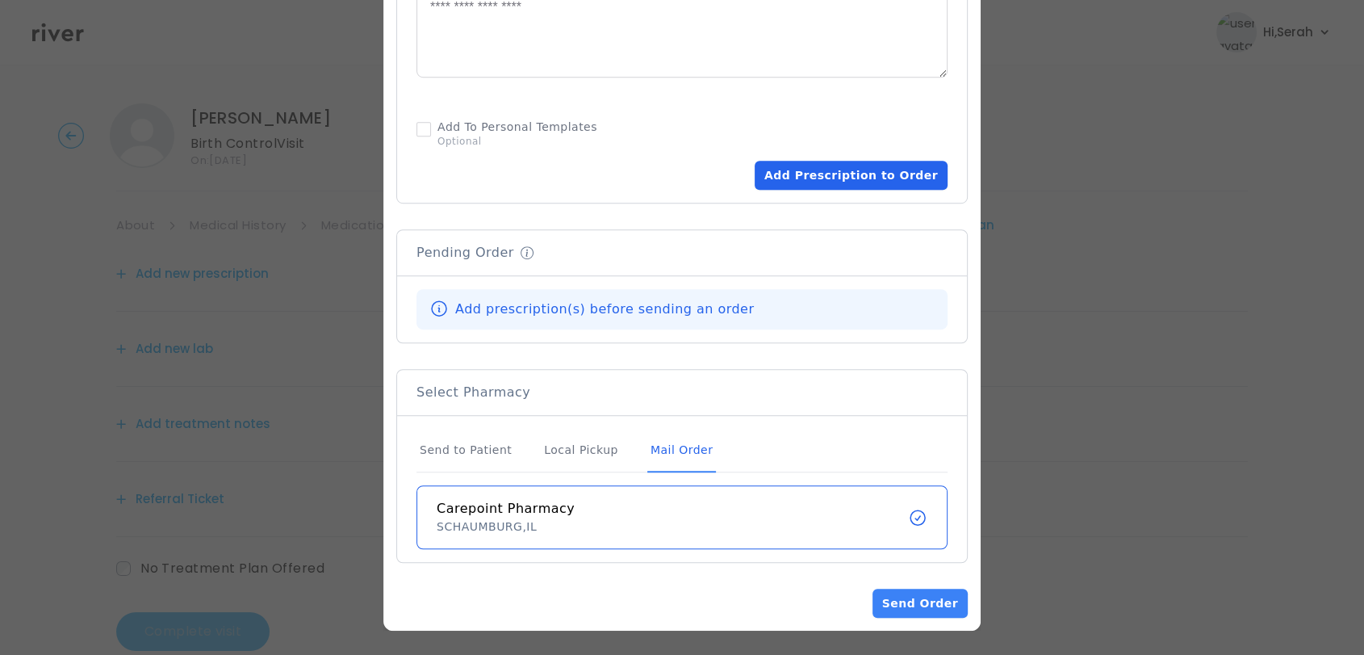
click at [889, 162] on button "Add Prescription to Order" at bounding box center [851, 175] width 193 height 29
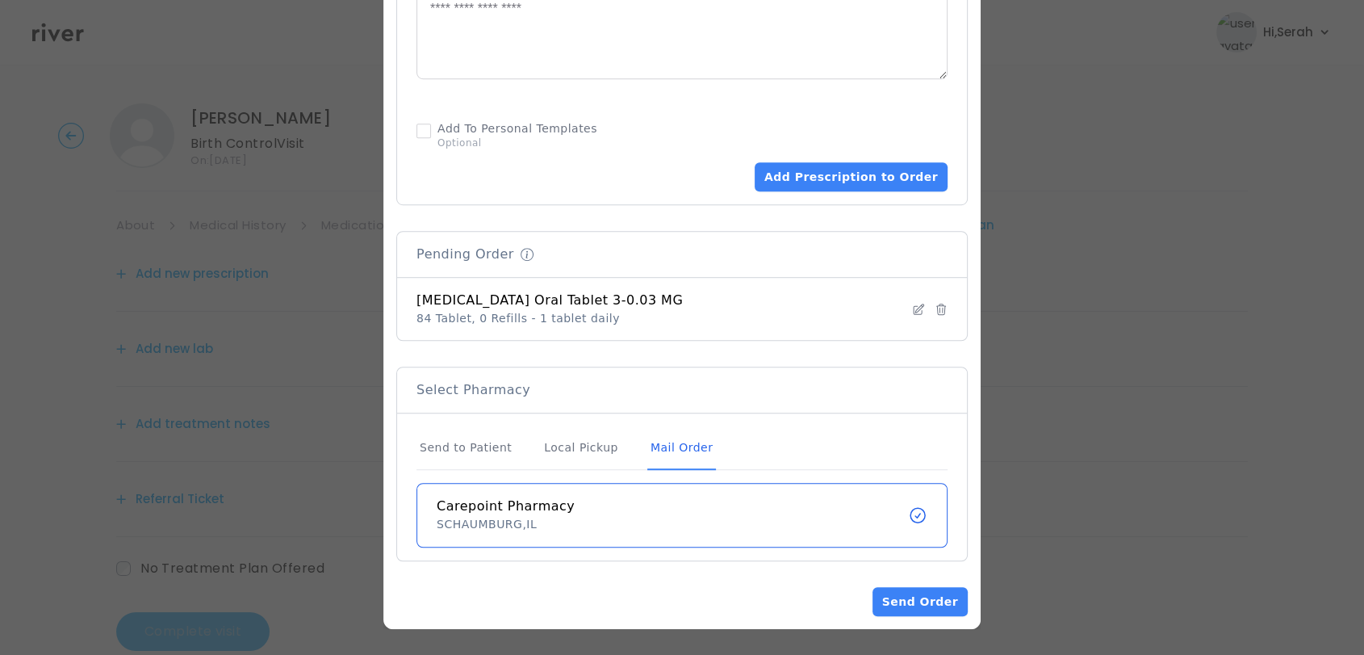
scroll to position [1007, 0]
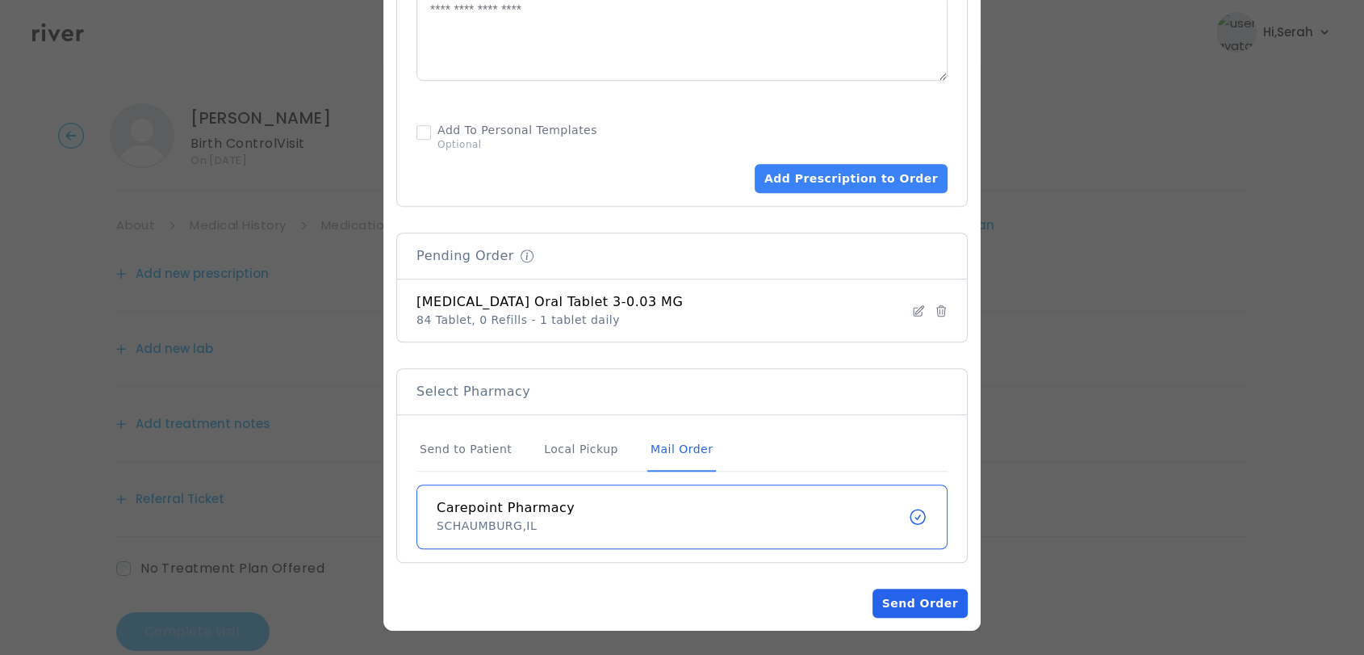
click at [926, 600] on button "Send Order" at bounding box center [920, 602] width 95 height 29
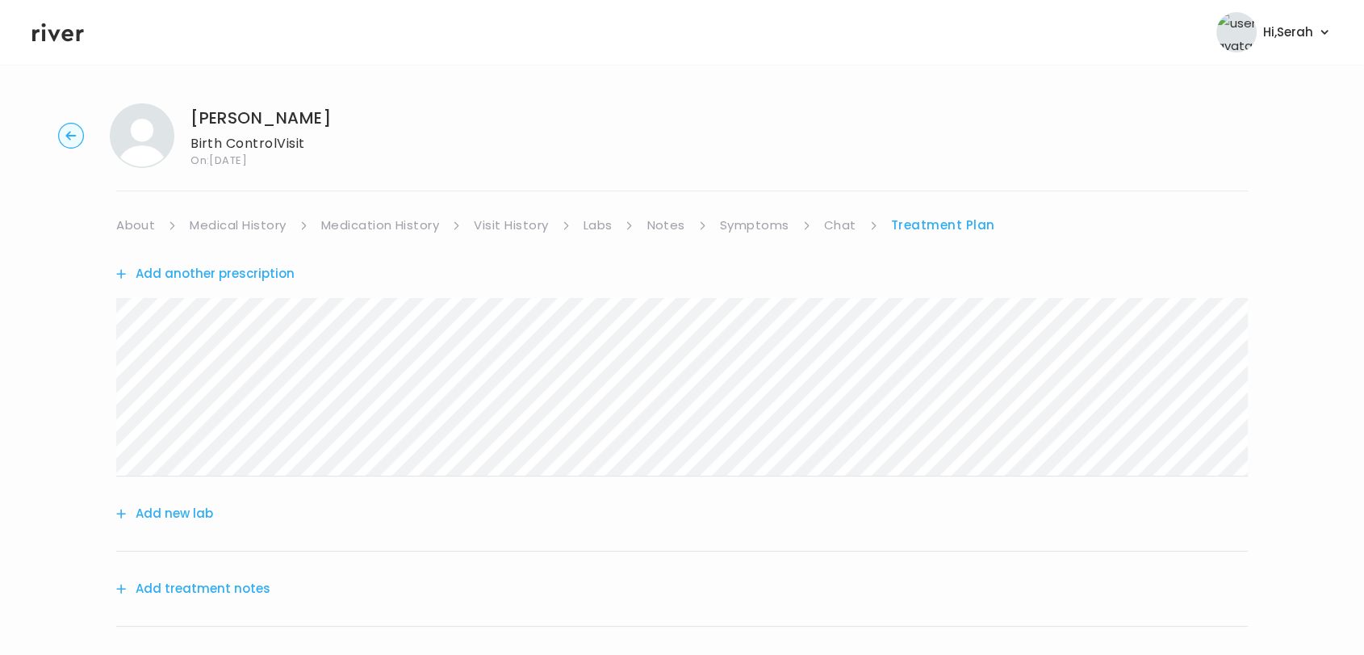
click at [378, 221] on link "Medication History" at bounding box center [380, 225] width 119 height 23
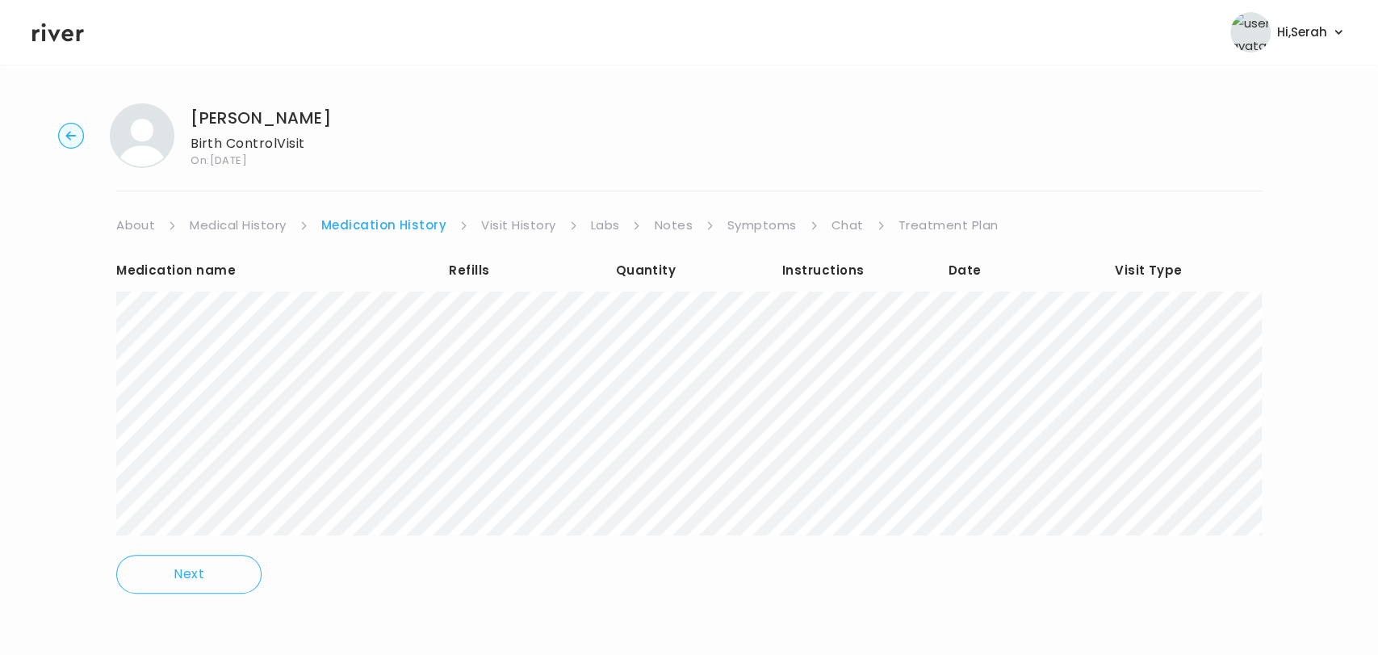
click at [756, 229] on link "Symptoms" at bounding box center [761, 225] width 69 height 23
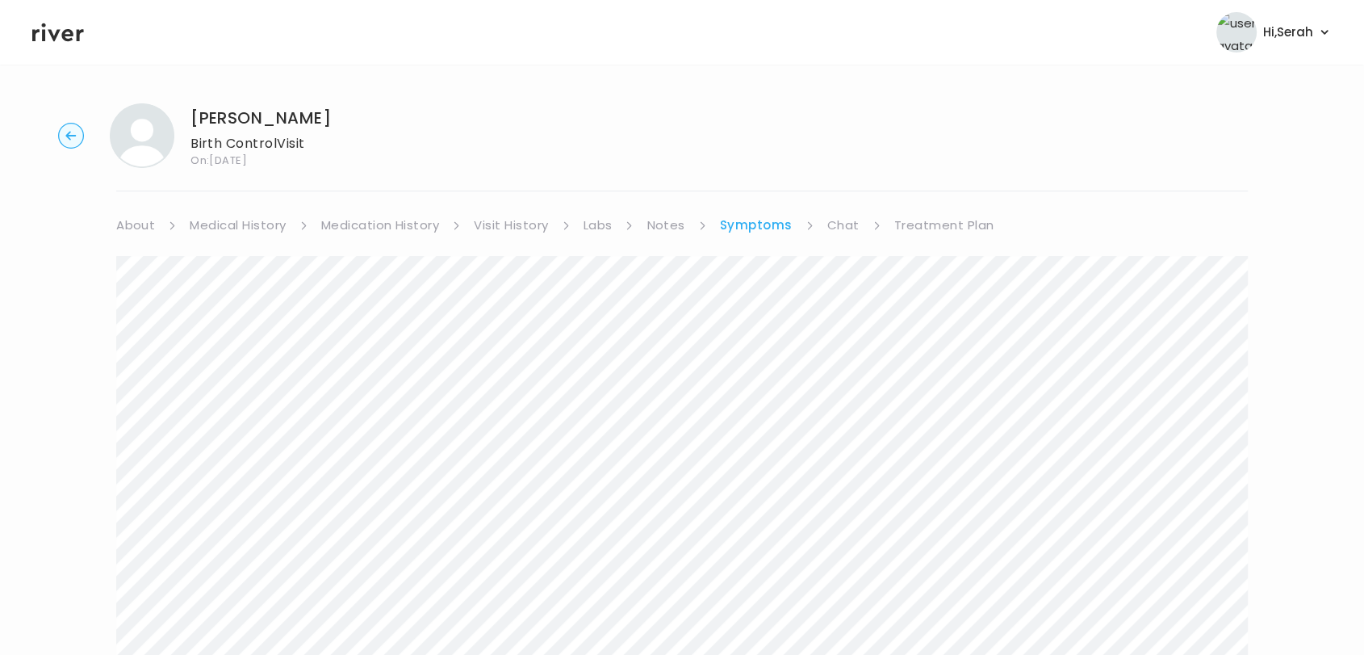
click at [915, 227] on link "Treatment Plan" at bounding box center [944, 225] width 100 height 23
click at [229, 271] on button "Add another prescription" at bounding box center [205, 273] width 178 height 23
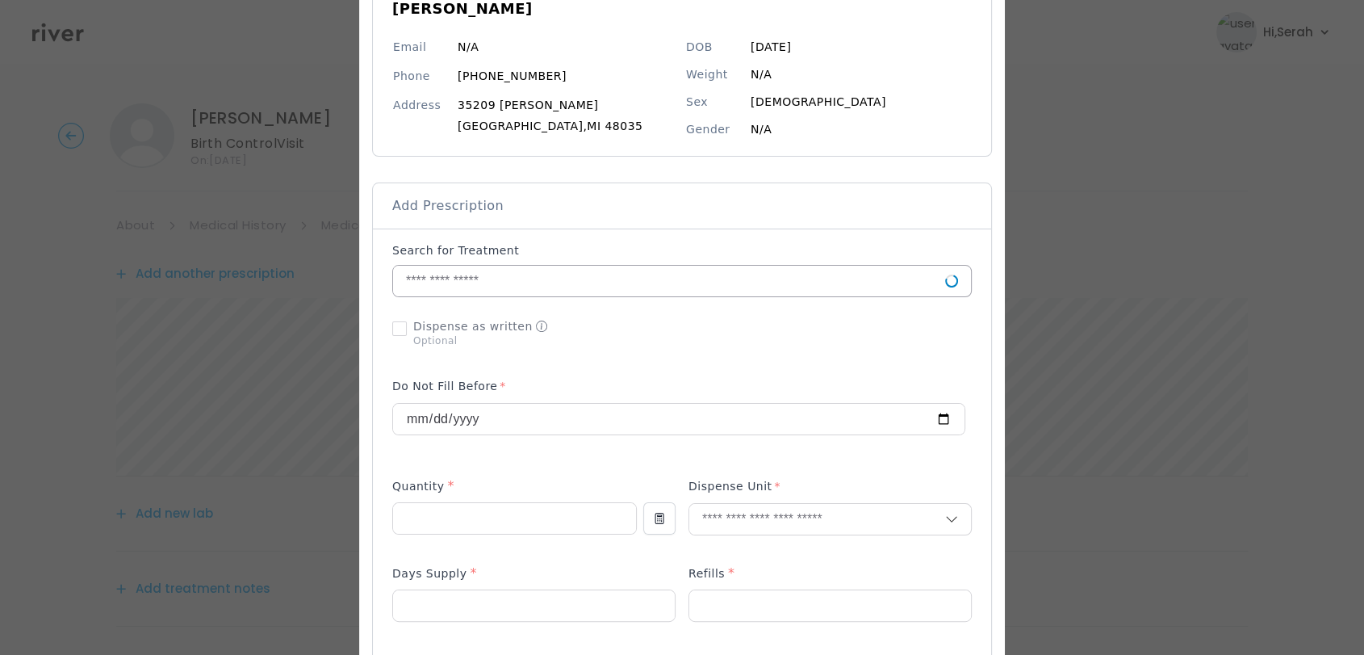
scroll to position [178, 0]
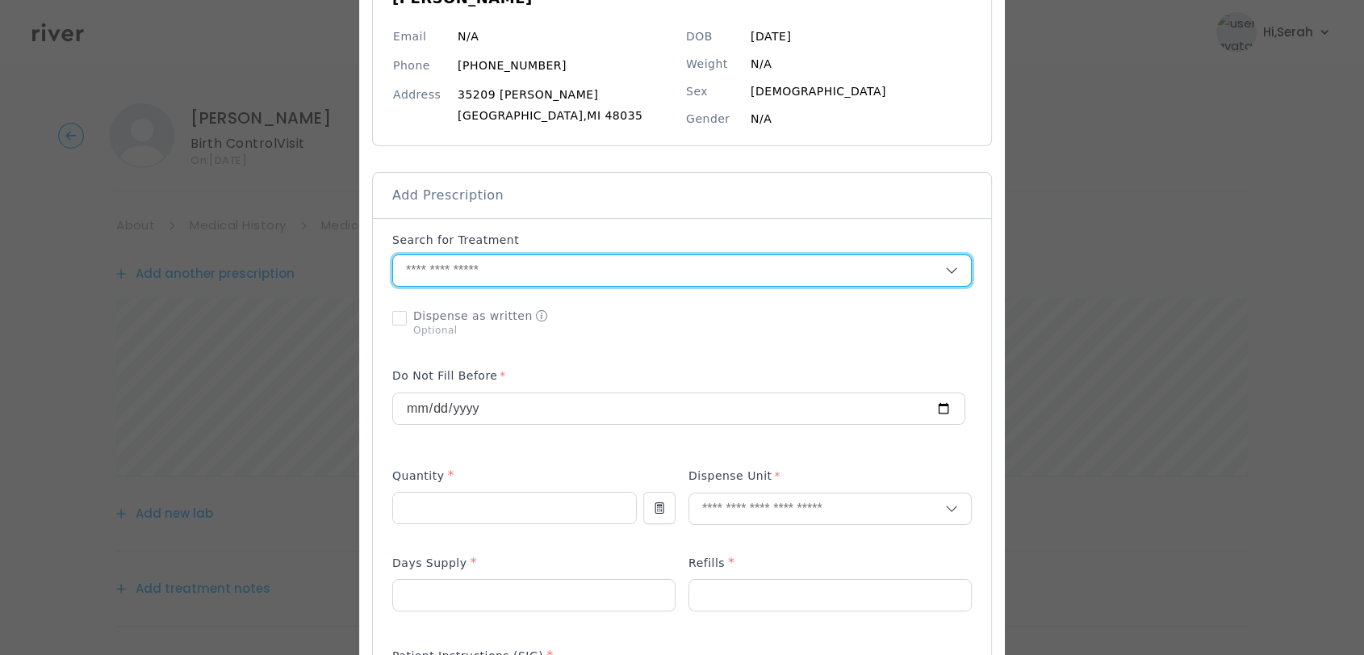
click at [547, 263] on input "text" at bounding box center [669, 270] width 552 height 31
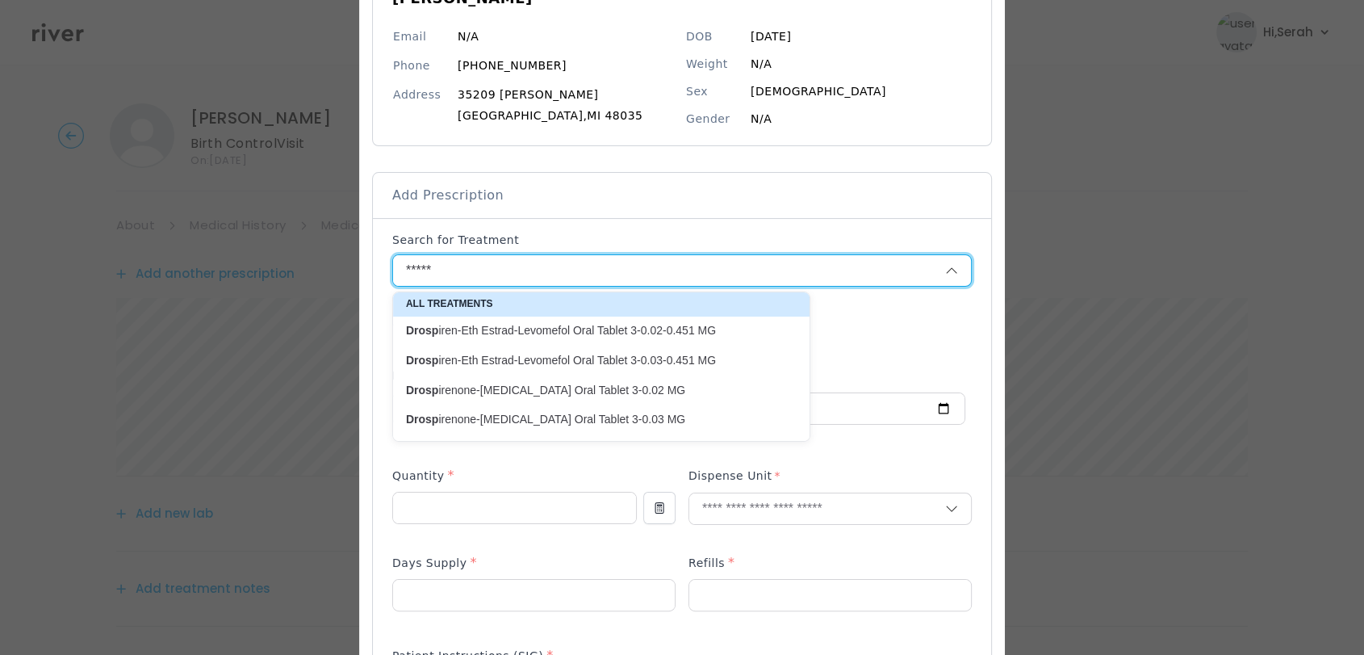
click at [493, 417] on p "Drosp irenone-Ethinyl Estradiol Oral Tablet 3-0.03 MG" at bounding box center [591, 419] width 371 height 15
type input "**********"
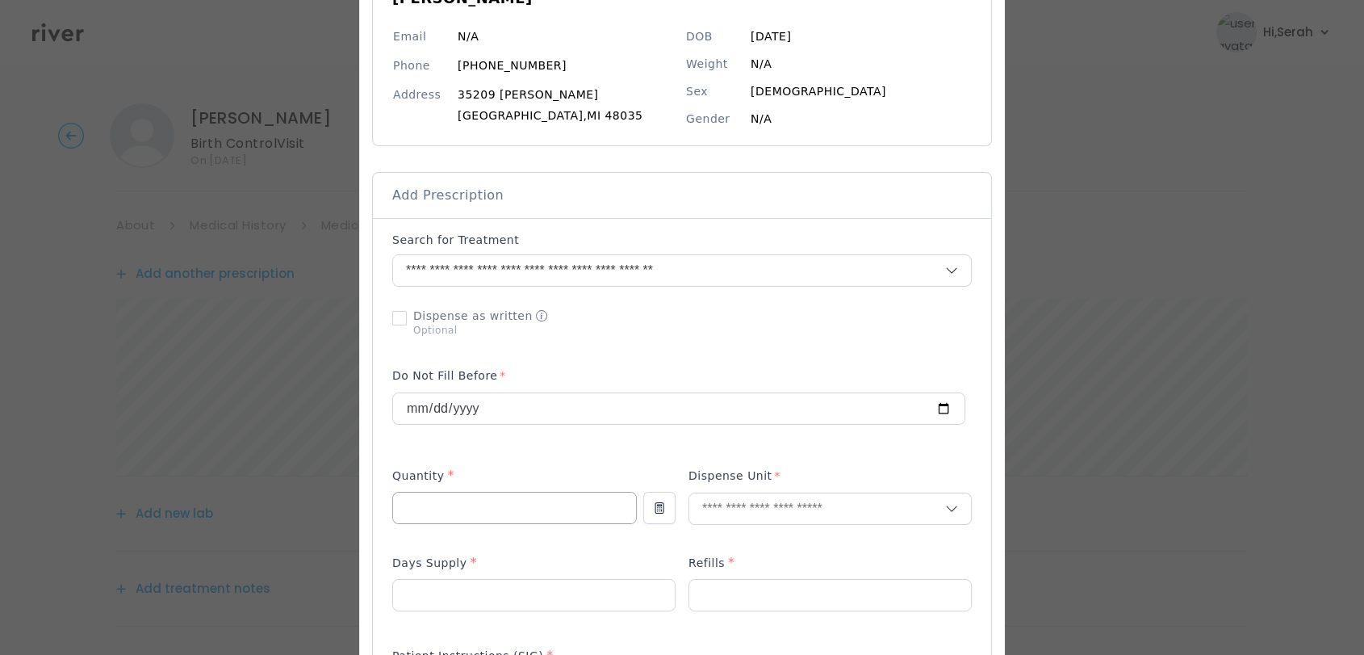
click at [449, 512] on input "number" at bounding box center [514, 507] width 243 height 31
type input "**"
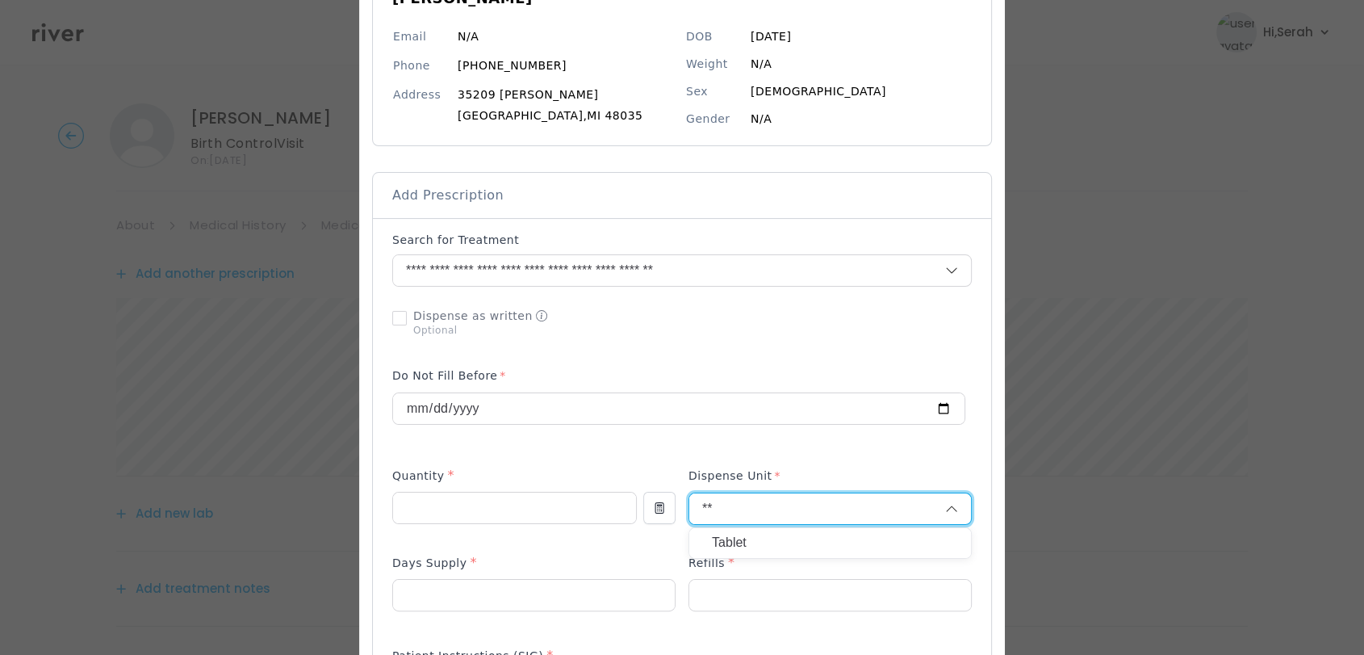
type input "**"
click at [721, 540] on p "Tablet" at bounding box center [830, 542] width 237 height 23
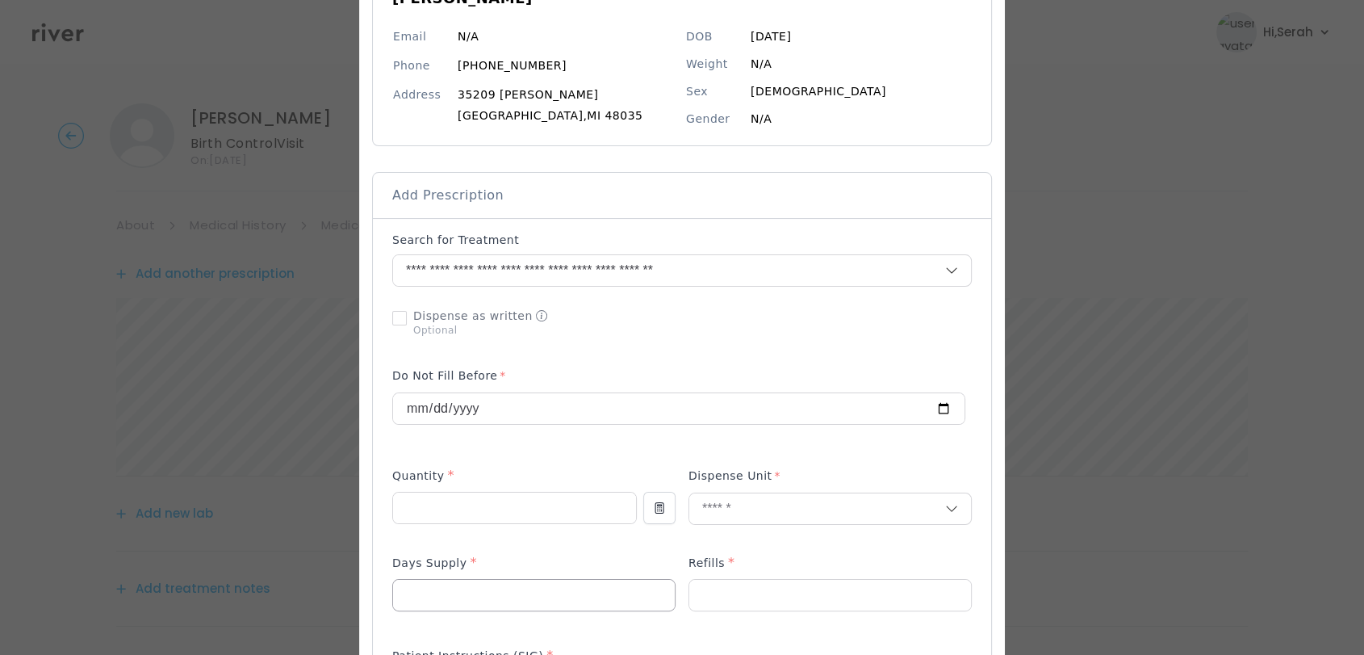
click at [538, 602] on input "number" at bounding box center [534, 595] width 282 height 31
type input "**"
type input "*"
click at [542, 559] on div "Days Supply *" at bounding box center [533, 566] width 283 height 26
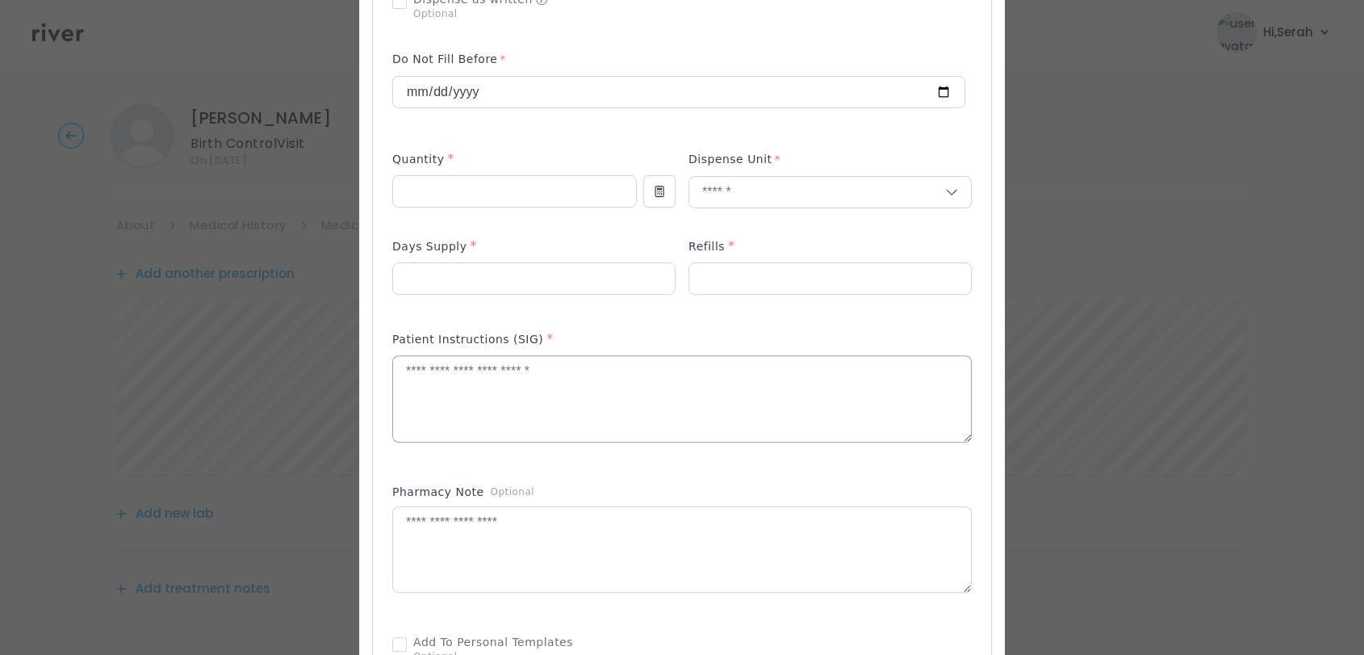
scroll to position [497, 0]
click at [542, 399] on textarea at bounding box center [682, 397] width 578 height 86
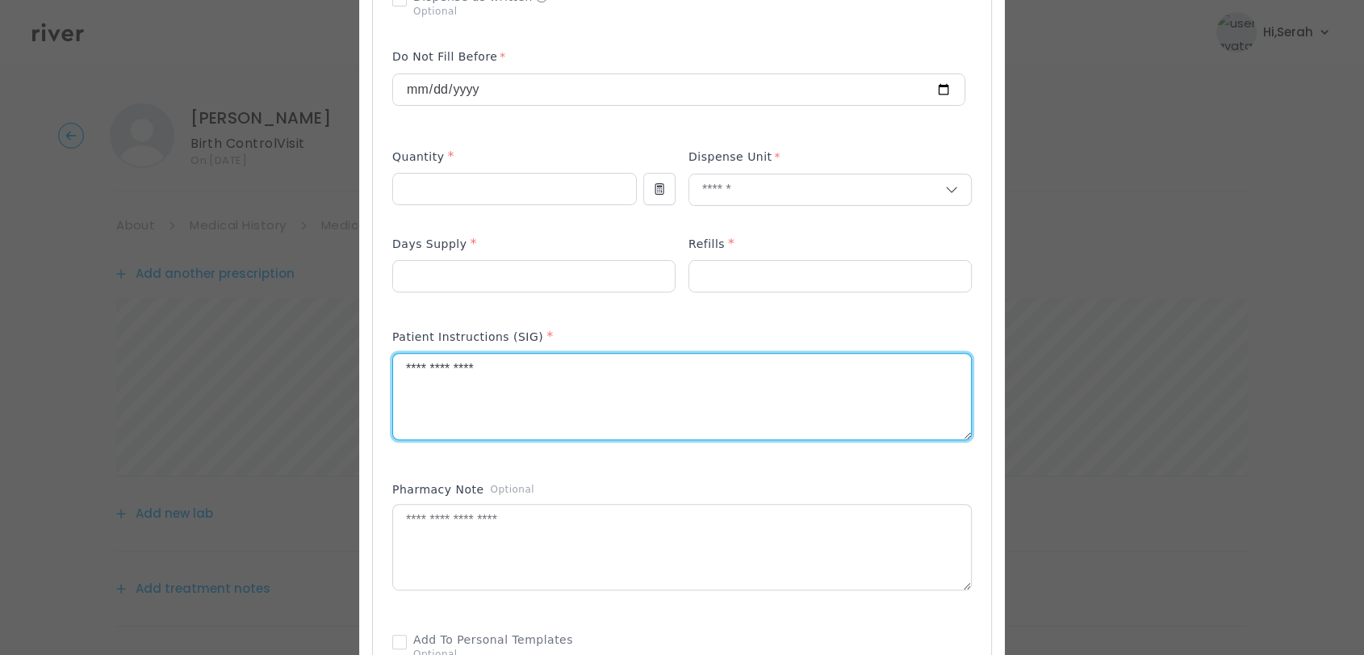
type textarea "**********"
click at [567, 467] on div "Add Prescription to Order" at bounding box center [682, 307] width 580 height 789
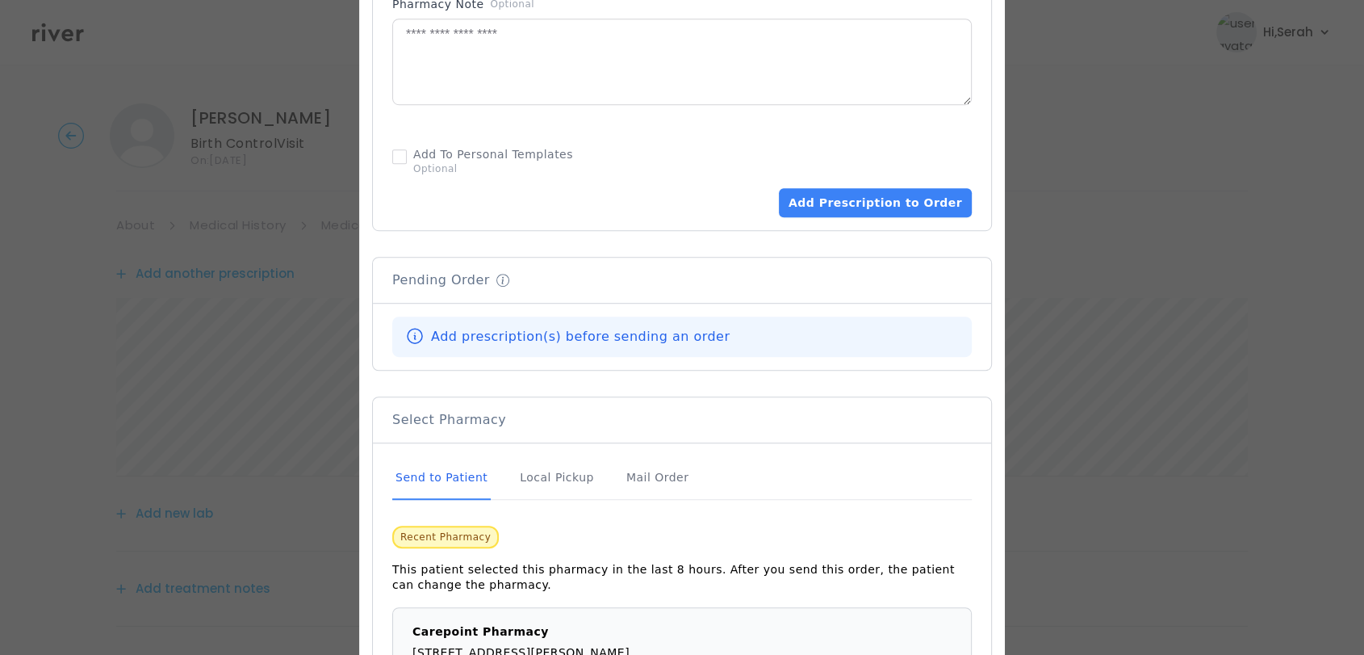
scroll to position [987, 0]
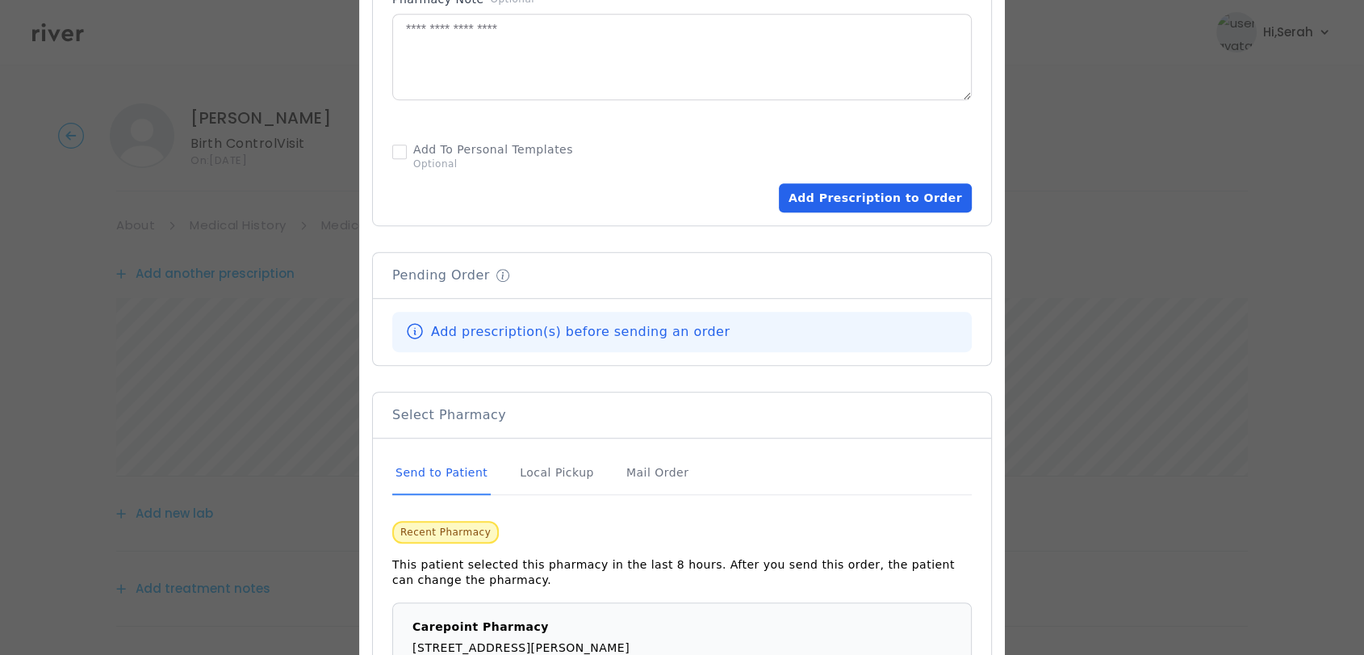
click at [852, 198] on button "Add Prescription to Order" at bounding box center [875, 197] width 193 height 29
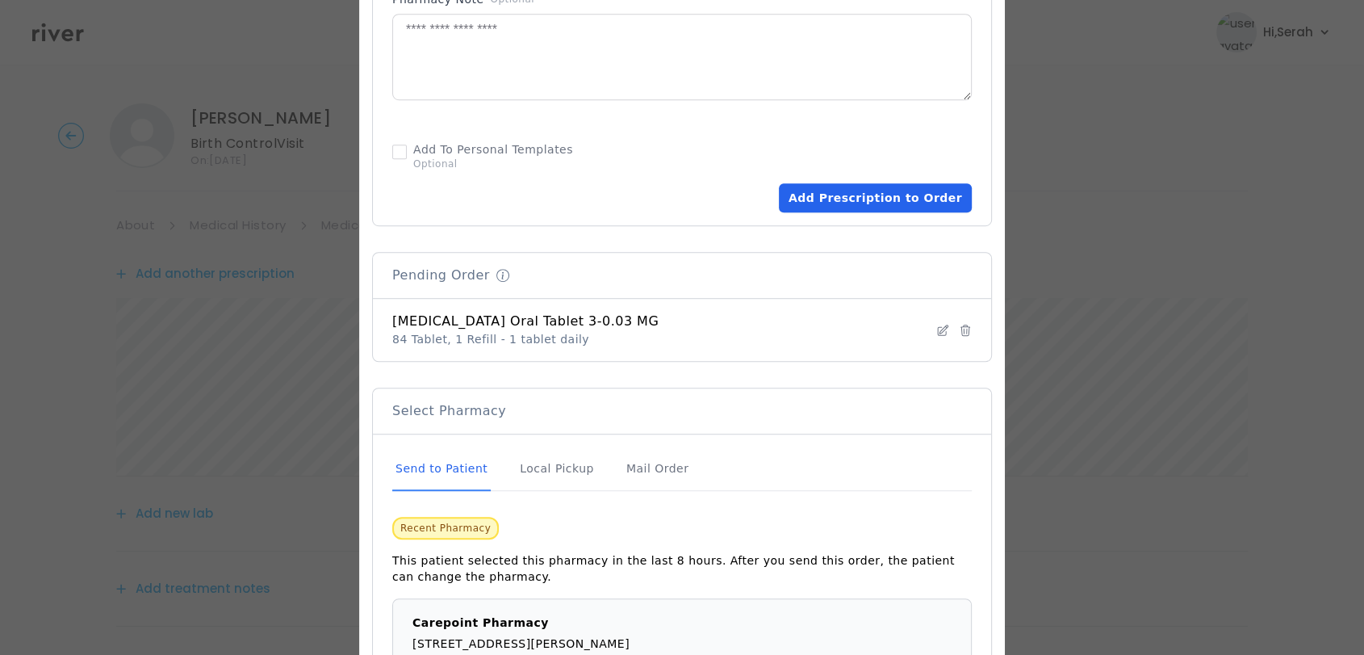
scroll to position [1105, 0]
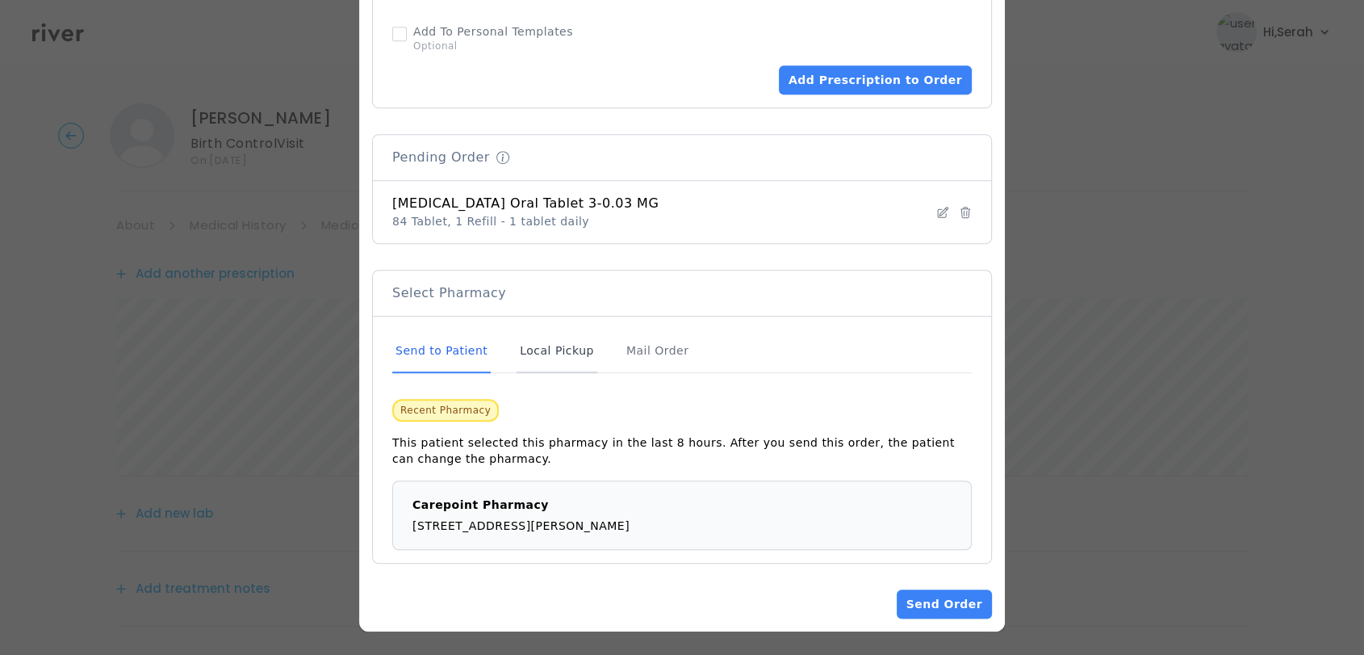
click at [538, 351] on div "Local Pickup" at bounding box center [557, 351] width 81 height 44
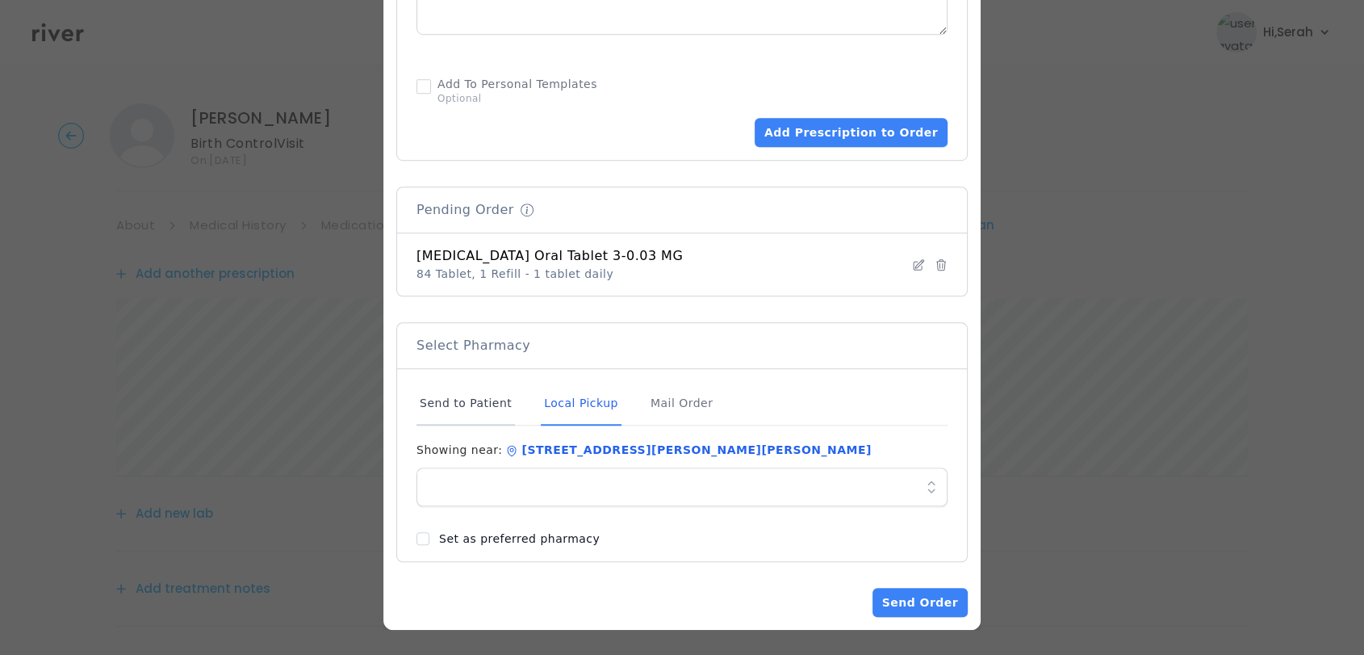
scroll to position [1039, 0]
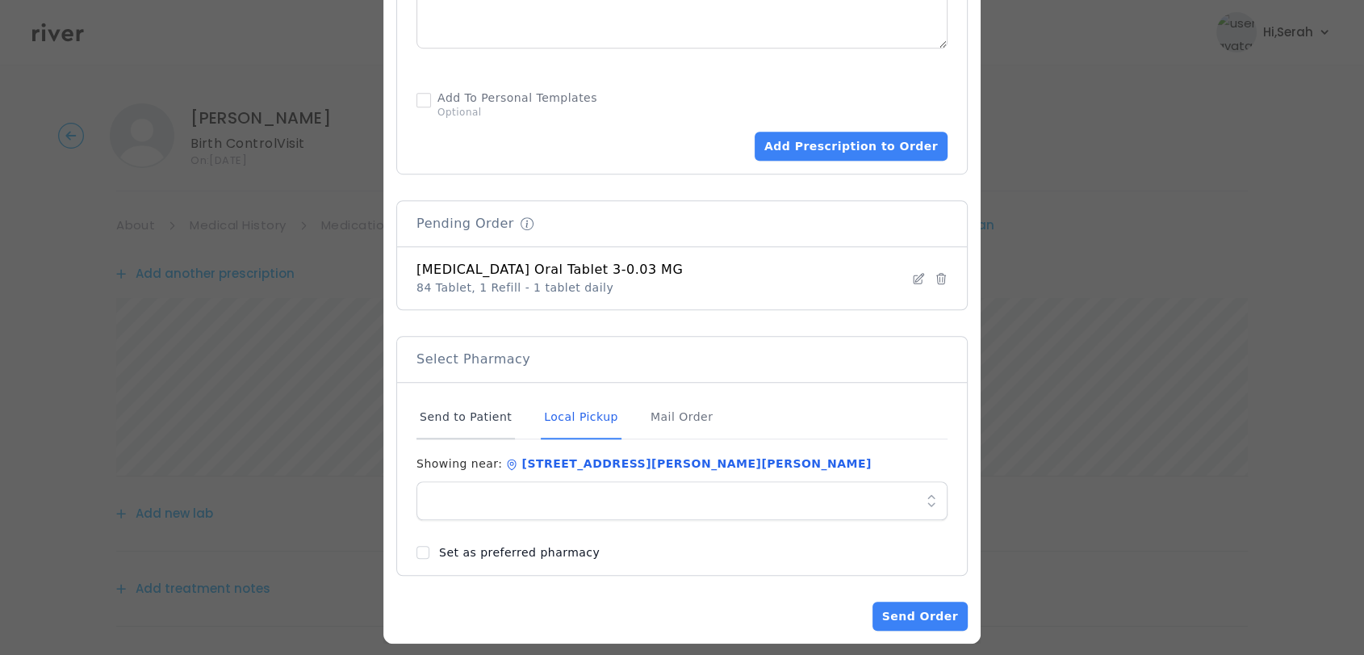
click at [455, 426] on div "Send to Patient" at bounding box center [466, 418] width 98 height 44
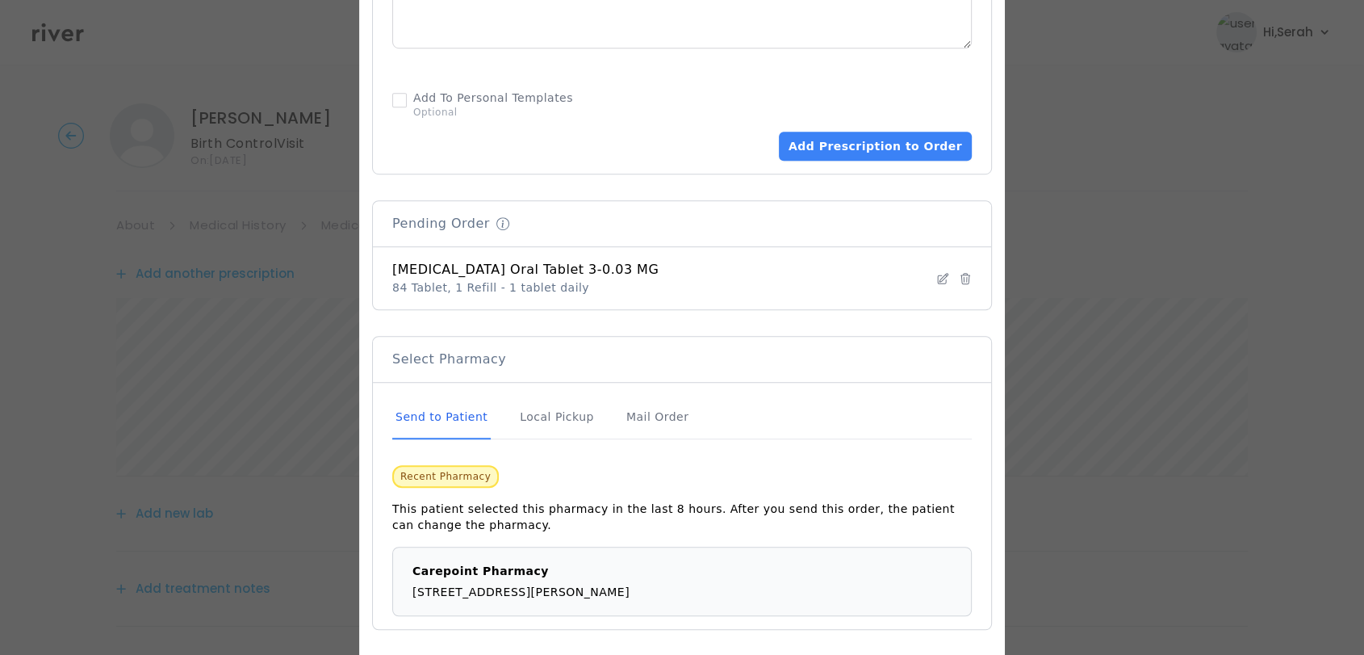
click at [444, 494] on span "This patient selected this pharmacy in the last 8 hours. After you send this or…" at bounding box center [682, 516] width 580 height 57
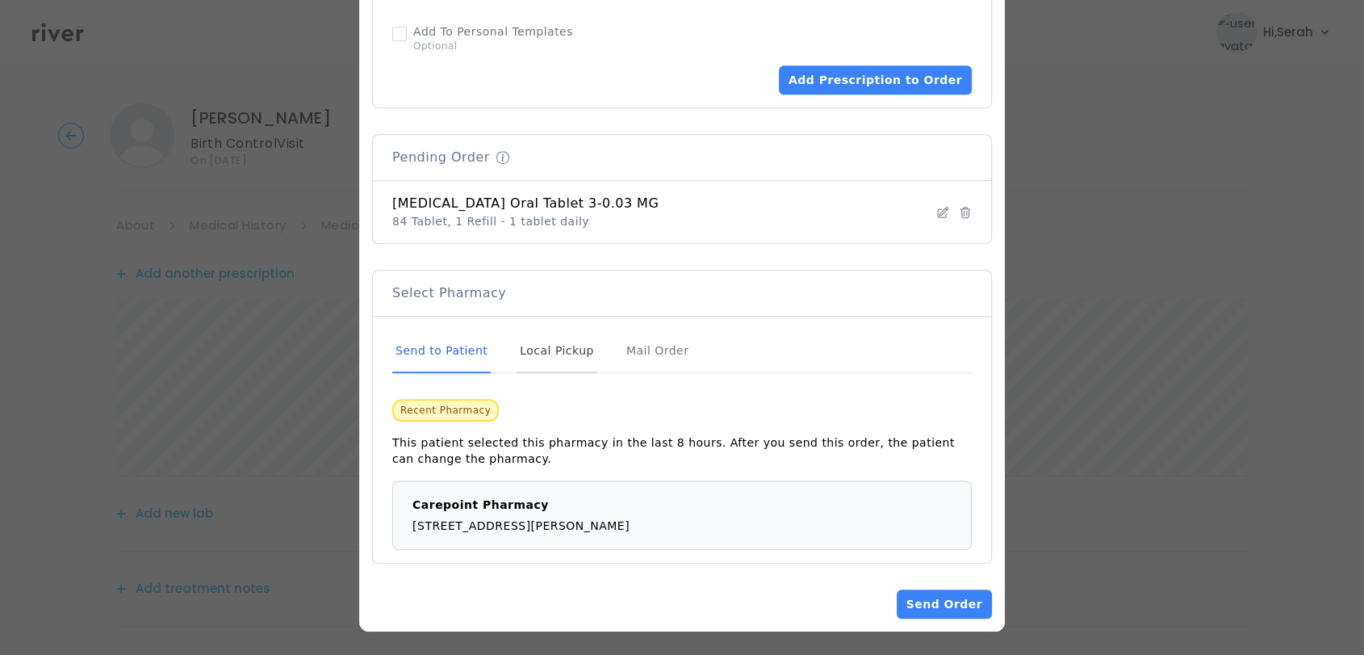
click at [543, 333] on div "Local Pickup" at bounding box center [557, 351] width 81 height 44
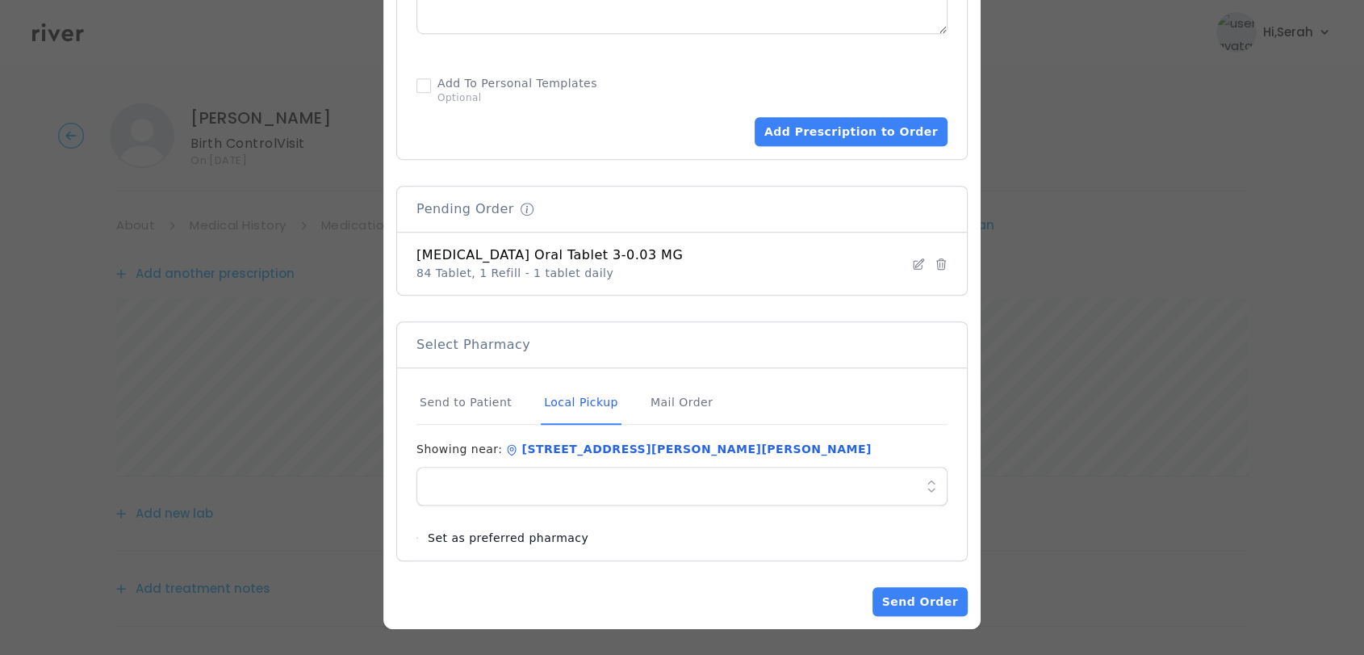
scroll to position [1053, 0]
click at [902, 588] on button "Send Order" at bounding box center [920, 602] width 95 height 29
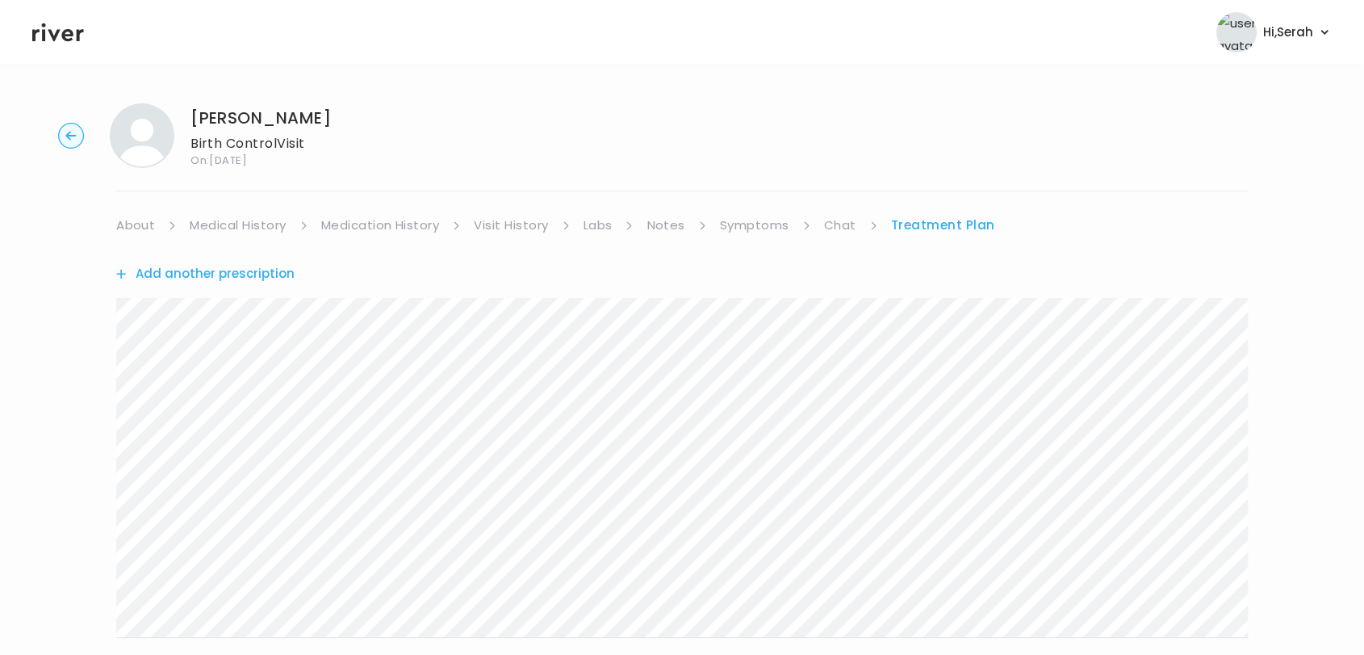
scroll to position [361, 0]
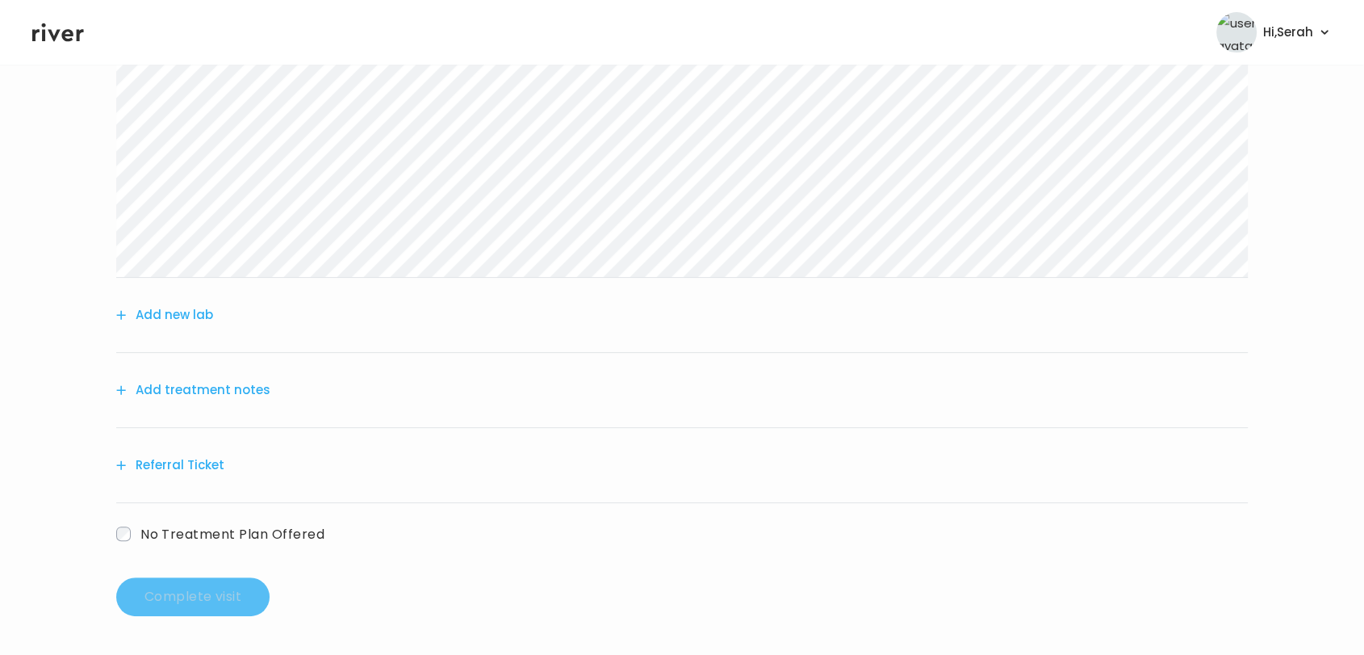
click at [224, 395] on button "Add treatment notes" at bounding box center [193, 390] width 154 height 23
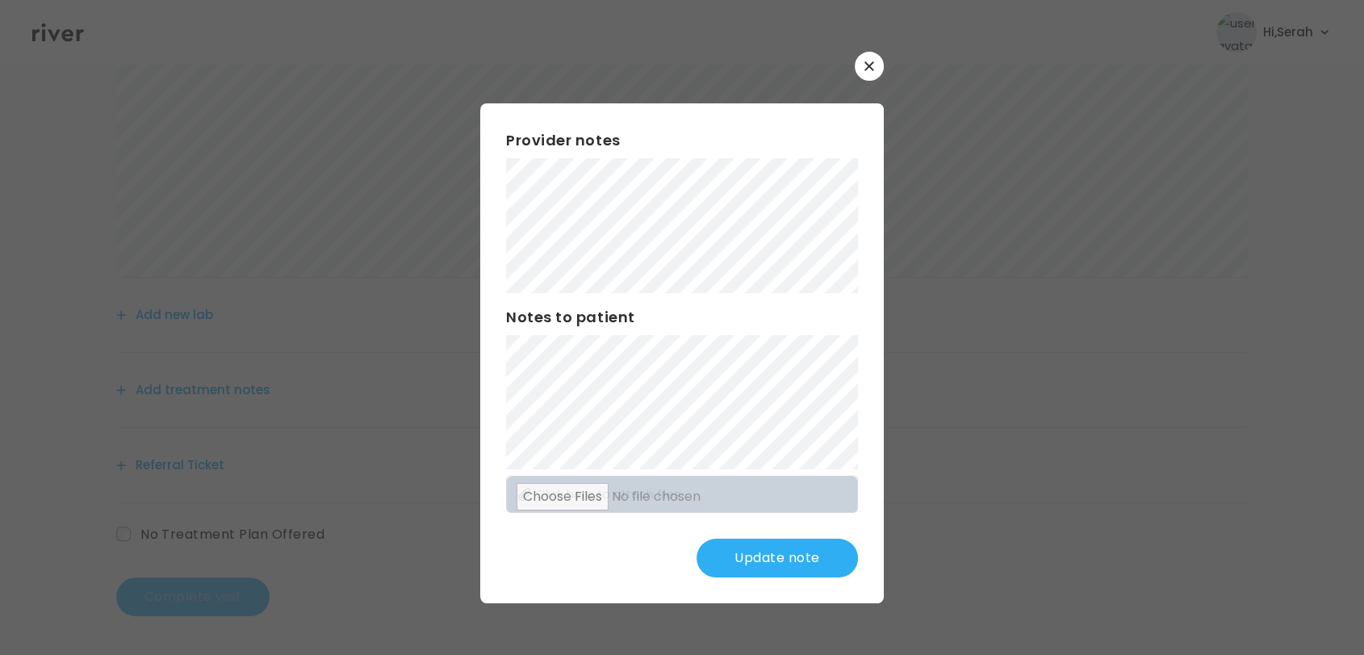
click at [775, 555] on button "Update note" at bounding box center [777, 557] width 161 height 39
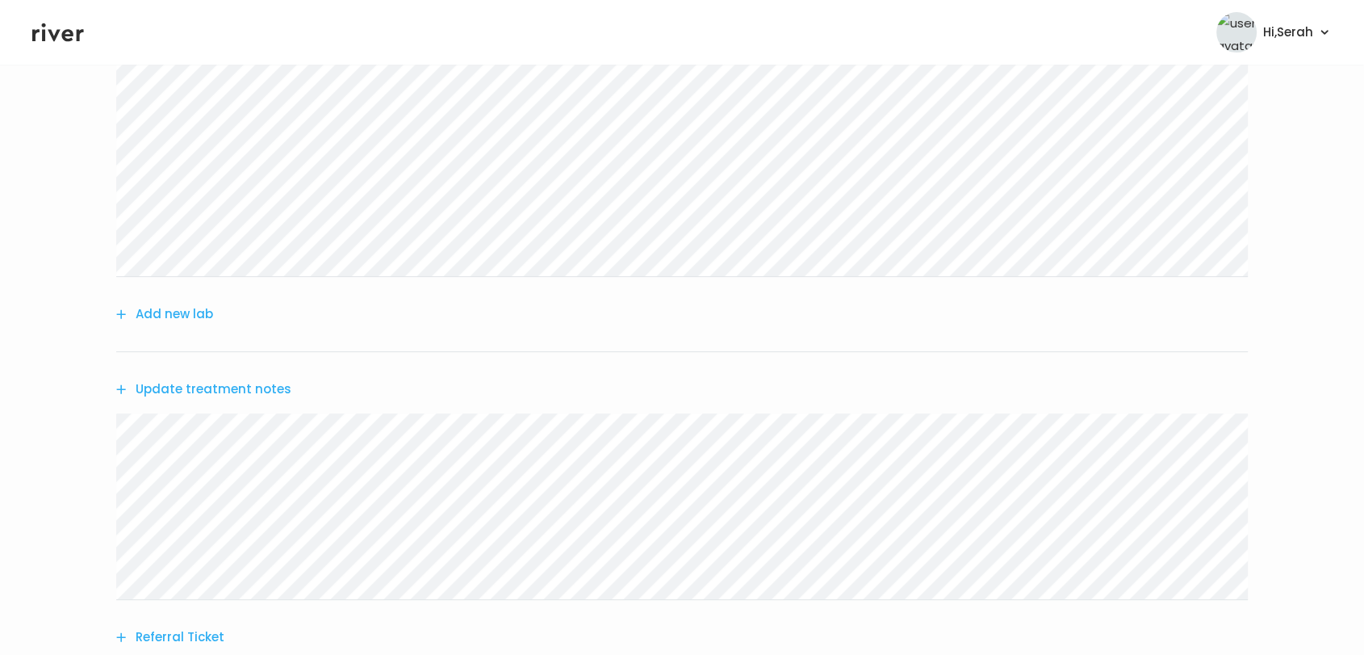
scroll to position [534, 0]
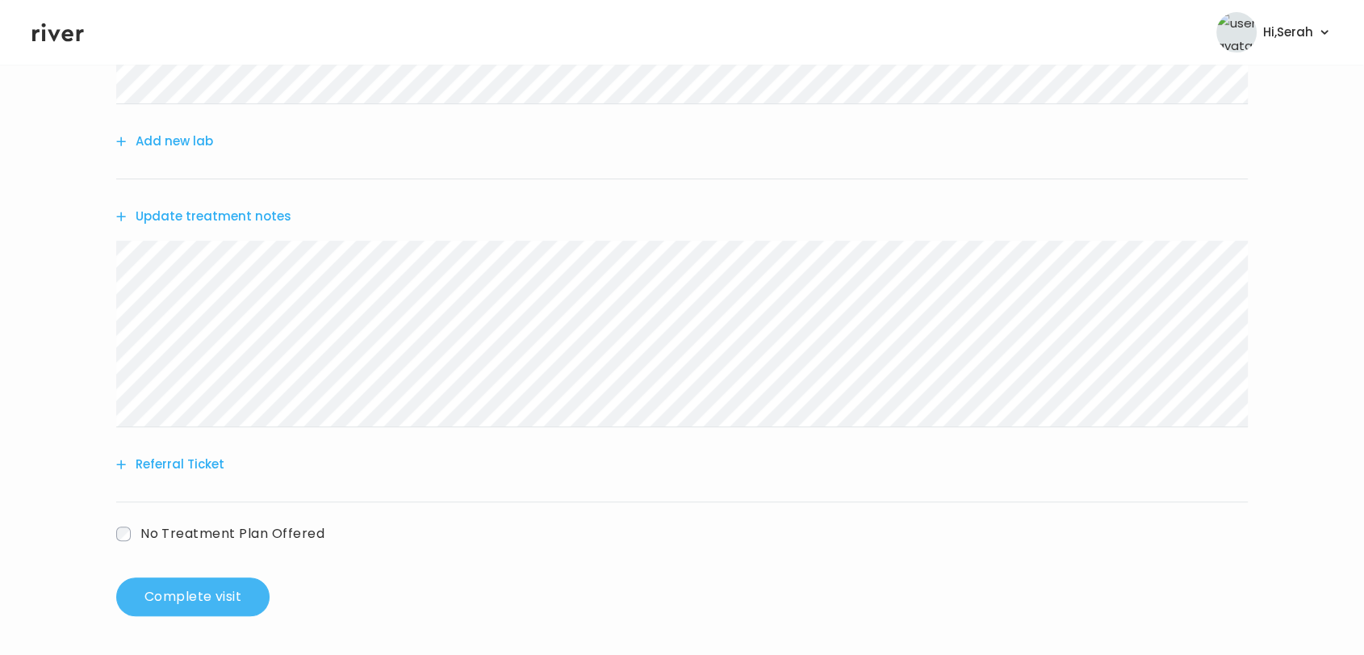
click at [219, 587] on button "Complete visit" at bounding box center [192, 596] width 153 height 39
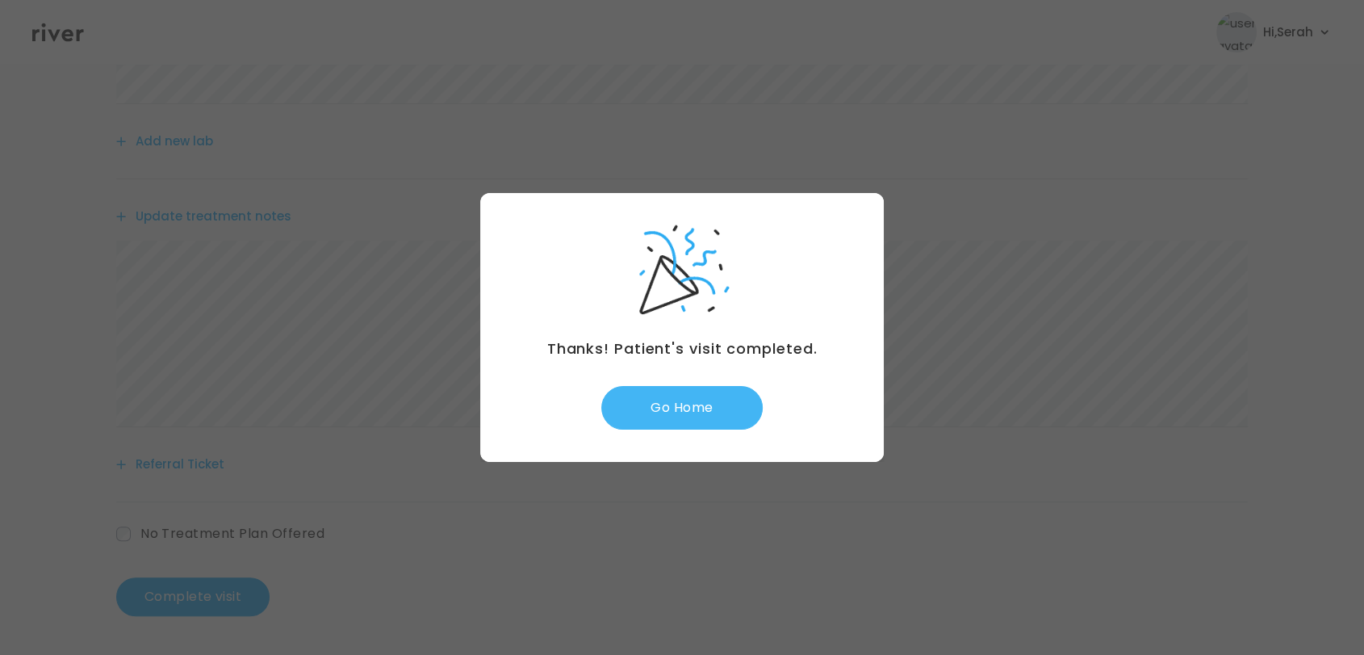
click at [666, 410] on button "Go Home" at bounding box center [681, 408] width 161 height 44
